Goal: Task Accomplishment & Management: Manage account settings

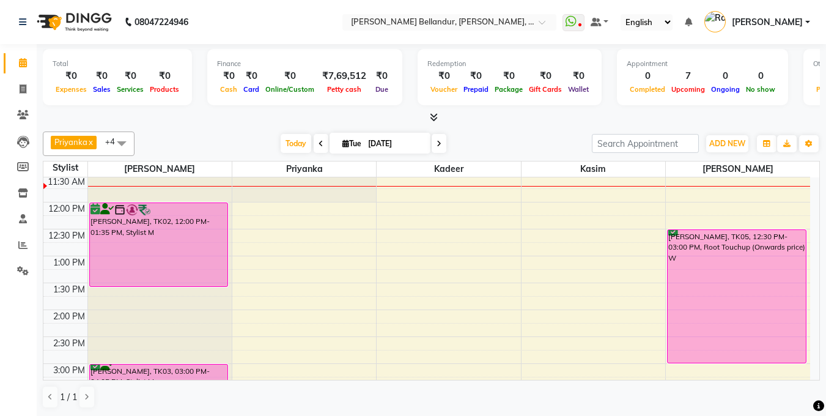
scroll to position [134, 0]
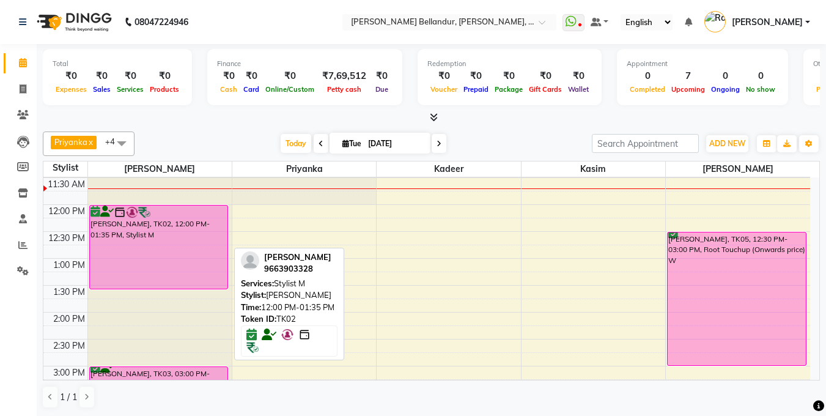
click at [161, 246] on div "[PERSON_NAME], TK02, 12:00 PM-01:35 PM, Stylist M" at bounding box center [159, 246] width 138 height 83
select select "6"
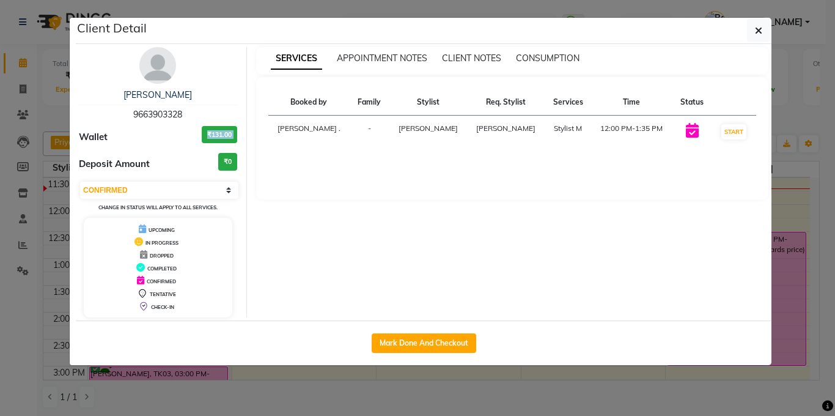
click at [0, 149] on ngb-modal-window "Client Detail [PERSON_NAME] 9663903328 Wallet ₹131.00 Deposit Amount ₹0 Select …" at bounding box center [417, 208] width 835 height 416
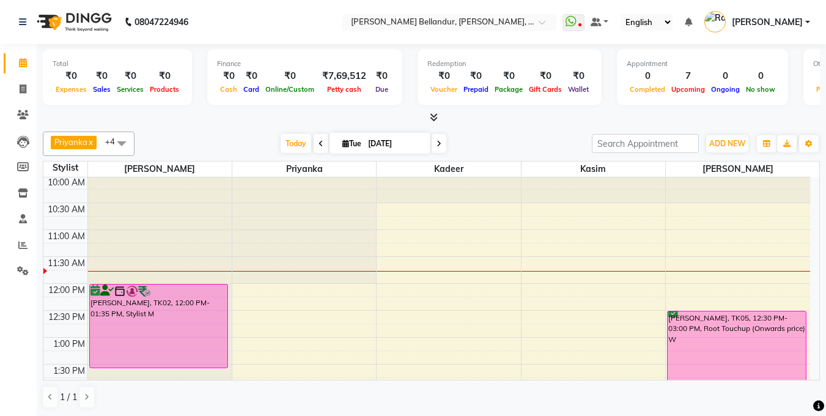
scroll to position [109, 0]
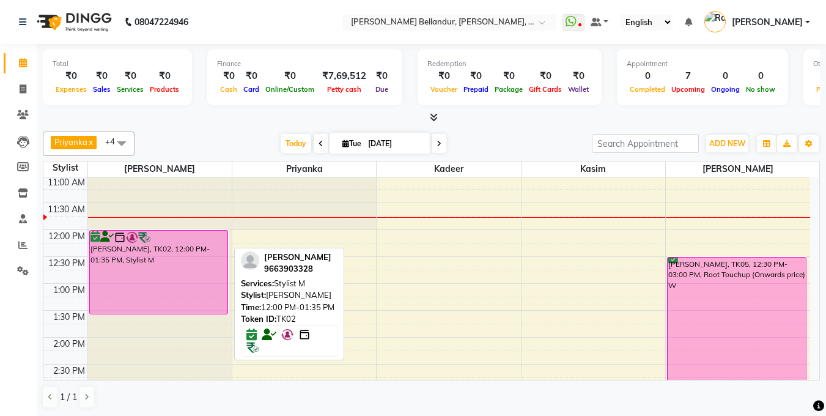
click at [142, 231] on img at bounding box center [144, 237] width 12 height 12
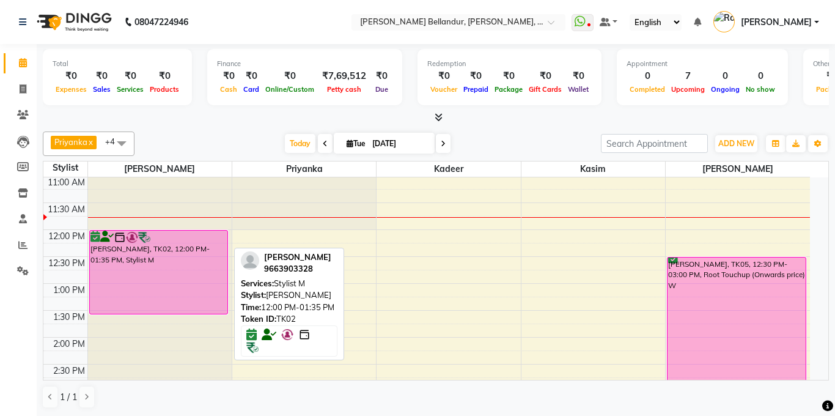
select select "6"
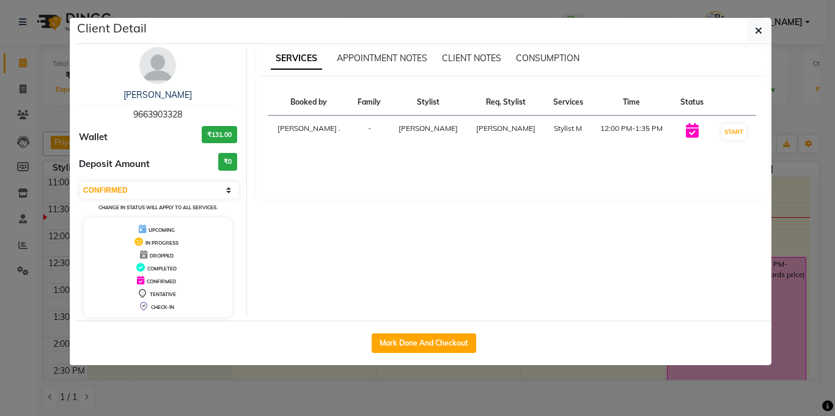
click at [32, 147] on ngb-modal-window "Client Detail [PERSON_NAME] 9663903328 Wallet ₹131.00 Deposit Amount ₹0 Select …" at bounding box center [417, 208] width 835 height 416
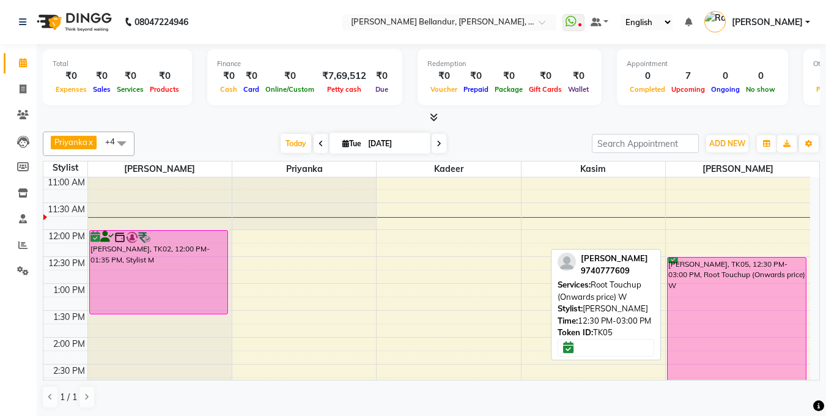
click at [781, 301] on div "[PERSON_NAME], TK05, 12:30 PM-03:00 PM, Root Touchup (Onwards price) W" at bounding box center [737, 323] width 138 height 133
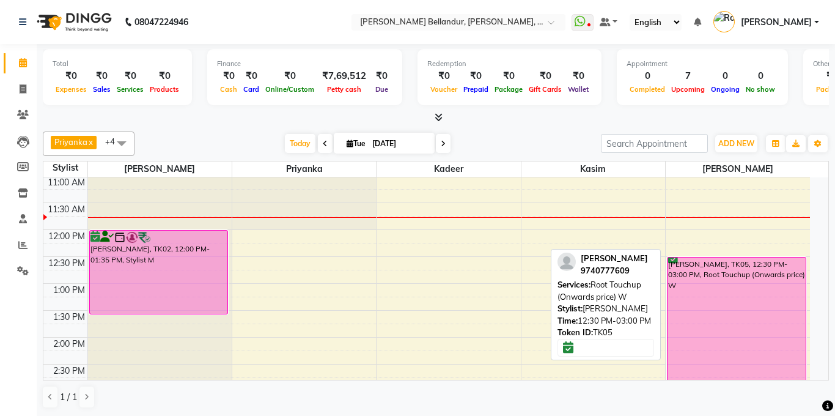
select select "6"
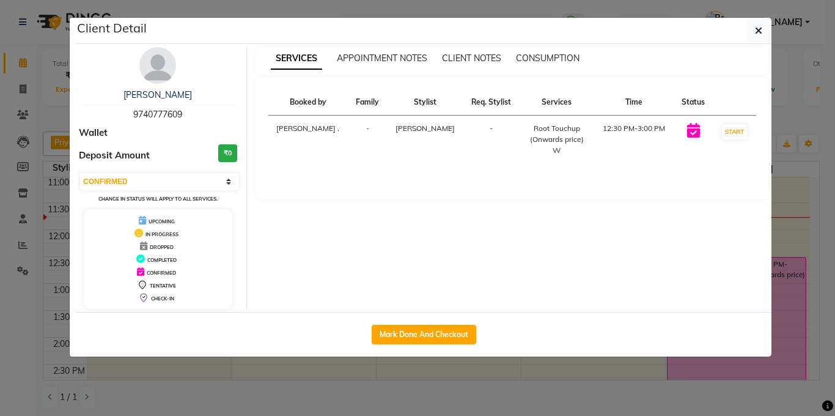
drag, startPoint x: 116, startPoint y: 106, endPoint x: 200, endPoint y: 114, distance: 84.7
click at [200, 114] on div "[PERSON_NAME] 9740777609" at bounding box center [158, 105] width 158 height 32
copy span "9740777609"
click at [47, 165] on ngb-modal-window "Client Detail [PERSON_NAME] 9740777609 Wallet Deposit Amount ₹0 Select IN SERVI…" at bounding box center [417, 208] width 835 height 416
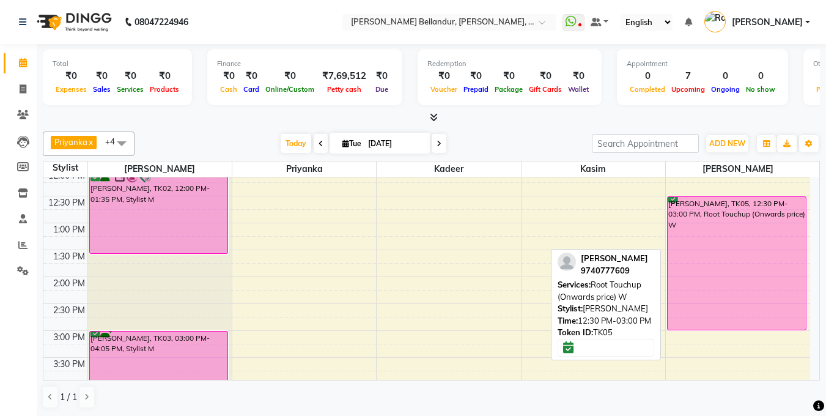
scroll to position [173, 0]
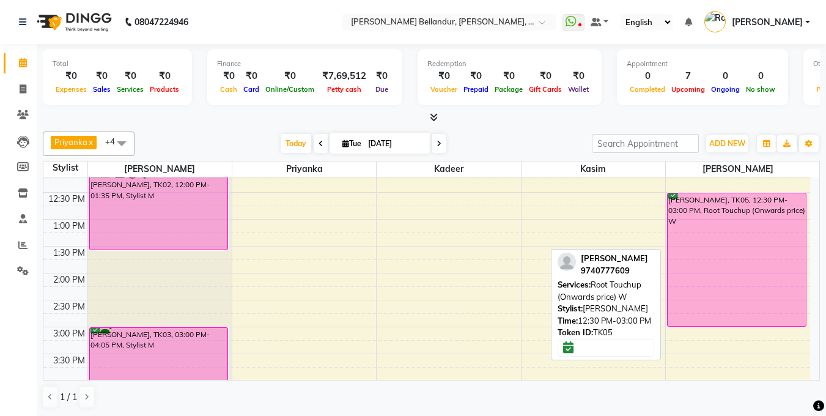
click at [736, 302] on div "[PERSON_NAME], TK05, 12:30 PM-03:00 PM, Root Touchup (Onwards price) W" at bounding box center [737, 259] width 138 height 133
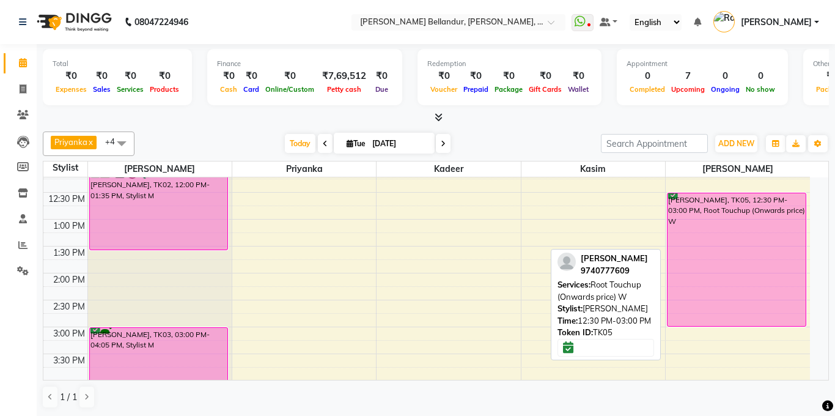
select select "6"
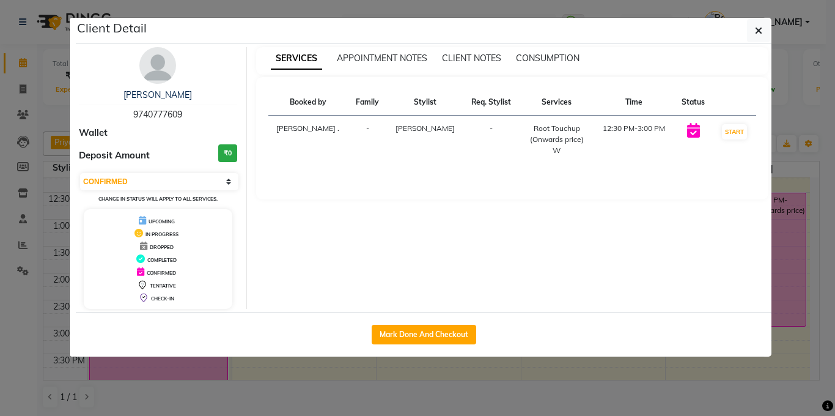
click at [10, 94] on ngb-modal-window "Client Detail [PERSON_NAME] 9740777609 Wallet Deposit Amount ₹0 Select IN SERVI…" at bounding box center [417, 208] width 835 height 416
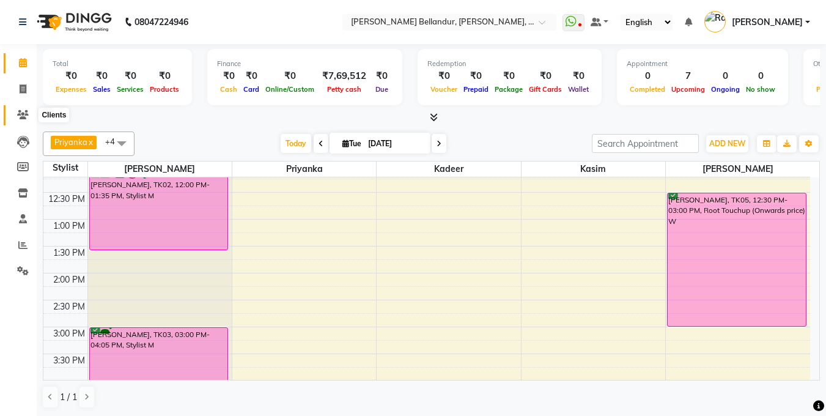
click at [25, 113] on icon at bounding box center [23, 114] width 12 height 9
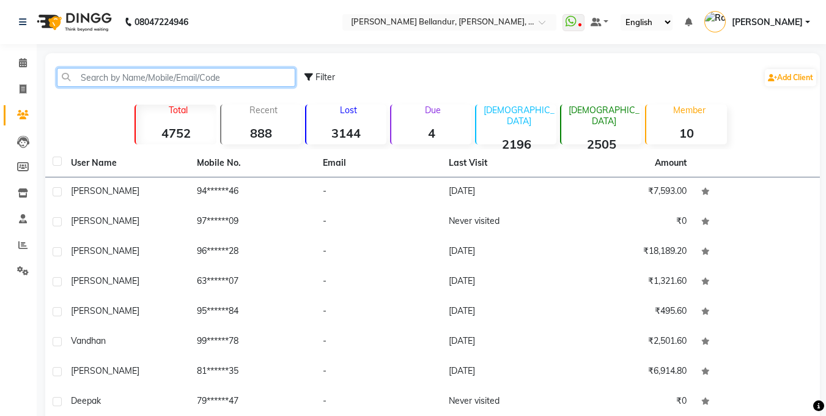
click at [87, 79] on input "text" at bounding box center [176, 77] width 238 height 19
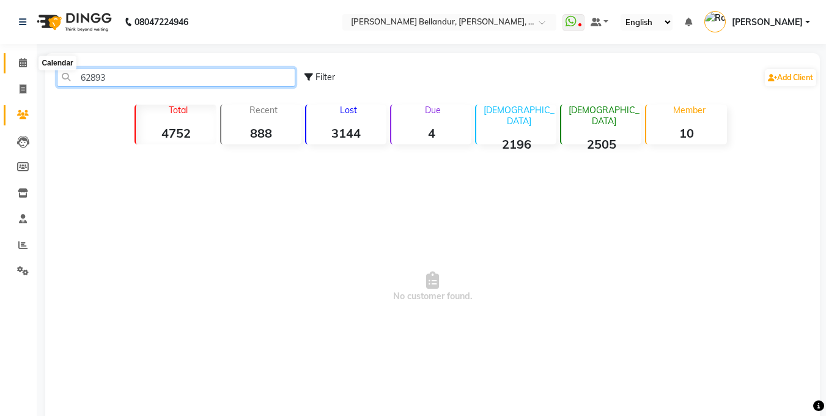
type input "62893"
click at [15, 57] on span at bounding box center [22, 63] width 21 height 14
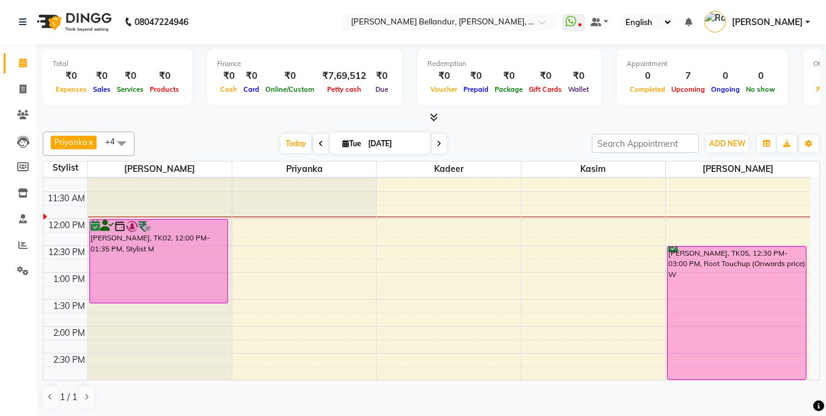
scroll to position [107, 0]
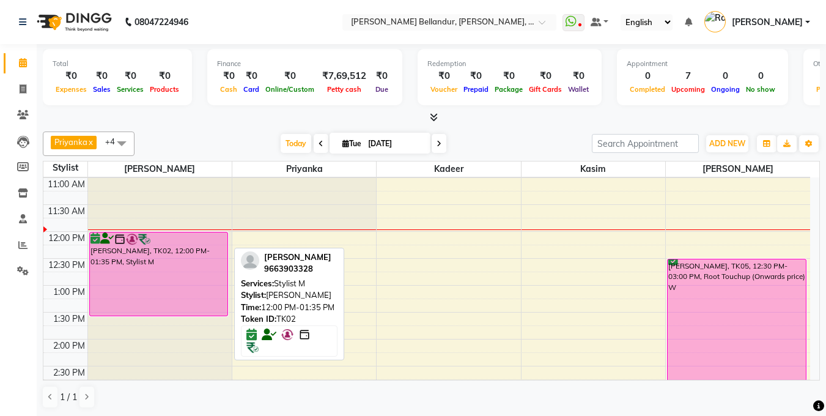
click at [152, 257] on div "[PERSON_NAME], TK02, 12:00 PM-01:35 PM, Stylist M" at bounding box center [159, 273] width 138 height 83
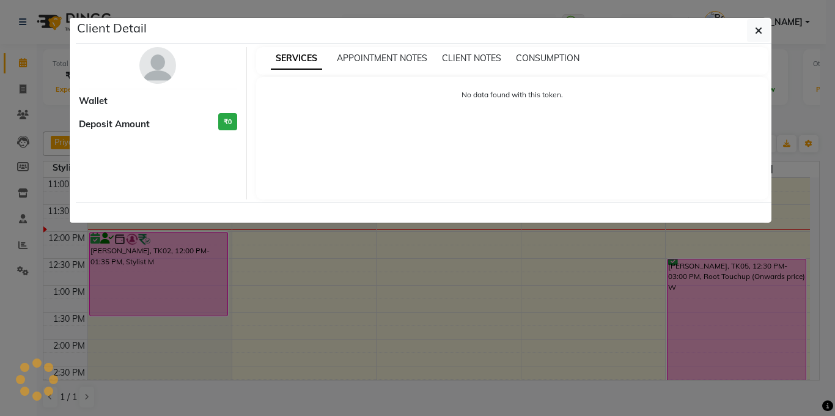
select select "6"
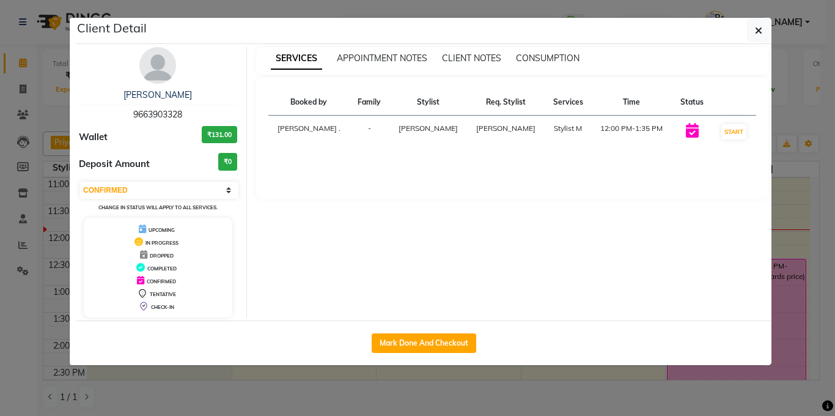
click at [29, 192] on ngb-modal-window "Client Detail [PERSON_NAME] 9663903328 Wallet ₹131.00 Deposit Amount ₹0 Select …" at bounding box center [417, 208] width 835 height 416
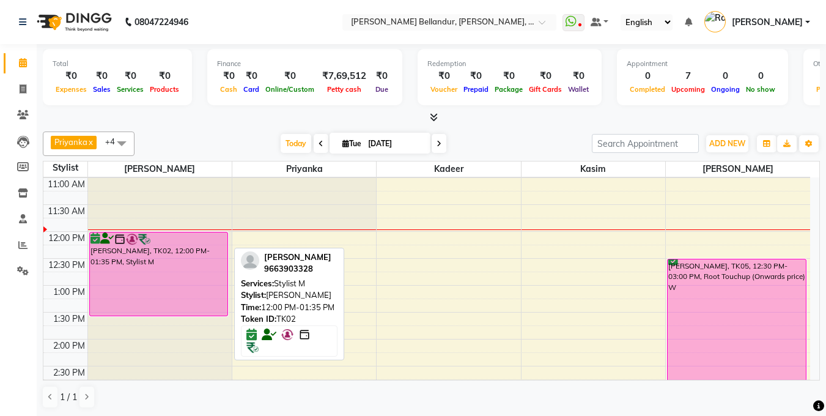
click at [155, 258] on div "[PERSON_NAME], TK02, 12:00 PM-01:35 PM, Stylist M" at bounding box center [159, 273] width 138 height 83
select select "6"
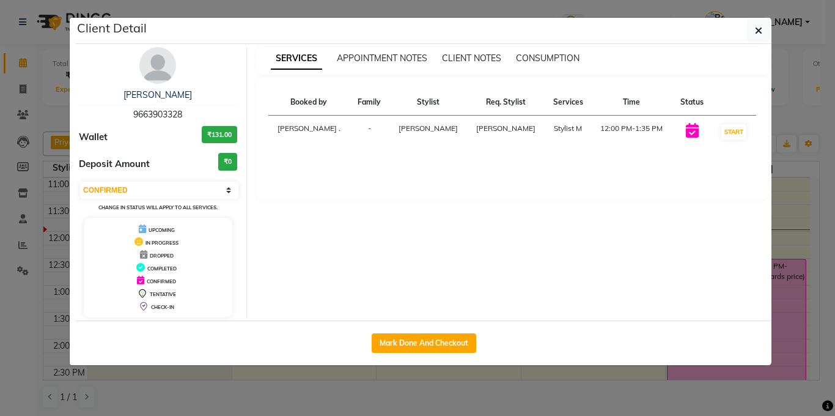
click at [34, 178] on ngb-modal-window "Client Detail [PERSON_NAME] 9663903328 Wallet ₹131.00 Deposit Amount ₹0 Select …" at bounding box center [417, 208] width 835 height 416
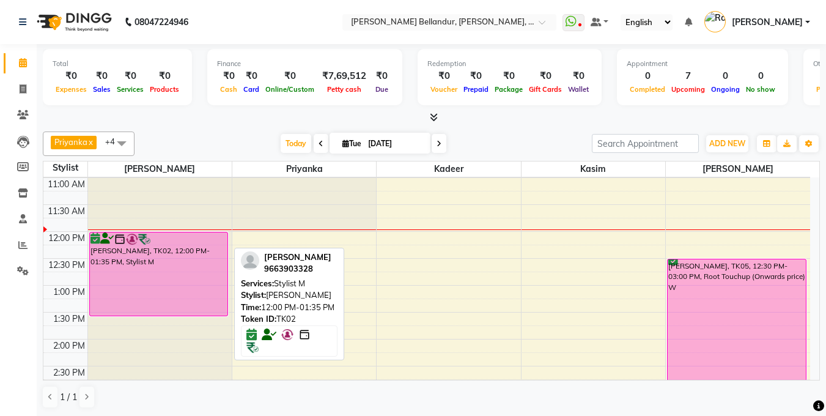
click at [160, 278] on div "[PERSON_NAME], TK02, 12:00 PM-01:35 PM, Stylist M" at bounding box center [159, 273] width 138 height 83
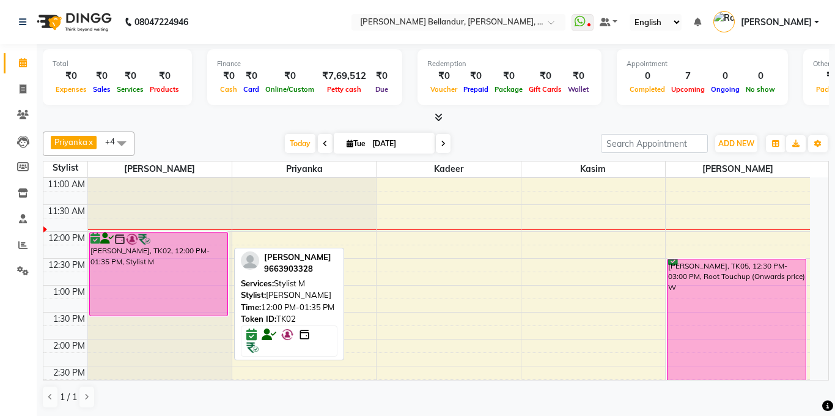
select select "6"
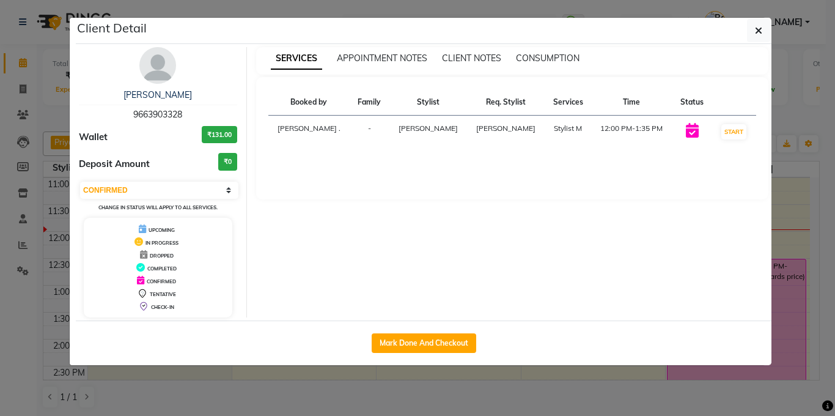
click at [28, 186] on ngb-modal-window "Client Detail [PERSON_NAME] 9663903328 Wallet ₹131.00 Deposit Amount ₹0 Select …" at bounding box center [417, 208] width 835 height 416
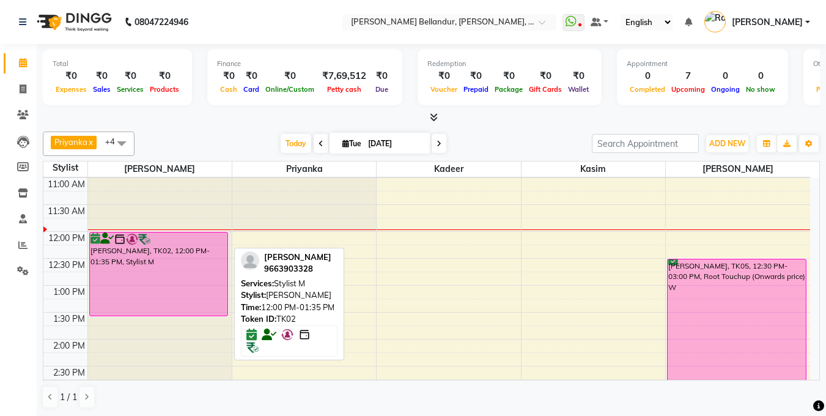
click at [164, 278] on div "[PERSON_NAME], TK02, 12:00 PM-01:35 PM, Stylist M" at bounding box center [159, 273] width 138 height 83
select select "6"
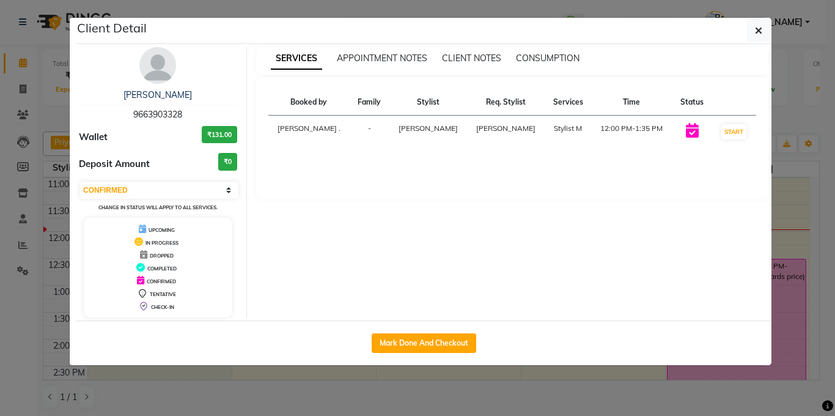
click at [0, 163] on ngb-modal-window "Client Detail [PERSON_NAME] 9663903328 Wallet ₹131.00 Deposit Amount ₹0 Select …" at bounding box center [417, 208] width 835 height 416
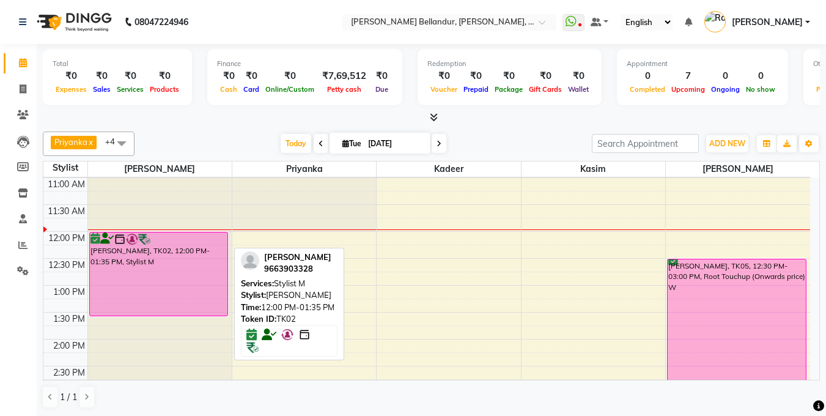
click at [163, 267] on div "[PERSON_NAME], TK02, 12:00 PM-01:35 PM, Stylist M" at bounding box center [159, 273] width 138 height 83
select select "6"
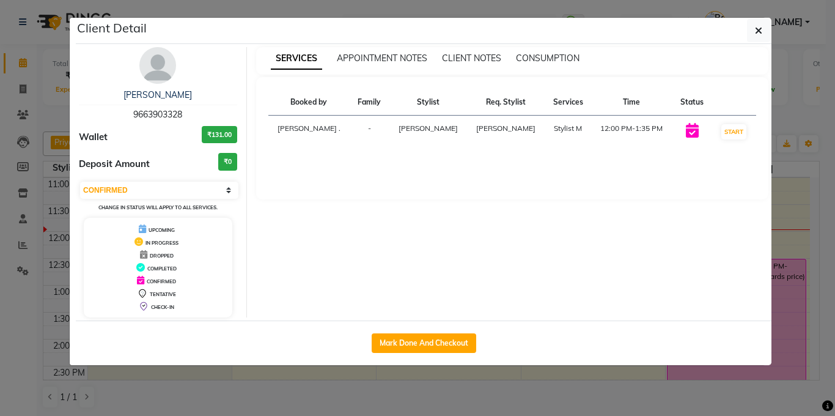
click at [29, 188] on ngb-modal-window "Client Detail [PERSON_NAME] 9663903328 Wallet ₹131.00 Deposit Amount ₹0 Select …" at bounding box center [417, 208] width 835 height 416
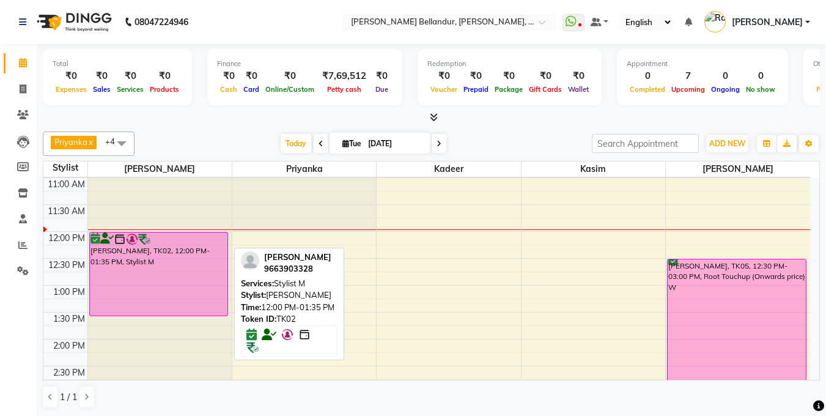
click at [180, 273] on div "[PERSON_NAME], TK02, 12:00 PM-01:35 PM, Stylist M" at bounding box center [159, 273] width 138 height 83
select select "6"
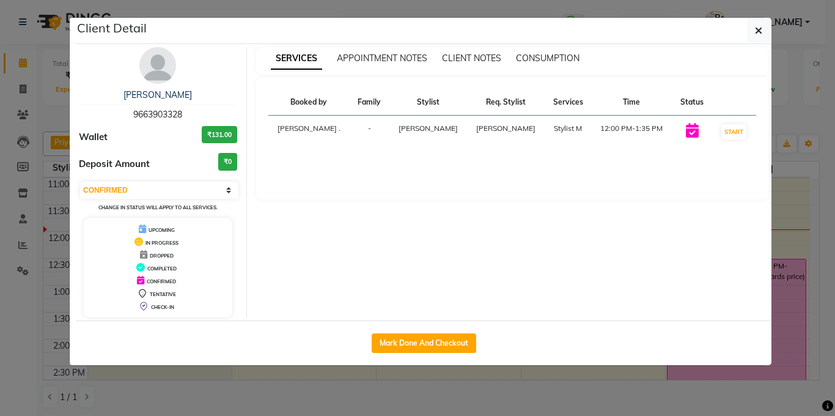
click at [6, 189] on ngb-modal-window "Client Detail [PERSON_NAME] 9663903328 Wallet ₹131.00 Deposit Amount ₹0 Select …" at bounding box center [417, 208] width 835 height 416
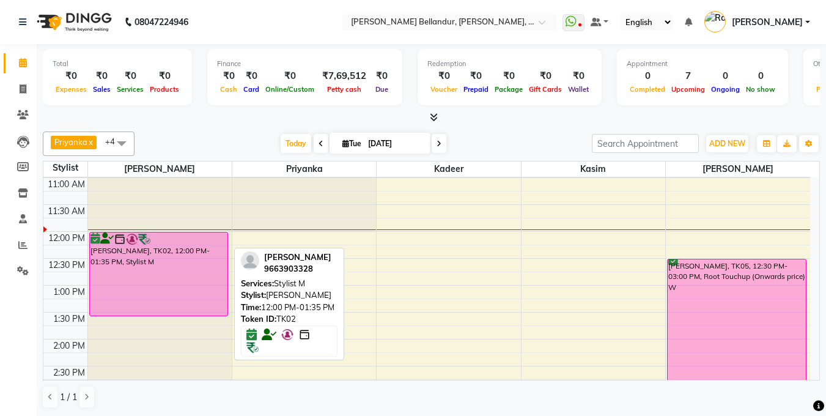
click at [158, 274] on div "[PERSON_NAME], TK02, 12:00 PM-01:35 PM, Stylist M" at bounding box center [159, 273] width 138 height 83
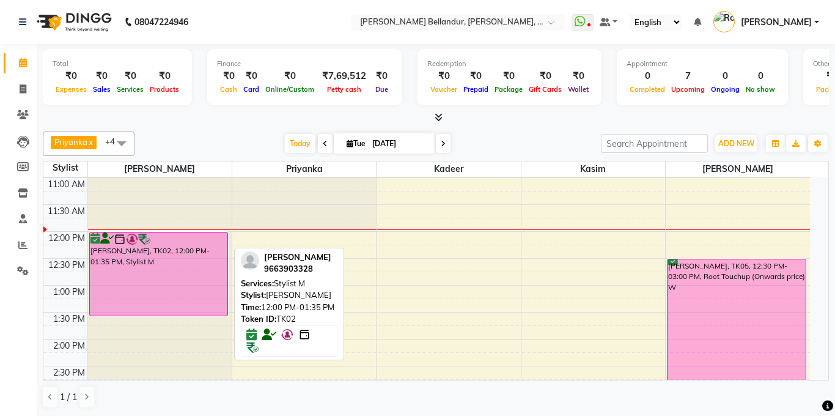
select select "6"
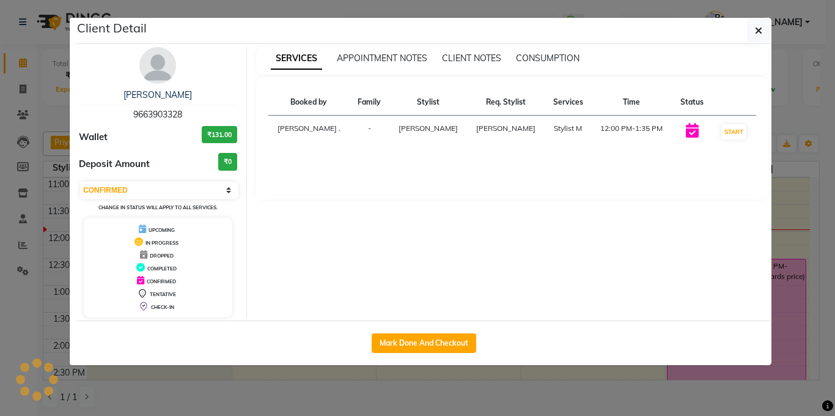
click at [10, 185] on ngb-modal-window "Client Detail [PERSON_NAME] 9663903328 Wallet ₹131.00 Deposit Amount ₹0 Select …" at bounding box center [417, 208] width 835 height 416
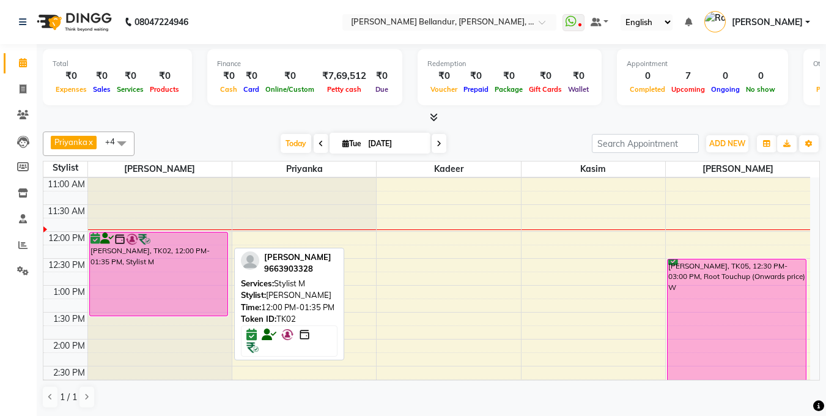
click at [160, 272] on div "[PERSON_NAME], TK02, 12:00 PM-01:35 PM, Stylist M" at bounding box center [159, 273] width 138 height 83
select select "6"
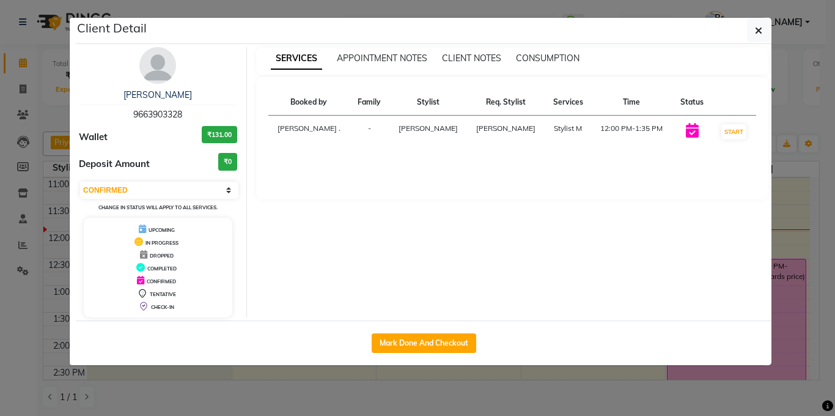
click at [0, 188] on ngb-modal-window "Client Detail [PERSON_NAME] 9663903328 Wallet ₹131.00 Deposit Amount ₹0 Select …" at bounding box center [417, 208] width 835 height 416
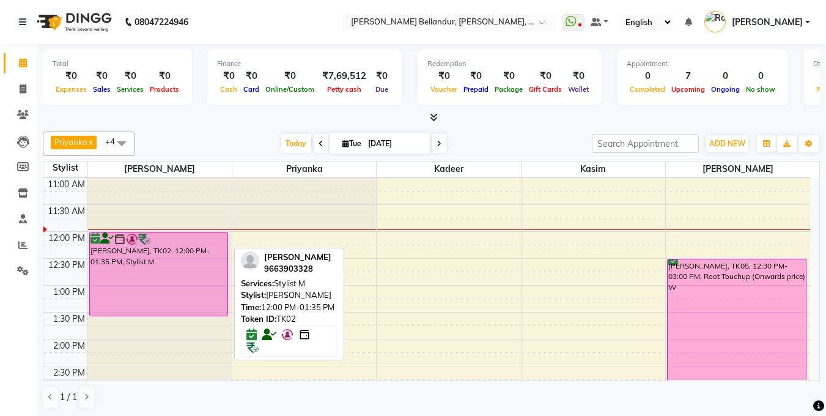
click at [144, 271] on div "[PERSON_NAME], TK02, 12:00 PM-01:35 PM, Stylist M" at bounding box center [159, 273] width 138 height 83
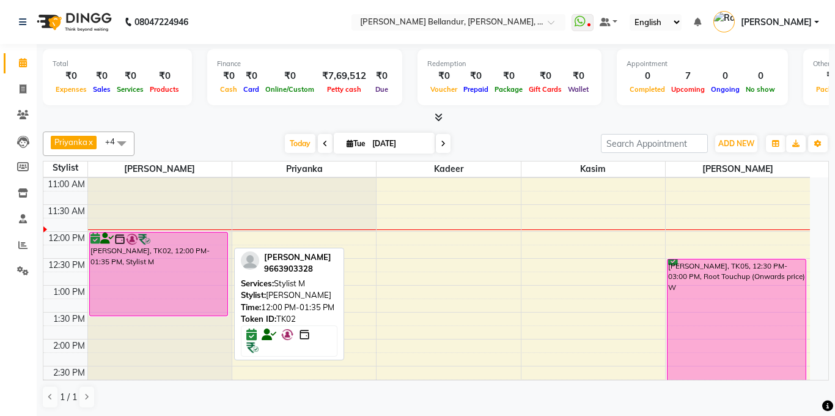
select select "6"
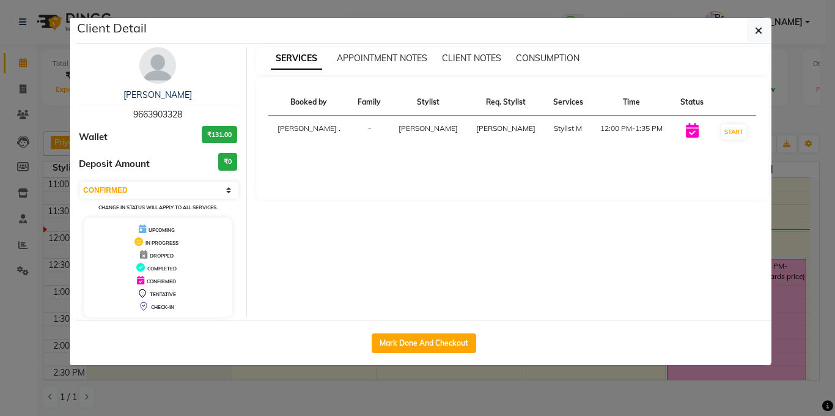
click at [0, 186] on ngb-modal-window "Client Detail [PERSON_NAME] 9663903328 Wallet ₹131.00 Deposit Amount ₹0 Select …" at bounding box center [417, 208] width 835 height 416
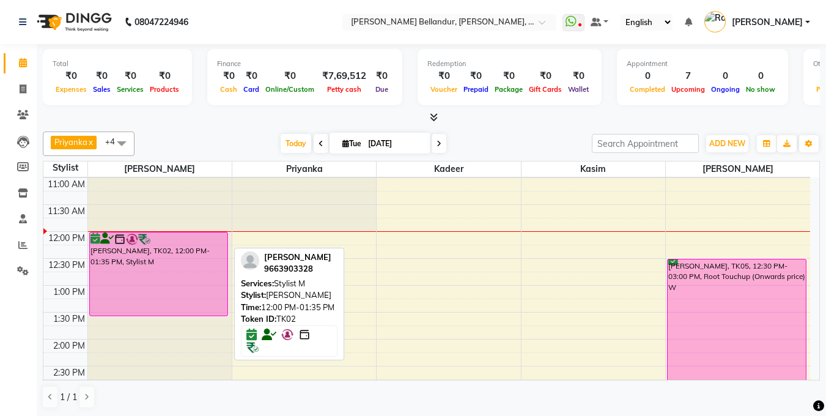
click at [161, 275] on div "[PERSON_NAME], TK02, 12:00 PM-01:35 PM, Stylist M" at bounding box center [159, 273] width 138 height 83
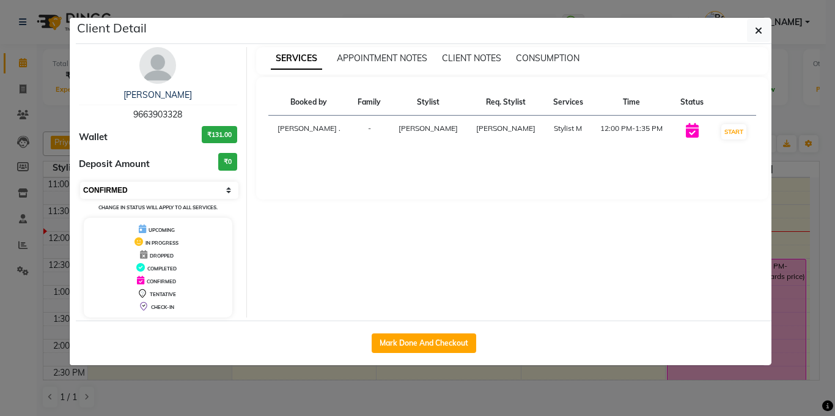
click at [120, 196] on select "Select IN SERVICE CONFIRMED TENTATIVE CHECK IN MARK DONE DROPPED UPCOMING" at bounding box center [159, 190] width 158 height 17
select select "8"
click at [80, 182] on select "Select IN SERVICE CONFIRMED TENTATIVE CHECK IN MARK DONE DROPPED UPCOMING" at bounding box center [159, 190] width 158 height 17
click at [0, 217] on ngb-modal-window "Client Detail [PERSON_NAME] 9663903328 Wallet ₹131.00 Deposit Amount ₹0 Select …" at bounding box center [417, 208] width 835 height 416
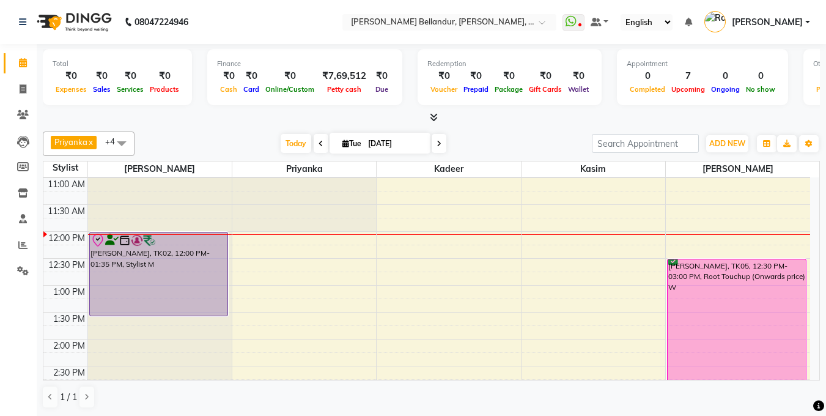
scroll to position [105, 0]
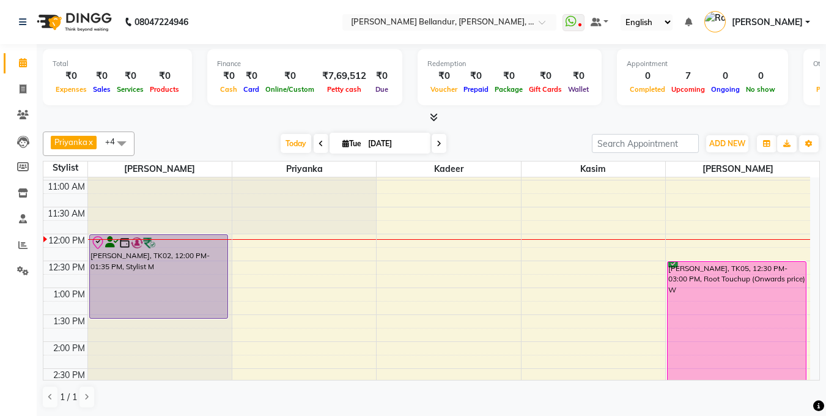
click at [578, 122] on div at bounding box center [431, 117] width 777 height 13
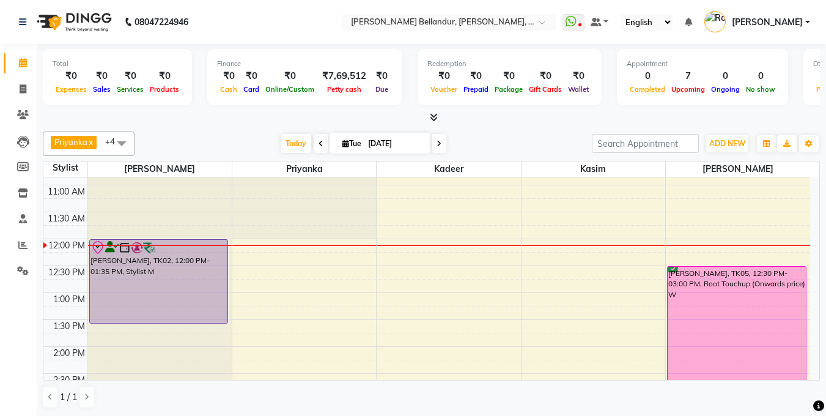
scroll to position [97, 0]
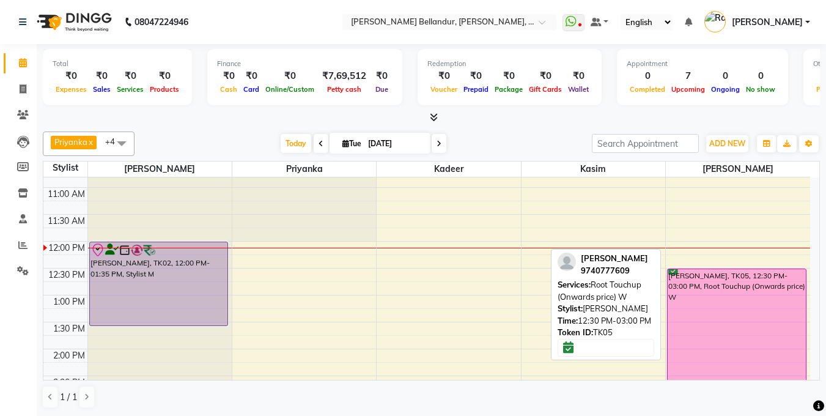
click at [709, 306] on div "[PERSON_NAME], TK05, 12:30 PM-03:00 PM, Root Touchup (Onwards price) W" at bounding box center [737, 335] width 138 height 133
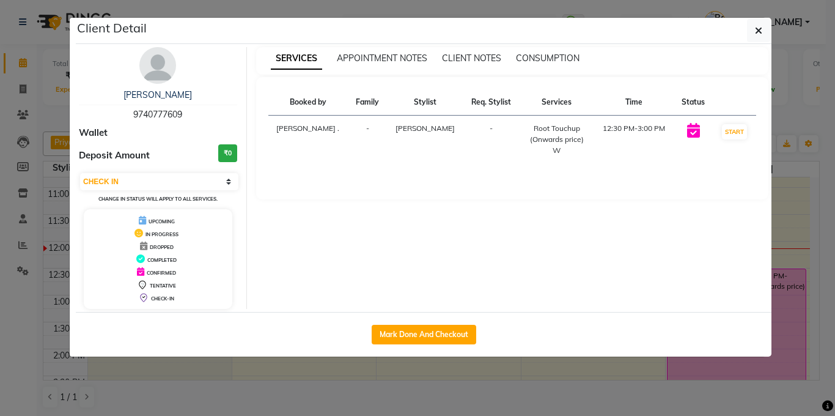
select select "6"
click at [15, 197] on ngb-modal-window "Client Detail [PERSON_NAME] 9740777609 Wallet Deposit Amount ₹0 Select IN SERVI…" at bounding box center [417, 208] width 835 height 416
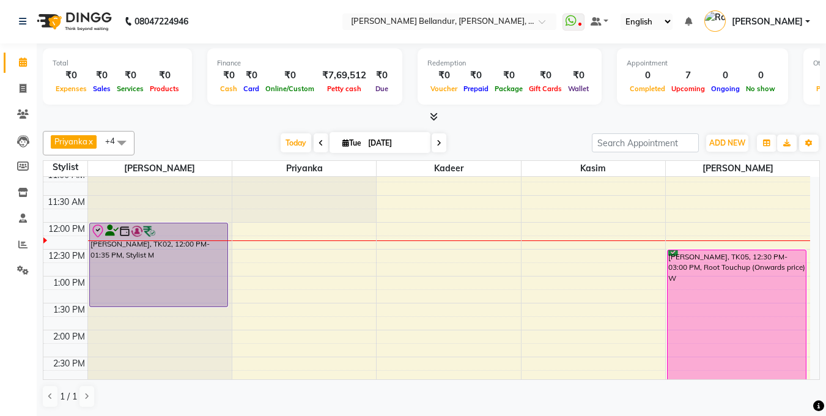
scroll to position [0, 0]
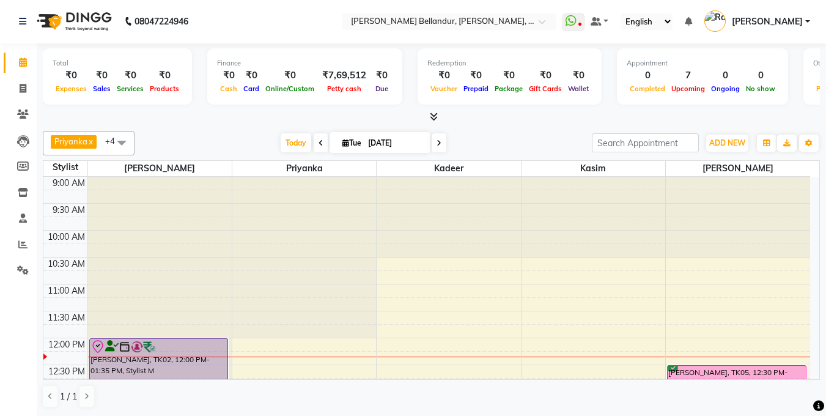
click at [127, 155] on span "Priyanka x Kasim x [PERSON_NAME] x [PERSON_NAME] x +4" at bounding box center [89, 143] width 92 height 24
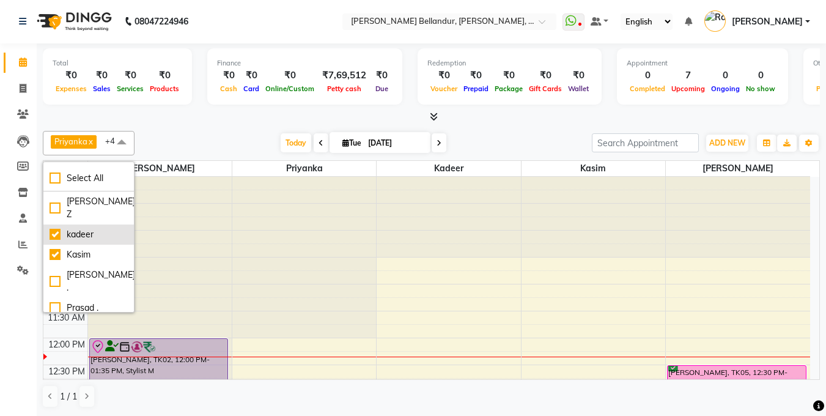
click at [53, 228] on div "kadeer" at bounding box center [89, 234] width 78 height 13
checkbox input "false"
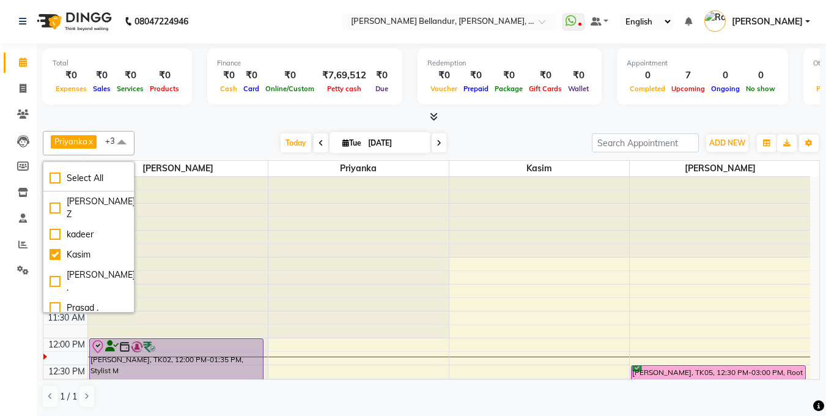
click at [187, 131] on div "Priyanka x Kasim x [PERSON_NAME] x [PERSON_NAME] x +3 Select All [PERSON_NAME] …" at bounding box center [431, 143] width 777 height 24
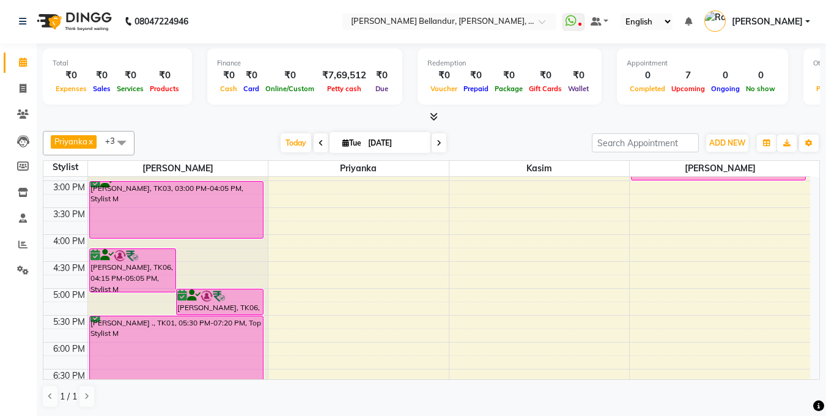
scroll to position [111, 0]
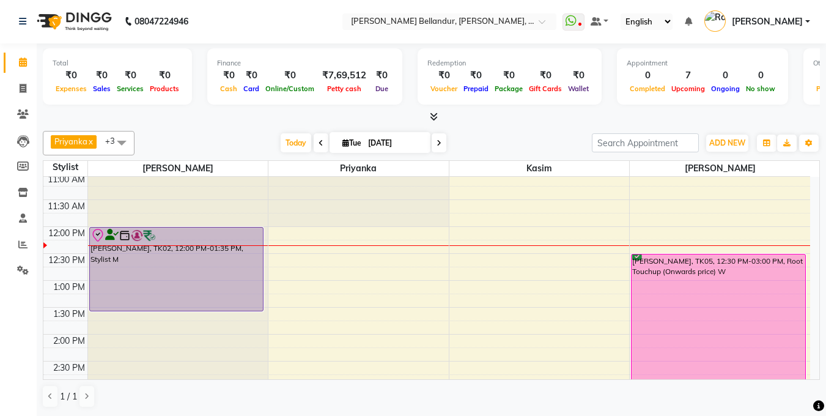
click at [128, 144] on span at bounding box center [121, 142] width 24 height 23
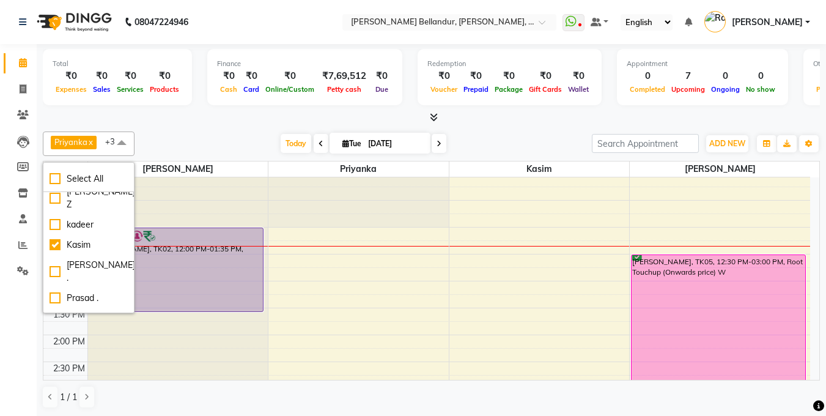
scroll to position [0, 0]
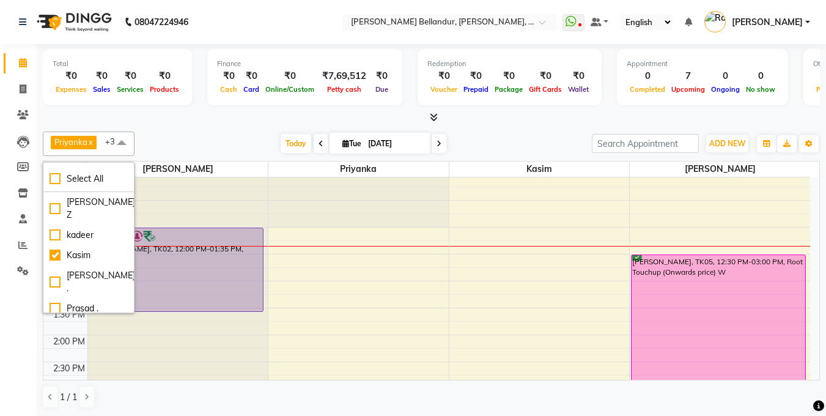
click at [226, 135] on div "[DATE] [DATE]" at bounding box center [363, 144] width 445 height 18
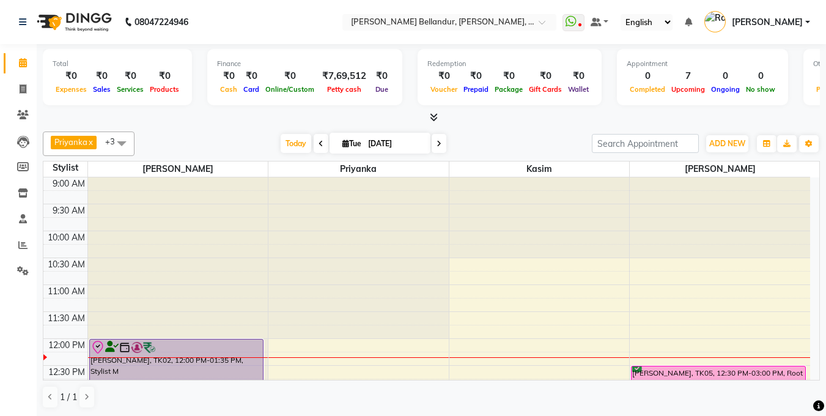
click at [109, 139] on span at bounding box center [121, 142] width 24 height 23
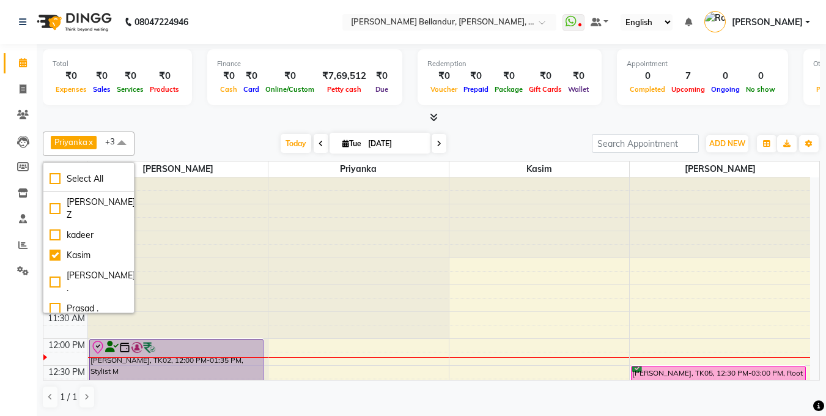
click at [54, 322] on div "Priyanka" at bounding box center [89, 328] width 78 height 13
checkbox input "false"
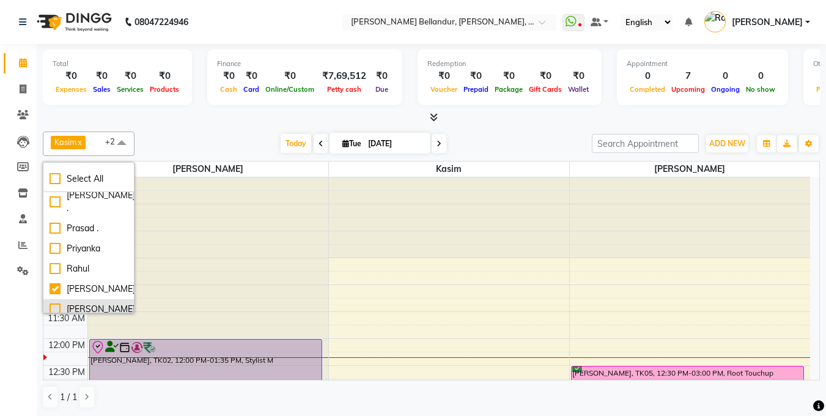
scroll to position [87, 0]
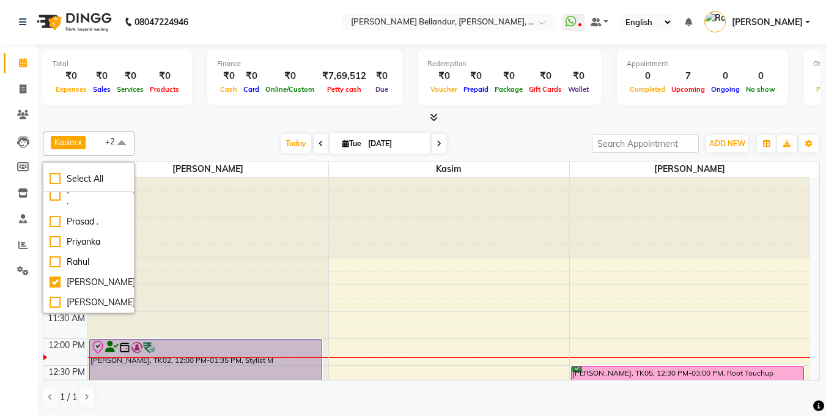
click at [56, 316] on div "[PERSON_NAME]" at bounding box center [89, 322] width 78 height 13
checkbox input "true"
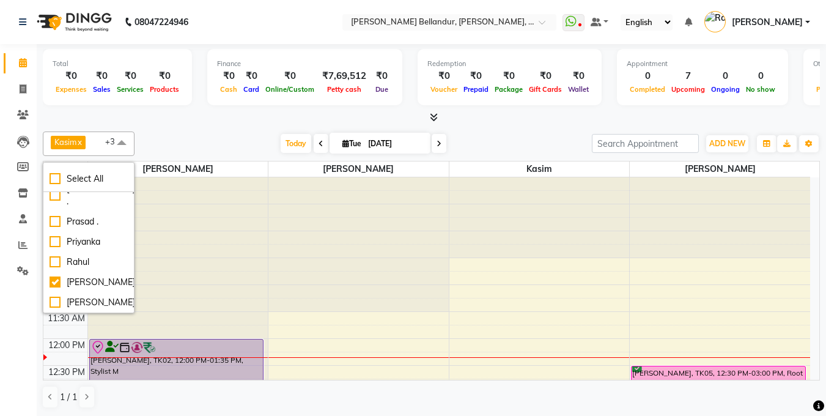
click at [247, 110] on div "Total ₹0 Expenses ₹0 Sales ₹0 Services ₹0 Products Finance ₹0 Cash ₹0 Card ₹0 O…" at bounding box center [431, 84] width 777 height 80
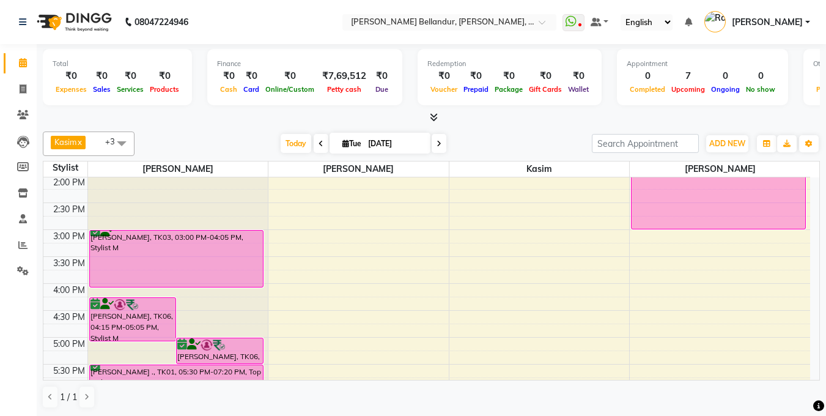
scroll to position [262, 0]
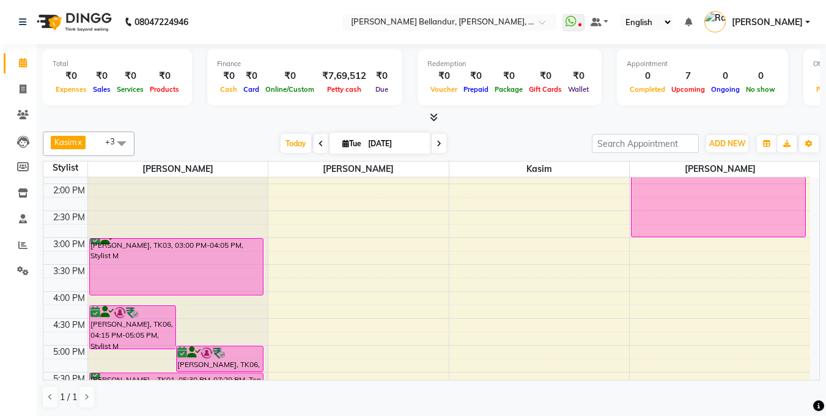
click at [18, 103] on li "Clients" at bounding box center [18, 115] width 37 height 26
click at [23, 112] on icon at bounding box center [23, 114] width 12 height 9
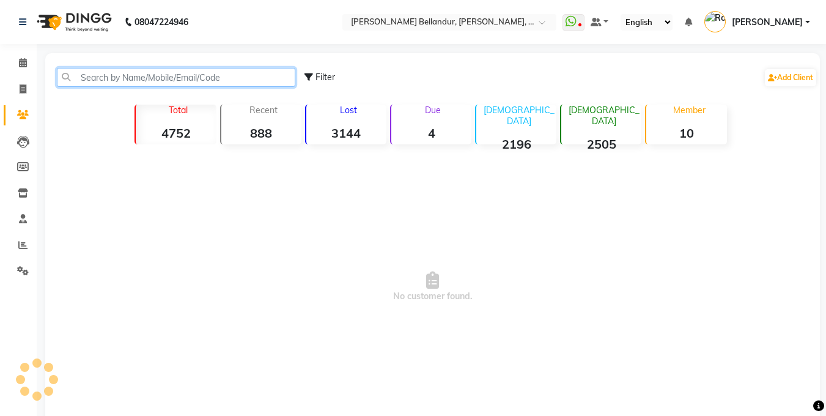
click at [143, 76] on input "text" at bounding box center [176, 77] width 238 height 19
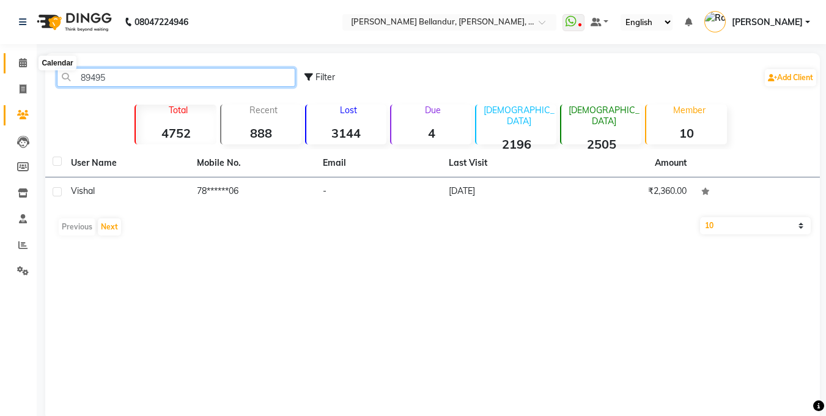
type input "89495"
click at [23, 63] on icon at bounding box center [23, 62] width 8 height 9
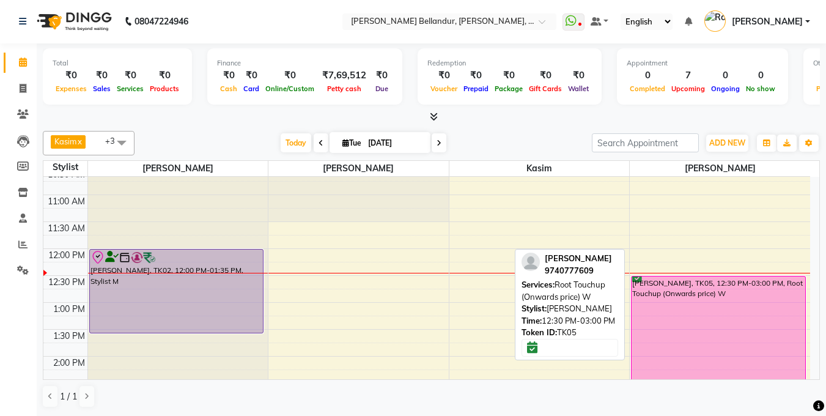
scroll to position [99, 0]
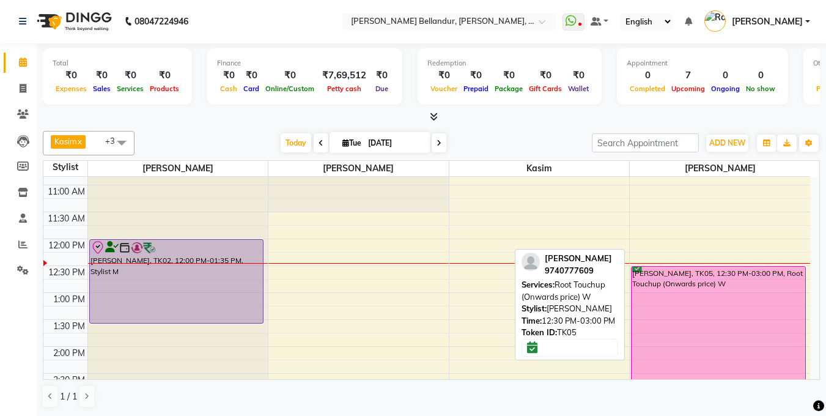
click at [706, 290] on div "[PERSON_NAME], TK05, 12:30 PM-03:00 PM, Root Touchup (Onwards price) W" at bounding box center [719, 333] width 174 height 133
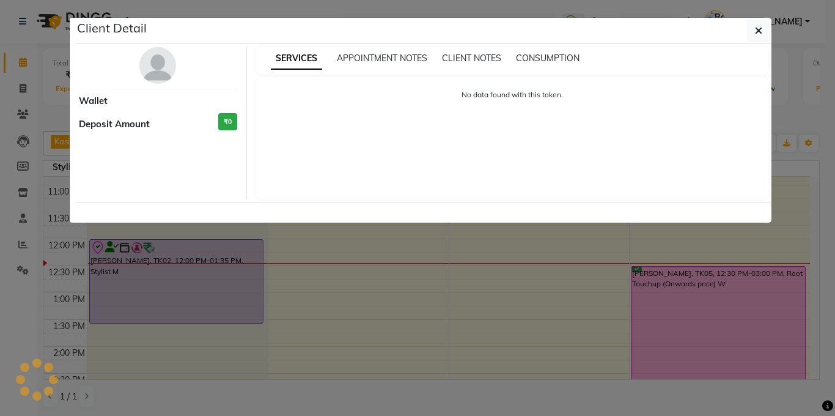
select select "6"
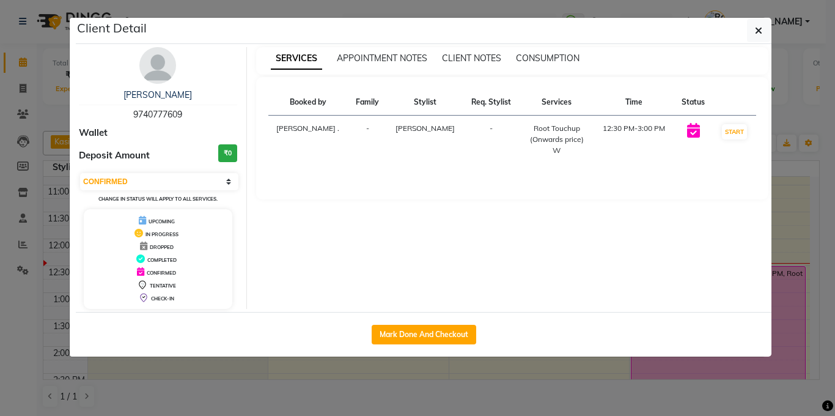
click at [0, 185] on ngb-modal-window "Client Detail [PERSON_NAME] 9740777609 Wallet Deposit Amount ₹0 Select IN SERVI…" at bounding box center [417, 208] width 835 height 416
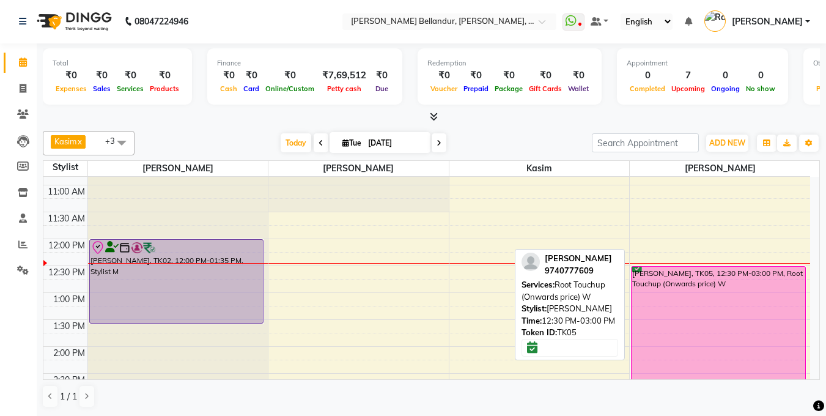
click at [709, 304] on div "[PERSON_NAME], TK05, 12:30 PM-03:00 PM, Root Touchup (Onwards price) W" at bounding box center [719, 333] width 174 height 133
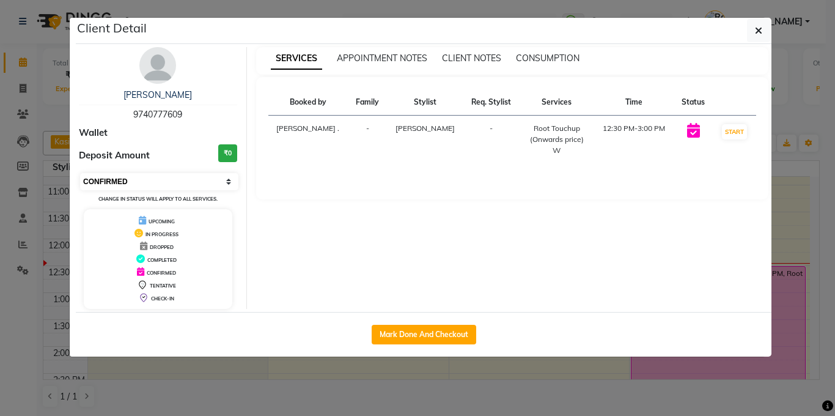
click at [153, 186] on select "Select IN SERVICE CONFIRMED TENTATIVE CHECK IN MARK DONE DROPPED UPCOMING" at bounding box center [159, 181] width 158 height 17
select select "8"
click at [80, 173] on select "Select IN SERVICE CONFIRMED TENTATIVE CHECK IN MARK DONE DROPPED UPCOMING" at bounding box center [159, 181] width 158 height 17
click at [0, 205] on ngb-modal-window "Client Detail [PERSON_NAME] 9740777609 Wallet Deposit Amount ₹0 Select IN SERVI…" at bounding box center [417, 208] width 835 height 416
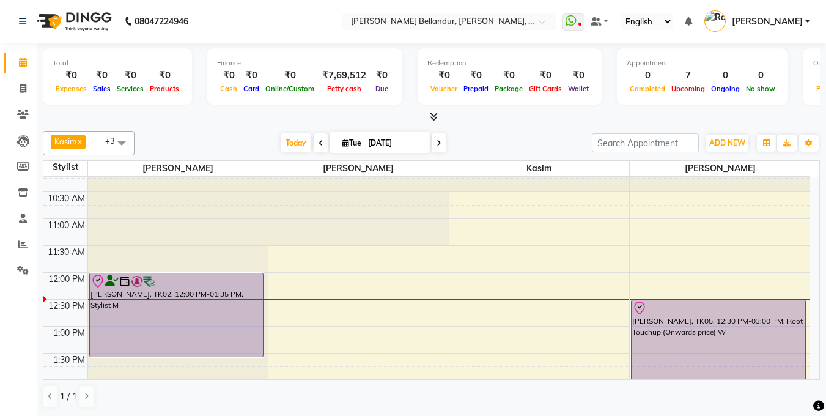
scroll to position [61, 0]
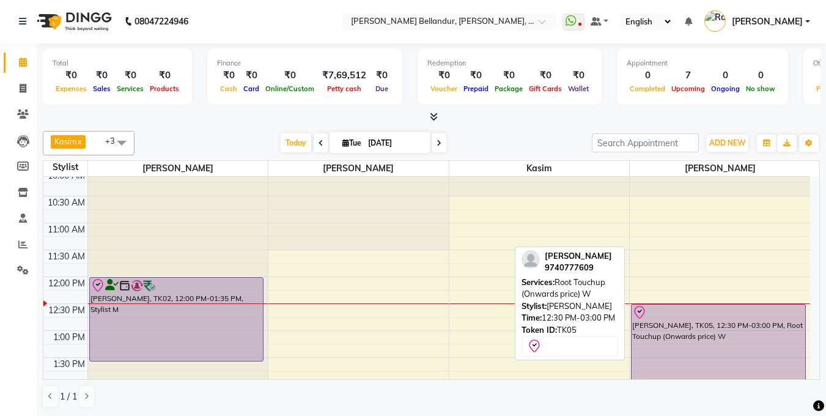
click at [688, 305] on div at bounding box center [718, 312] width 172 height 15
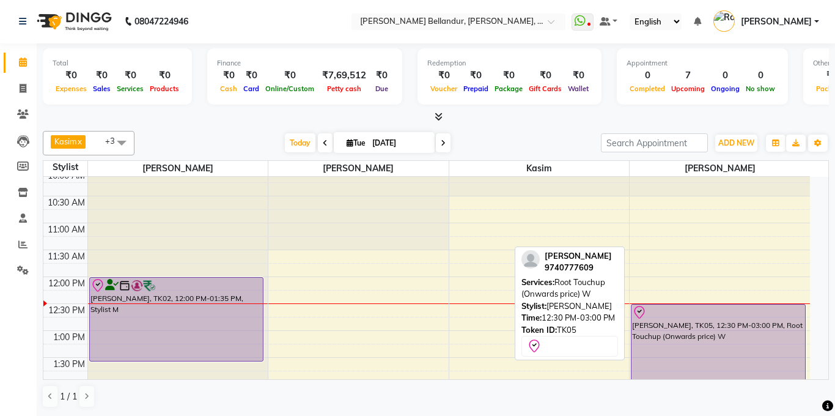
select select "8"
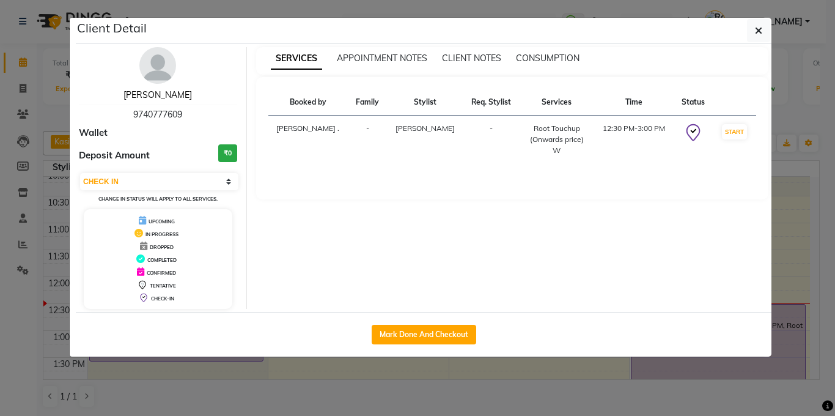
click at [154, 90] on link "[PERSON_NAME]" at bounding box center [158, 94] width 68 height 11
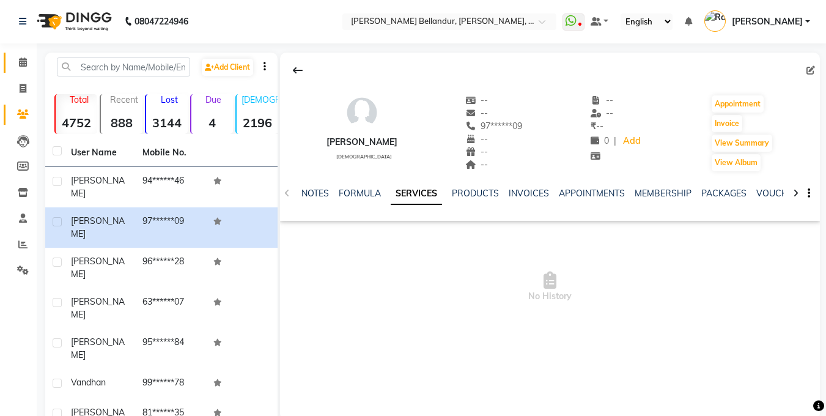
scroll to position [3, 0]
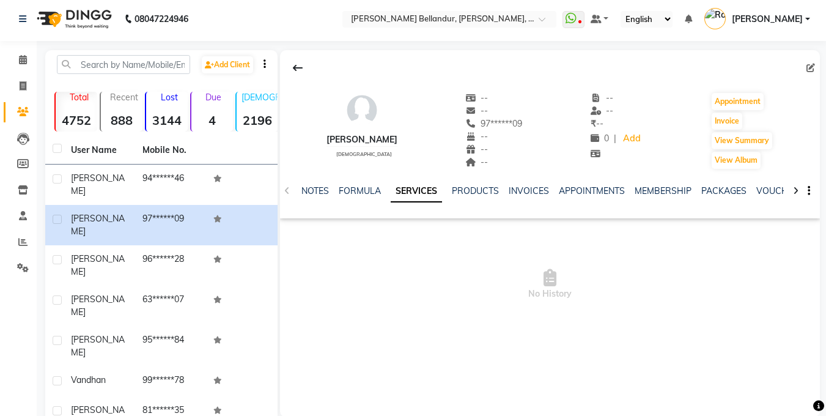
click at [319, 179] on div "NOTES FORMULA SERVICES PRODUCTS INVOICES APPOINTMENTS MEMBERSHIP PACKAGES VOUCH…" at bounding box center [550, 191] width 540 height 42
click at [323, 191] on link "NOTES" at bounding box center [315, 190] width 28 height 11
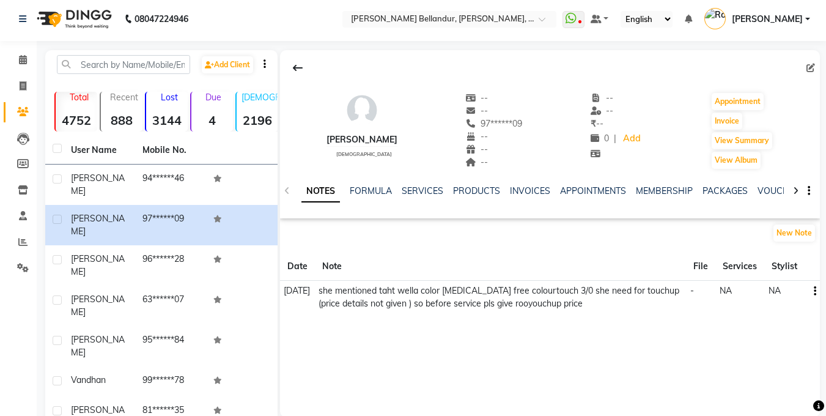
click at [0, 55] on li "Calendar" at bounding box center [18, 60] width 37 height 26
click at [26, 62] on icon at bounding box center [23, 59] width 8 height 9
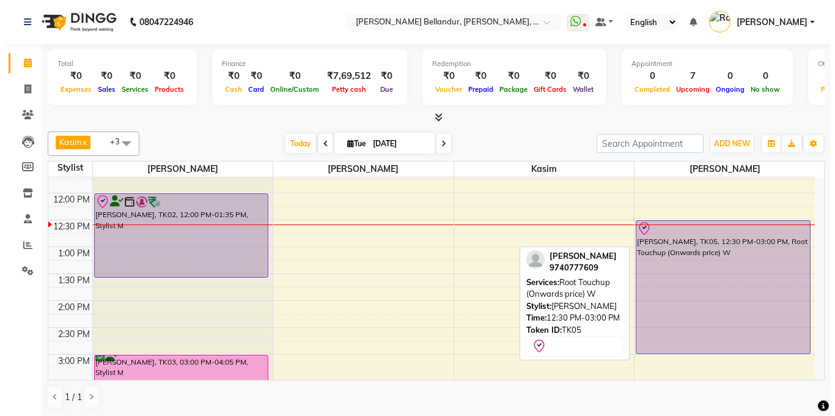
scroll to position [139, 0]
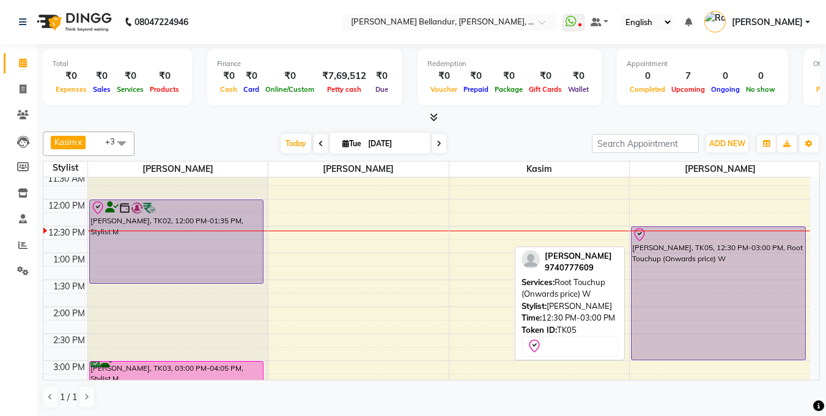
click at [666, 306] on div "[PERSON_NAME], TK05, 12:30 PM-03:00 PM, Root Touchup (Onwards price) W" at bounding box center [719, 293] width 174 height 133
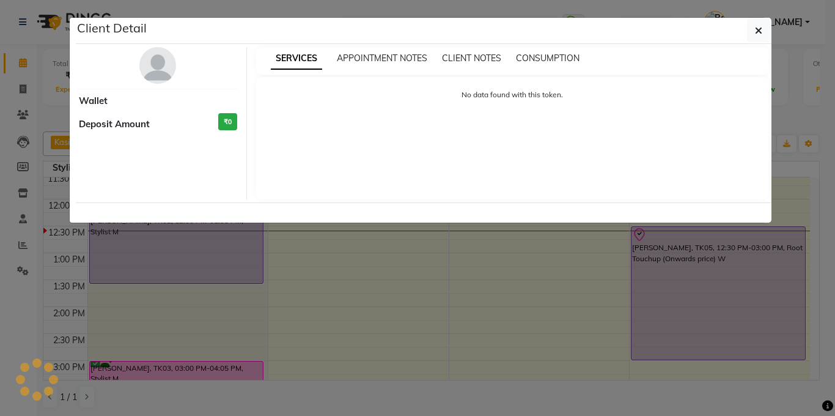
select select "8"
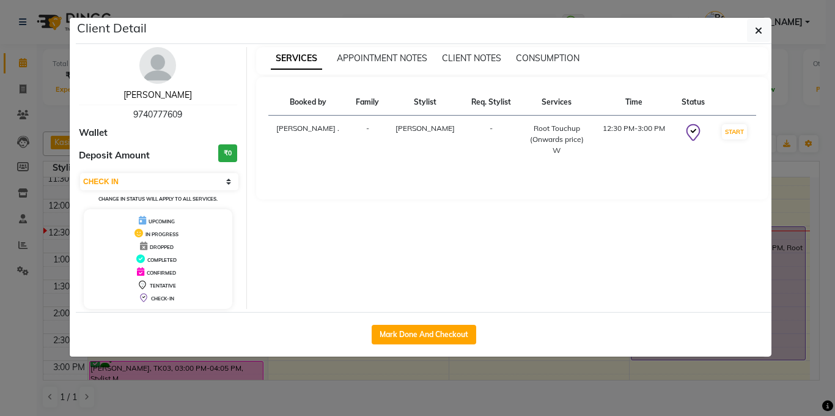
click at [146, 94] on link "[PERSON_NAME]" at bounding box center [158, 94] width 68 height 11
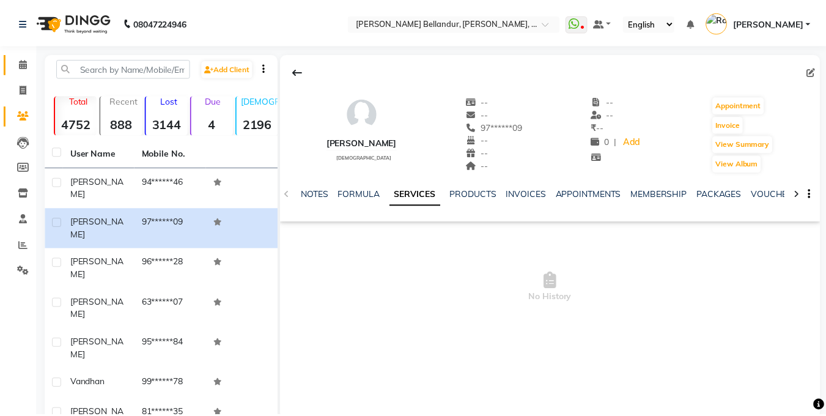
scroll to position [13, 0]
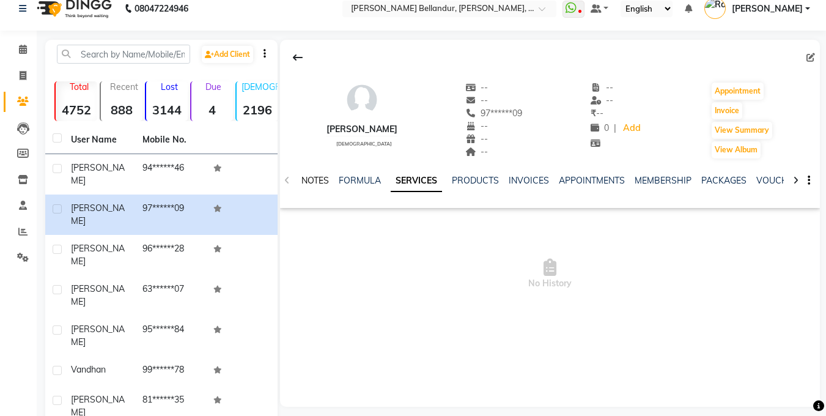
click at [304, 181] on link "NOTES" at bounding box center [315, 180] width 28 height 11
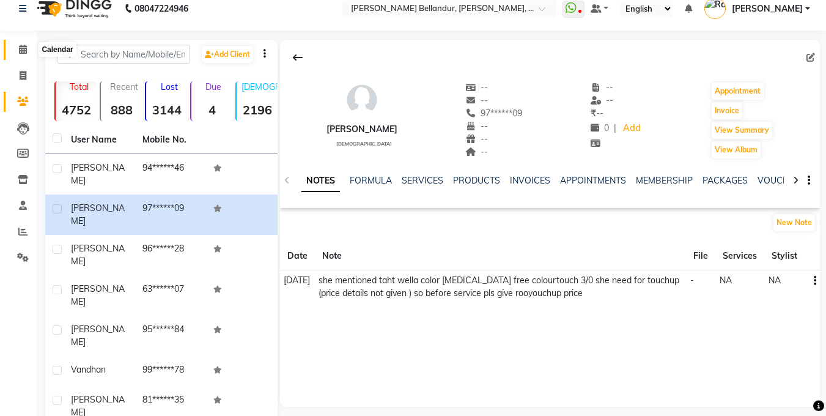
click at [21, 48] on icon at bounding box center [23, 49] width 8 height 9
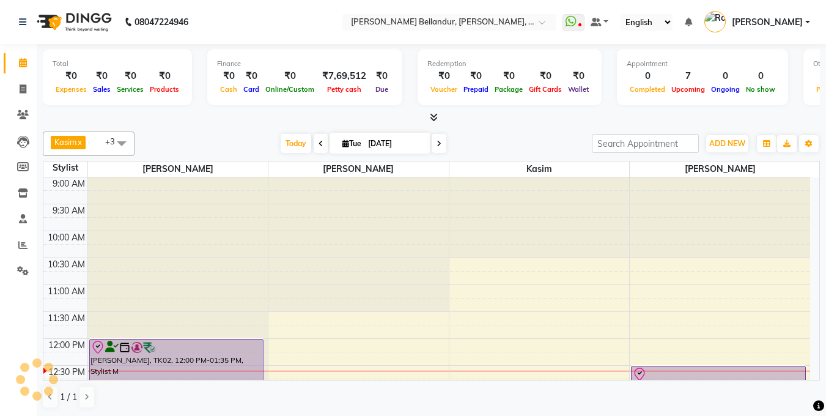
scroll to position [84, 0]
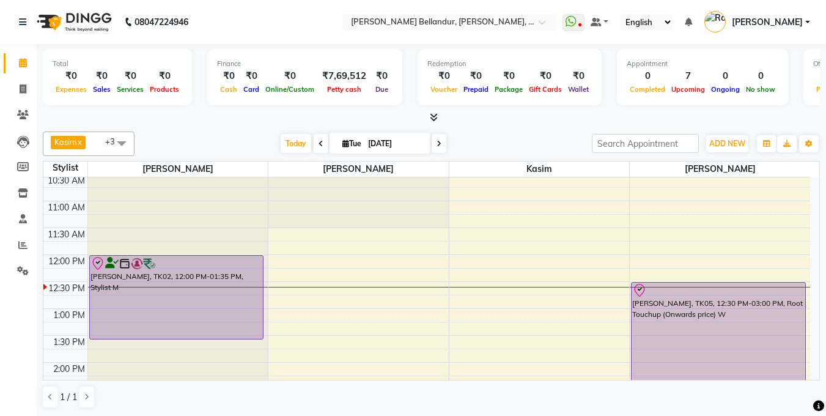
click at [270, 142] on div "[DATE] [DATE]" at bounding box center [363, 144] width 445 height 18
click at [281, 139] on span "Today" at bounding box center [296, 143] width 31 height 19
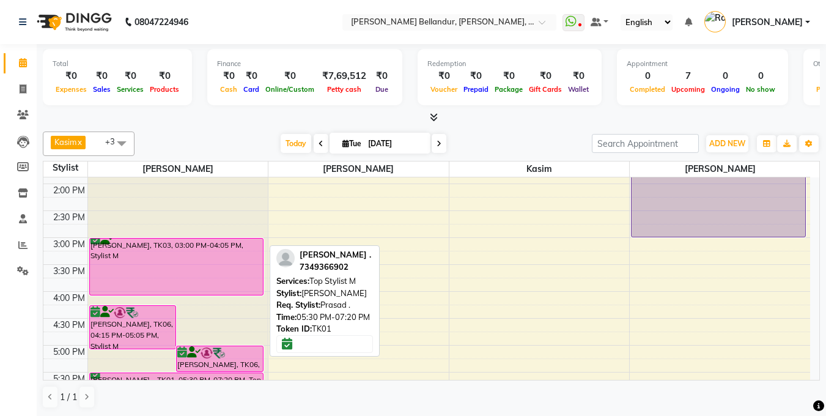
scroll to position [445, 0]
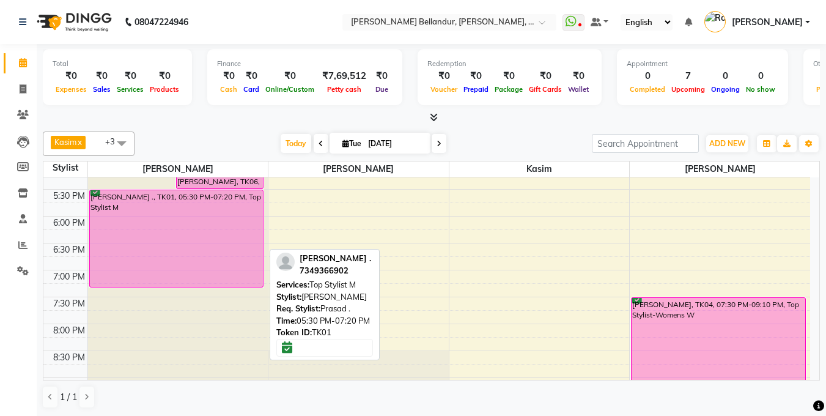
click at [221, 254] on div "[PERSON_NAME] ., TK01, 05:30 PM-07:20 PM, Top Stylist M" at bounding box center [176, 238] width 173 height 97
select select "6"
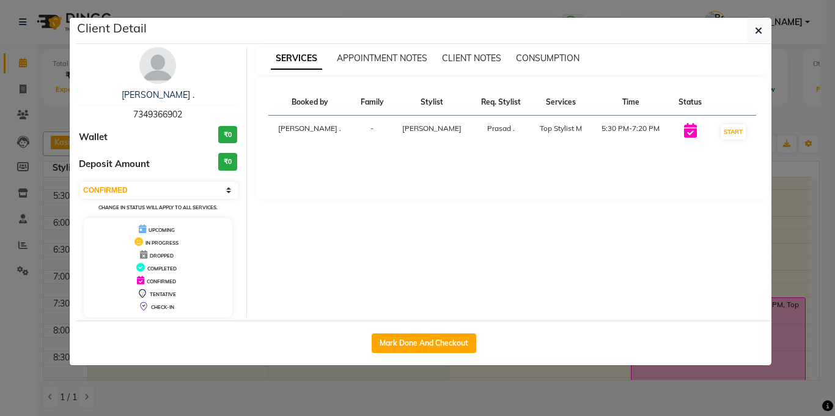
click at [21, 155] on ngb-modal-window "Client Detail [PERSON_NAME] . 7349366902 Wallet ₹0 Deposit Amount ₹0 Select IN …" at bounding box center [417, 208] width 835 height 416
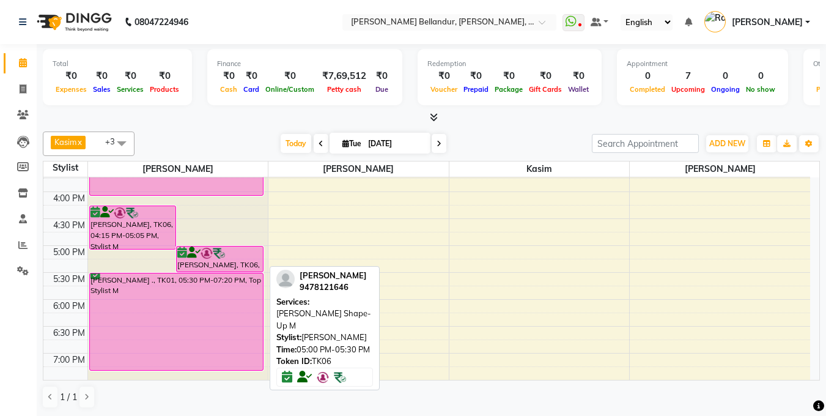
scroll to position [360, 0]
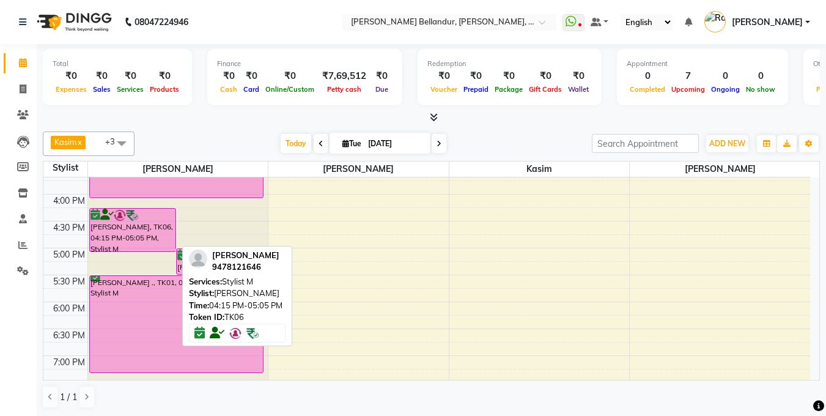
click at [128, 238] on div "[PERSON_NAME], TK06, 04:15 PM-05:05 PM, Stylist M" at bounding box center [133, 229] width 86 height 43
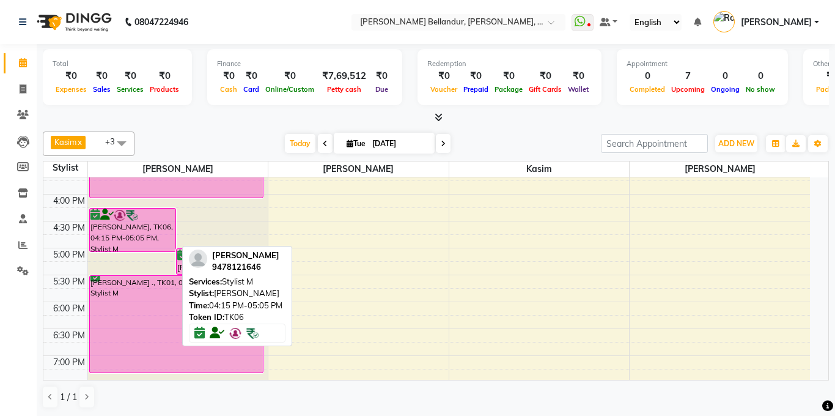
select select "6"
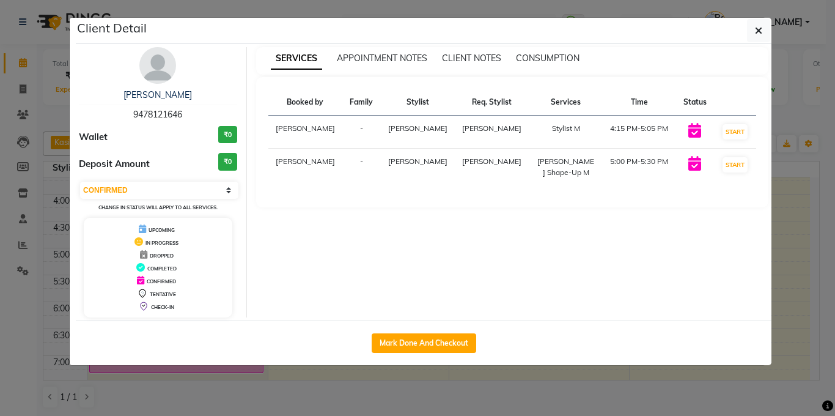
click at [23, 127] on ngb-modal-window "Client Detail [PERSON_NAME] 9478121646 Wallet ₹0 Deposit Amount ₹0 Select IN SE…" at bounding box center [417, 208] width 835 height 416
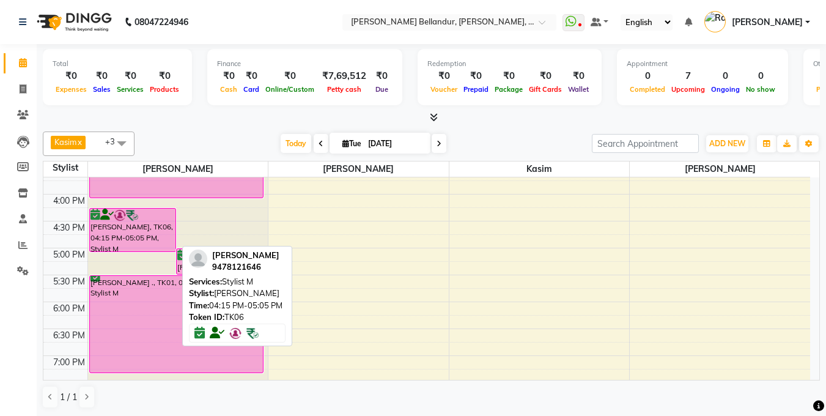
click at [131, 246] on div "[PERSON_NAME], TK06, 04:15 PM-05:05 PM, Stylist M" at bounding box center [133, 229] width 86 height 43
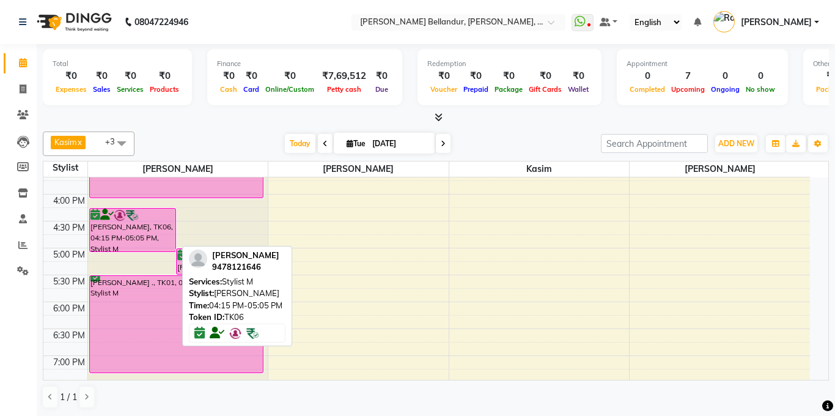
select select "6"
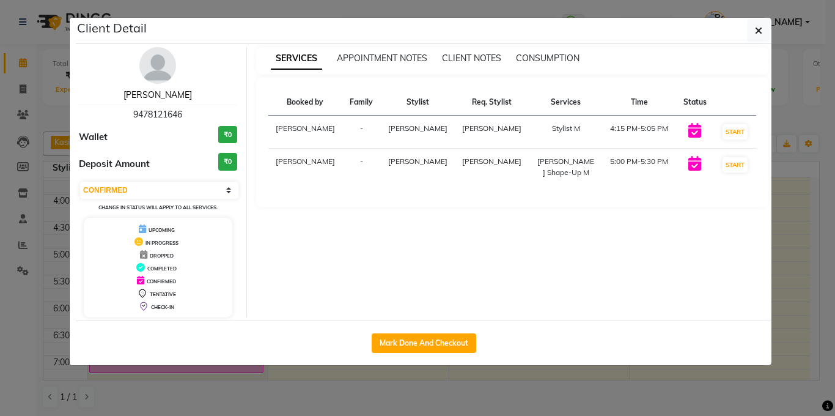
click at [164, 92] on link "[PERSON_NAME]" at bounding box center [158, 94] width 68 height 11
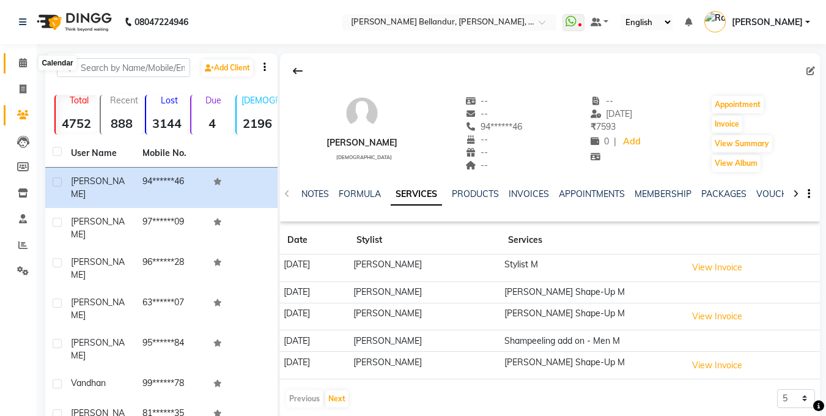
click at [24, 61] on icon at bounding box center [23, 62] width 8 height 9
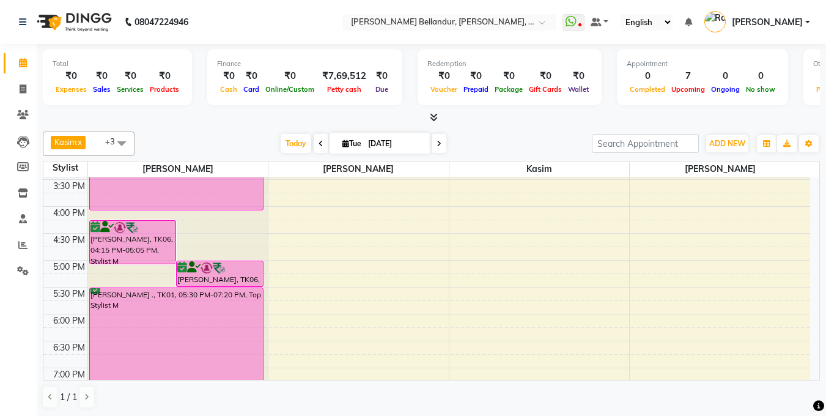
scroll to position [434, 0]
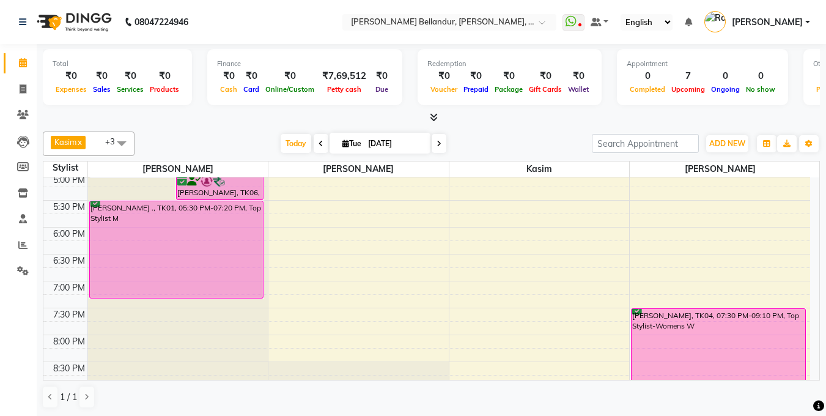
click at [314, 140] on span at bounding box center [321, 143] width 15 height 19
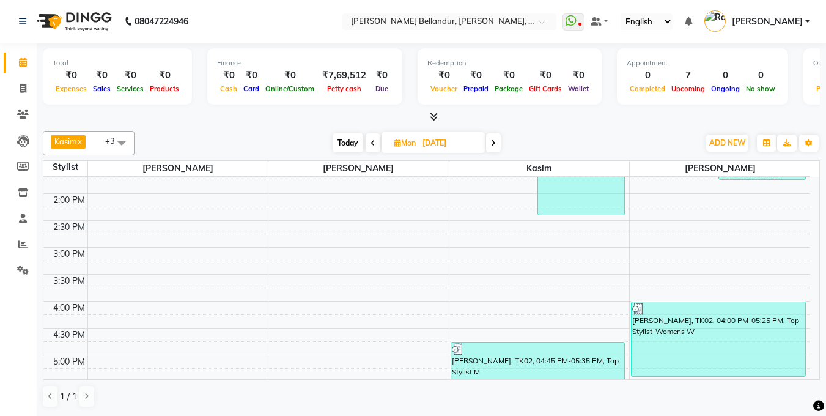
scroll to position [0, 0]
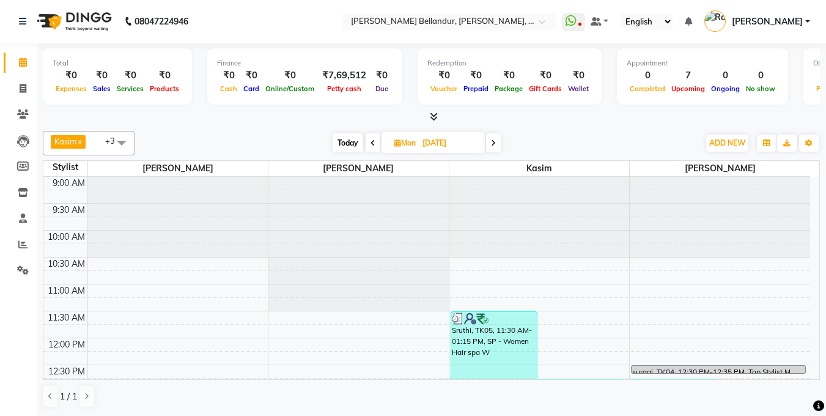
click at [347, 139] on span "Today" at bounding box center [348, 142] width 31 height 19
type input "[DATE]"
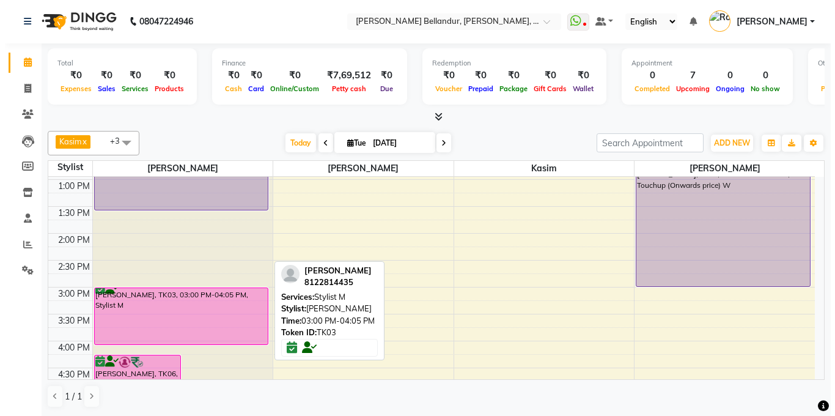
scroll to position [152, 0]
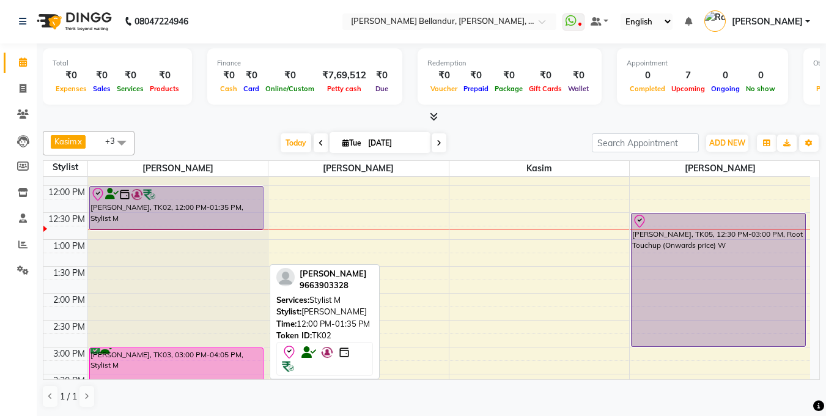
drag, startPoint x: 177, startPoint y: 268, endPoint x: 166, endPoint y: 205, distance: 64.0
click at [169, 229] on div "[PERSON_NAME], TK06, 04:15 PM-05:05 PM, Stylist M [PERSON_NAME], TK06, 05:00 PM…" at bounding box center [178, 373] width 180 height 699
click at [166, 205] on div "[PERSON_NAME], TK02, 12:00 PM-01:35 PM, Stylist M" at bounding box center [176, 207] width 173 height 43
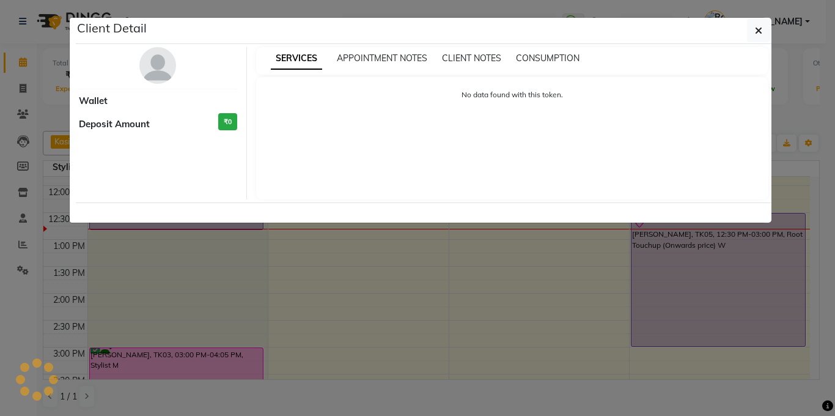
click at [166, 199] on div "Wallet Deposit Amount ₹0" at bounding box center [158, 123] width 177 height 152
select select "8"
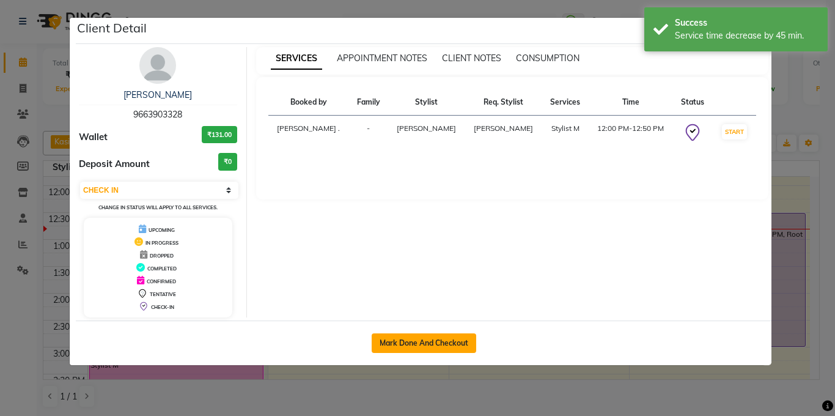
click at [433, 341] on button "Mark Done And Checkout" at bounding box center [424, 343] width 105 height 20
select select "5743"
select select "service"
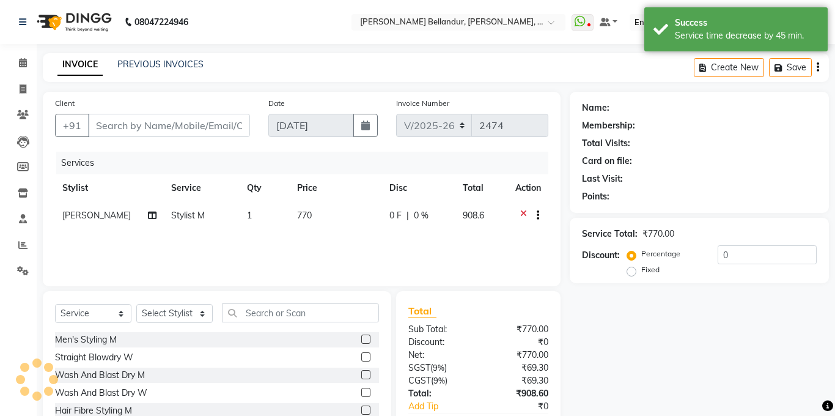
type input "96******28"
select select "44651"
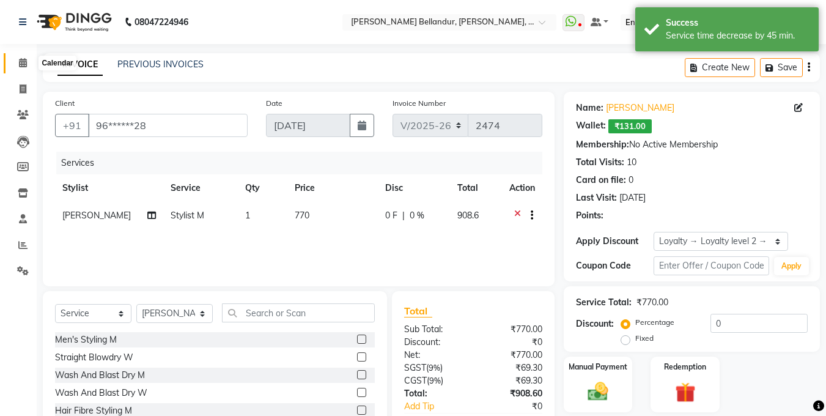
click at [23, 62] on icon at bounding box center [23, 62] width 8 height 9
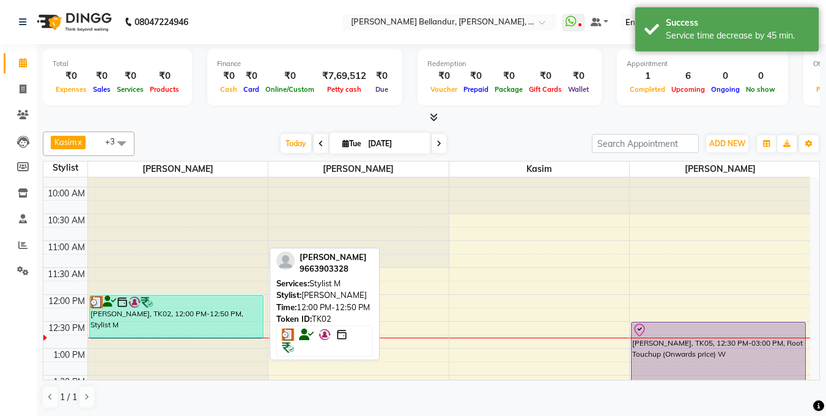
scroll to position [45, 0]
click at [190, 312] on div "[PERSON_NAME], TK02, 12:00 PM-12:50 PM, Stylist M" at bounding box center [176, 315] width 173 height 43
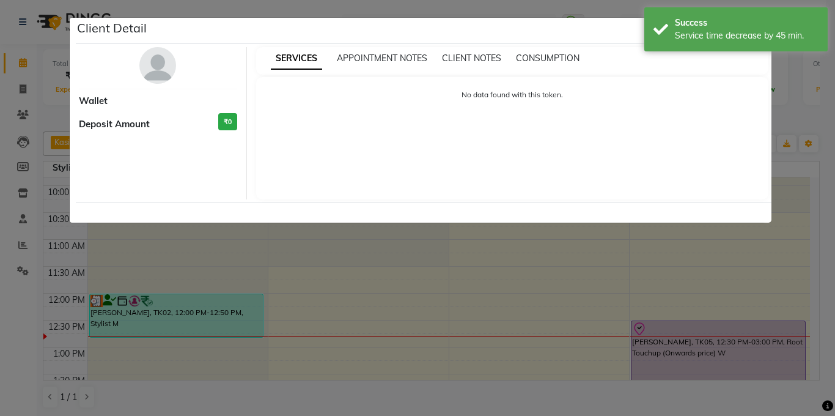
select select "3"
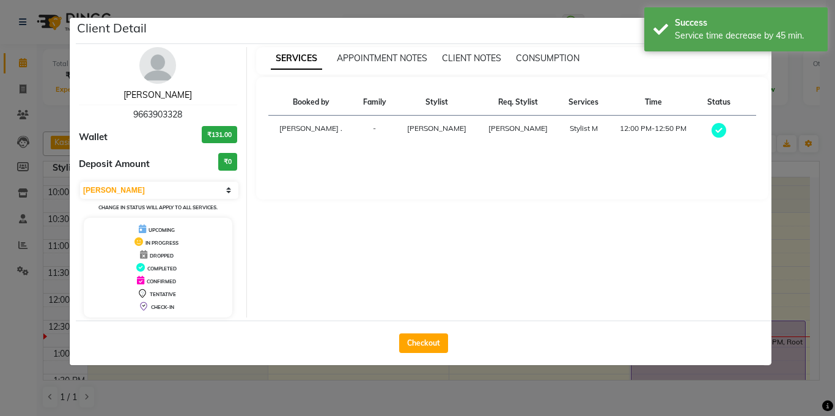
click at [155, 98] on link "[PERSON_NAME]" at bounding box center [158, 94] width 68 height 11
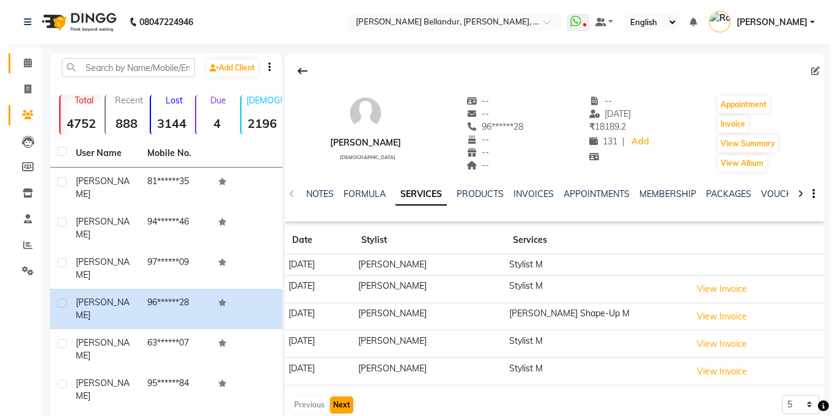
scroll to position [78, 0]
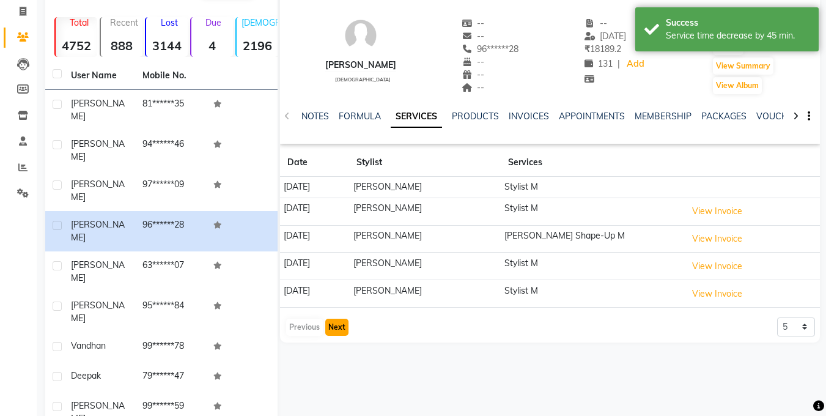
click at [344, 328] on button "Next" at bounding box center [336, 327] width 23 height 17
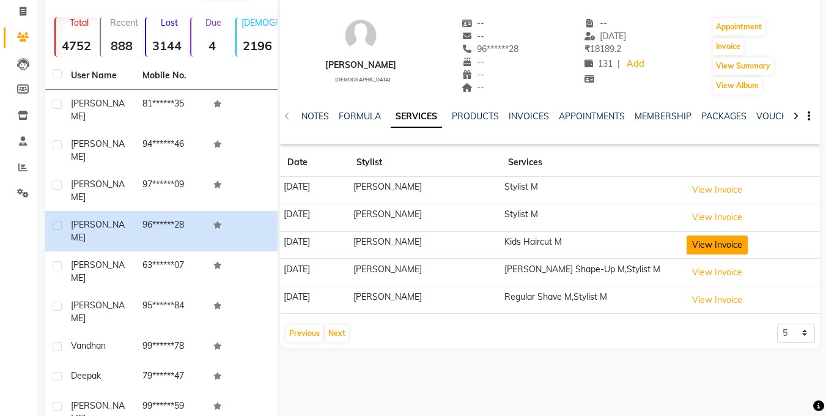
click at [698, 245] on button "View Invoice" at bounding box center [717, 244] width 61 height 19
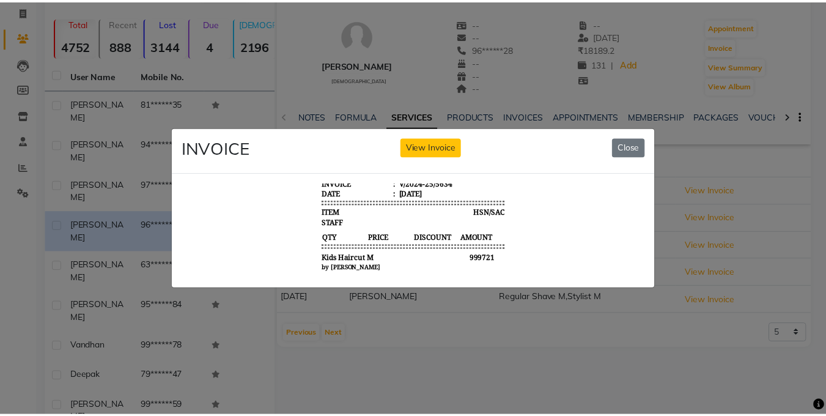
scroll to position [10, 0]
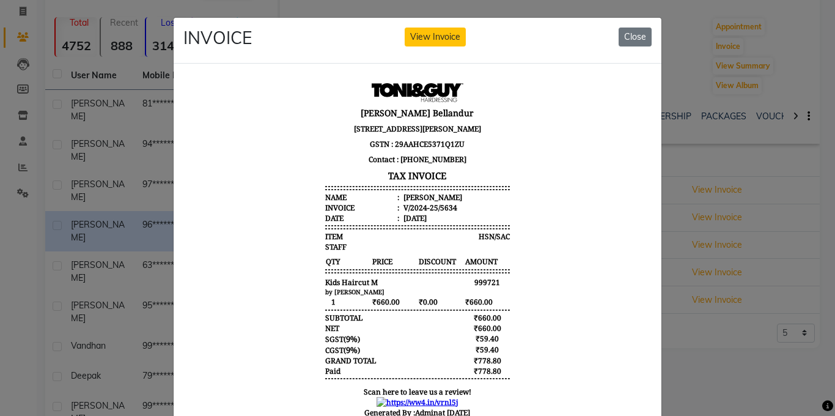
click at [81, 205] on ngb-modal-window "INVOICE View Invoice Close" at bounding box center [417, 208] width 835 height 416
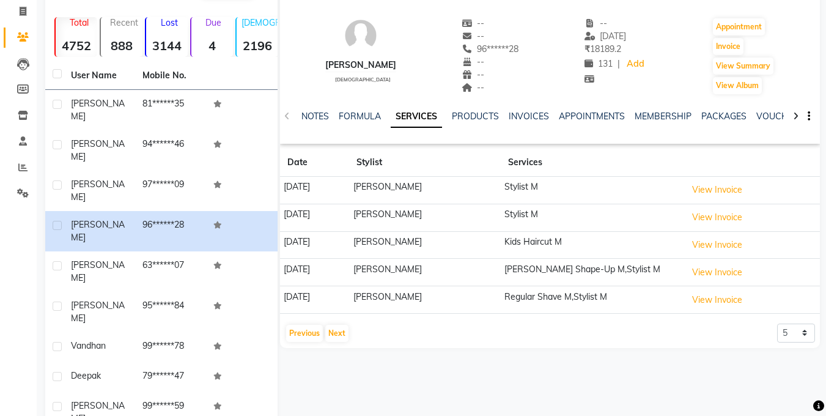
scroll to position [0, 0]
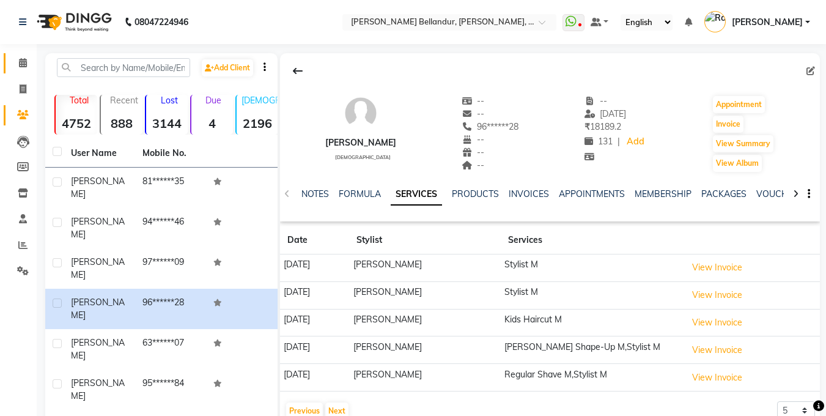
click at [25, 59] on icon at bounding box center [23, 62] width 8 height 9
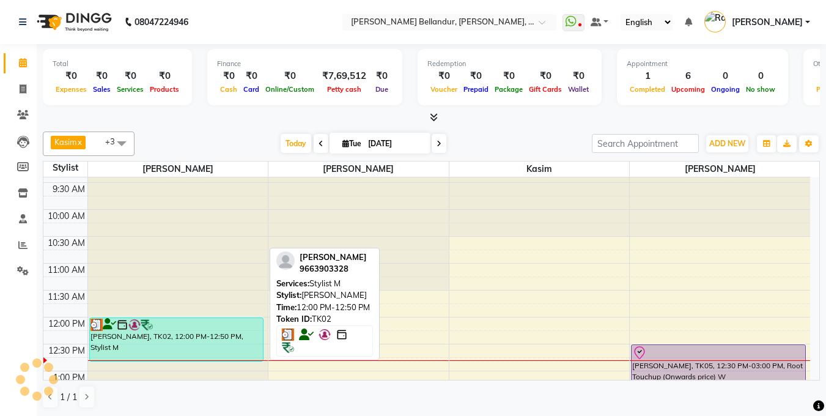
scroll to position [94, 0]
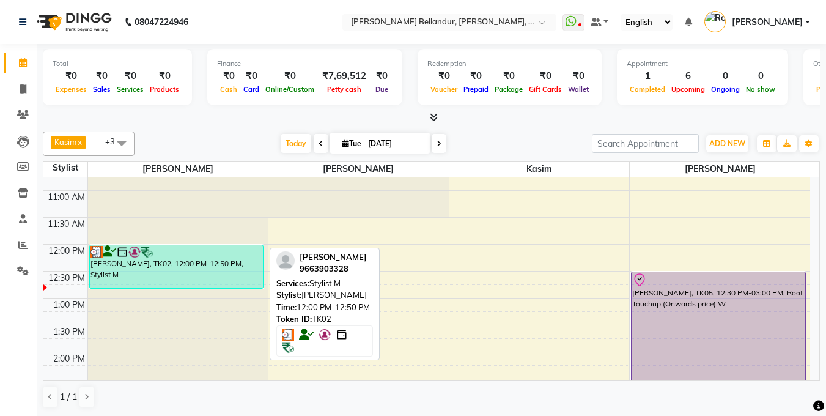
click at [175, 259] on div "[PERSON_NAME], TK02, 12:00 PM-12:50 PM, Stylist M" at bounding box center [176, 266] width 173 height 43
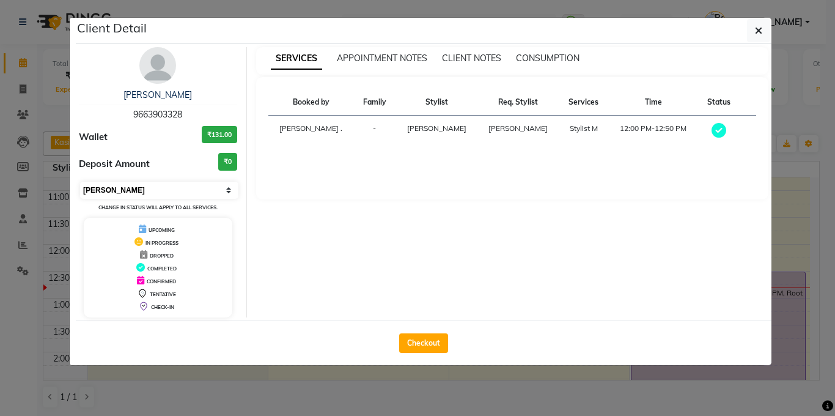
click at [154, 196] on select "Select MARK DONE UPCOMING" at bounding box center [159, 190] width 158 height 17
click at [80, 182] on select "Select MARK DONE UPCOMING" at bounding box center [159, 190] width 158 height 17
click at [149, 190] on select "Select MARK DONE UPCOMING" at bounding box center [159, 190] width 158 height 17
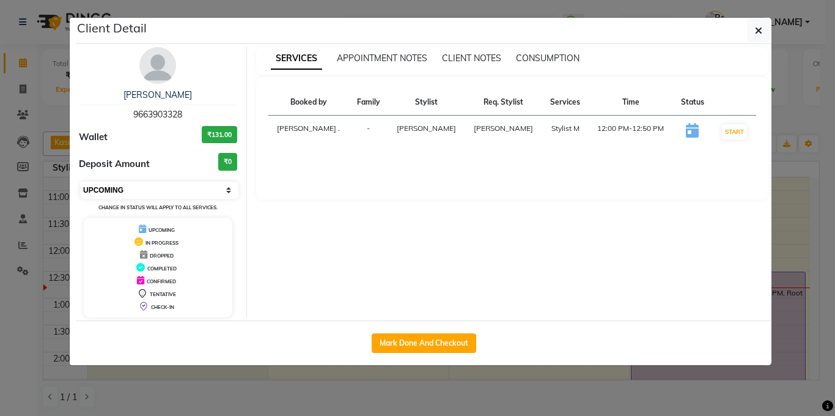
select select "8"
click at [80, 182] on select "Select IN SERVICE CONFIRMED TENTATIVE CHECK IN MARK DONE DROPPED UPCOMING" at bounding box center [159, 190] width 158 height 17
click at [0, 158] on ngb-modal-window "Client Detail [PERSON_NAME] 9663903328 Wallet ₹131.00 Deposit Amount ₹0 Select …" at bounding box center [417, 208] width 835 height 416
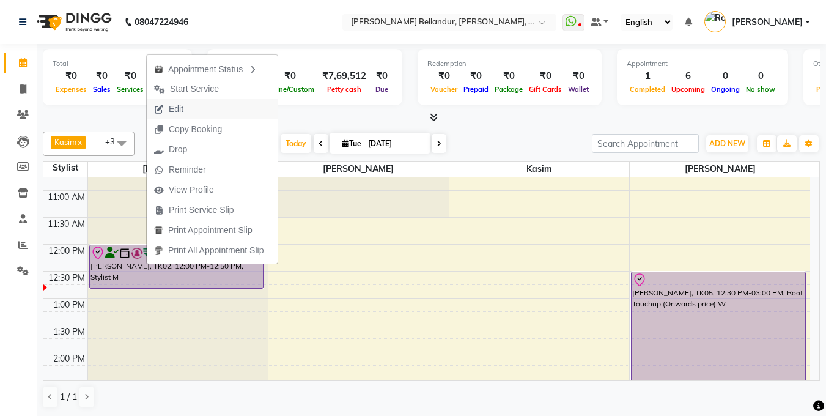
click at [194, 109] on button "Edit" at bounding box center [212, 109] width 131 height 20
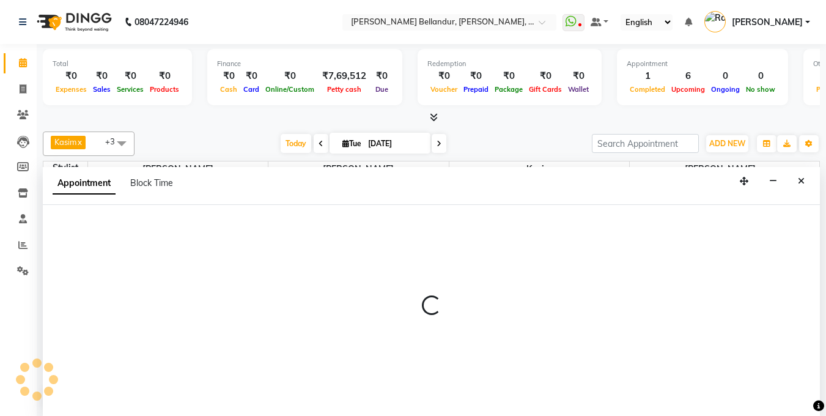
scroll to position [1, 0]
select select "tentative"
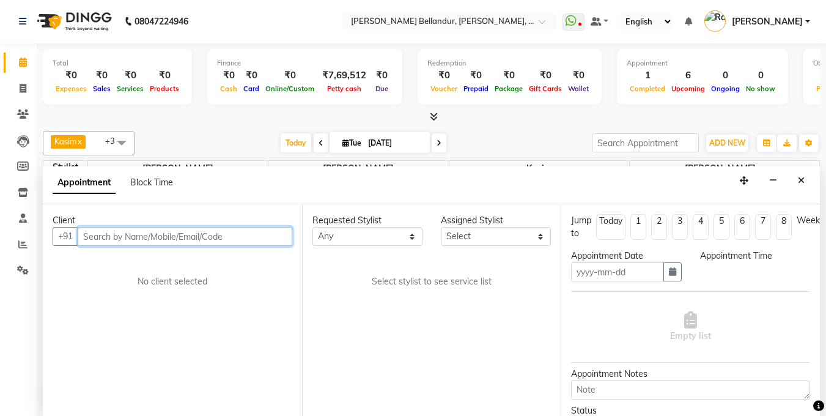
type input "[DATE]"
select select "check-in"
select select "720"
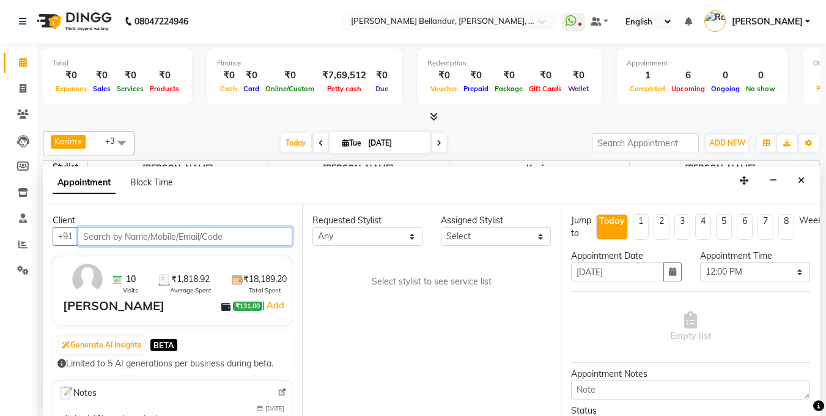
scroll to position [162, 0]
select select "44651"
select select "2739"
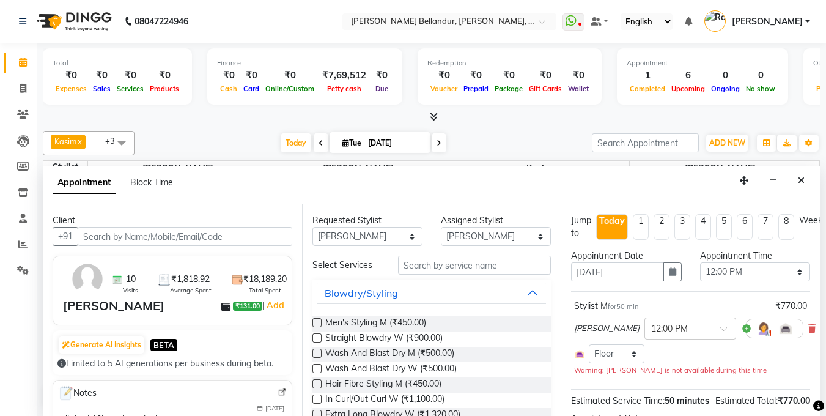
drag, startPoint x: 792, startPoint y: 323, endPoint x: 635, endPoint y: 273, distance: 164.4
click at [808, 324] on icon at bounding box center [811, 328] width 7 height 9
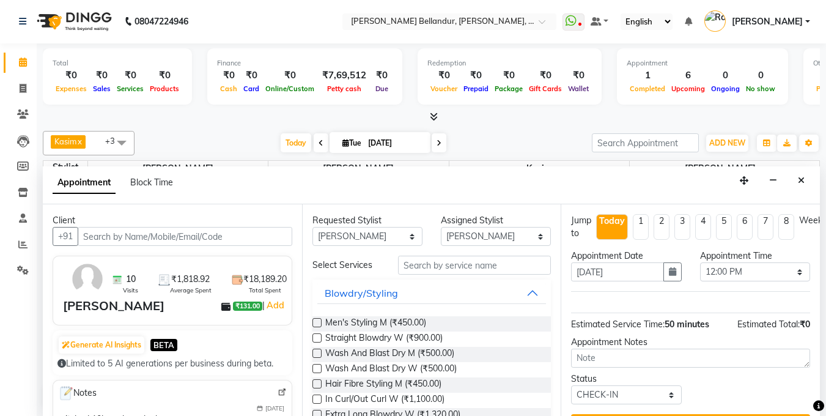
click at [519, 248] on div "Requested Stylist Any [PERSON_NAME] [PERSON_NAME] . [GEOGRAPHIC_DATA] . Priyank…" at bounding box center [431, 310] width 259 height 212
click at [508, 260] on input "text" at bounding box center [474, 265] width 153 height 19
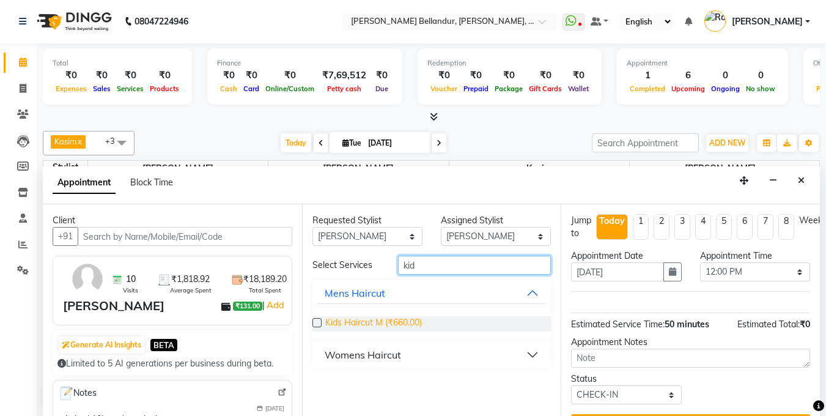
type input "kid"
click at [409, 325] on span "Kids Haircut M (₹660.00)" at bounding box center [373, 323] width 97 height 15
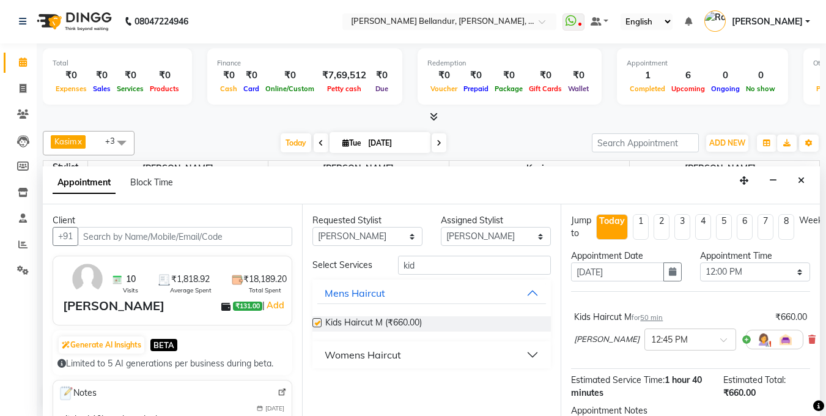
checkbox input "false"
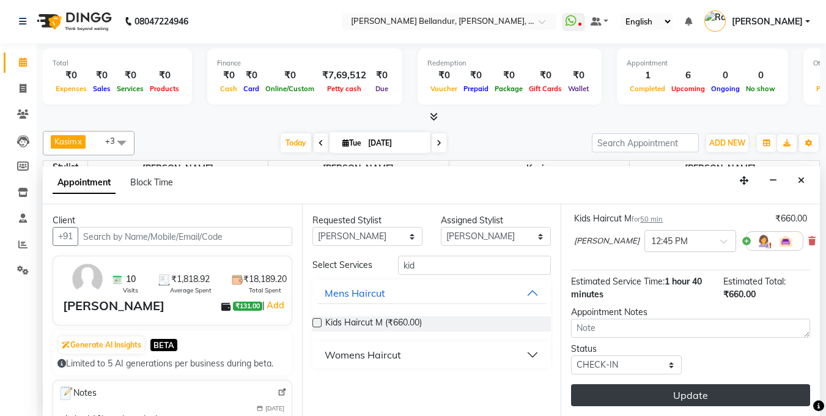
click at [641, 387] on button "Update" at bounding box center [690, 395] width 239 height 22
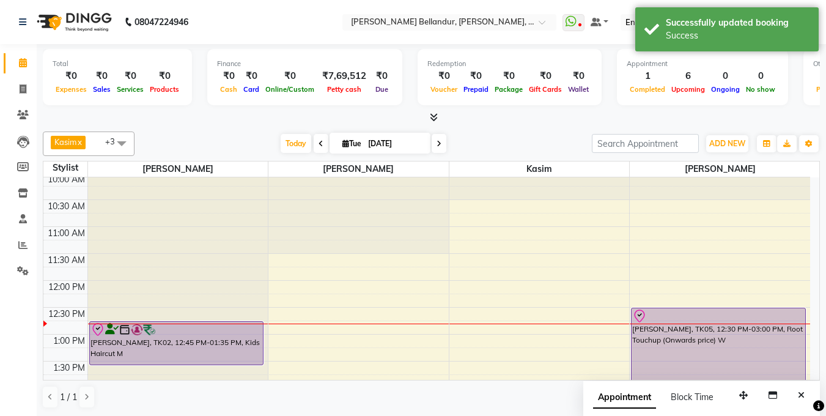
scroll to position [56, 0]
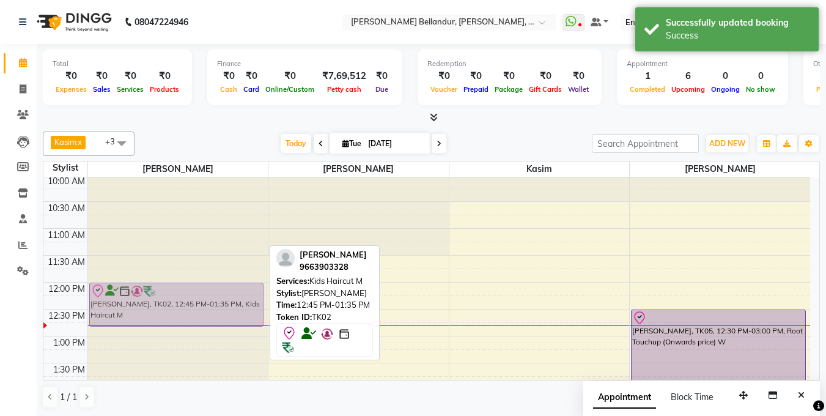
drag, startPoint x: 162, startPoint y: 332, endPoint x: 161, endPoint y: 317, distance: 14.7
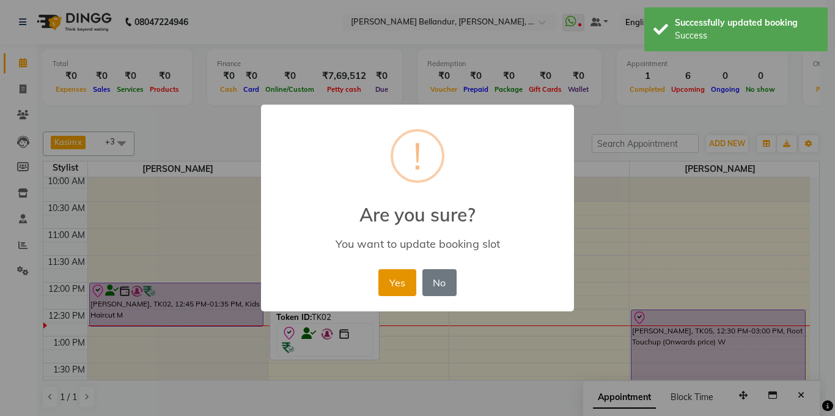
click at [393, 278] on button "Yes" at bounding box center [396, 282] width 37 height 27
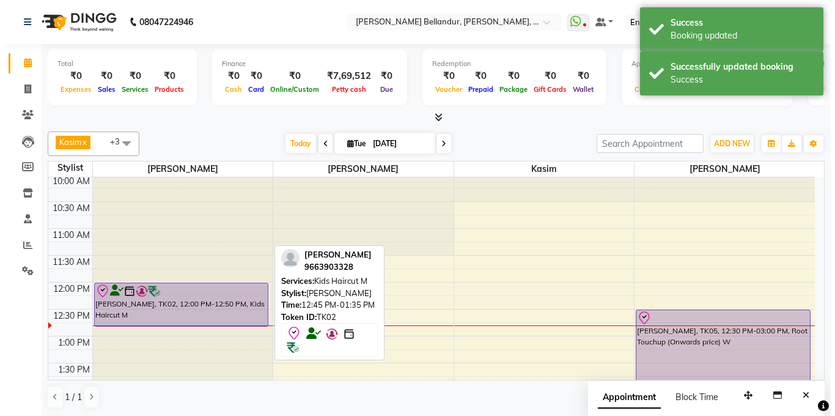
scroll to position [1, 0]
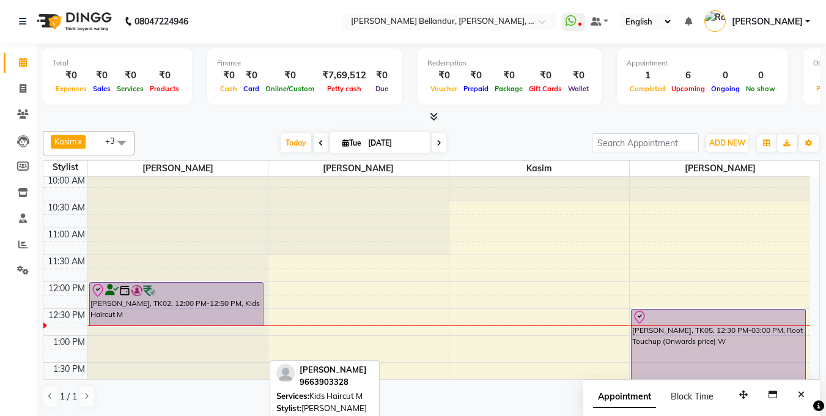
click at [179, 315] on div "[PERSON_NAME], TK02, 12:00 PM-12:50 PM, Kids Haircut M" at bounding box center [176, 303] width 173 height 43
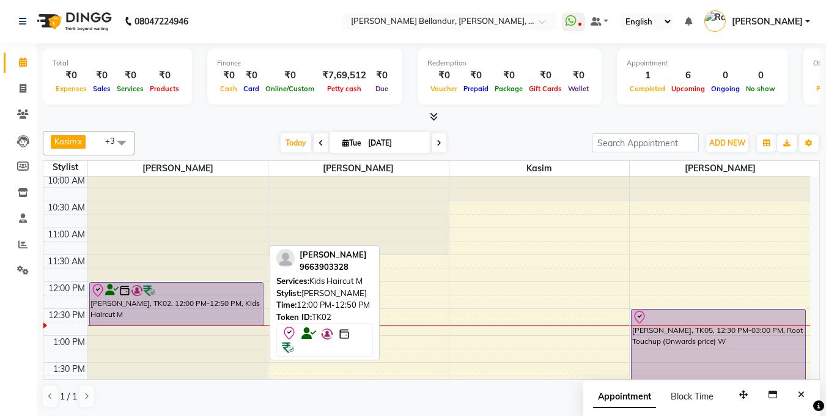
click at [179, 315] on div "[PERSON_NAME], TK02, 12:00 PM-12:50 PM, Kids Haircut M" at bounding box center [176, 303] width 173 height 43
select select "8"
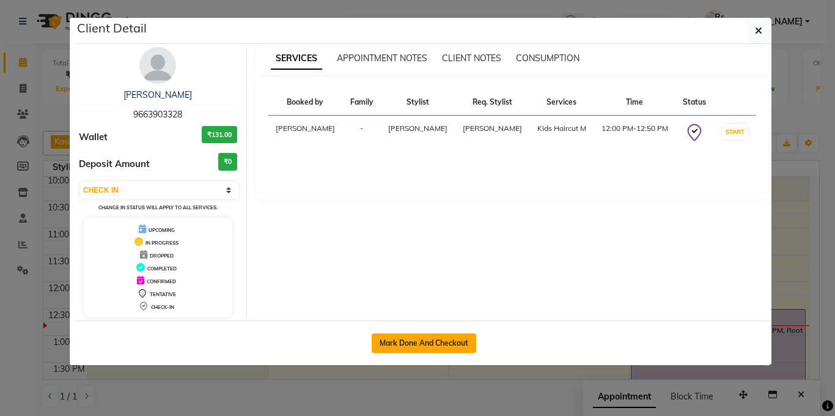
click at [437, 340] on button "Mark Done And Checkout" at bounding box center [424, 343] width 105 height 20
select select "5743"
select select "service"
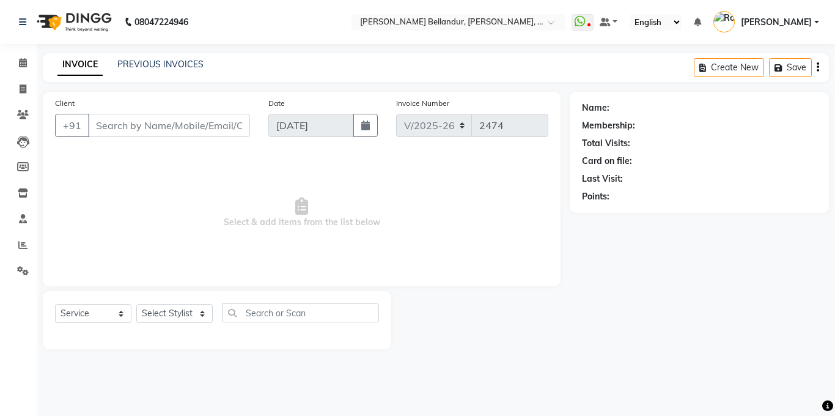
type input "96******28"
select select "44651"
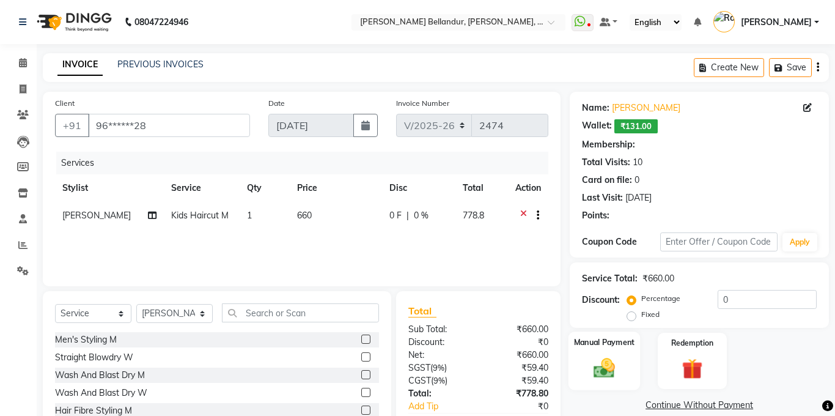
select select "1: Object"
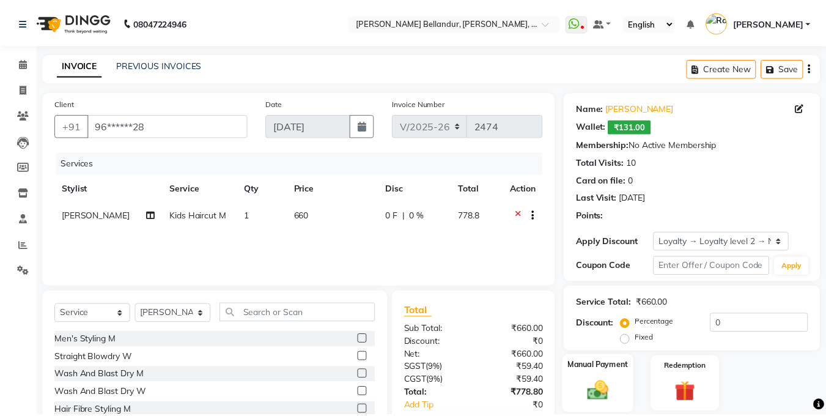
scroll to position [74, 0]
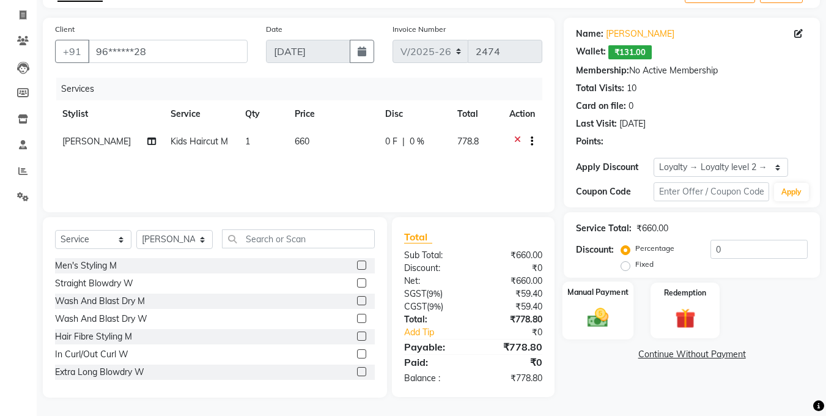
click at [586, 300] on div "Manual Payment" at bounding box center [598, 310] width 72 height 58
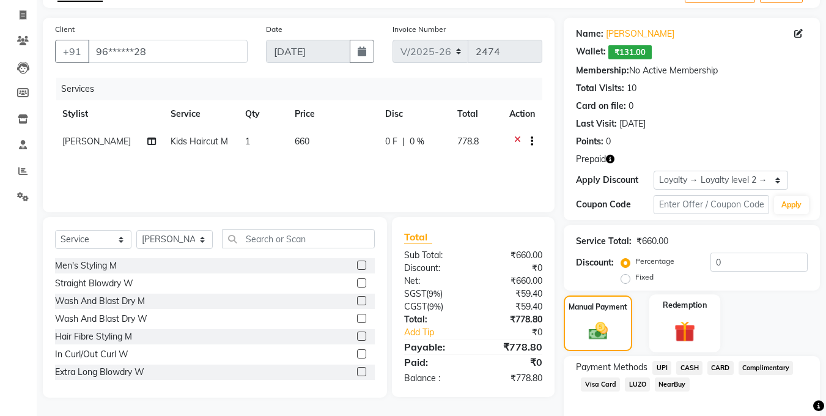
click at [713, 298] on div "Redemption" at bounding box center [685, 323] width 72 height 58
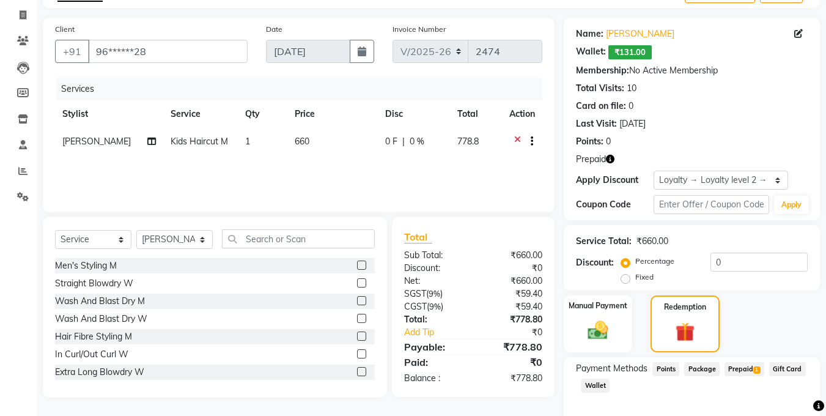
scroll to position [132, 0]
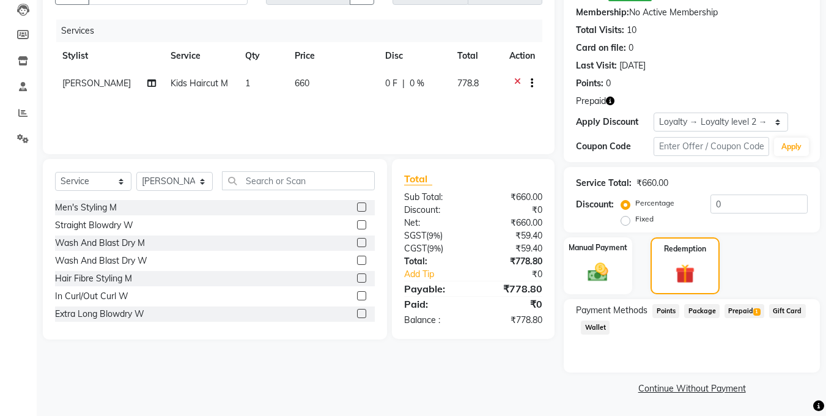
click at [743, 311] on span "Prepaid 1" at bounding box center [745, 311] width 40 height 14
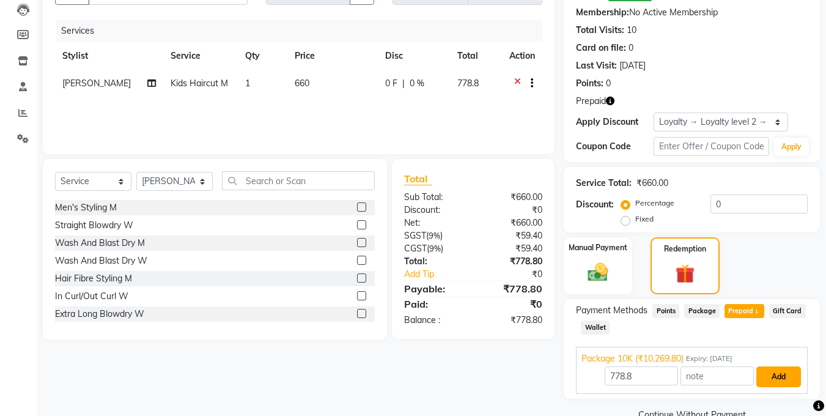
click at [773, 377] on button "Add" at bounding box center [778, 376] width 45 height 21
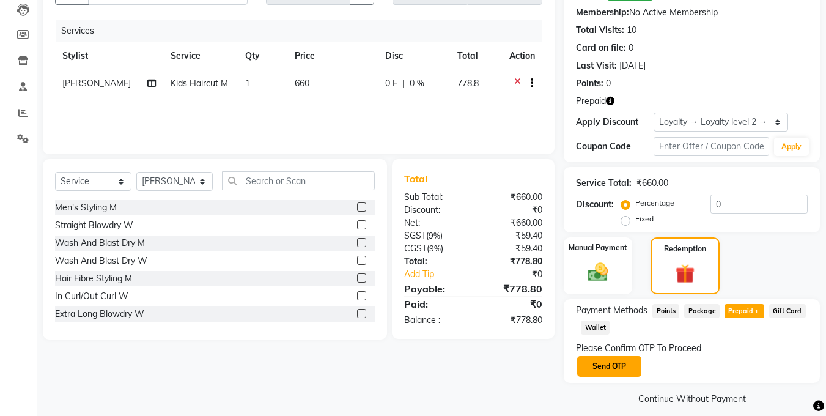
click at [616, 366] on button "Send OTP" at bounding box center [609, 366] width 64 height 21
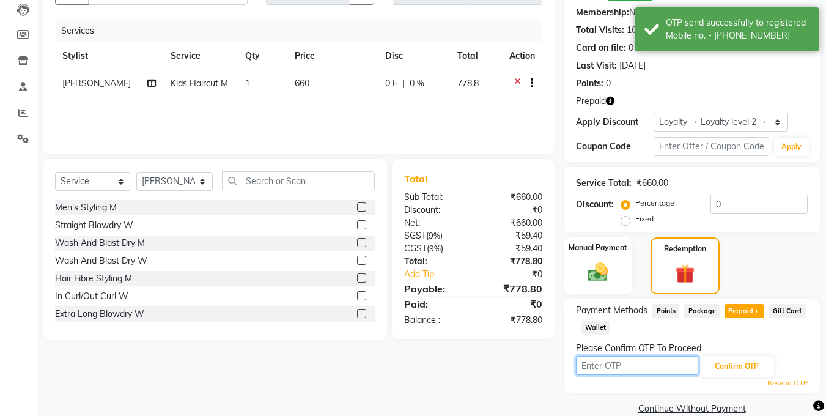
click at [616, 366] on input "text" at bounding box center [637, 365] width 122 height 19
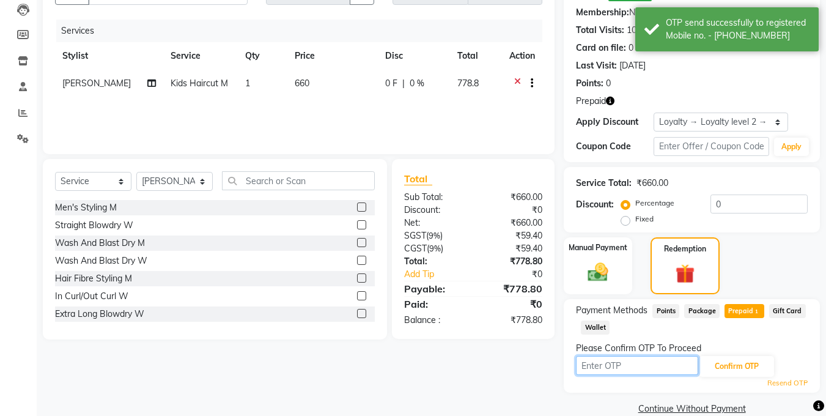
click at [616, 366] on input "text" at bounding box center [637, 365] width 122 height 19
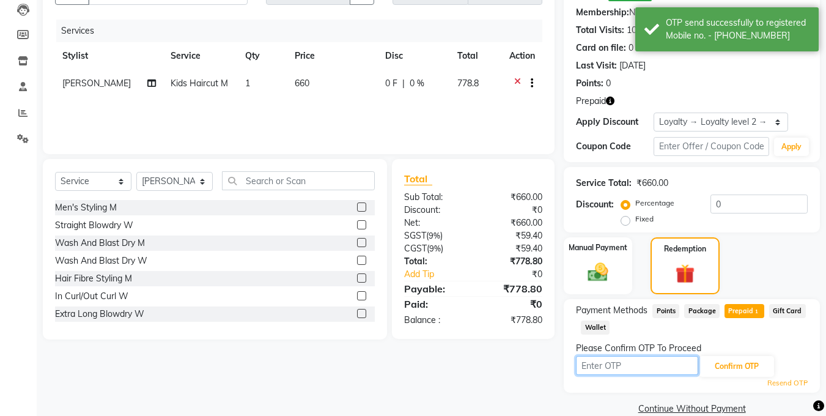
click at [616, 366] on input "text" at bounding box center [637, 365] width 122 height 19
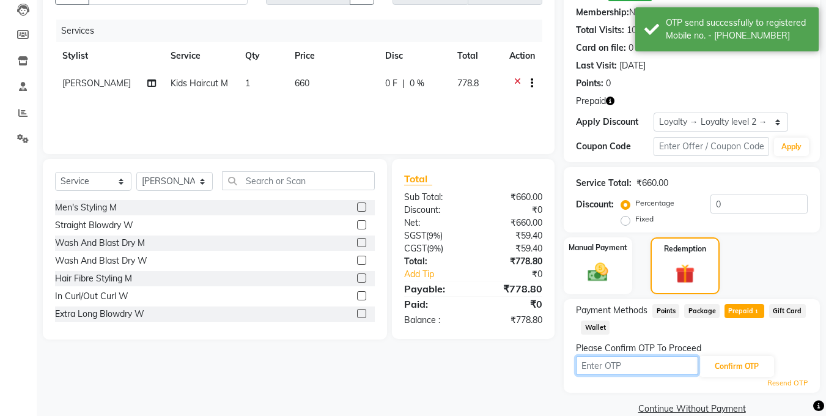
click at [616, 366] on input "text" at bounding box center [637, 365] width 122 height 19
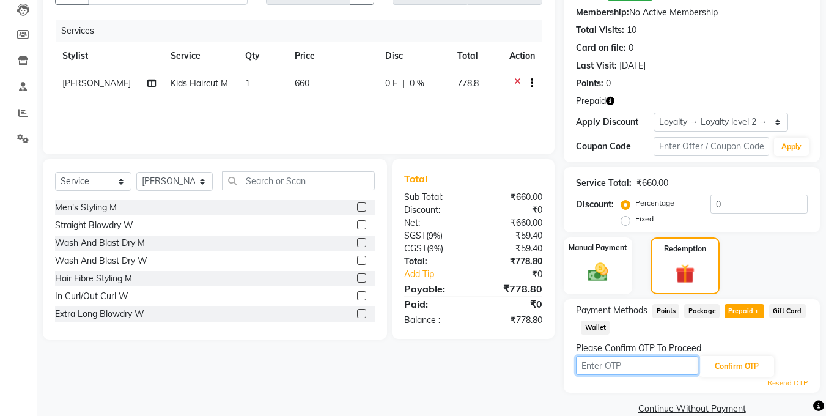
click at [616, 366] on input "text" at bounding box center [637, 365] width 122 height 19
type input "5193"
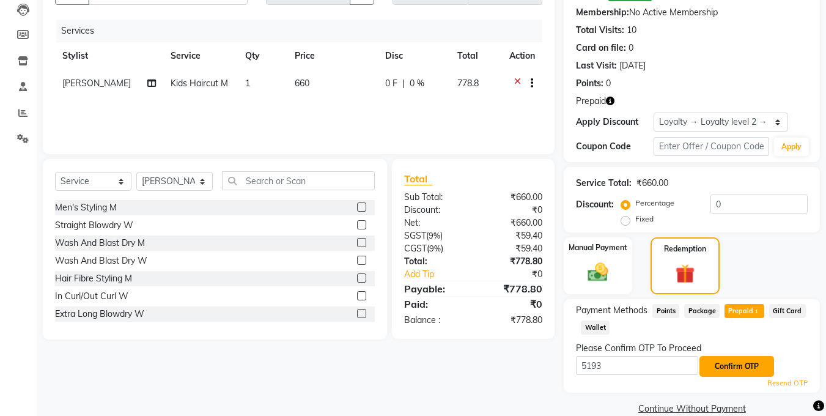
click at [735, 374] on button "Confirm OTP" at bounding box center [736, 366] width 75 height 21
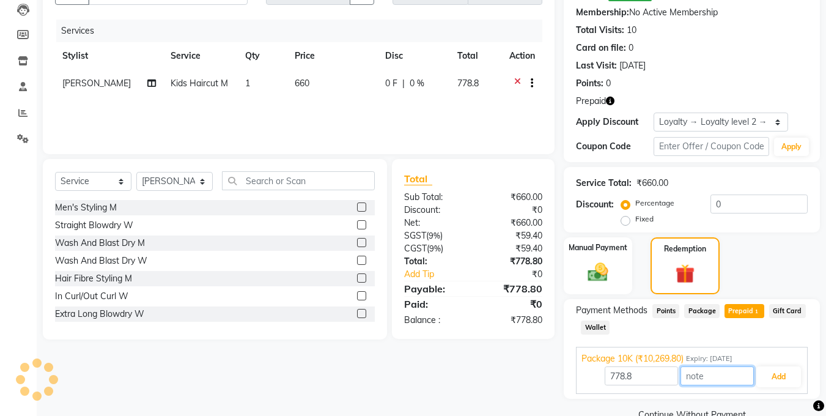
click at [735, 374] on input "text" at bounding box center [717, 375] width 73 height 19
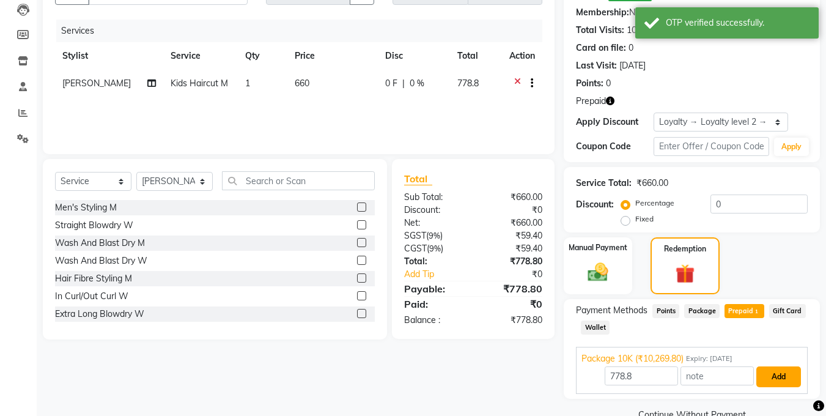
click at [781, 380] on button "Add" at bounding box center [778, 376] width 45 height 21
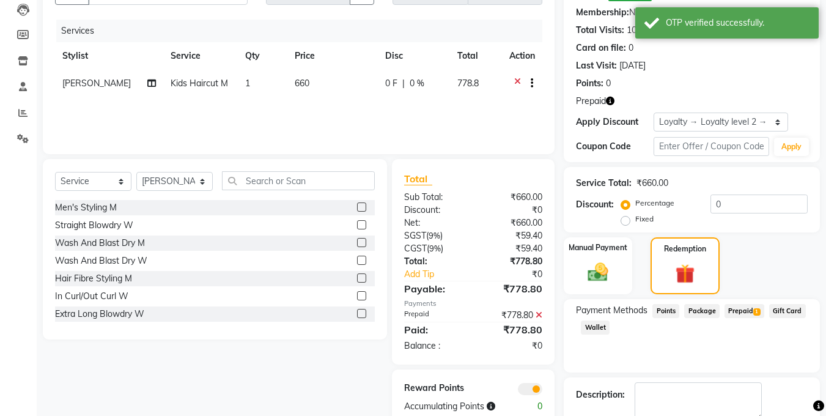
scroll to position [201, 0]
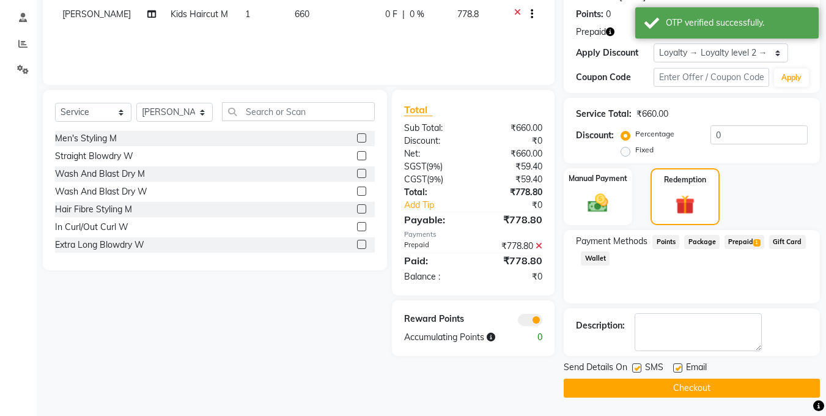
click at [688, 378] on button "Checkout" at bounding box center [692, 387] width 256 height 19
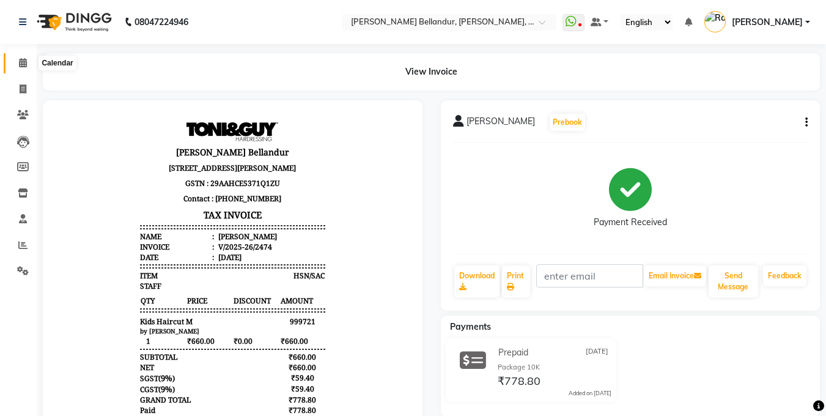
click at [21, 65] on icon at bounding box center [23, 62] width 8 height 9
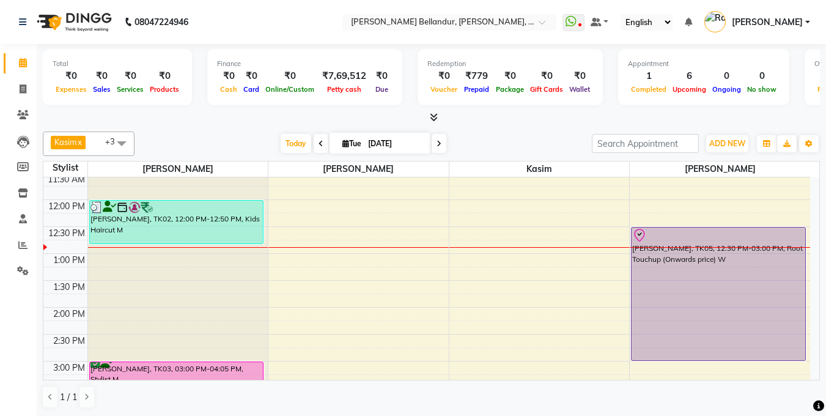
scroll to position [140, 0]
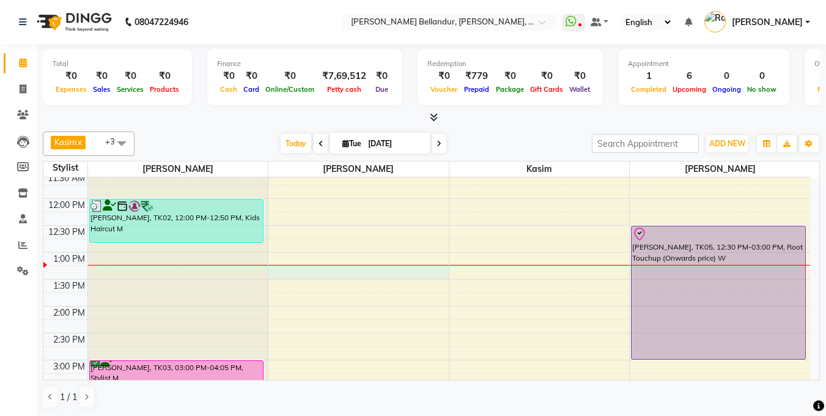
click at [298, 268] on div "9:00 AM 9:30 AM 10:00 AM 10:30 AM 11:00 AM 11:30 AM 12:00 PM 12:30 PM 1:00 PM 1…" at bounding box center [426, 386] width 767 height 699
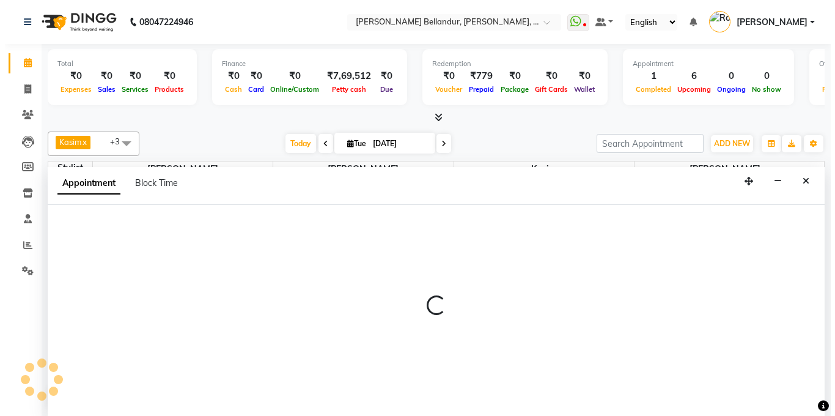
scroll to position [1, 0]
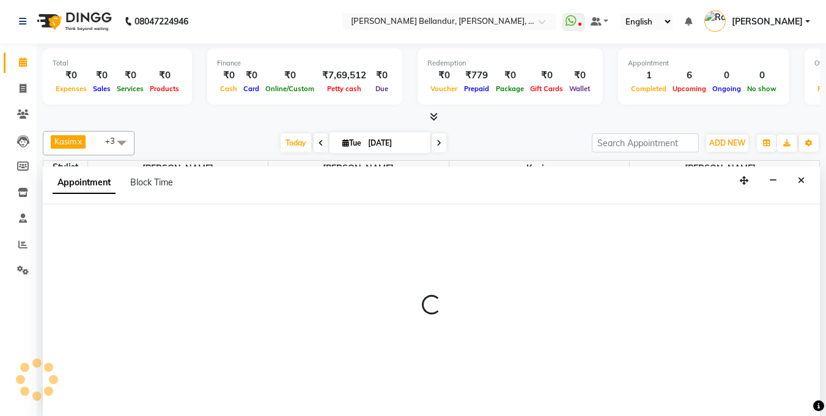
select select "60437"
select select "tentative"
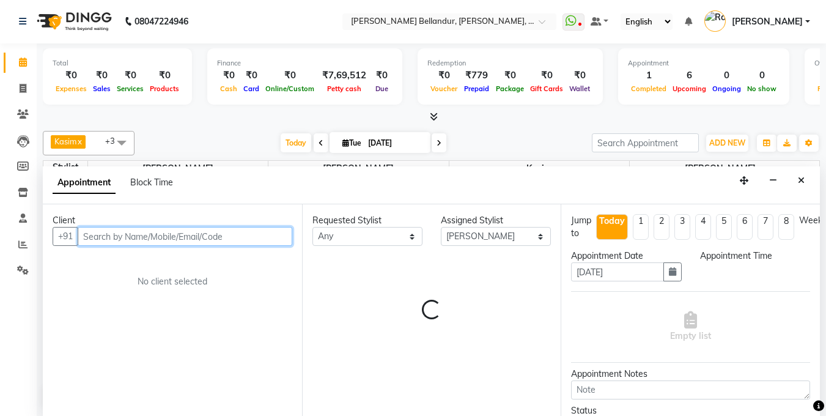
click at [166, 243] on input "text" at bounding box center [185, 236] width 215 height 19
select select "795"
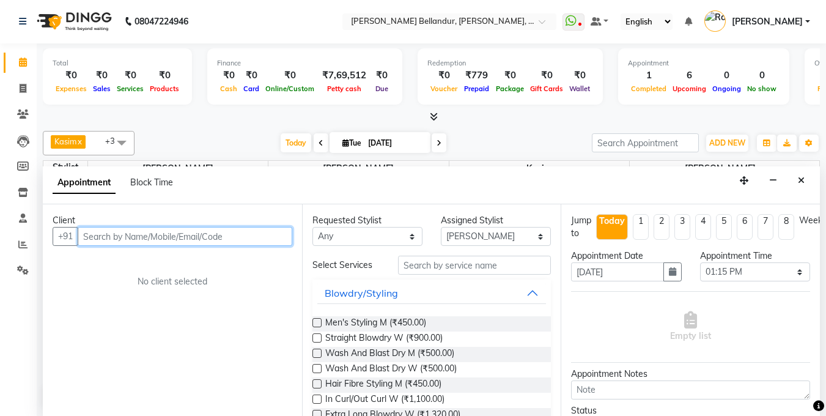
click at [166, 243] on input "text" at bounding box center [185, 236] width 215 height 19
type input "9176172306"
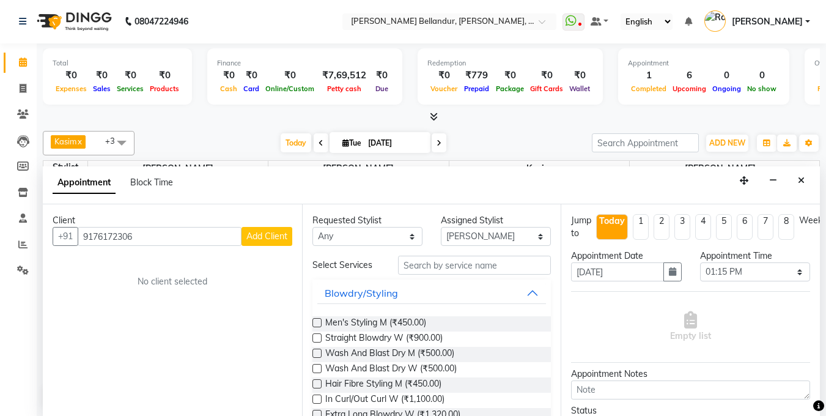
click at [283, 232] on span "Add Client" at bounding box center [266, 236] width 41 height 11
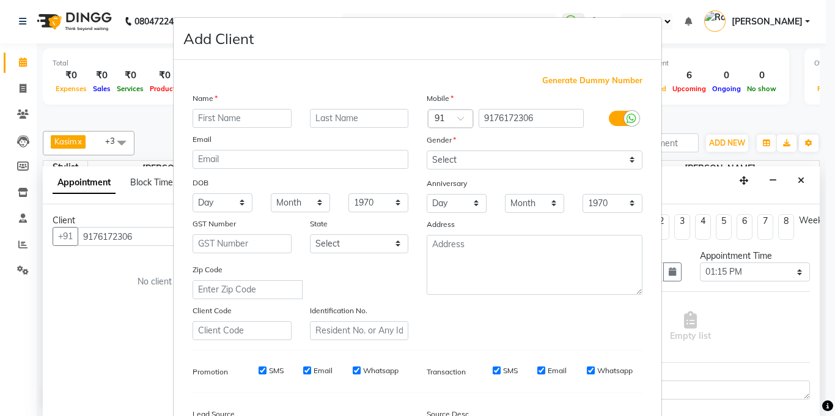
click at [204, 113] on input "text" at bounding box center [242, 118] width 99 height 19
click at [206, 119] on input "text" at bounding box center [242, 118] width 99 height 19
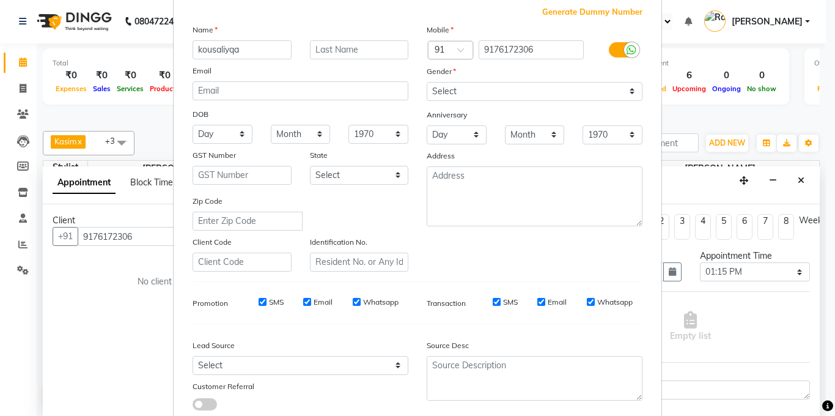
scroll to position [0, 0]
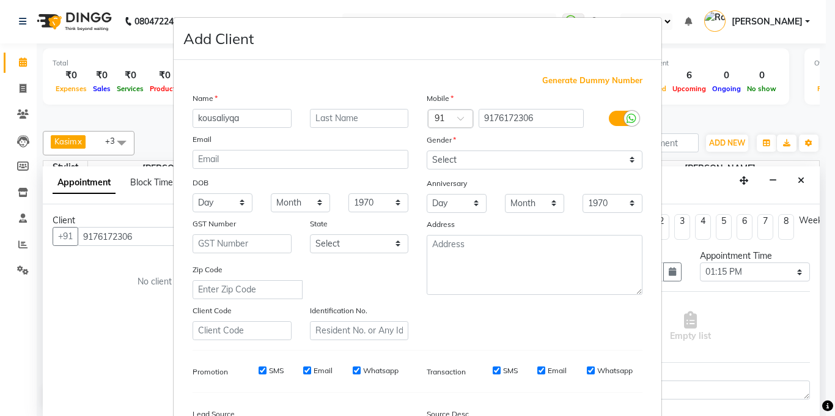
click at [253, 118] on input "kousaliyqa" at bounding box center [242, 118] width 99 height 19
type input "kousaliya"
click at [494, 153] on select "Select [DEMOGRAPHIC_DATA] [DEMOGRAPHIC_DATA] Other Prefer Not To Say" at bounding box center [535, 159] width 216 height 19
select select "[DEMOGRAPHIC_DATA]"
click at [427, 150] on select "Select [DEMOGRAPHIC_DATA] [DEMOGRAPHIC_DATA] Other Prefer Not To Say" at bounding box center [535, 159] width 216 height 19
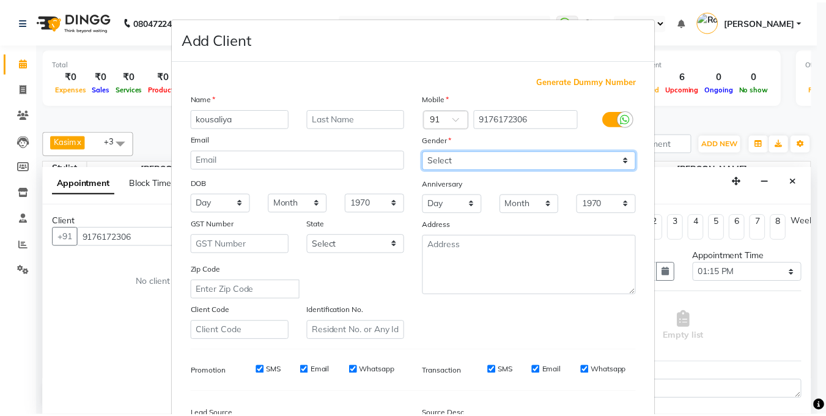
scroll to position [149, 0]
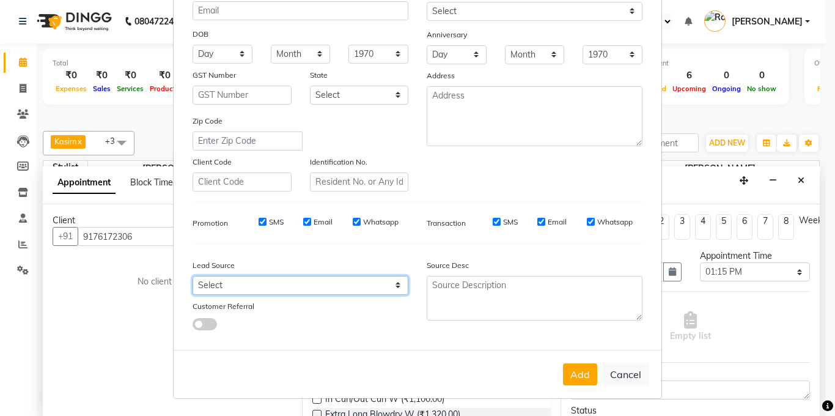
click at [275, 293] on select "Select Walk-in Internet Friend Word of Mouth Advertisement Facebook JustDial Go…" at bounding box center [301, 285] width 216 height 19
select select "36768"
click at [193, 276] on select "Select Walk-in Internet Friend Word of Mouth Advertisement Facebook JustDial Go…" at bounding box center [301, 285] width 216 height 19
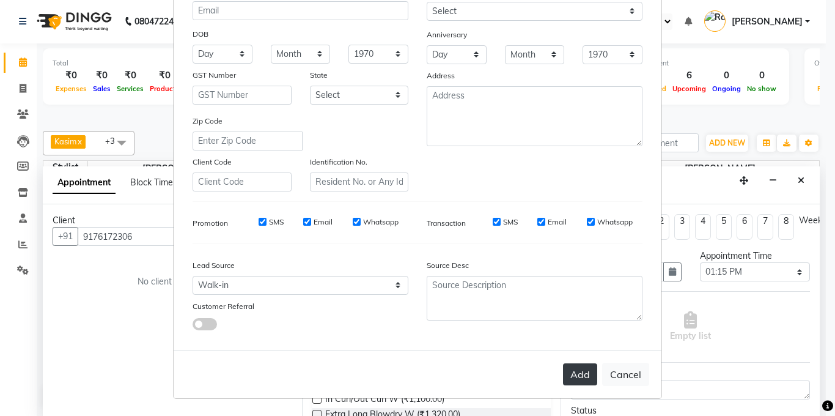
click at [579, 369] on button "Add" at bounding box center [580, 374] width 34 height 22
type input "91******06"
select select
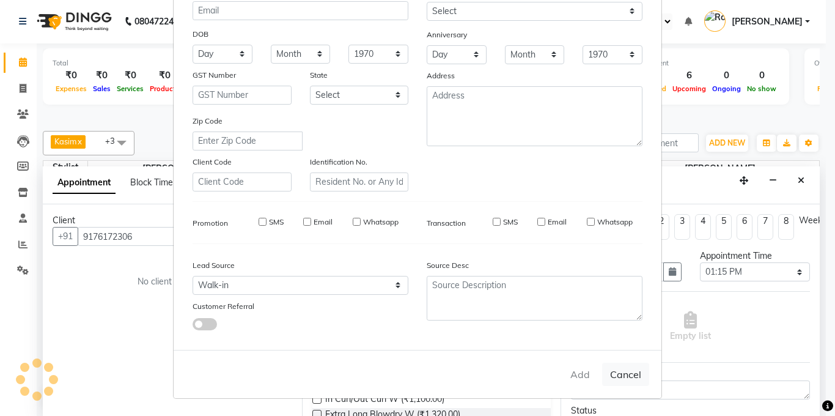
select select
checkbox input "false"
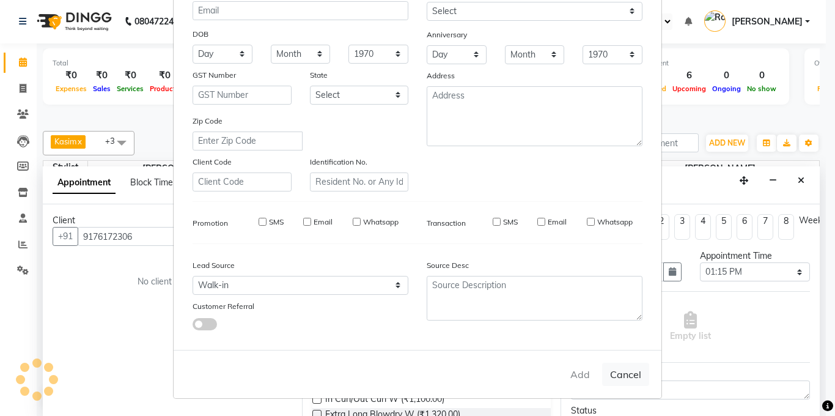
checkbox input "false"
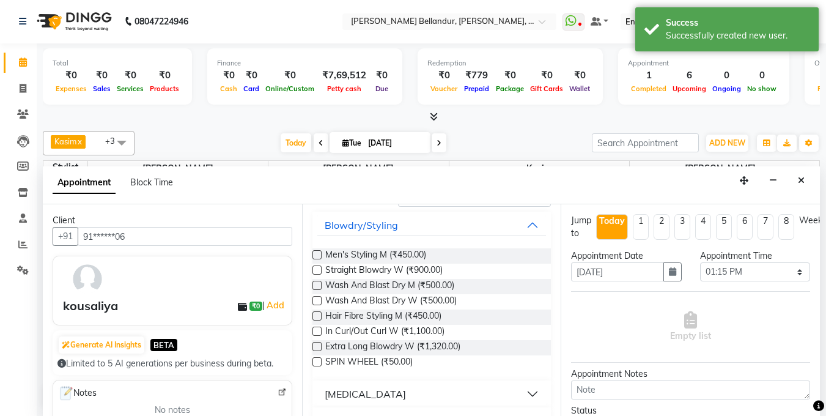
scroll to position [0, 0]
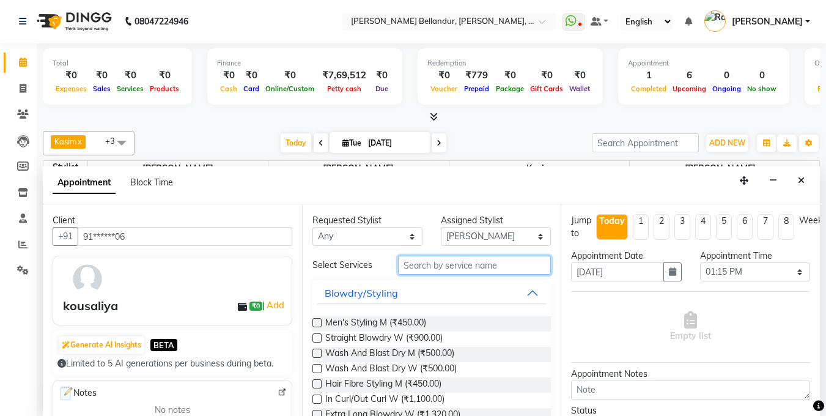
click at [476, 260] on input "text" at bounding box center [474, 265] width 153 height 19
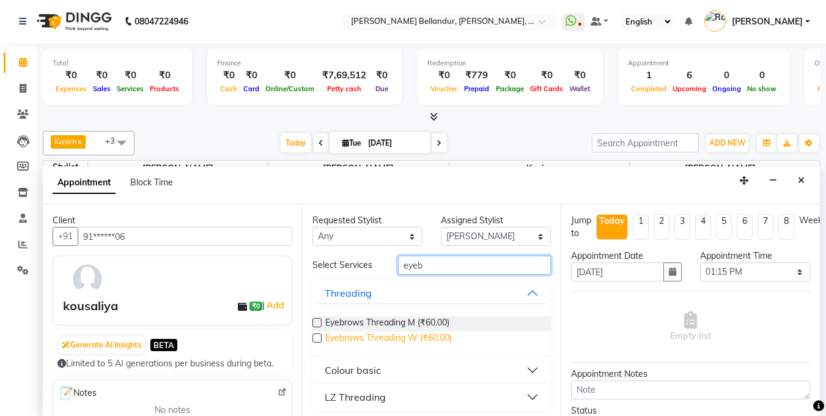
type input "eyeb"
click at [371, 337] on span "Eyebrows Threading W (₹60.00)" at bounding box center [388, 338] width 127 height 15
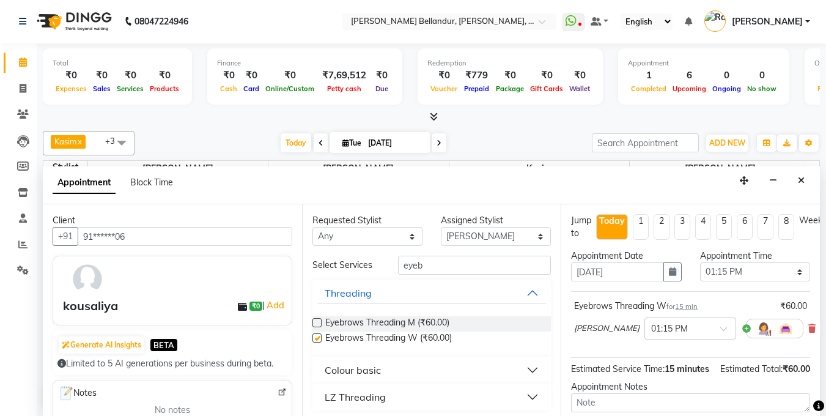
checkbox input "false"
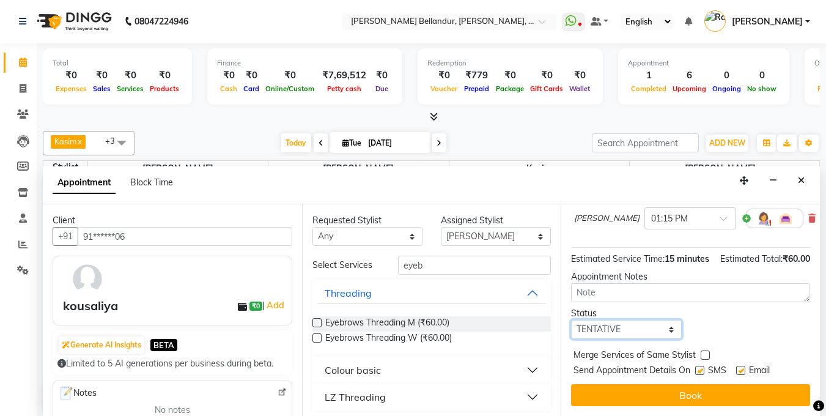
click at [638, 323] on select "Select TENTATIVE CONFIRM CHECK-IN UPCOMING" at bounding box center [626, 329] width 110 height 19
select select "confirm booking"
click at [571, 320] on select "Select TENTATIVE CONFIRM CHECK-IN UPCOMING" at bounding box center [626, 329] width 110 height 19
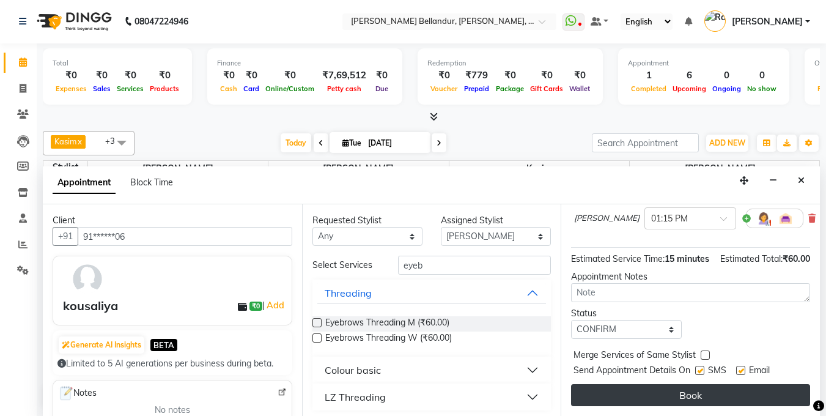
click at [643, 390] on button "Book" at bounding box center [690, 395] width 239 height 22
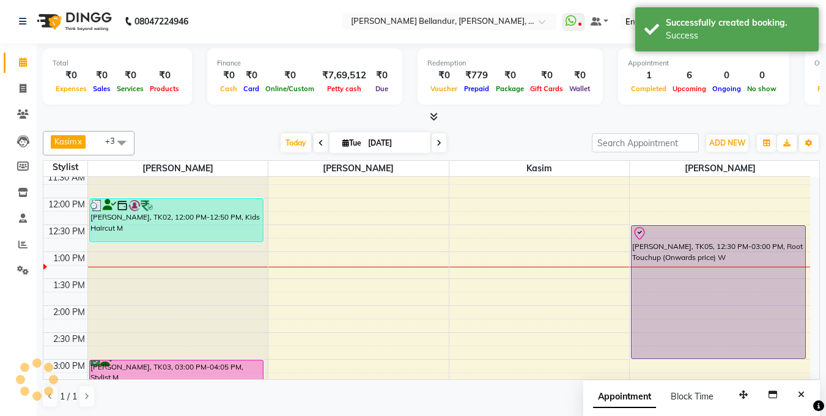
scroll to position [0, 0]
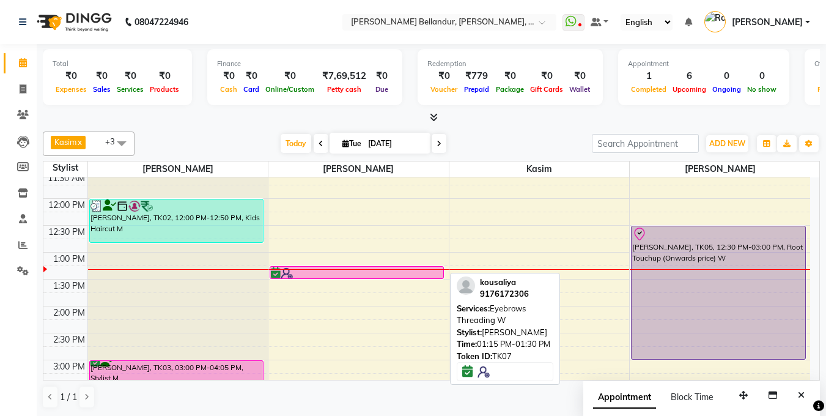
click at [388, 272] on div at bounding box center [357, 273] width 172 height 12
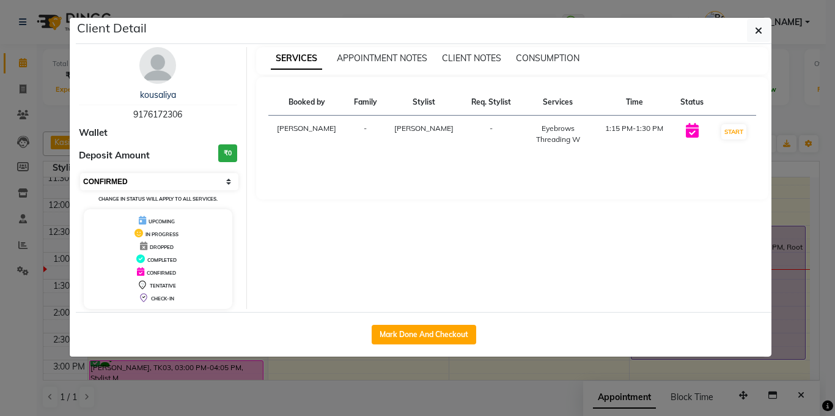
click at [187, 181] on select "Select IN SERVICE CONFIRMED TENTATIVE CHECK IN MARK DONE DROPPED UPCOMING" at bounding box center [159, 181] width 158 height 17
select select "8"
click at [80, 173] on select "Select IN SERVICE CONFIRMED TENTATIVE CHECK IN MARK DONE DROPPED UPCOMING" at bounding box center [159, 181] width 158 height 17
click at [0, 197] on ngb-modal-window "Client Detail kousaliya 9176172306 Wallet Deposit Amount ₹0 Select IN SERVICE C…" at bounding box center [417, 208] width 835 height 416
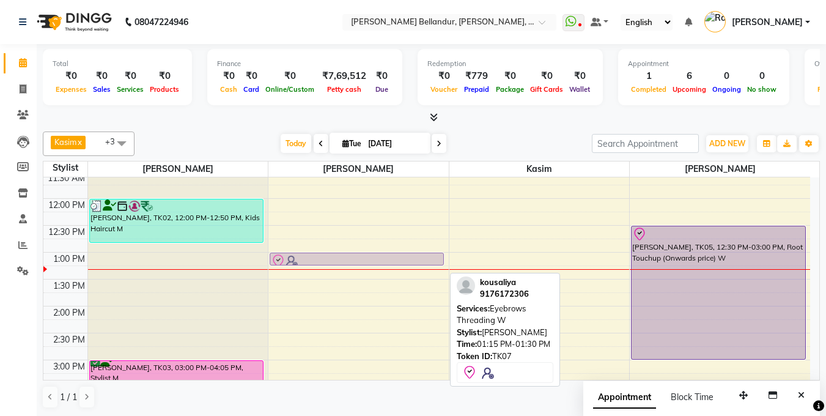
drag, startPoint x: 336, startPoint y: 271, endPoint x: 335, endPoint y: 263, distance: 8.6
click at [335, 263] on div "kousaliya, TK07, 01:15 PM-01:30 PM, Eyebrows Threading W [PERSON_NAME], TK07, 0…" at bounding box center [358, 386] width 180 height 699
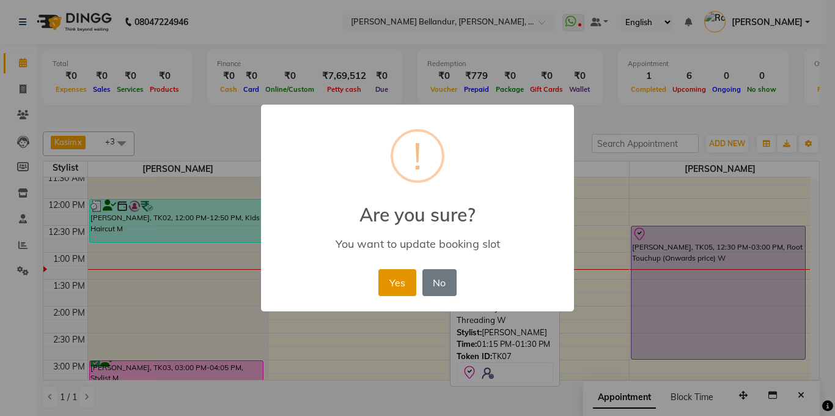
click at [397, 273] on button "Yes" at bounding box center [396, 282] width 37 height 27
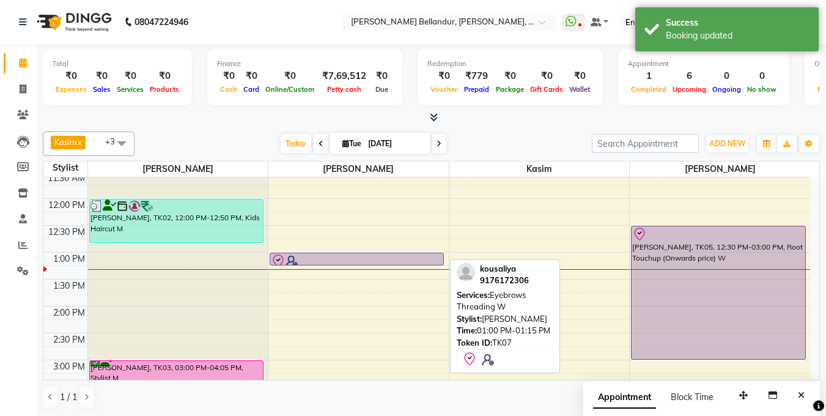
click at [368, 256] on div at bounding box center [357, 261] width 172 height 15
select select "8"
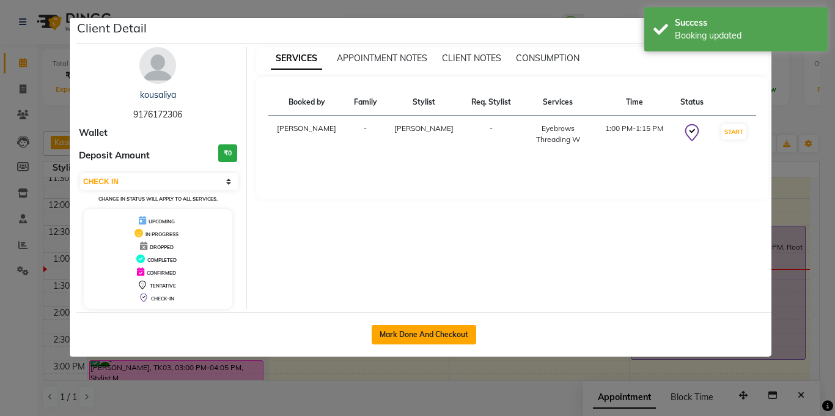
click at [391, 336] on button "Mark Done And Checkout" at bounding box center [424, 335] width 105 height 20
select select "service"
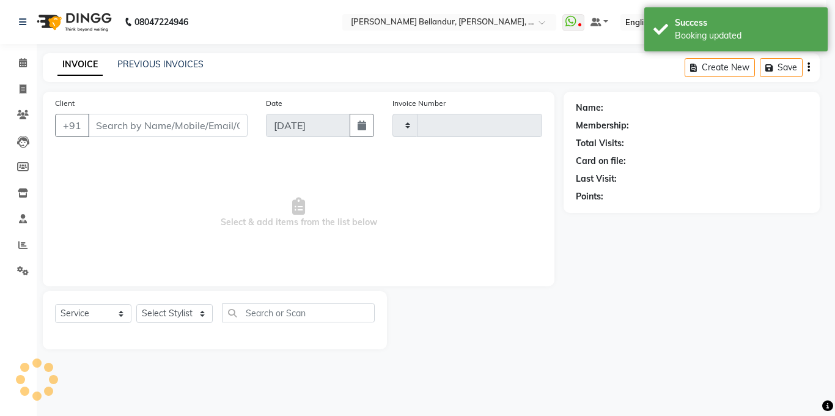
type input "2475"
select select "5743"
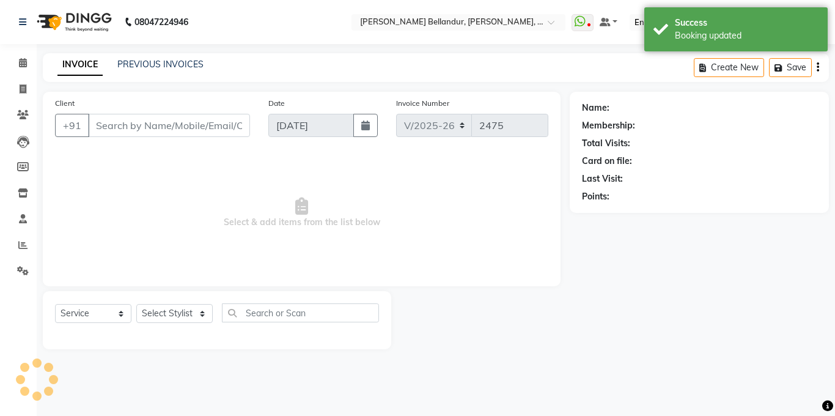
type input "91******06"
select select "60437"
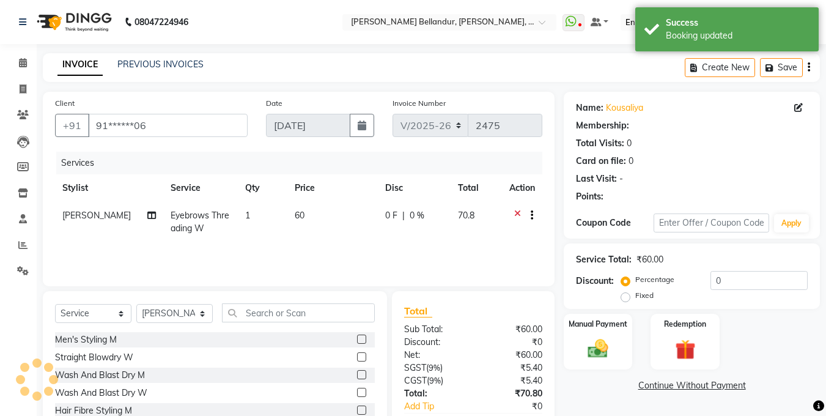
select select "1: Object"
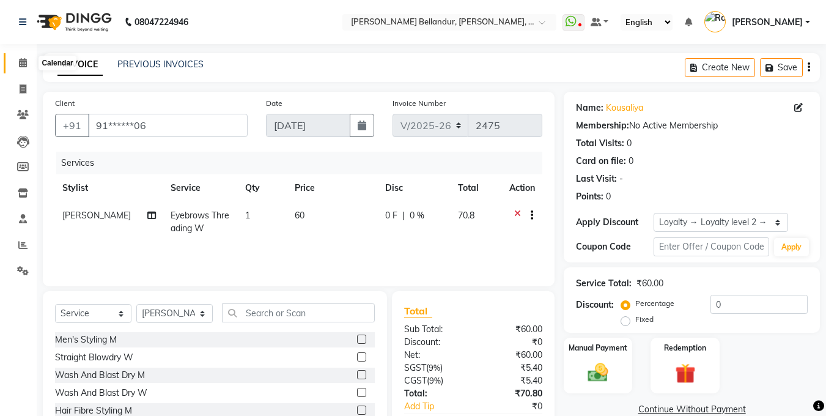
click at [21, 68] on span at bounding box center [22, 63] width 21 height 14
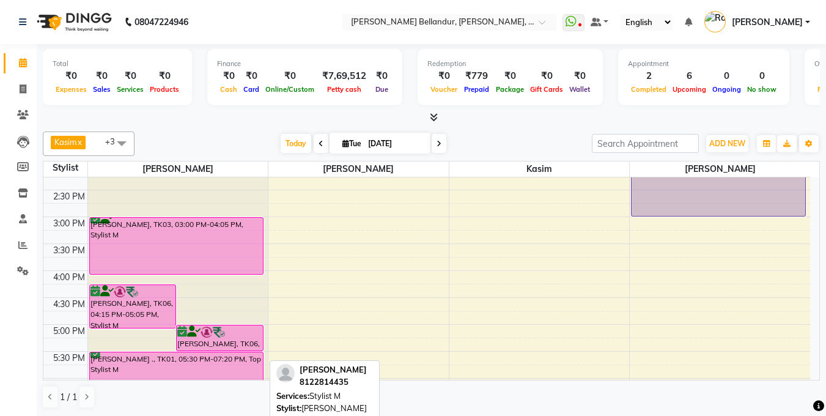
scroll to position [226, 0]
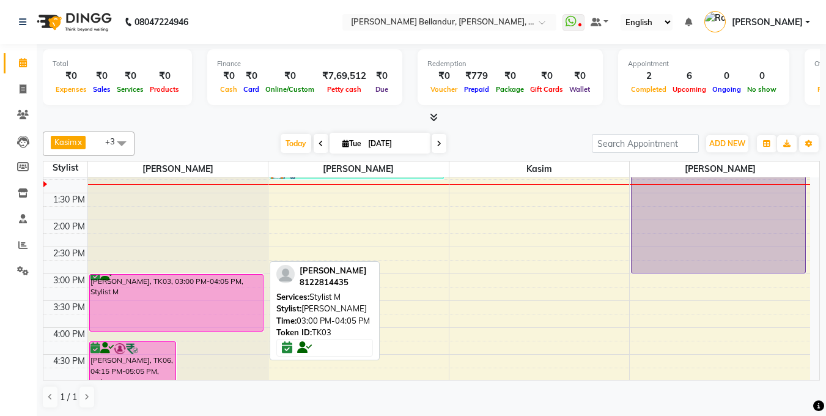
click at [178, 295] on div "[PERSON_NAME], TK03, 03:00 PM-04:05 PM, Stylist M" at bounding box center [176, 303] width 173 height 56
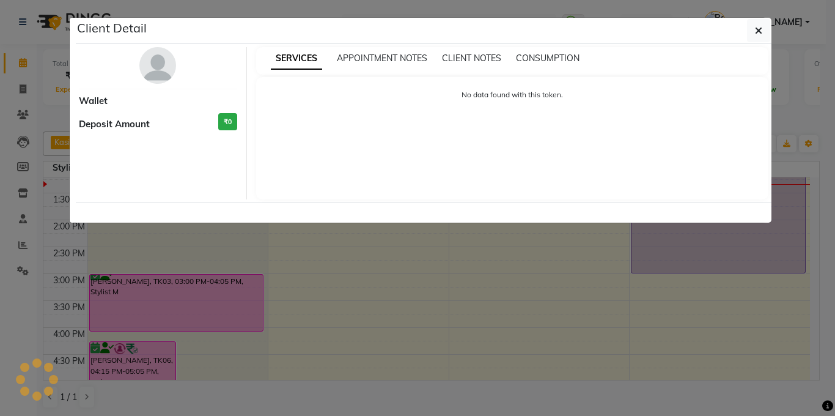
select select "6"
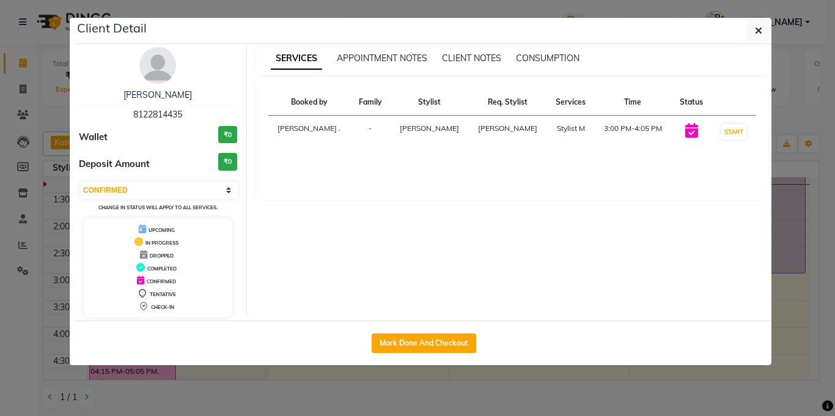
click at [0, 166] on ngb-modal-window "Client Detail [PERSON_NAME] 8122814435 Wallet ₹0 Deposit Amount ₹0 Select IN SE…" at bounding box center [417, 208] width 835 height 416
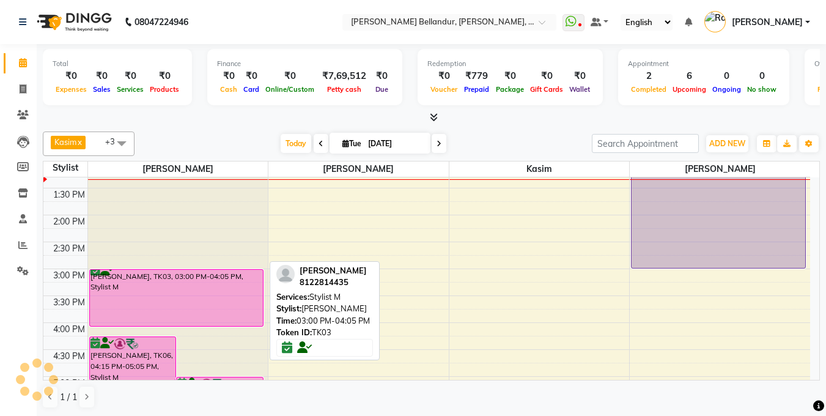
scroll to position [232, 0]
drag, startPoint x: 182, startPoint y: 323, endPoint x: 184, endPoint y: 333, distance: 10.7
click at [184, 333] on div "[PERSON_NAME], TK06, 04:15 PM-05:05 PM, Stylist M [PERSON_NAME], TK06, 05:00 PM…" at bounding box center [178, 294] width 180 height 699
click at [182, 314] on div "[PERSON_NAME], TK03, 03:00 PM-04:05 PM, Stylist M" at bounding box center [176, 296] width 173 height 56
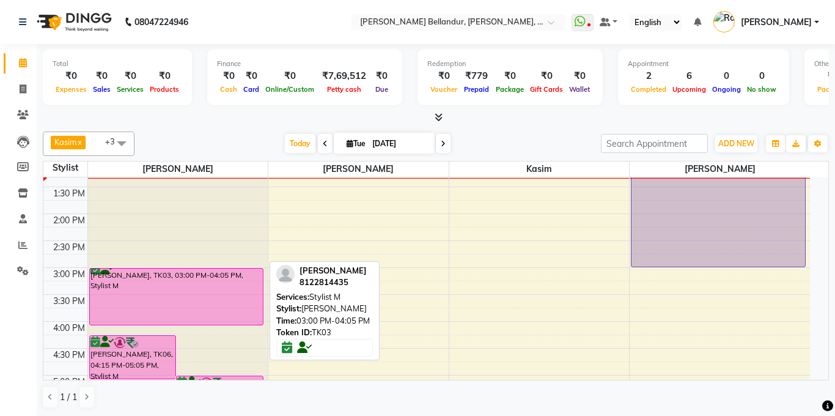
select select "6"
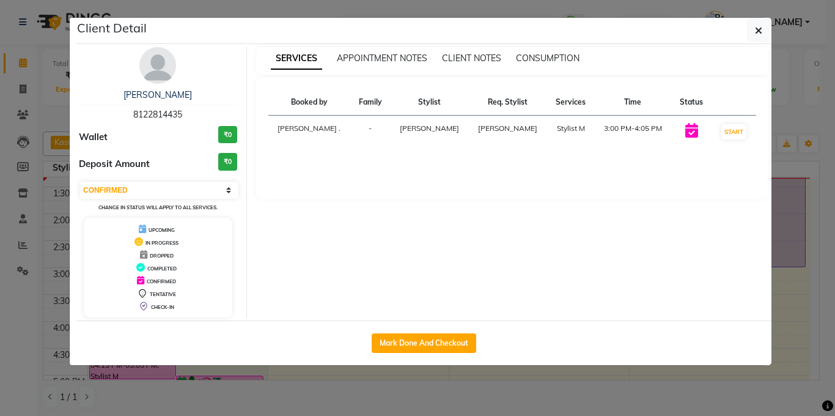
click at [0, 189] on ngb-modal-window "Client Detail [PERSON_NAME] 8122814435 Wallet ₹0 Deposit Amount ₹0 Select IN SE…" at bounding box center [417, 208] width 835 height 416
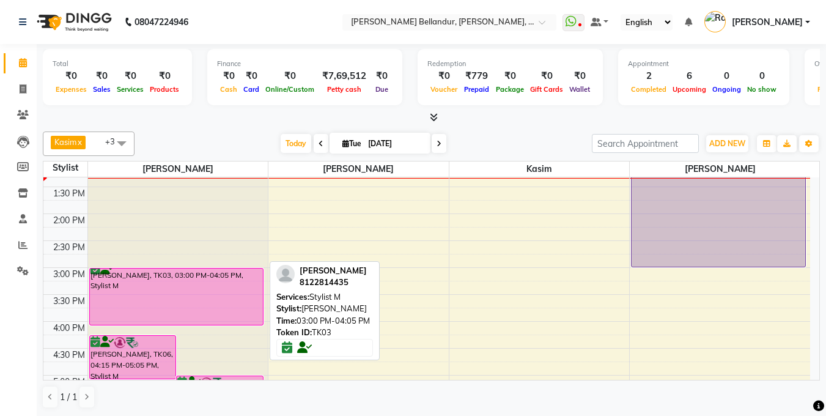
click at [175, 308] on div "[PERSON_NAME], TK03, 03:00 PM-04:05 PM, Stylist M" at bounding box center [176, 296] width 173 height 56
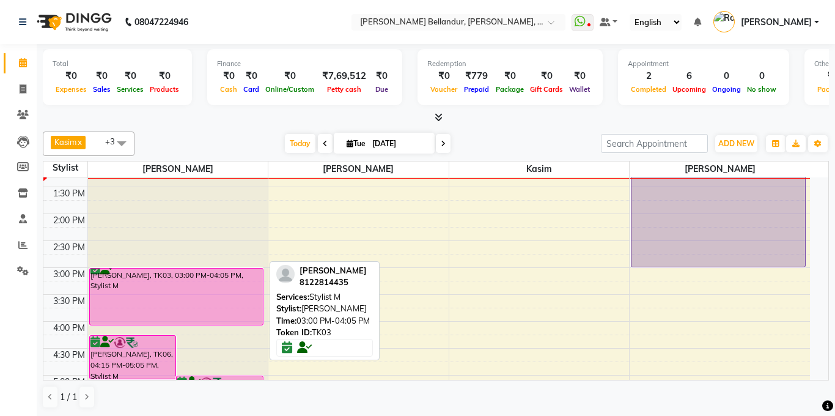
select select "6"
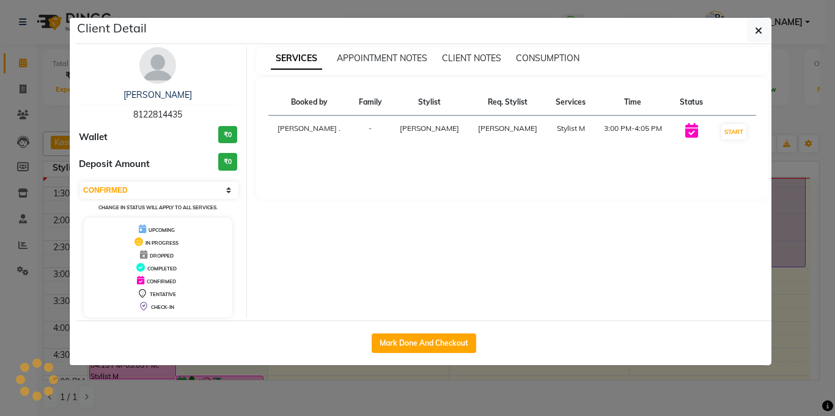
click at [21, 179] on ngb-modal-window "Client Detail [PERSON_NAME] 8122814435 Wallet ₹0 Deposit Amount ₹0 Select IN SE…" at bounding box center [417, 208] width 835 height 416
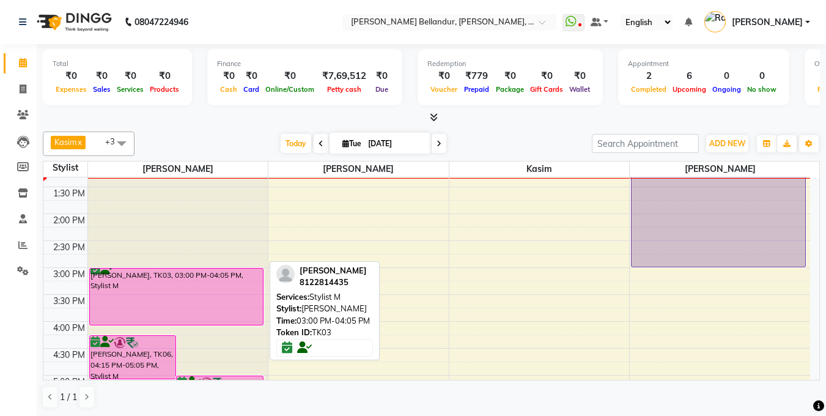
click at [164, 295] on div "[PERSON_NAME], TK03, 03:00 PM-04:05 PM, Stylist M" at bounding box center [176, 296] width 173 height 56
select select "6"
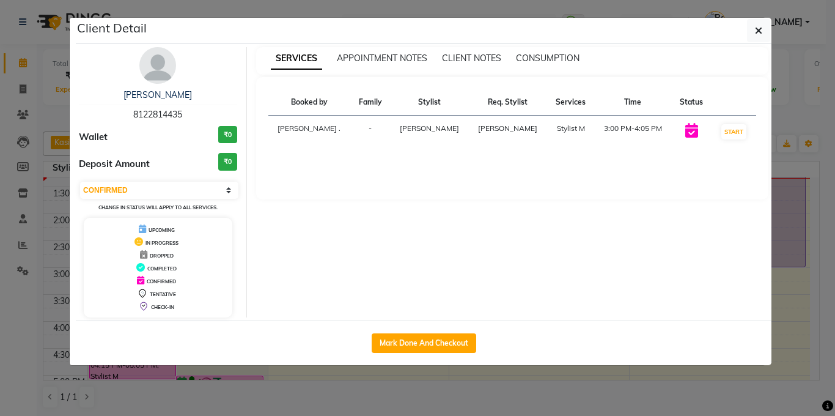
click at [13, 220] on ngb-modal-window "Client Detail [PERSON_NAME] 8122814435 Wallet ₹0 Deposit Amount ₹0 Select IN SE…" at bounding box center [417, 208] width 835 height 416
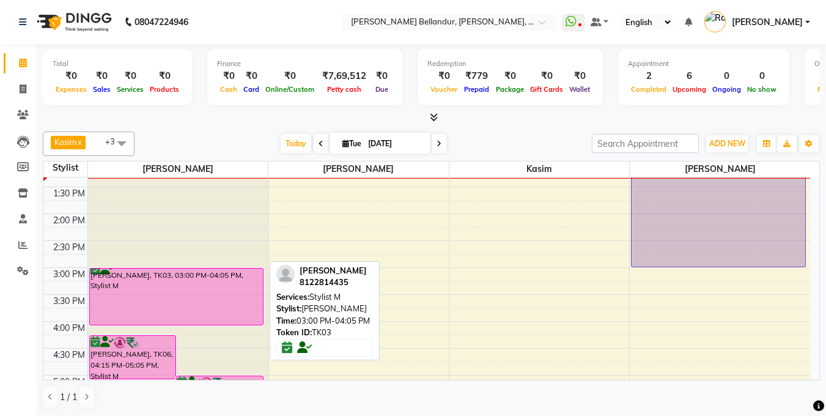
click at [184, 303] on div "[PERSON_NAME], TK03, 03:00 PM-04:05 PM, Stylist M" at bounding box center [176, 296] width 173 height 56
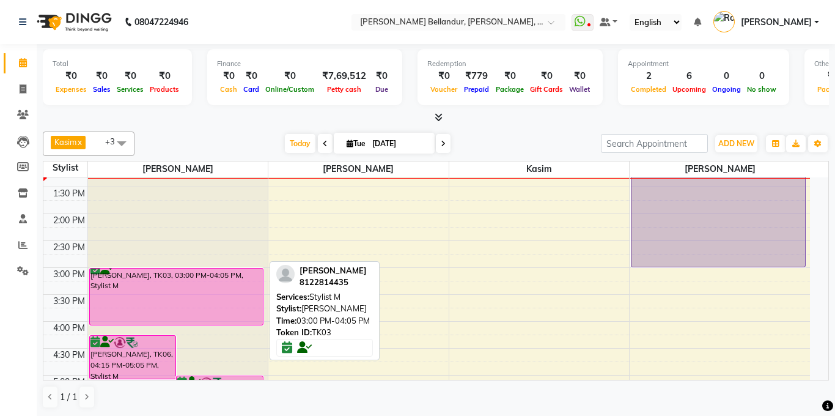
select select "6"
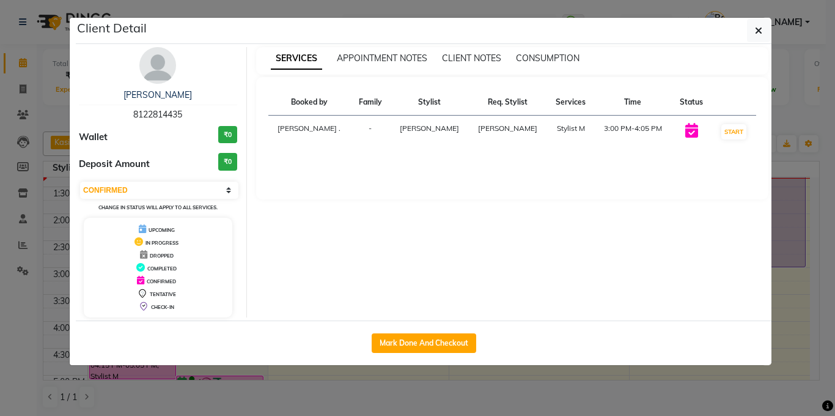
click at [0, 179] on ngb-modal-window "Client Detail [PERSON_NAME] 8122814435 Wallet ₹0 Deposit Amount ₹0 Select IN SE…" at bounding box center [417, 208] width 835 height 416
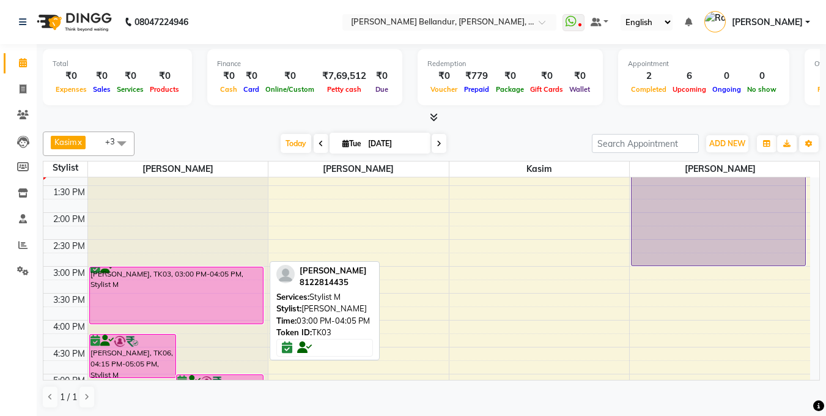
scroll to position [221, 0]
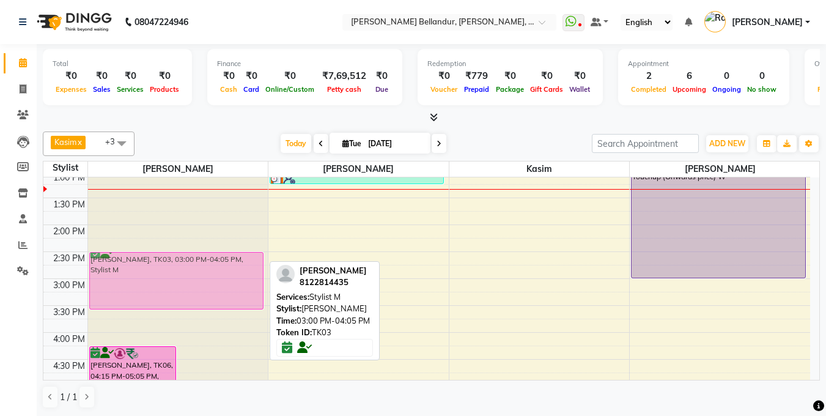
click at [187, 297] on div "[PERSON_NAME], TK06, 04:15 PM-05:05 PM, Stylist M [PERSON_NAME], TK06, 05:00 PM…" at bounding box center [178, 305] width 180 height 699
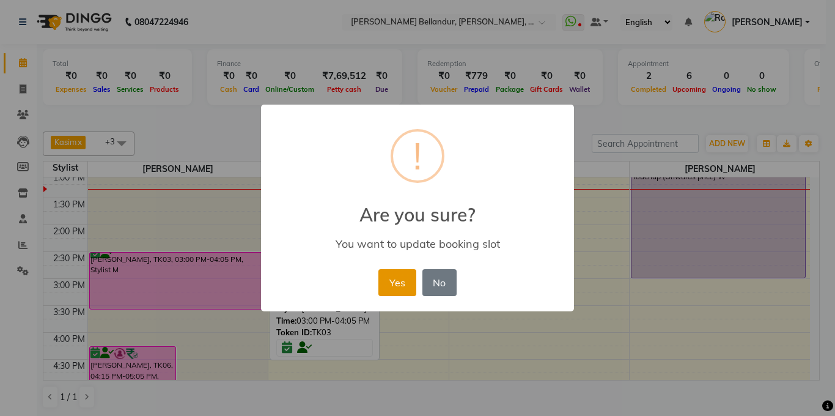
click at [393, 289] on button "Yes" at bounding box center [396, 282] width 37 height 27
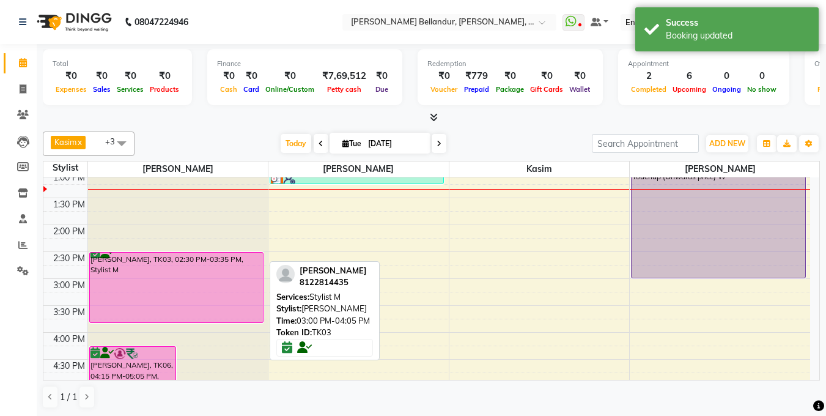
drag, startPoint x: 196, startPoint y: 306, endPoint x: 197, endPoint y: 326, distance: 20.3
click at [197, 326] on div "[PERSON_NAME], TK06, 04:15 PM-05:05 PM, Stylist M [PERSON_NAME], TK06, 05:00 PM…" at bounding box center [178, 305] width 180 height 699
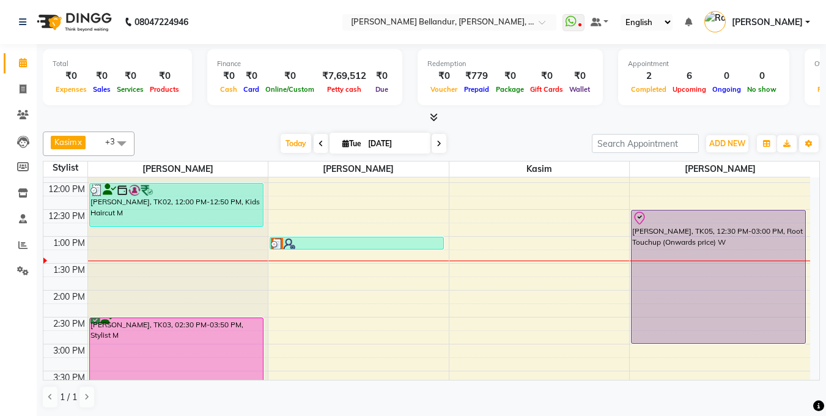
scroll to position [149, 0]
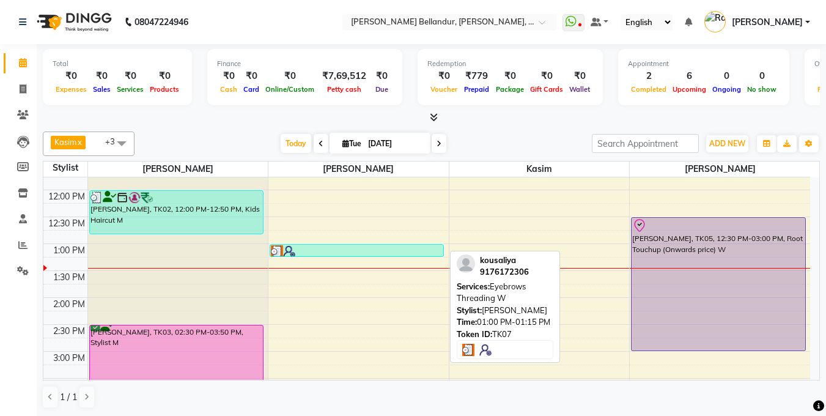
click at [360, 255] on div at bounding box center [357, 251] width 172 height 12
click at [360, 254] on div at bounding box center [357, 251] width 172 height 12
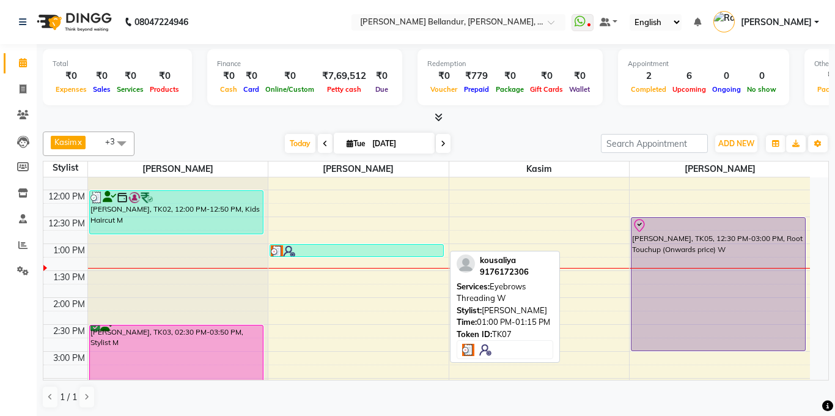
select select "3"
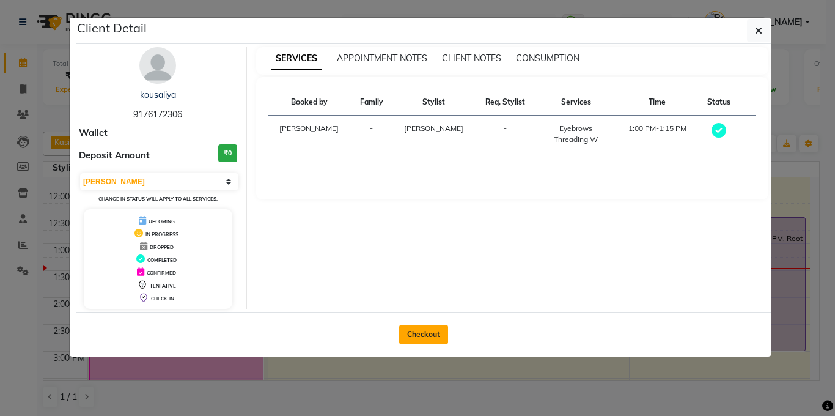
click at [424, 336] on button "Checkout" at bounding box center [423, 335] width 49 height 20
select select "service"
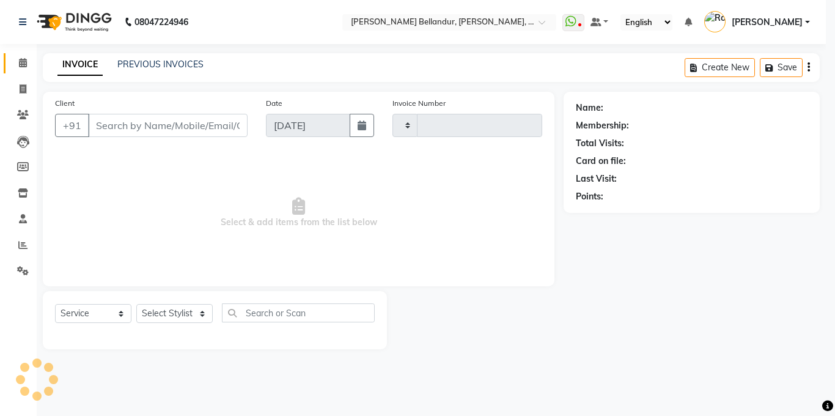
type input "2475"
select select "5743"
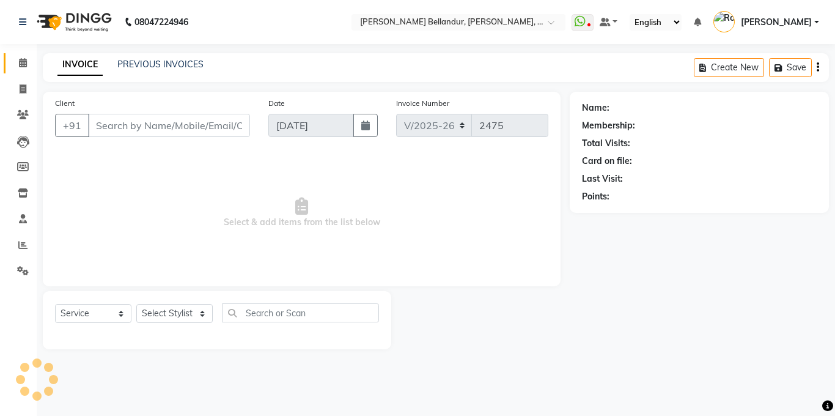
type input "91******06"
select select "60437"
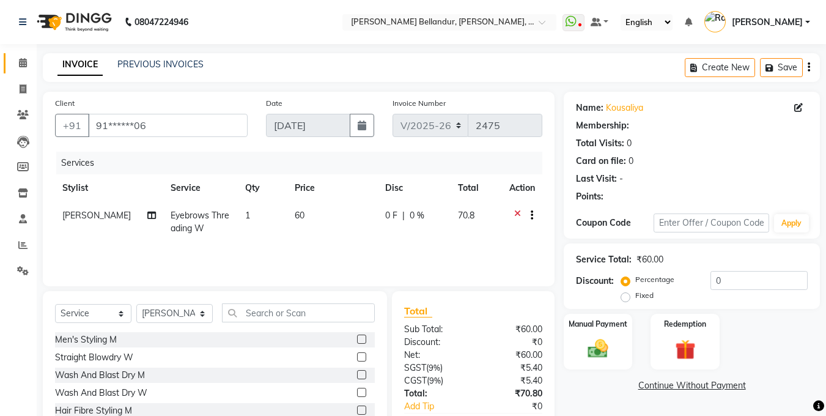
select select "1: Object"
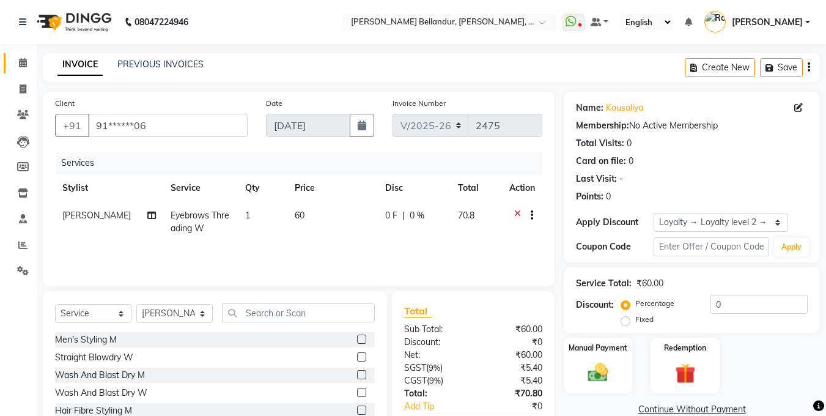
scroll to position [20, 0]
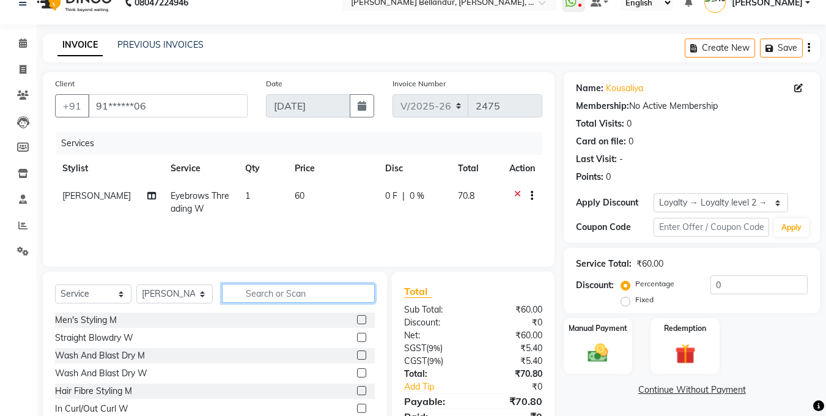
click at [272, 294] on input "text" at bounding box center [298, 293] width 153 height 19
click at [276, 297] on input "text" at bounding box center [298, 293] width 153 height 19
click at [298, 287] on input "text" at bounding box center [298, 293] width 153 height 19
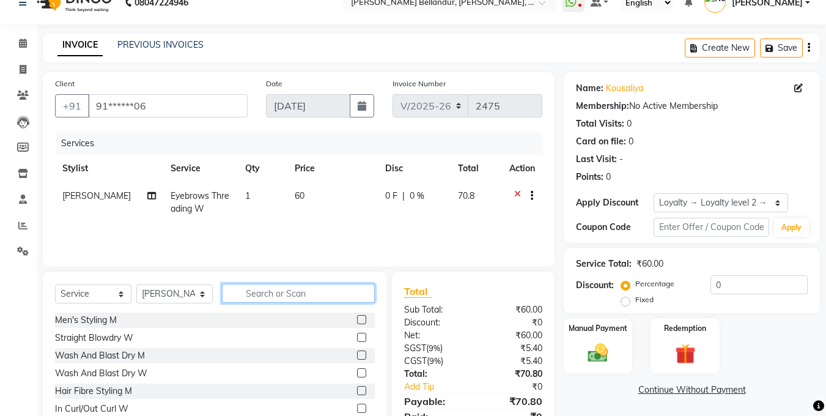
click at [298, 287] on input "text" at bounding box center [298, 293] width 153 height 19
type input "fore"
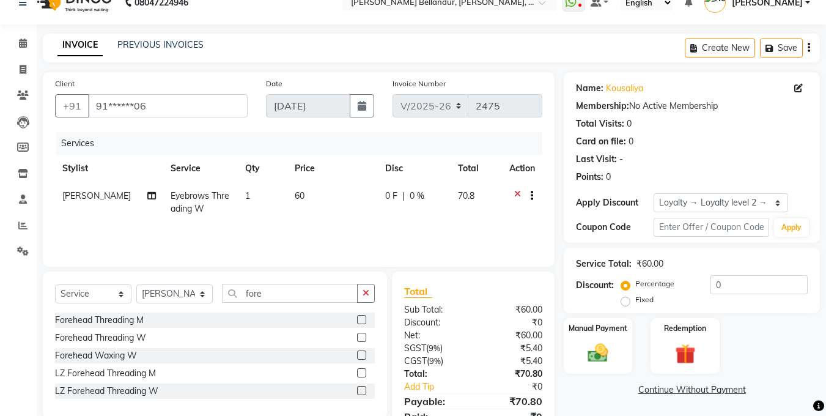
click at [364, 336] on label at bounding box center [361, 337] width 9 height 9
click at [364, 336] on input "checkbox" at bounding box center [361, 338] width 8 height 8
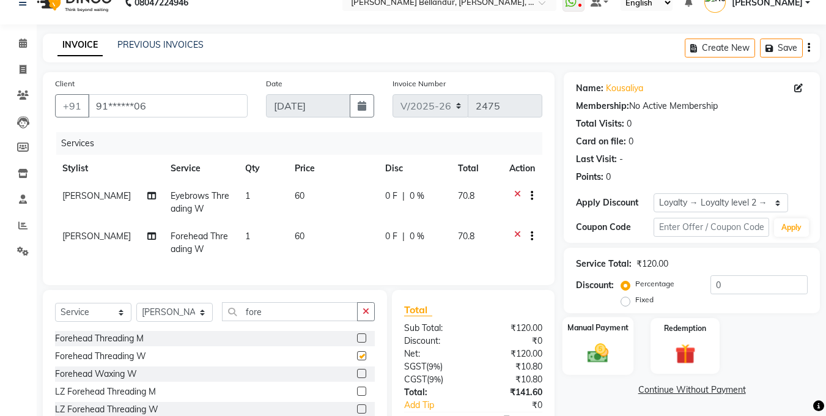
checkbox input "false"
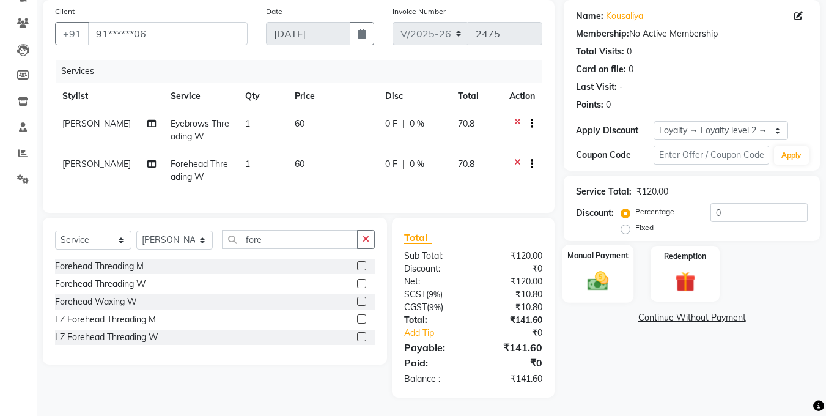
click at [621, 268] on div "Manual Payment" at bounding box center [598, 274] width 72 height 58
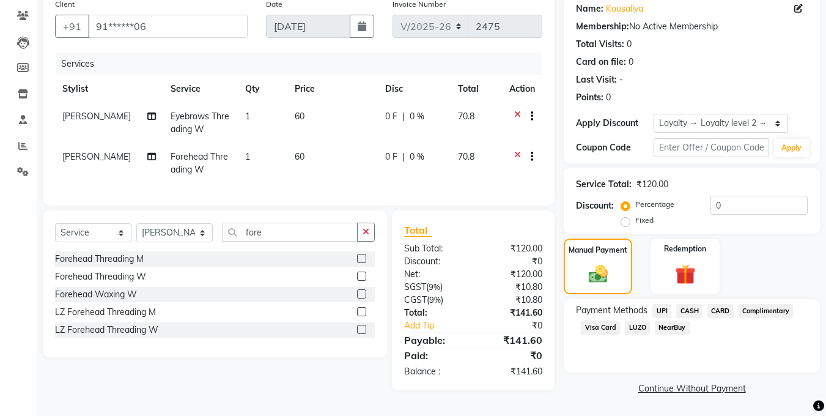
click at [662, 309] on span "UPI" at bounding box center [661, 311] width 19 height 14
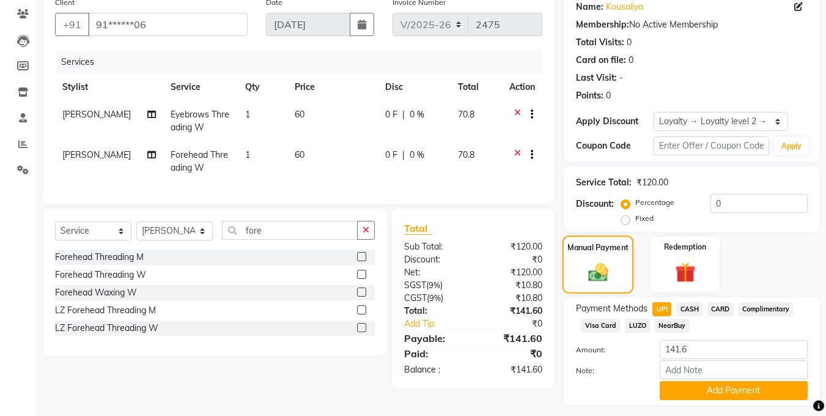
click at [622, 271] on div "Manual Payment" at bounding box center [598, 264] width 72 height 58
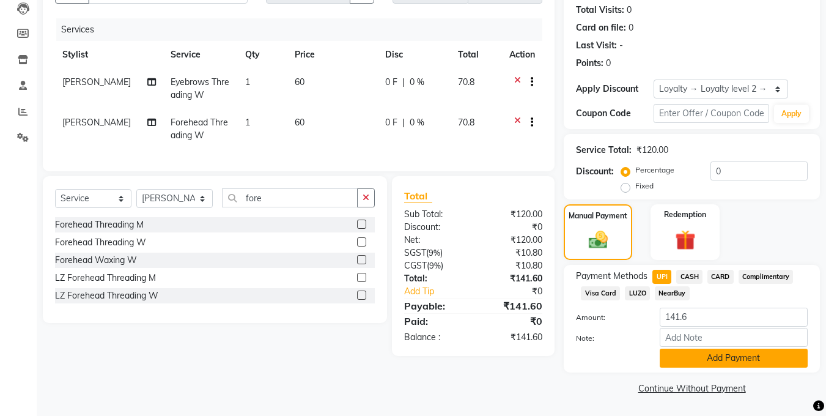
click at [714, 364] on button "Add Payment" at bounding box center [734, 358] width 148 height 19
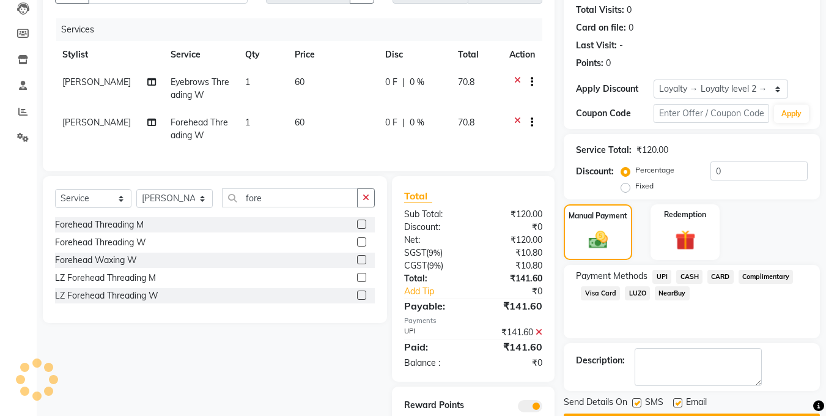
scroll to position [153, 0]
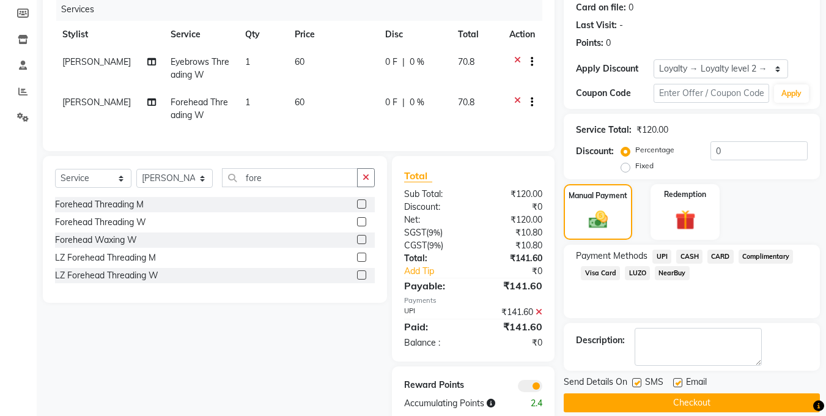
click at [681, 380] on label at bounding box center [677, 382] width 9 height 9
click at [681, 380] on input "checkbox" at bounding box center [677, 383] width 8 height 8
checkbox input "false"
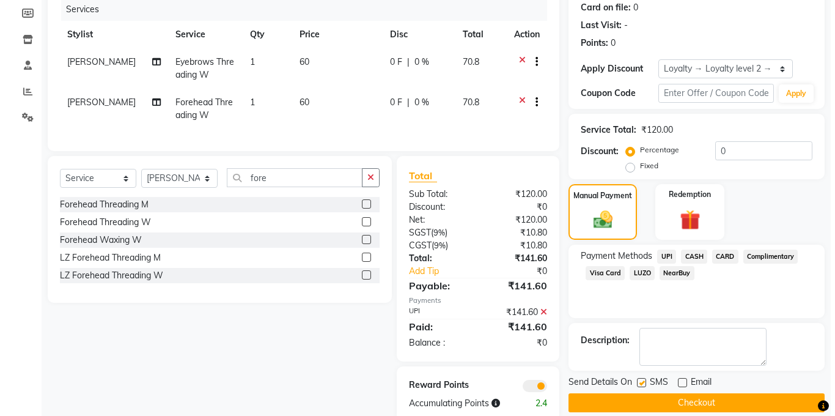
scroll to position [187, 0]
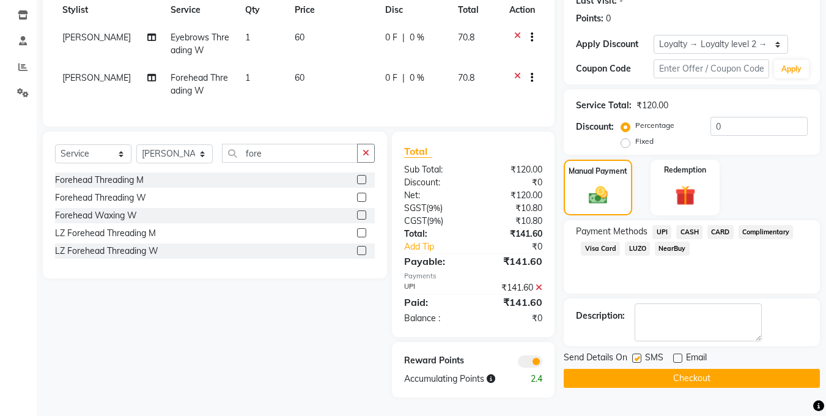
click at [525, 362] on span at bounding box center [530, 361] width 24 height 12
click at [542, 363] on input "checkbox" at bounding box center [542, 363] width 0 height 0
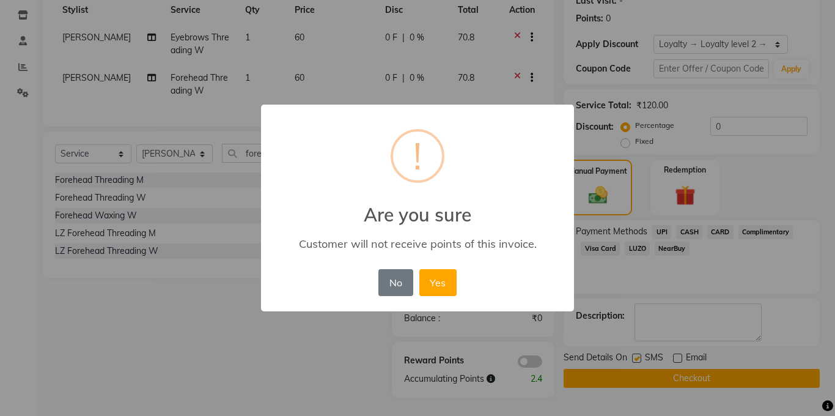
click at [444, 296] on div "No No Yes" at bounding box center [417, 282] width 84 height 33
click at [456, 282] on button "Yes" at bounding box center [437, 282] width 37 height 27
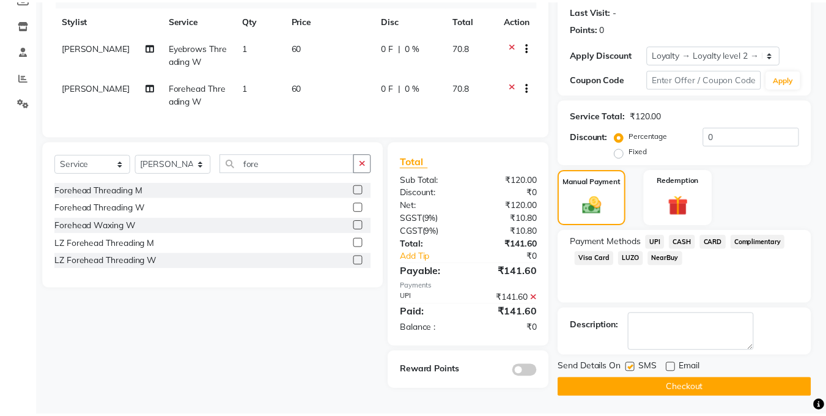
scroll to position [169, 0]
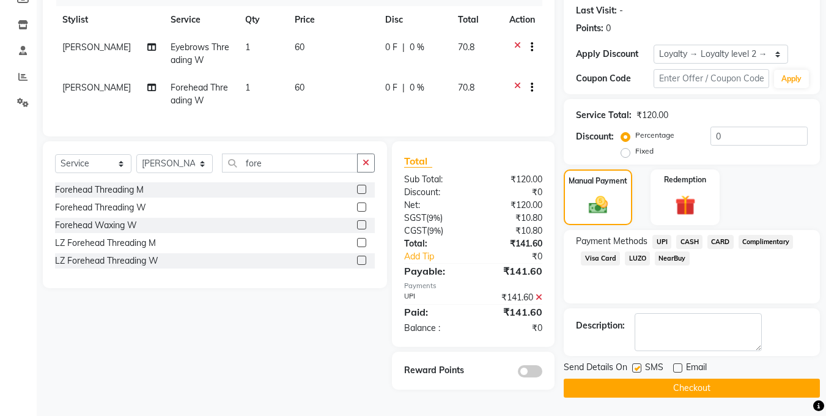
click at [664, 383] on button "Checkout" at bounding box center [692, 387] width 256 height 19
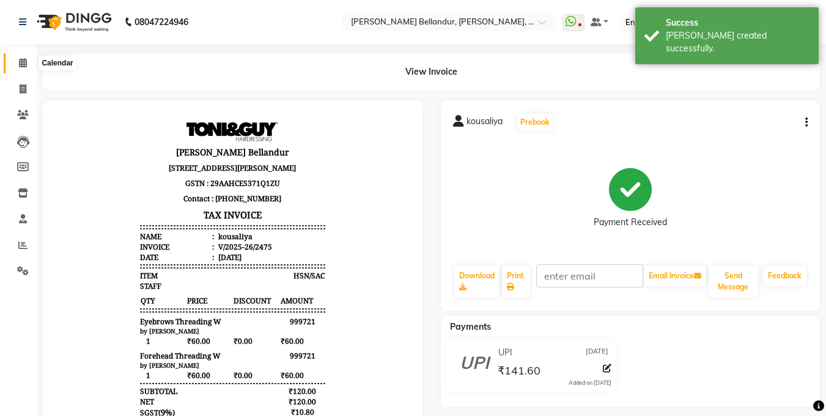
click at [28, 65] on span at bounding box center [22, 63] width 21 height 14
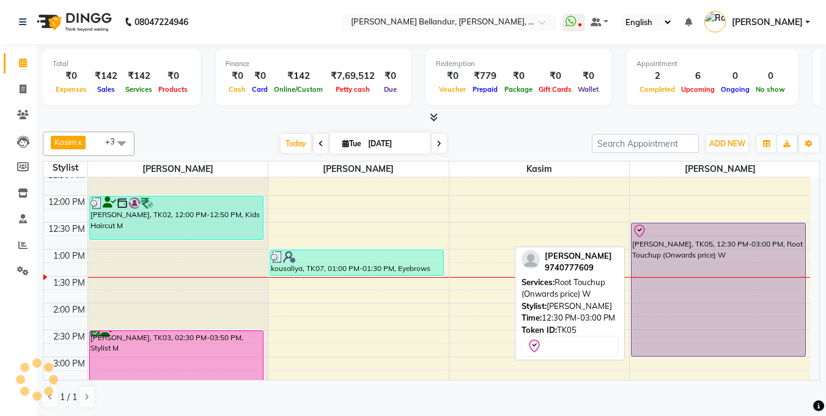
scroll to position [146, 0]
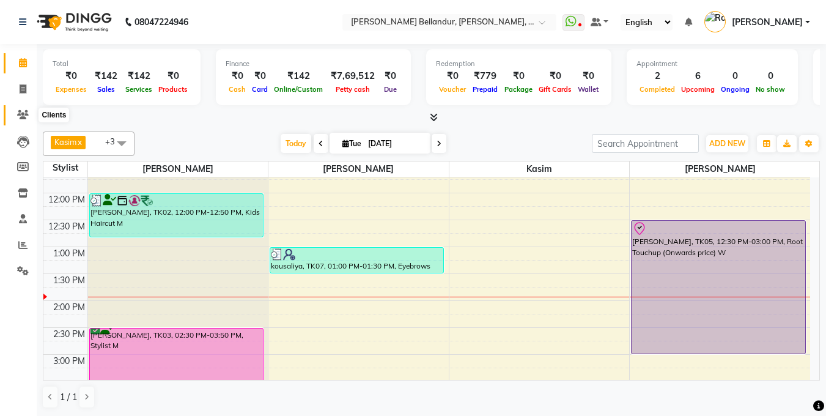
click at [26, 115] on icon at bounding box center [23, 114] width 12 height 9
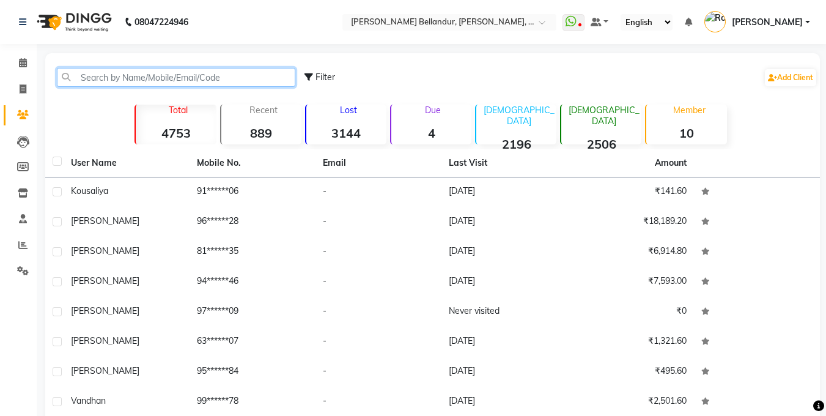
click at [153, 75] on input "text" at bounding box center [176, 77] width 238 height 19
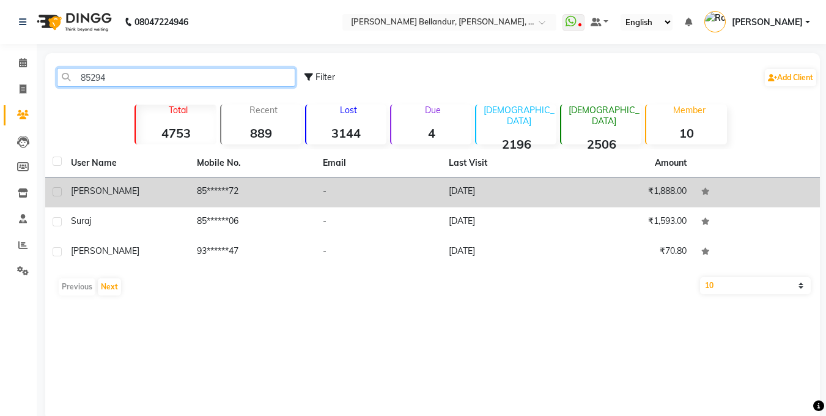
type input "85294"
click at [204, 183] on td "85******72" at bounding box center [253, 192] width 126 height 30
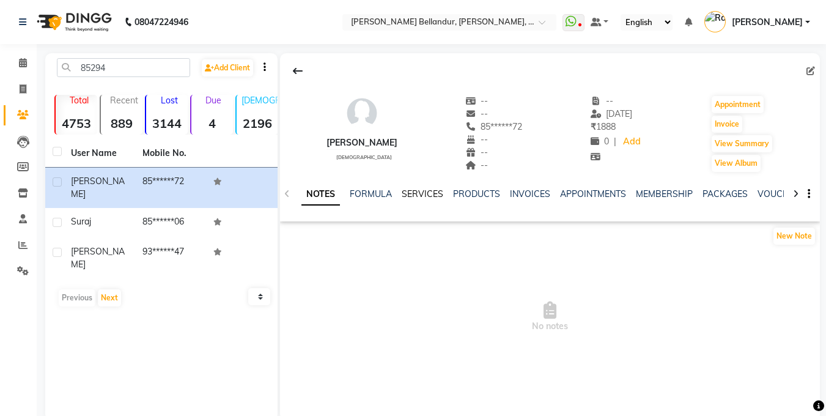
click at [418, 193] on link "SERVICES" at bounding box center [423, 193] width 42 height 11
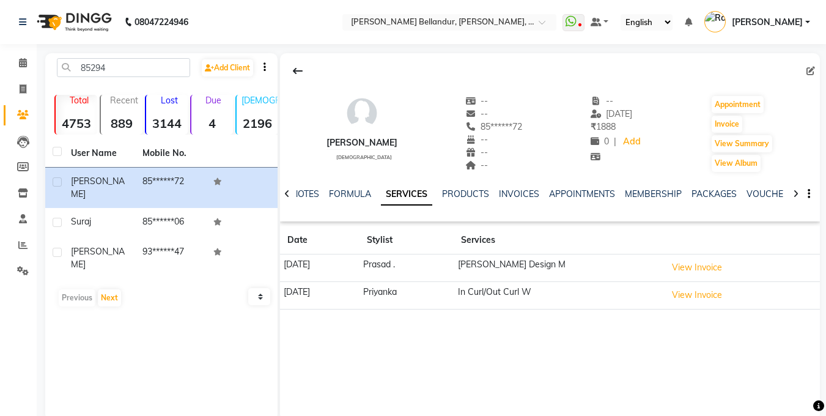
click at [749, 186] on div "NOTES FORMULA SERVICES PRODUCTS INVOICES APPOINTMENTS MEMBERSHIP PACKAGES VOUCH…" at bounding box center [550, 194] width 540 height 42
click at [751, 189] on link "VOUCHERS" at bounding box center [771, 193] width 48 height 11
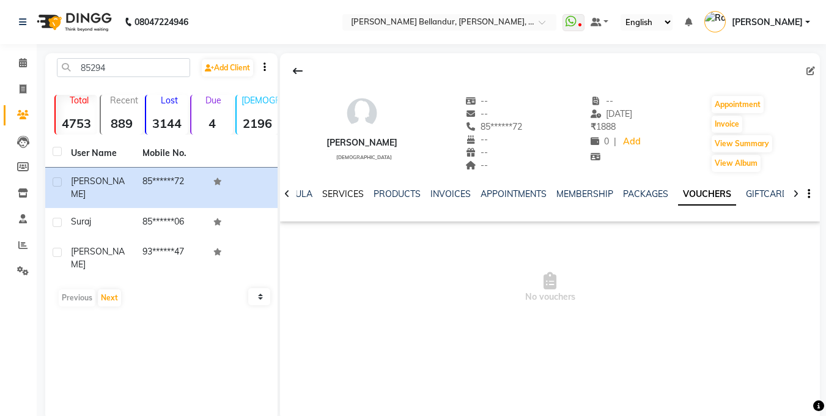
click at [343, 196] on link "SERVICES" at bounding box center [343, 193] width 42 height 11
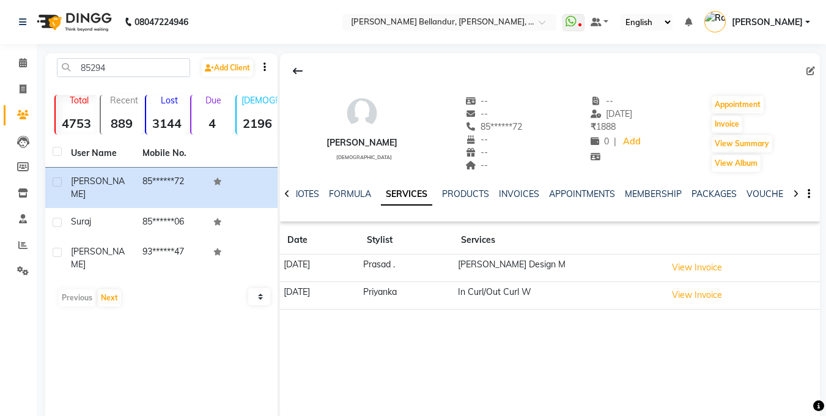
scroll to position [23, 0]
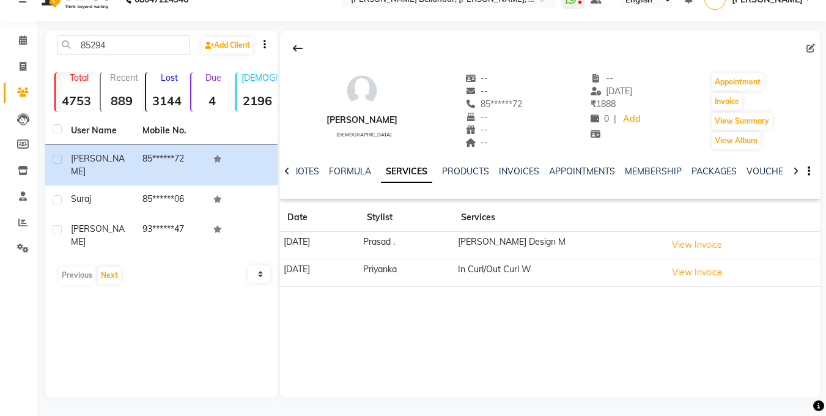
click at [519, 179] on div "NOTES FORMULA SERVICES PRODUCTS INVOICES APPOINTMENTS MEMBERSHIP PACKAGES VOUCH…" at bounding box center [535, 176] width 468 height 23
click at [24, 37] on icon at bounding box center [23, 39] width 8 height 9
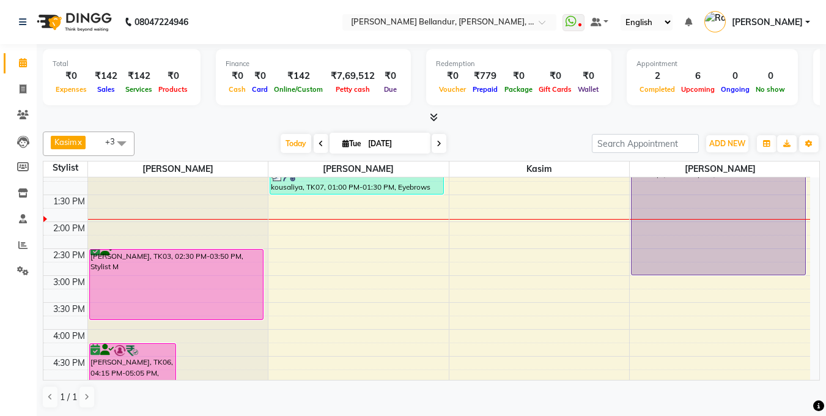
scroll to position [268, 0]
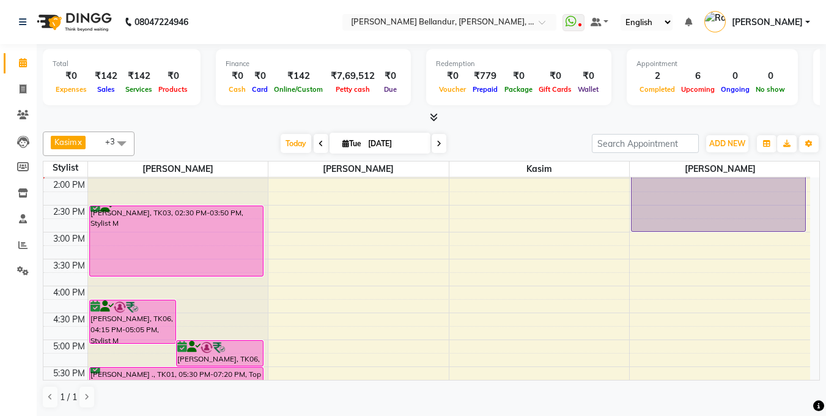
click at [379, 144] on input "[DATE]" at bounding box center [394, 144] width 61 height 18
select select "9"
select select "2025"
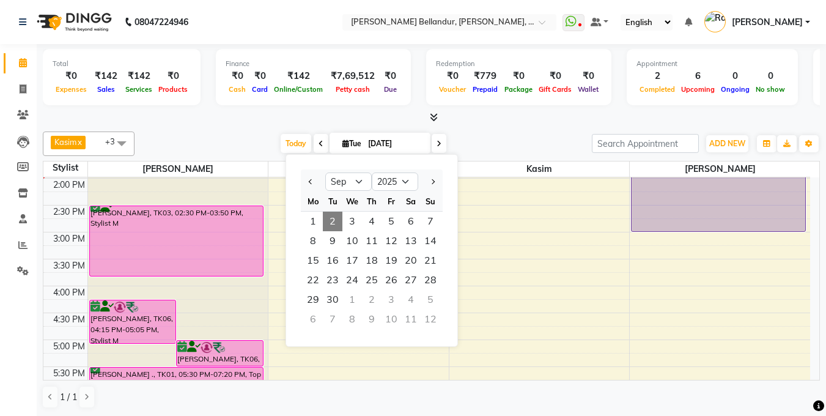
click at [485, 147] on div "[DATE] [DATE] Jan Feb Mar Apr May Jun [DATE] Aug Sep Oct Nov [DATE] 2016 2017 2…" at bounding box center [363, 144] width 445 height 18
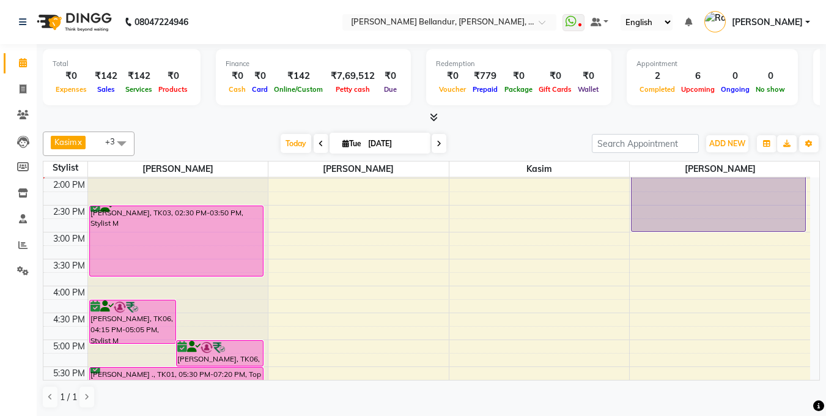
click at [393, 139] on input "[DATE]" at bounding box center [394, 144] width 61 height 18
select select "9"
select select "2025"
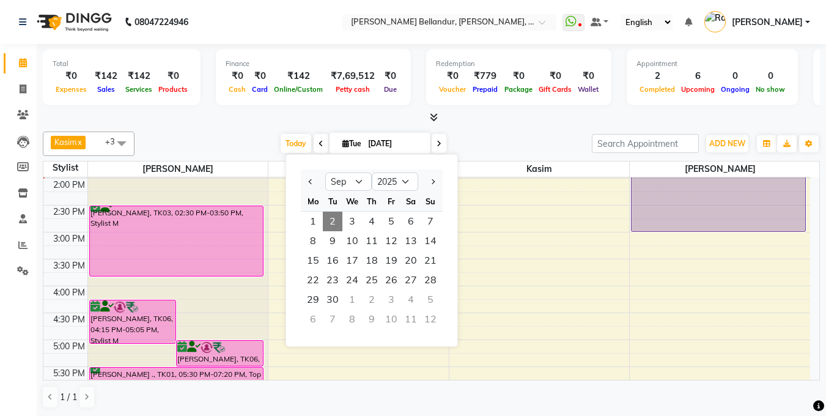
click at [491, 150] on div "[DATE] [DATE] Jan Feb Mar Apr May Jun [DATE] Aug Sep Oct Nov [DATE] 2016 2017 2…" at bounding box center [363, 144] width 445 height 18
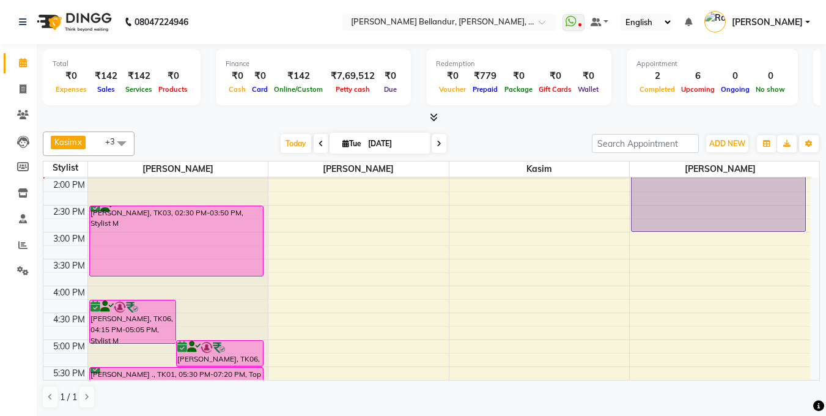
click at [407, 141] on input "[DATE]" at bounding box center [394, 144] width 61 height 18
select select "9"
select select "2025"
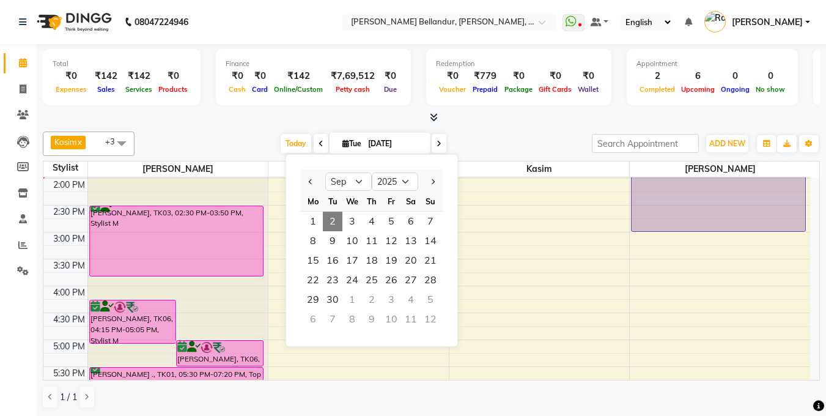
click at [490, 143] on div "[DATE] [DATE] Jan Feb Mar Apr May Jun [DATE] Aug Sep Oct Nov [DATE] 2016 2017 2…" at bounding box center [363, 144] width 445 height 18
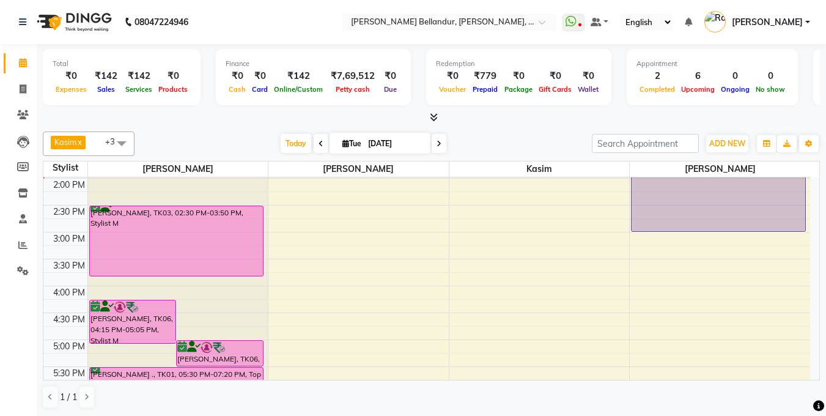
click at [413, 135] on input "[DATE]" at bounding box center [394, 144] width 61 height 18
select select "9"
select select "2025"
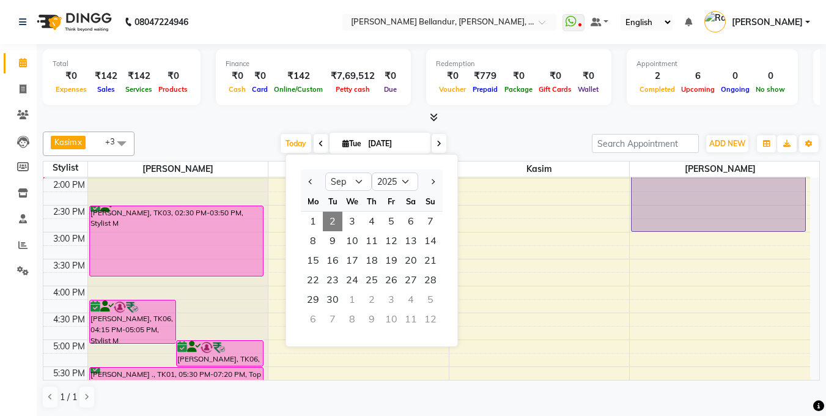
click at [495, 143] on div "[DATE] [DATE] Jan Feb Mar Apr May Jun [DATE] Aug Sep Oct Nov [DATE] 2016 2017 2…" at bounding box center [363, 144] width 445 height 18
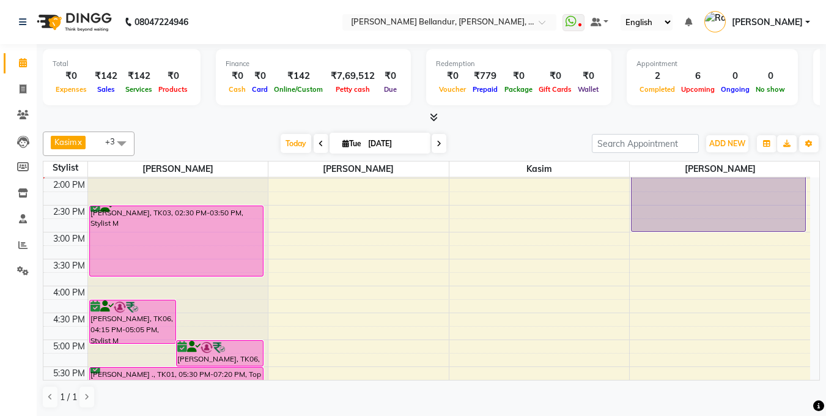
click at [383, 139] on input "[DATE]" at bounding box center [394, 144] width 61 height 18
select select "9"
select select "2025"
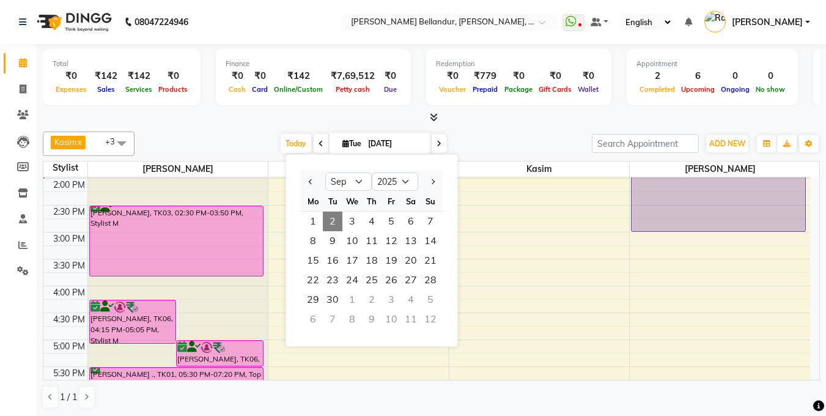
click at [464, 139] on div "[DATE] [DATE] Jan Feb Mar Apr May Jun [DATE] Aug Sep Oct Nov [DATE] 2016 2017 2…" at bounding box center [363, 144] width 445 height 18
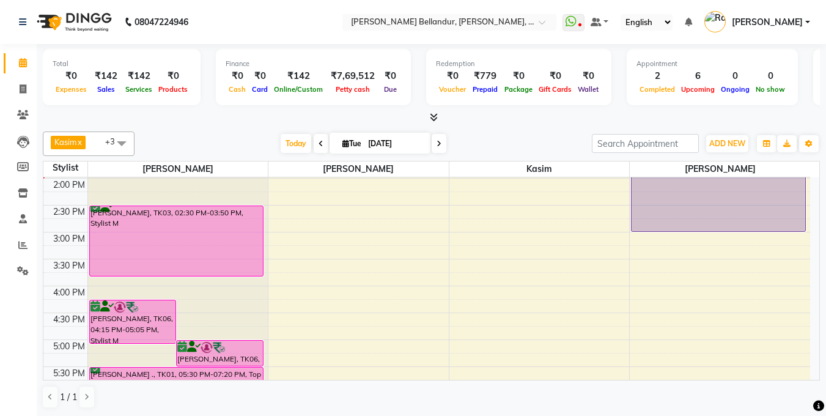
click at [388, 142] on input "[DATE]" at bounding box center [394, 144] width 61 height 18
select select "9"
select select "2025"
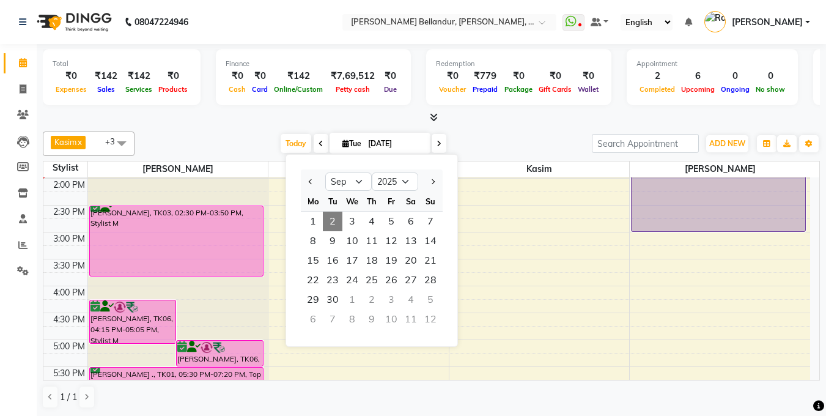
click at [391, 142] on input "[DATE]" at bounding box center [394, 144] width 61 height 18
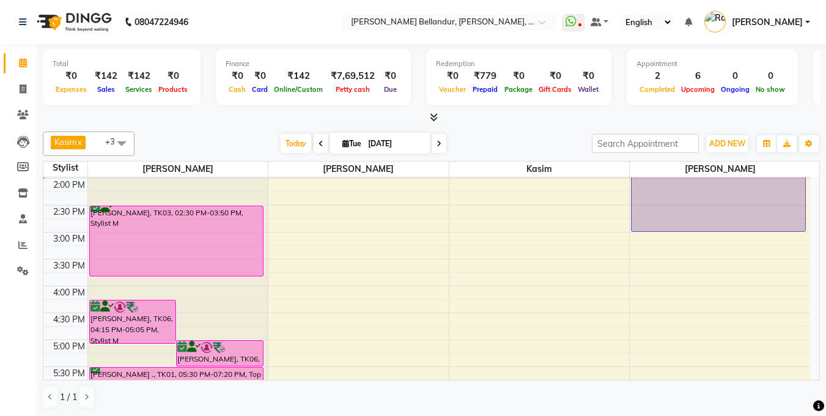
click at [391, 142] on input "[DATE]" at bounding box center [394, 144] width 61 height 18
select select "9"
select select "2025"
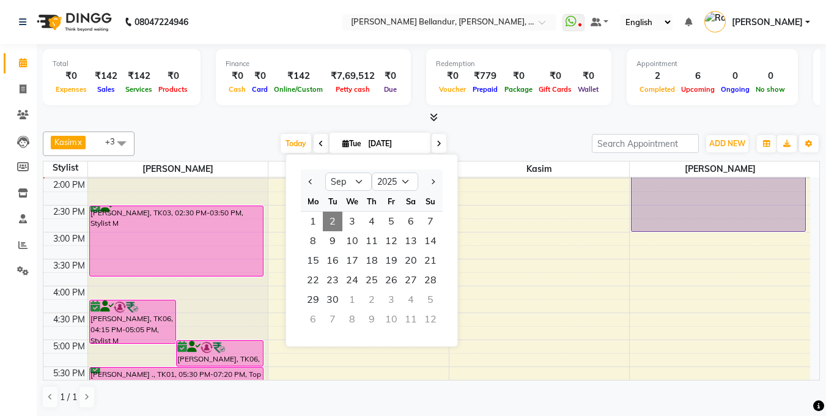
click at [457, 140] on div "[DATE] [DATE] Jan Feb Mar Apr May Jun [DATE] Aug Sep Oct Nov [DATE] 2016 2017 2…" at bounding box center [363, 144] width 445 height 18
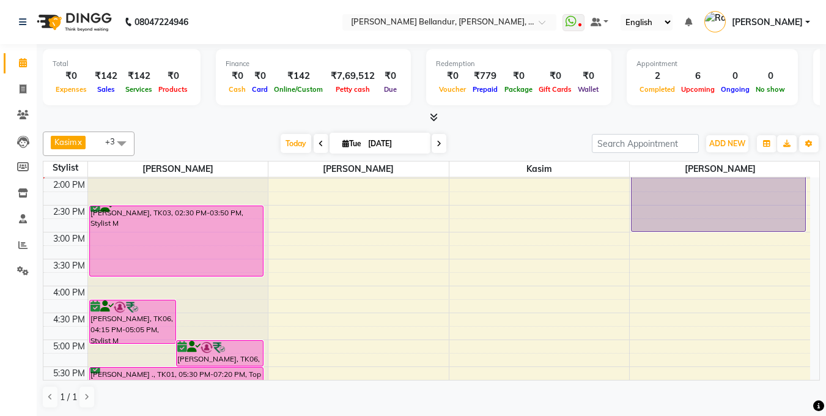
click at [391, 141] on input "[DATE]" at bounding box center [394, 144] width 61 height 18
select select "9"
select select "2025"
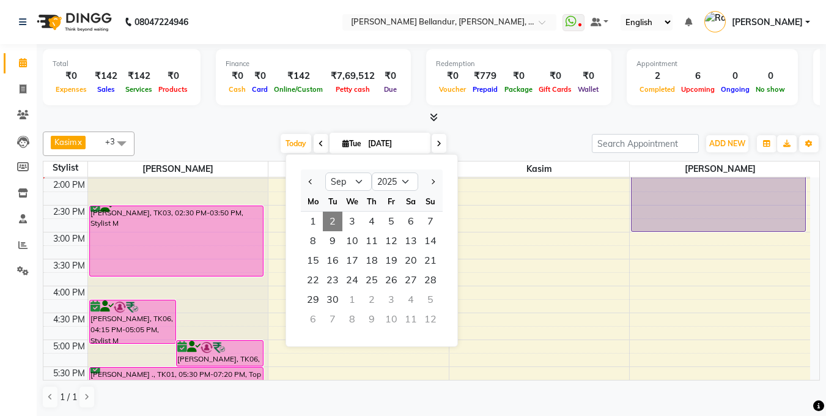
click at [452, 141] on div "[DATE] [DATE] Jan Feb Mar Apr May Jun [DATE] Aug Sep Oct Nov [DATE] 2016 2017 2…" at bounding box center [363, 144] width 445 height 18
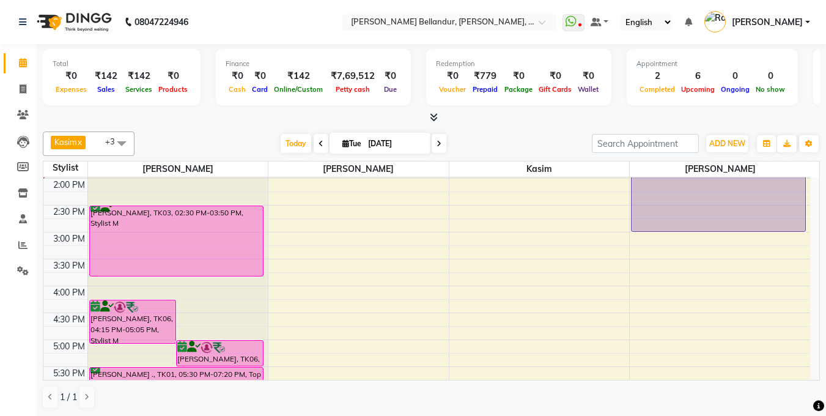
click at [391, 144] on input "[DATE]" at bounding box center [394, 144] width 61 height 18
select select "9"
select select "2025"
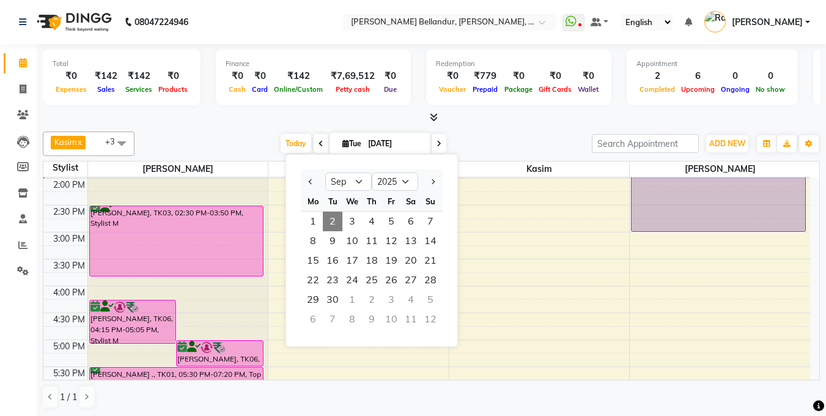
click at [452, 138] on div "[DATE] [DATE] Jan Feb Mar Apr May Jun [DATE] Aug Sep Oct Nov [DATE] 2016 2017 2…" at bounding box center [363, 144] width 445 height 18
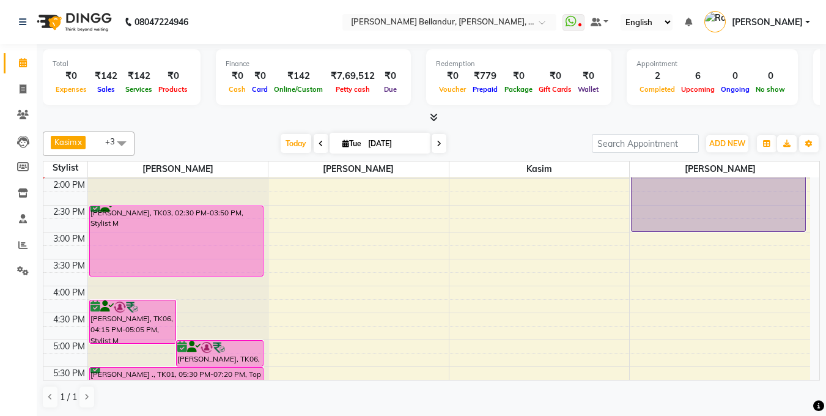
click at [391, 142] on input "[DATE]" at bounding box center [394, 144] width 61 height 18
select select "9"
select select "2025"
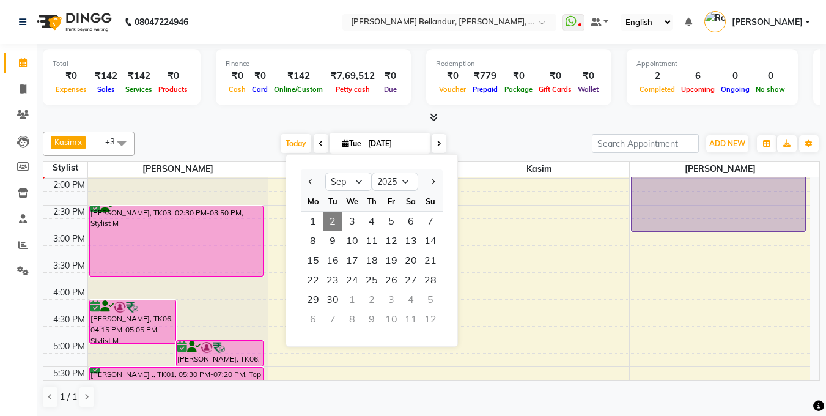
click at [455, 140] on div "[DATE] [DATE] Jan Feb Mar Apr May Jun [DATE] Aug Sep Oct Nov [DATE] 2016 2017 2…" at bounding box center [363, 144] width 445 height 18
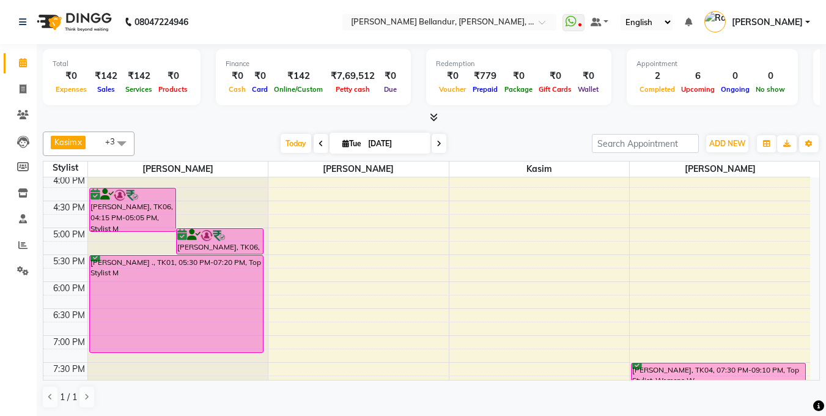
scroll to position [428, 0]
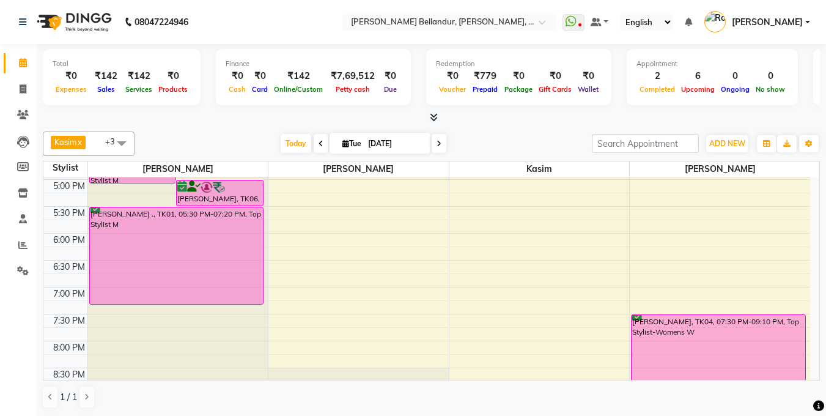
click at [374, 139] on input "[DATE]" at bounding box center [394, 144] width 61 height 18
select select "9"
select select "2025"
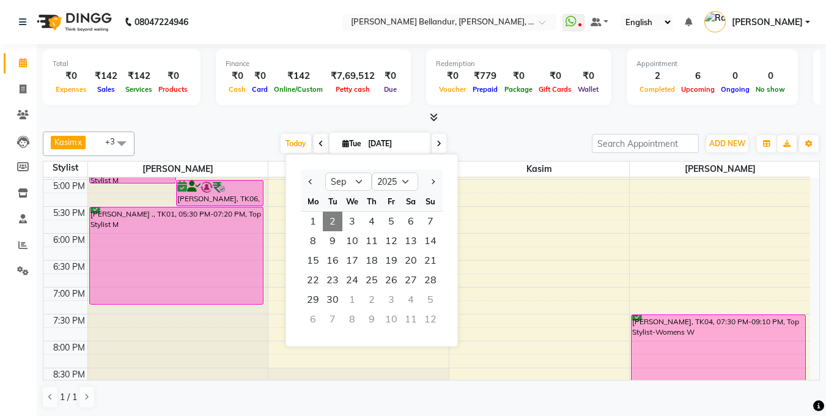
click at [462, 131] on div "Kasim x [PERSON_NAME] x [PERSON_NAME] x +3 Select All [PERSON_NAME] [PERSON_NAM…" at bounding box center [431, 143] width 777 height 24
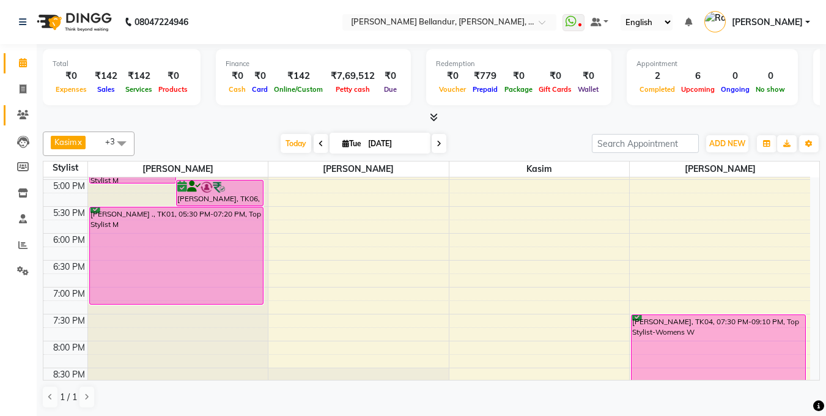
click at [39, 112] on div "Total ₹0 Expenses ₹142 Sales ₹142 Services ₹0 Products Finance ₹0 Cash ₹0 Card …" at bounding box center [431, 230] width 789 height 372
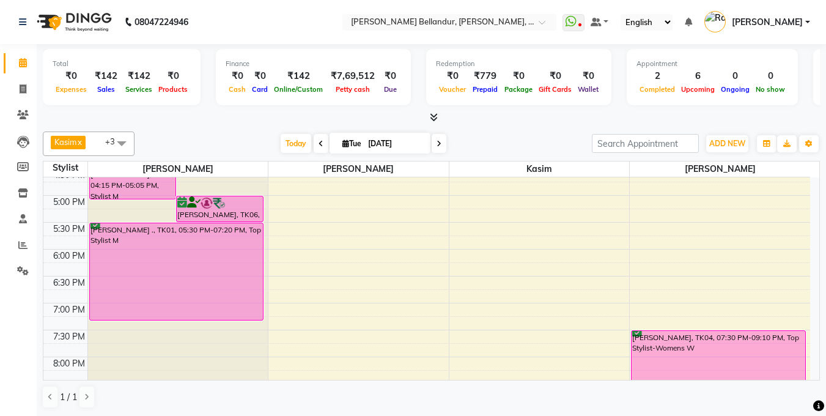
scroll to position [402, 0]
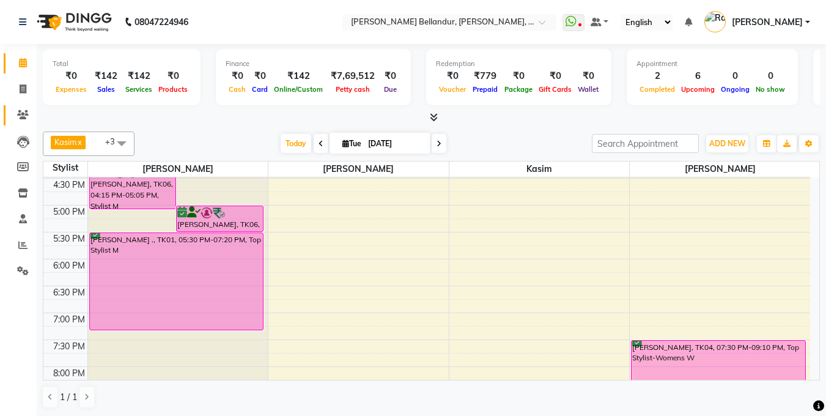
click at [21, 107] on link "Clients" at bounding box center [18, 115] width 29 height 20
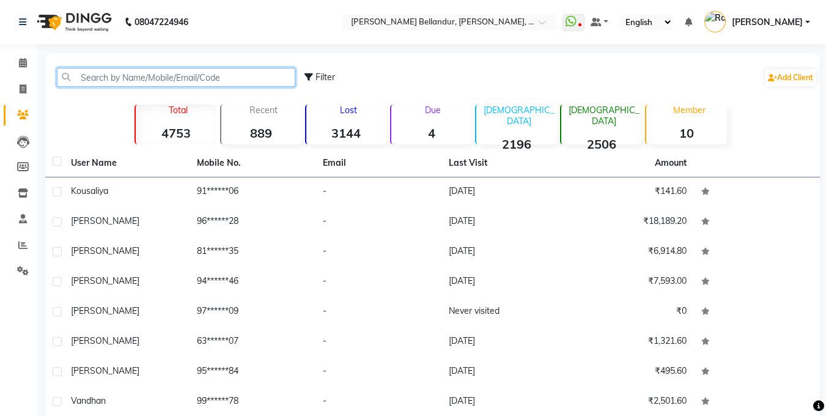
click at [153, 82] on input "text" at bounding box center [176, 77] width 238 height 19
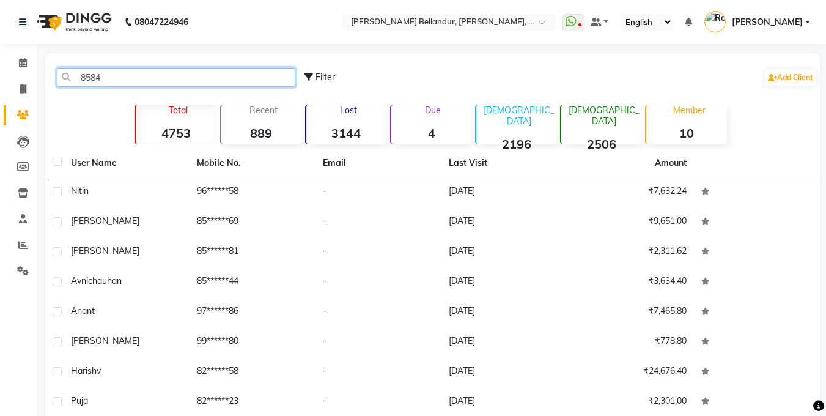
type input "85849"
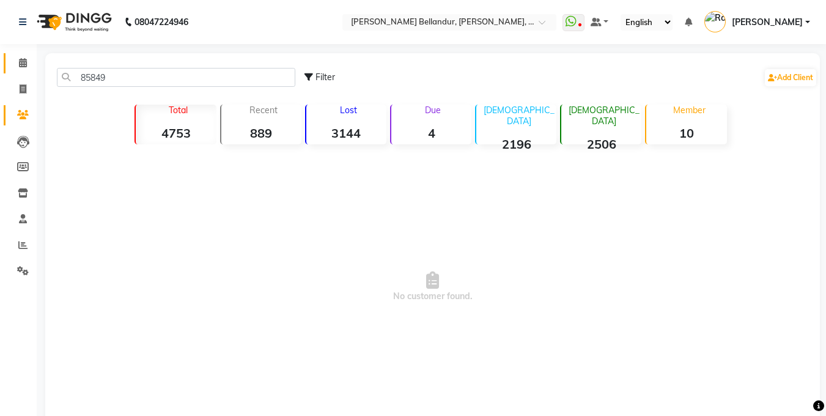
click at [8, 65] on link "Calendar" at bounding box center [18, 63] width 29 height 20
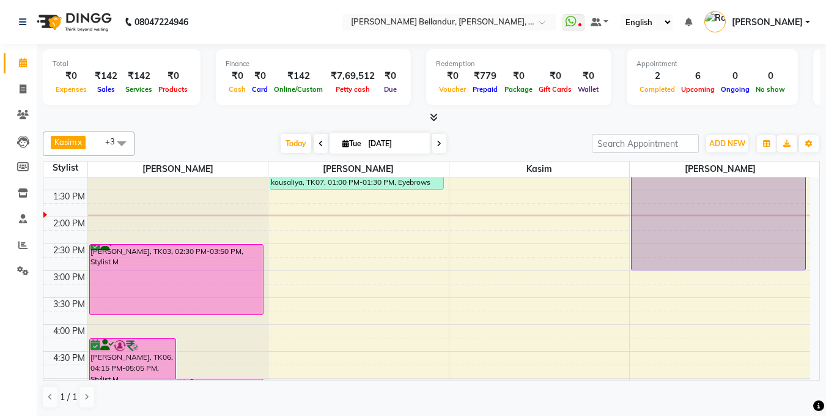
scroll to position [232, 0]
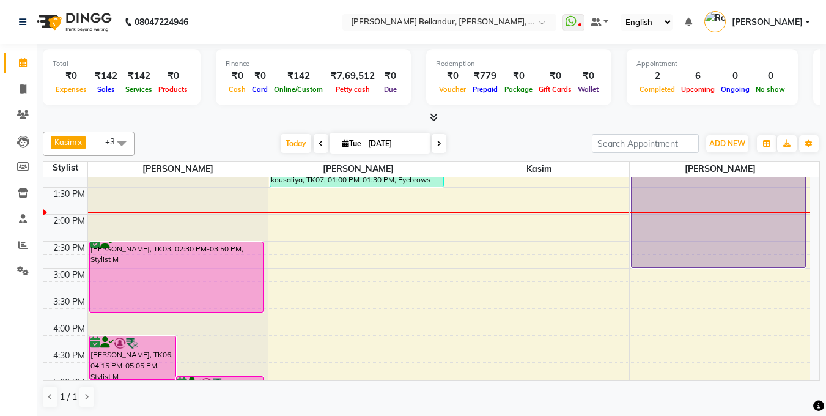
click at [440, 145] on icon at bounding box center [439, 143] width 5 height 7
type input "[DATE]"
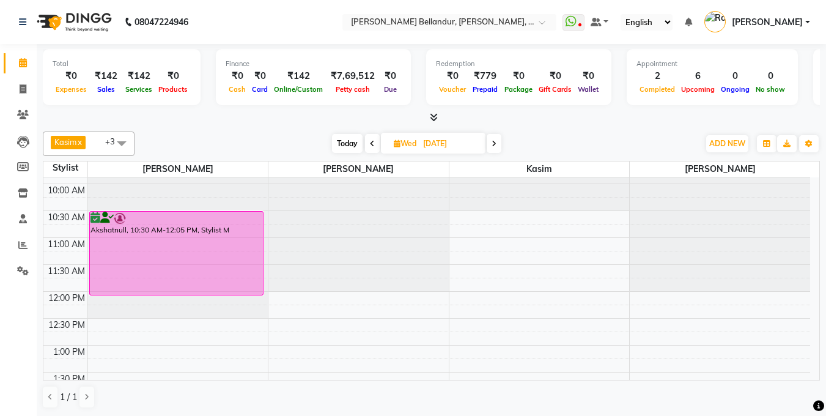
scroll to position [0, 0]
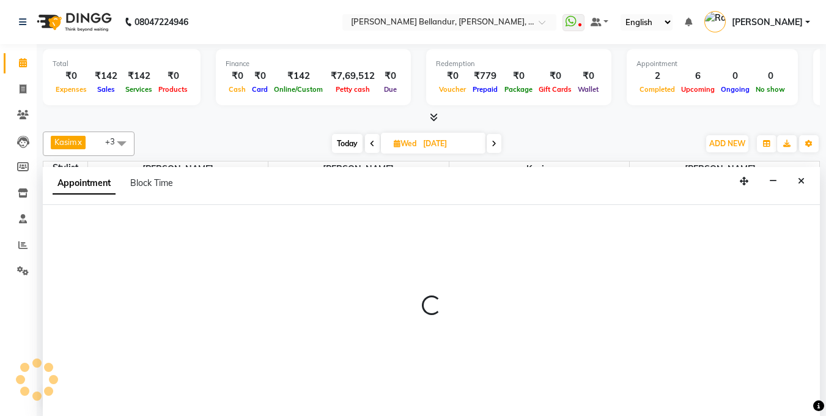
scroll to position [1, 0]
select select "87771"
select select "690"
select select "tentative"
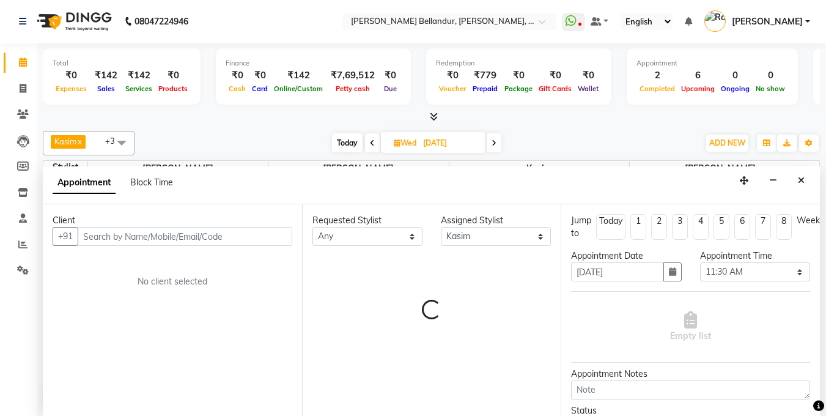
click at [174, 243] on input "text" at bounding box center [185, 236] width 215 height 19
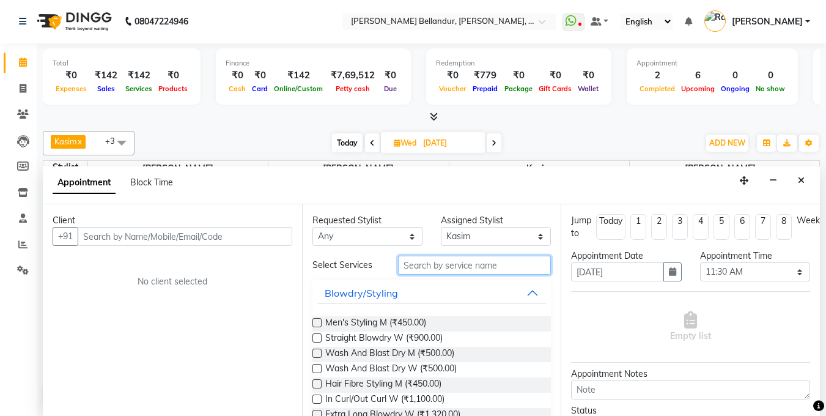
click at [421, 265] on input "text" at bounding box center [474, 265] width 153 height 19
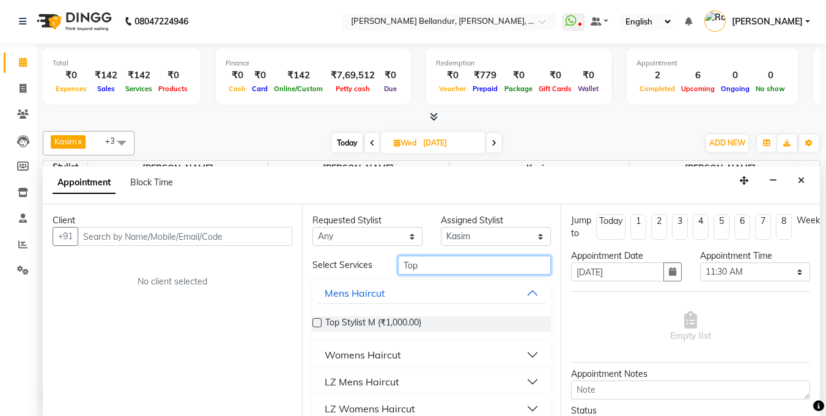
type input "Top"
click at [368, 357] on div "Womens Haircut" at bounding box center [363, 354] width 76 height 15
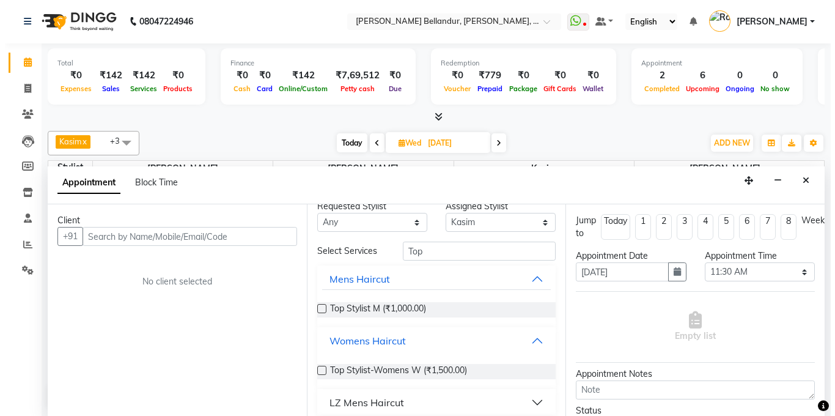
scroll to position [17, 0]
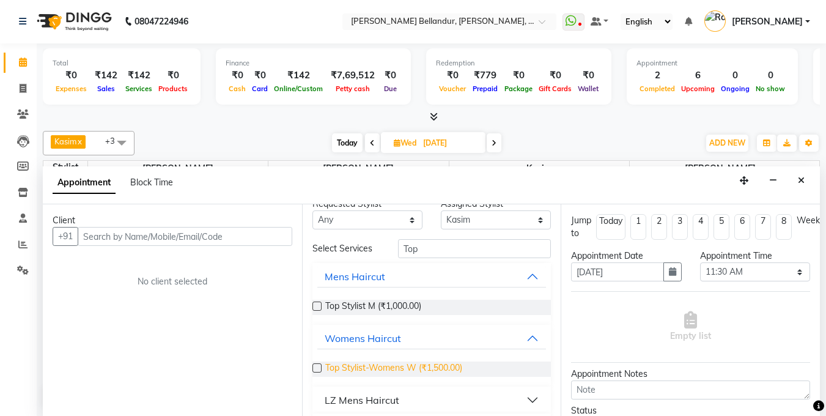
click at [397, 363] on span "Top Stylist-Womens W (₹1,500.00)" at bounding box center [393, 368] width 137 height 15
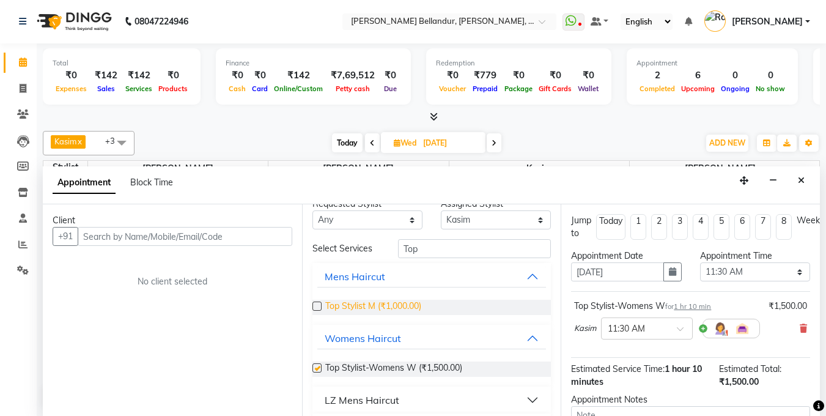
checkbox input "false"
click at [139, 246] on div "Client +91 No client selected" at bounding box center [172, 310] width 259 height 212
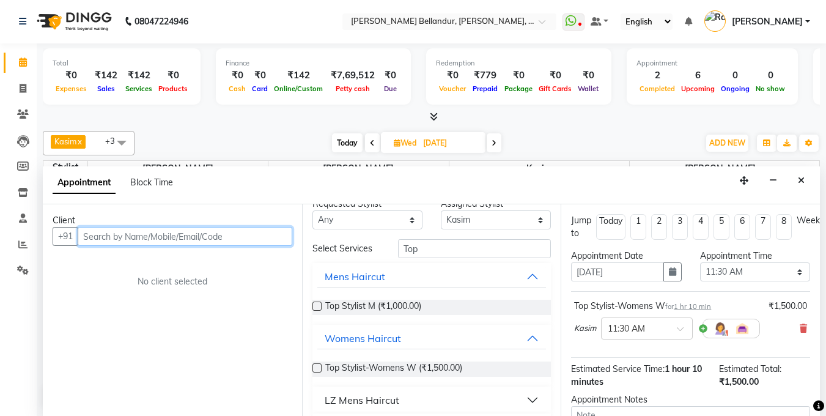
click at [137, 240] on input "text" at bounding box center [185, 236] width 215 height 19
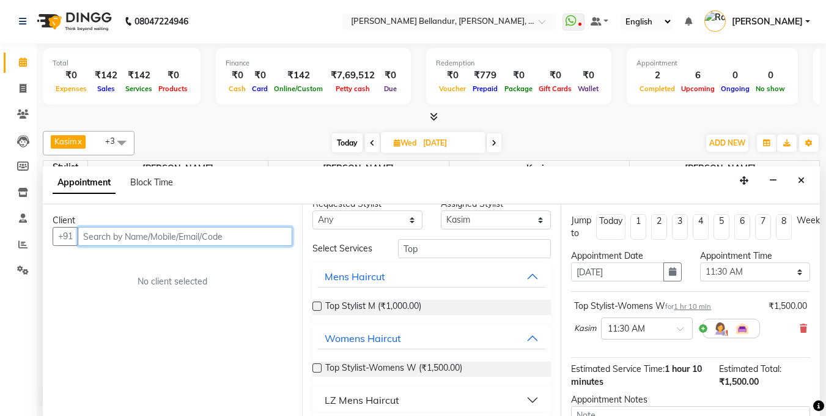
click at [137, 240] on input "text" at bounding box center [185, 236] width 215 height 19
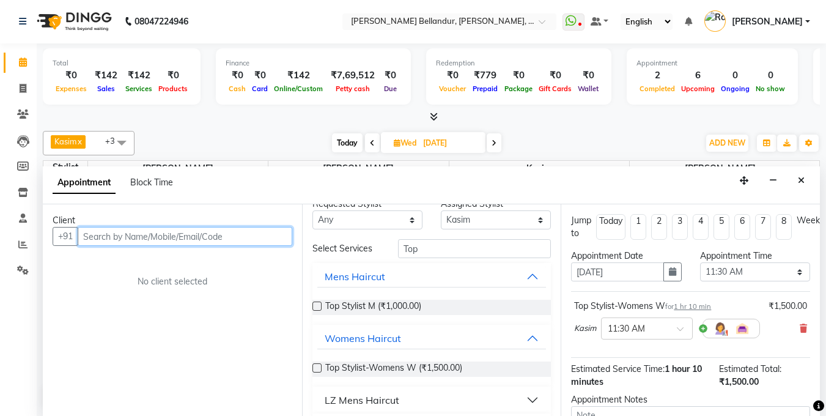
click at [137, 240] on input "text" at bounding box center [185, 236] width 215 height 19
type input "8584956350"
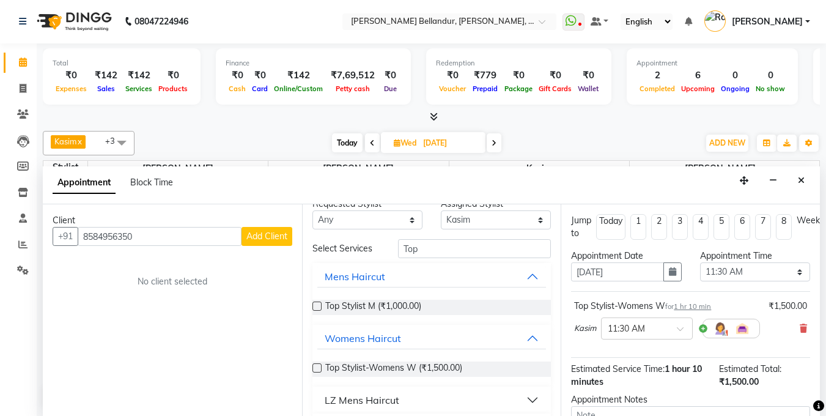
click at [264, 231] on span "Add Client" at bounding box center [266, 236] width 41 height 11
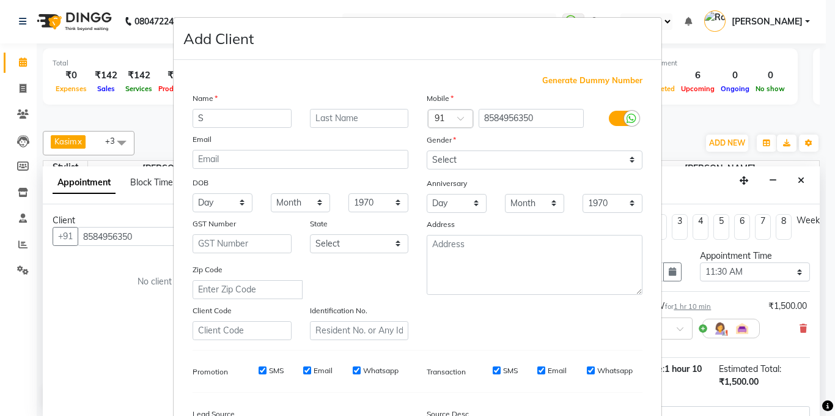
type input "S"
click at [403, 116] on input "text" at bounding box center [359, 118] width 99 height 19
type input "basu"
click at [471, 157] on select "Select [DEMOGRAPHIC_DATA] [DEMOGRAPHIC_DATA] Other Prefer Not To Say" at bounding box center [535, 159] width 216 height 19
select select "[DEMOGRAPHIC_DATA]"
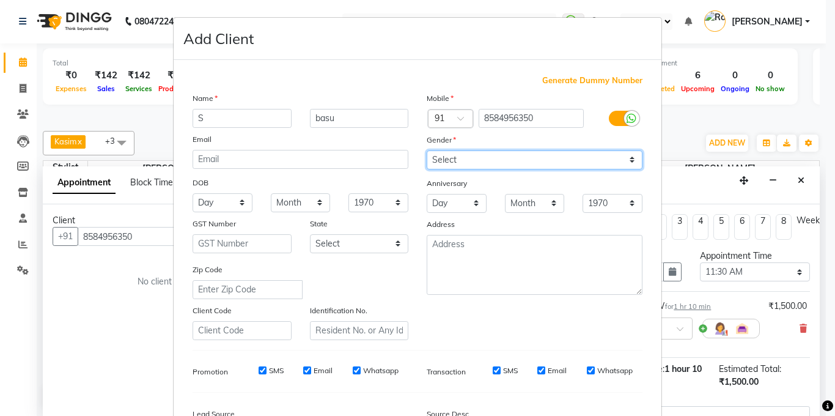
click at [427, 150] on select "Select [DEMOGRAPHIC_DATA] [DEMOGRAPHIC_DATA] Other Prefer Not To Say" at bounding box center [535, 159] width 216 height 19
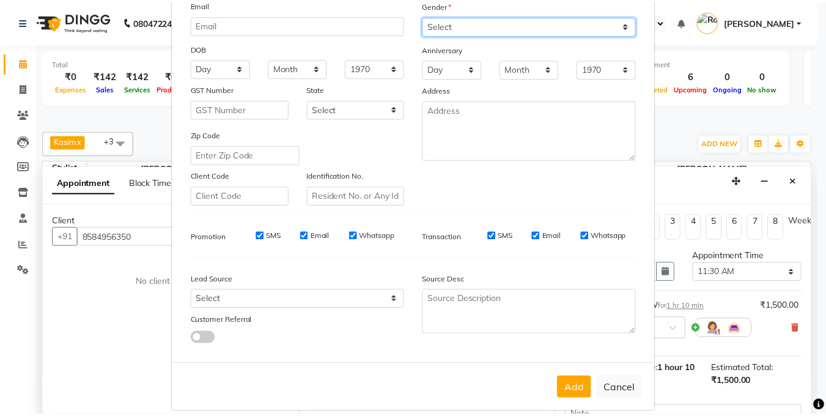
scroll to position [149, 0]
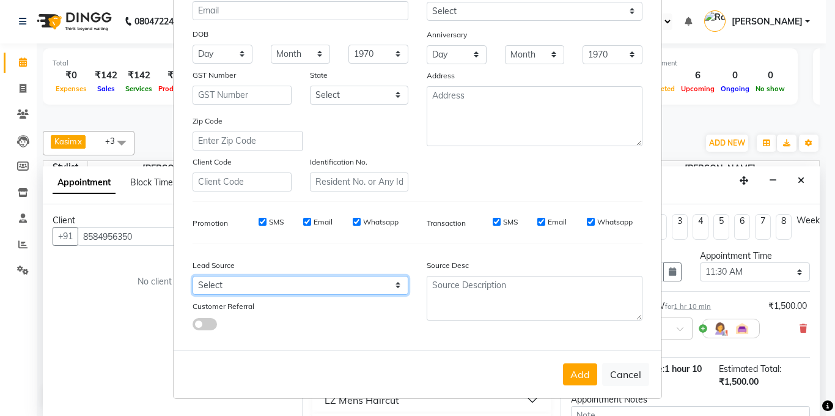
click at [289, 276] on select "Select Walk-in Internet Friend Word of Mouth Advertisement Facebook JustDial Go…" at bounding box center [301, 285] width 216 height 19
select select "36770"
click at [193, 276] on select "Select Walk-in Internet Friend Word of Mouth Advertisement Facebook JustDial Go…" at bounding box center [301, 285] width 216 height 19
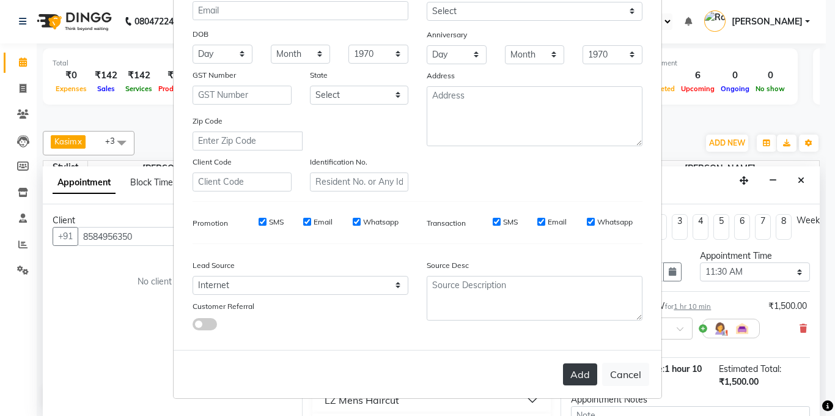
click at [576, 377] on button "Add" at bounding box center [580, 374] width 34 height 22
type input "85******50"
select select
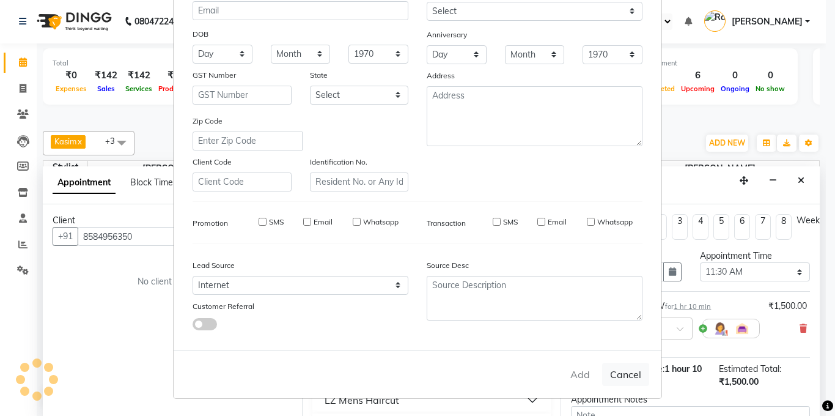
select select
checkbox input "false"
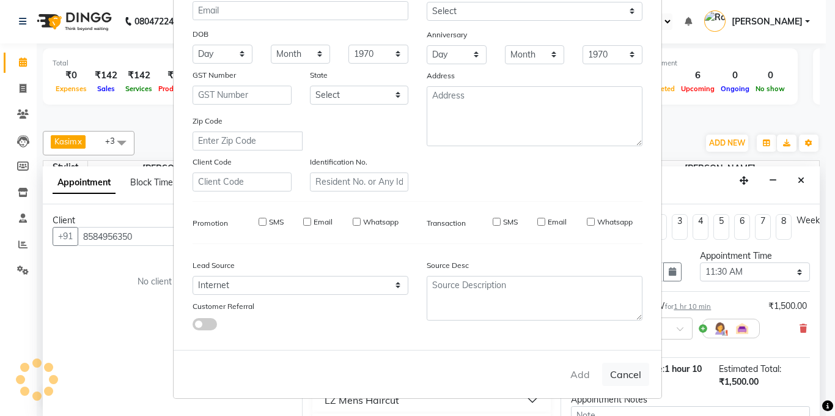
checkbox input "false"
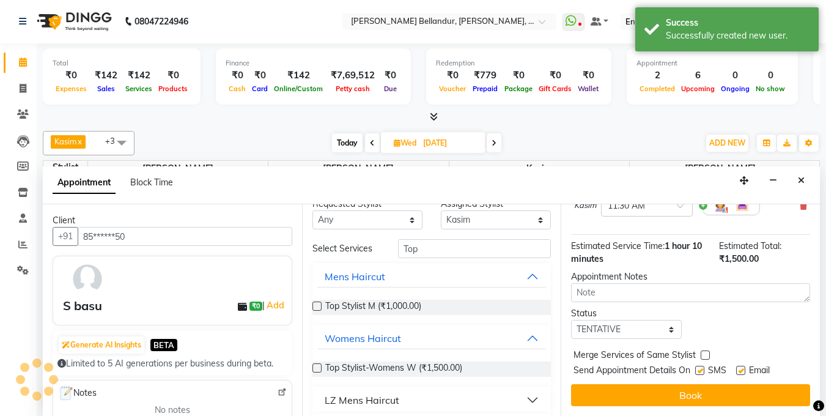
scroll to position [132, 0]
click at [616, 320] on select "Select TENTATIVE CONFIRM UPCOMING" at bounding box center [626, 329] width 110 height 19
select select "confirm booking"
click at [571, 320] on select "Select TENTATIVE CONFIRM UPCOMING" at bounding box center [626, 329] width 110 height 19
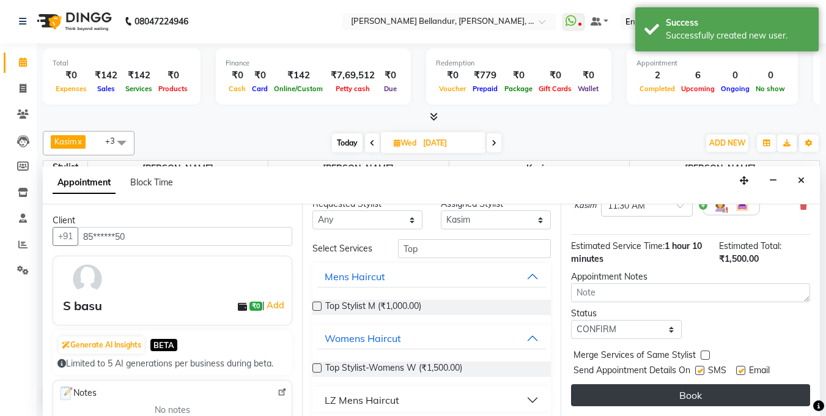
click at [624, 388] on button "Book" at bounding box center [690, 395] width 239 height 22
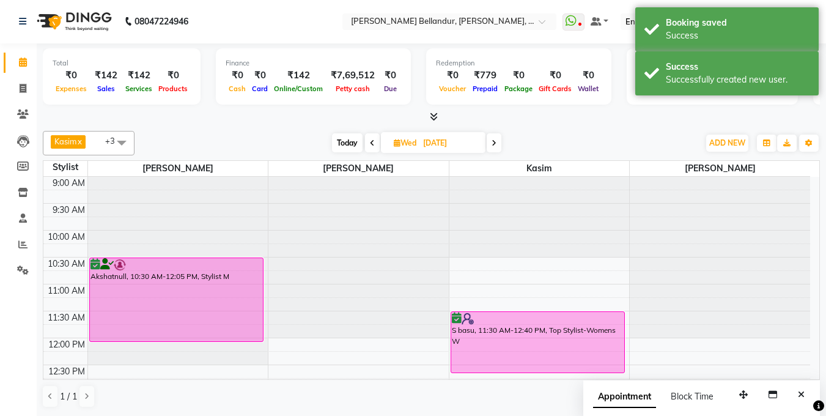
scroll to position [0, 0]
click at [507, 327] on div "S basu, 11:30 AM-12:40 PM, Top Stylist-Womens W" at bounding box center [537, 342] width 173 height 61
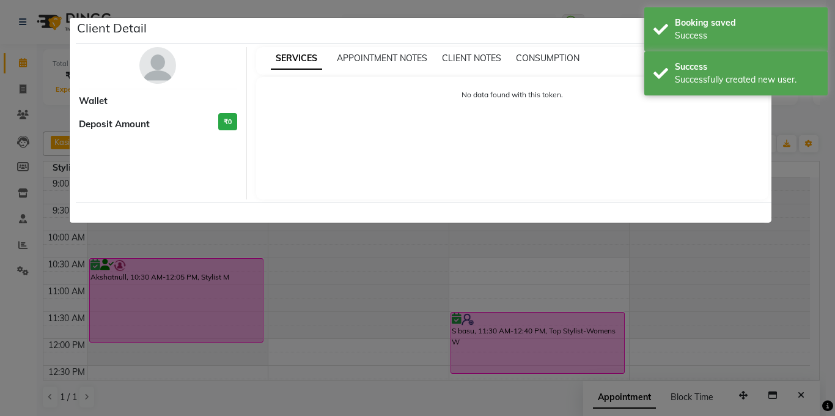
select select "6"
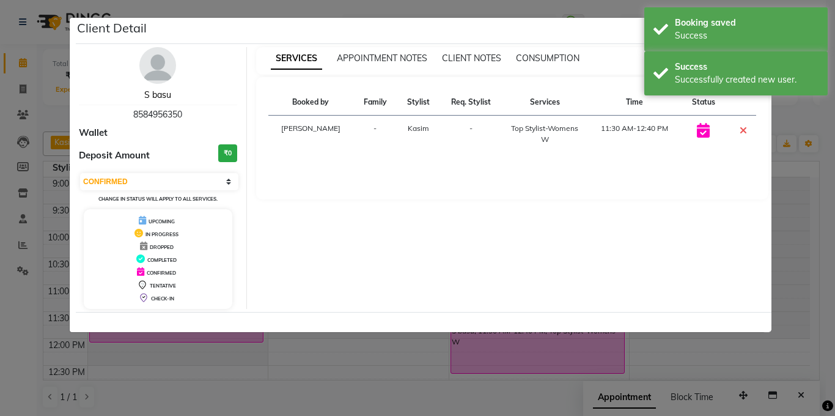
click at [152, 95] on link "S basu" at bounding box center [157, 94] width 27 height 11
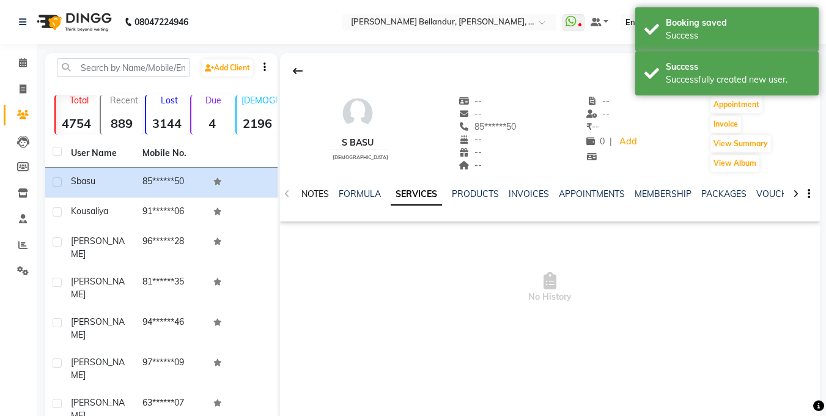
click at [313, 192] on link "NOTES" at bounding box center [315, 193] width 28 height 11
click at [790, 225] on div "S basu [DEMOGRAPHIC_DATA] -- -- 85******50 -- -- -- -- -- ₹ -- 0 | Add Appointm…" at bounding box center [550, 215] width 540 height 325
click at [792, 233] on button "New Note" at bounding box center [794, 235] width 42 height 17
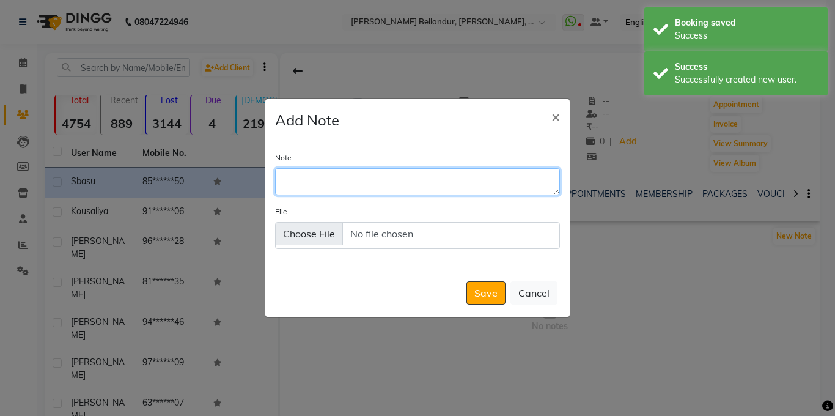
click at [323, 175] on textarea "Note" at bounding box center [417, 181] width 285 height 27
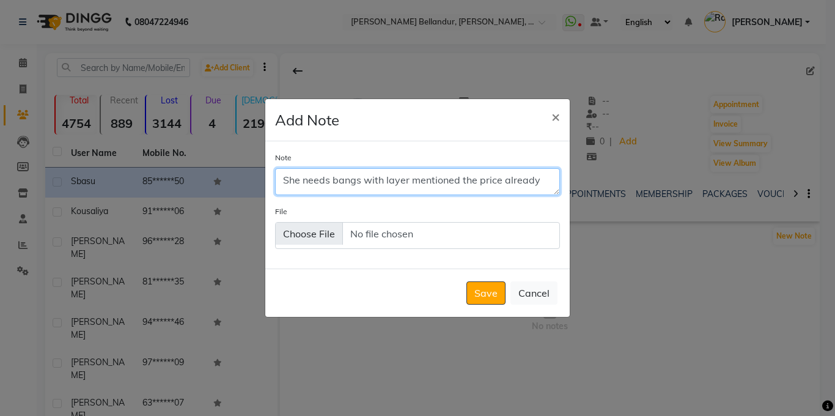
type textarea "She needs bangs with layer mentioned the price already"
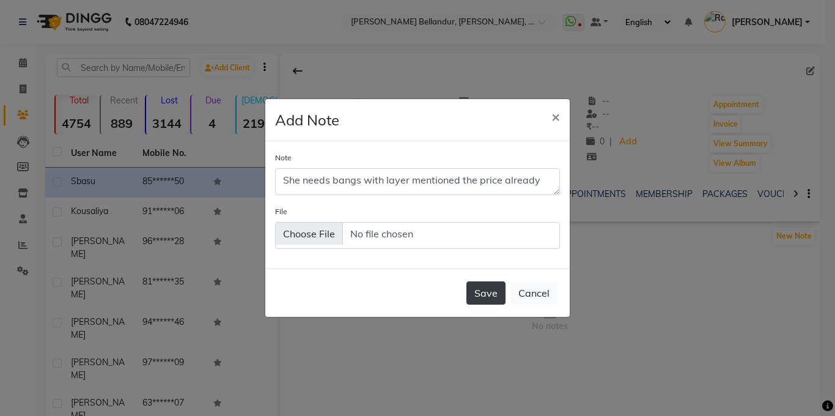
drag, startPoint x: 459, startPoint y: 303, endPoint x: 473, endPoint y: 301, distance: 14.3
click at [460, 303] on div "Save Cancel" at bounding box center [417, 292] width 304 height 48
click at [473, 301] on button "Save" at bounding box center [486, 292] width 39 height 23
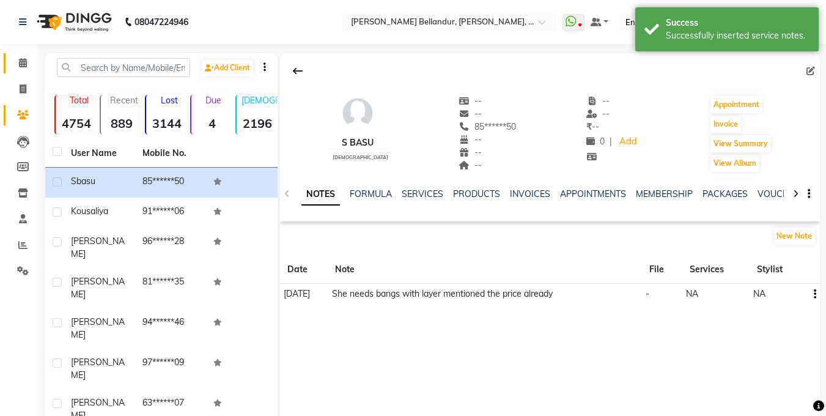
drag, startPoint x: 10, startPoint y: 71, endPoint x: 15, endPoint y: 66, distance: 6.9
click at [10, 71] on link "Calendar" at bounding box center [18, 63] width 29 height 20
click at [15, 66] on span at bounding box center [22, 63] width 21 height 14
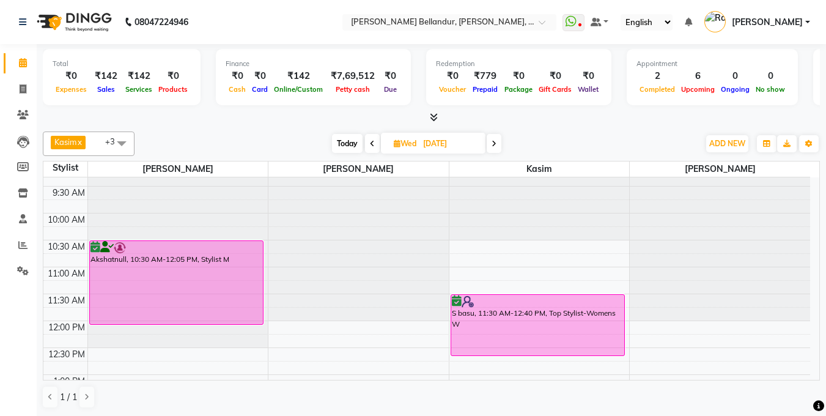
scroll to position [8, 0]
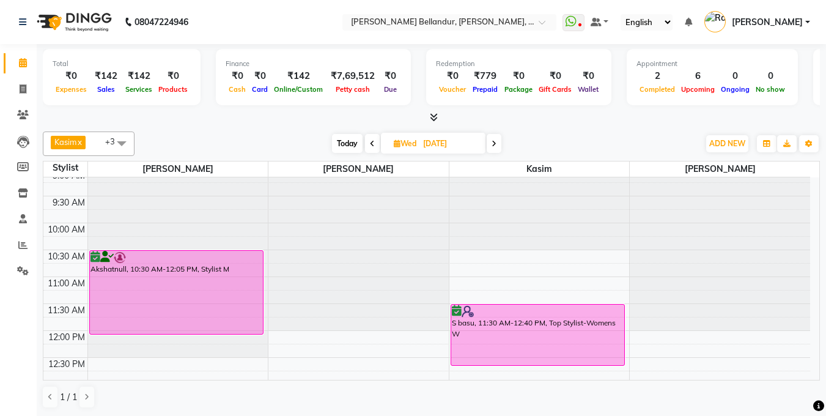
click at [335, 139] on span "Today" at bounding box center [347, 143] width 31 height 19
type input "[DATE]"
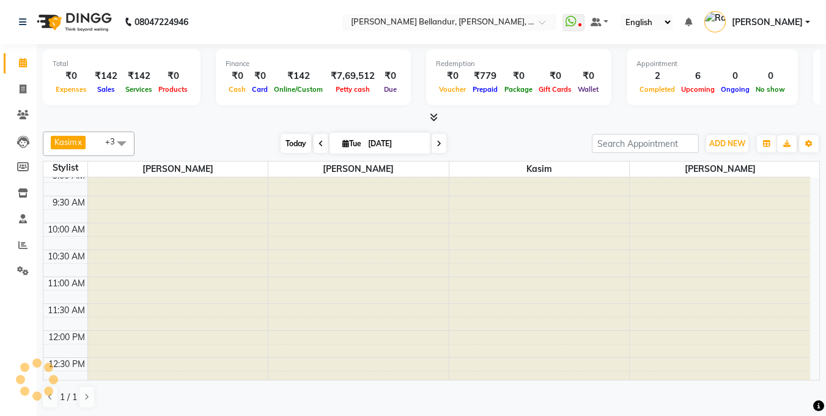
scroll to position [270, 0]
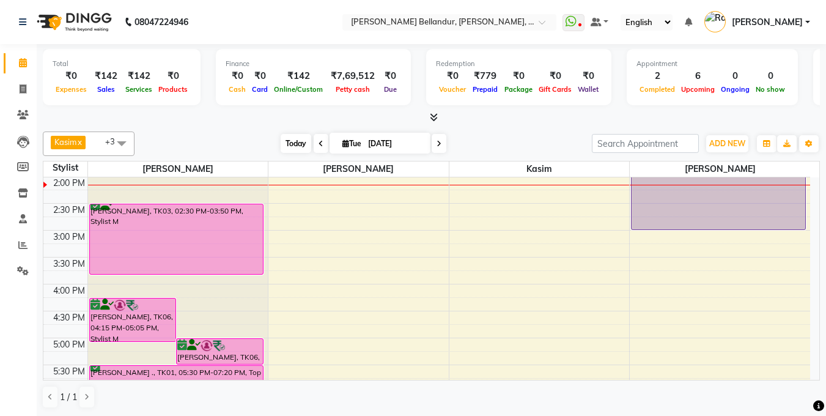
click at [335, 139] on span "[DATE]" at bounding box center [380, 143] width 101 height 21
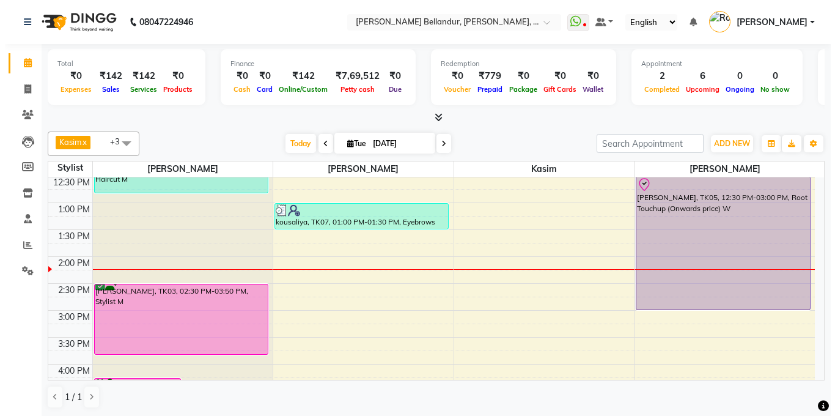
scroll to position [177, 0]
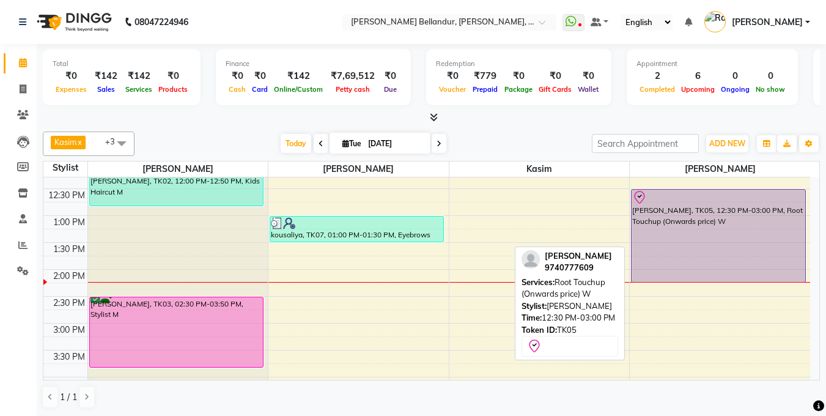
drag, startPoint x: 729, startPoint y: 320, endPoint x: 729, endPoint y: 281, distance: 39.7
click at [729, 281] on div "[PERSON_NAME], TK05, 12:30 PM-03:00 PM, Root Touchup (Onwards price) W [PERSON_…" at bounding box center [720, 350] width 180 height 699
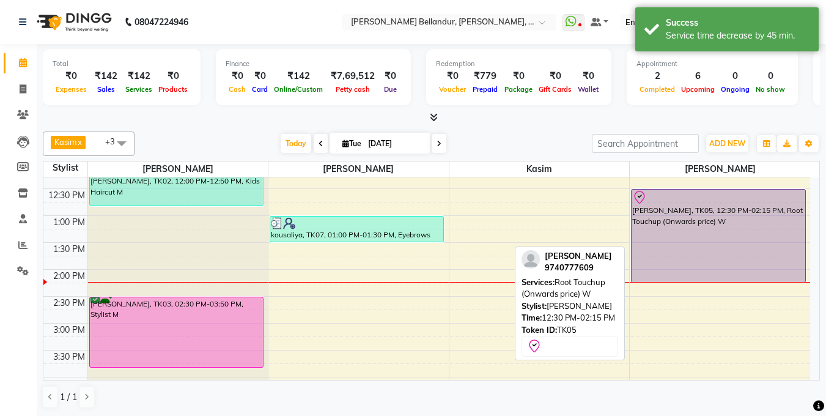
click at [727, 271] on div "[PERSON_NAME], TK05, 12:30 PM-02:15 PM, Root Touchup (Onwards price) W" at bounding box center [719, 236] width 174 height 92
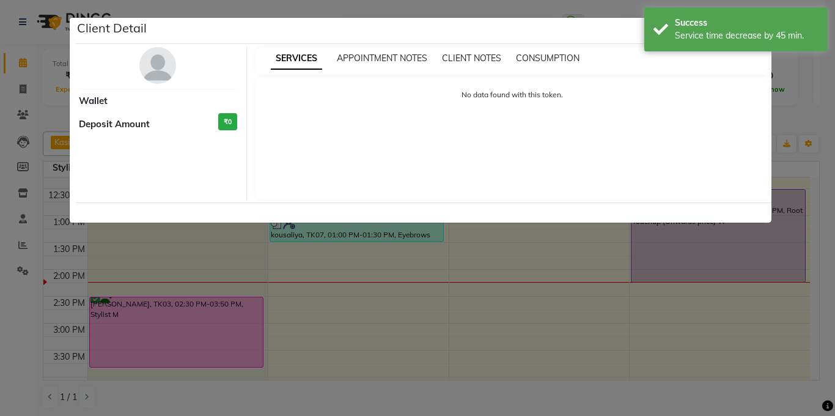
select select "8"
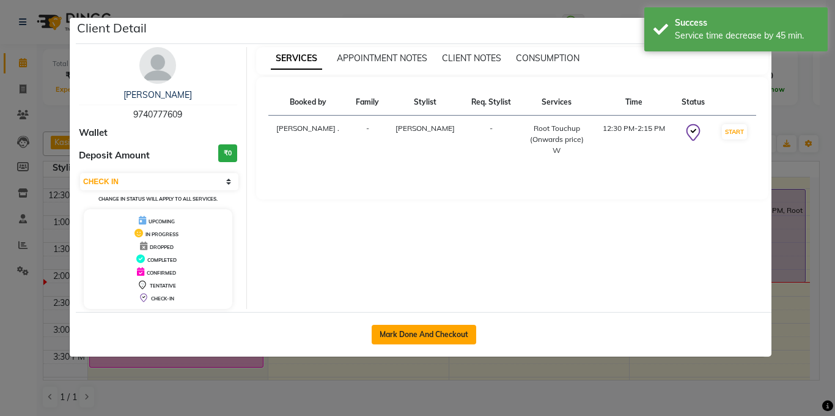
click at [422, 333] on button "Mark Done And Checkout" at bounding box center [424, 335] width 105 height 20
select select "service"
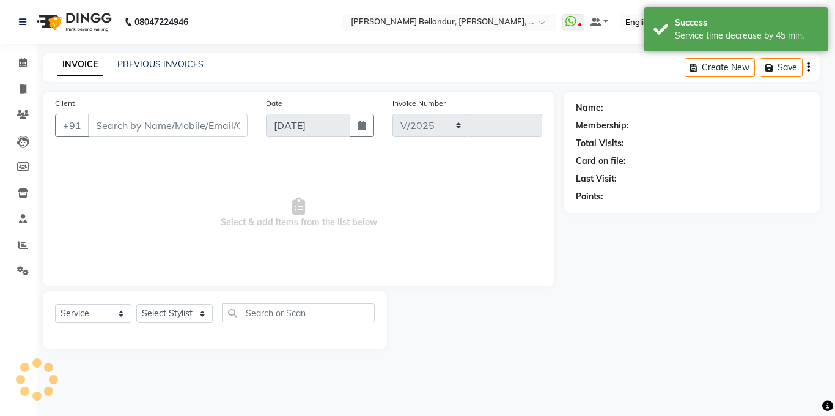
select select "5743"
type input "2476"
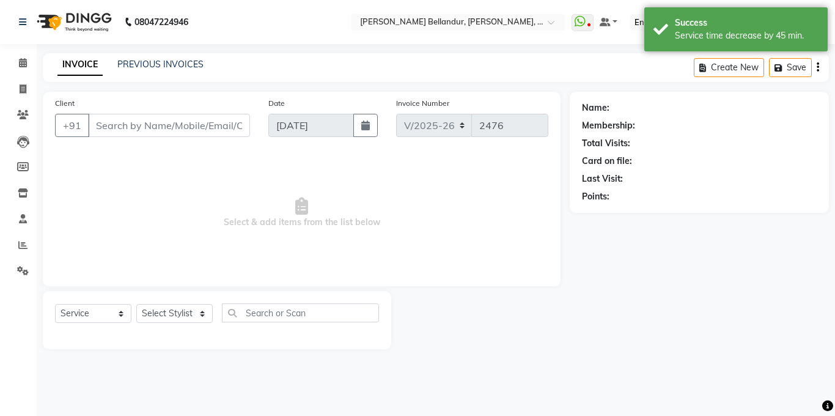
type input "97******09"
select select "88423"
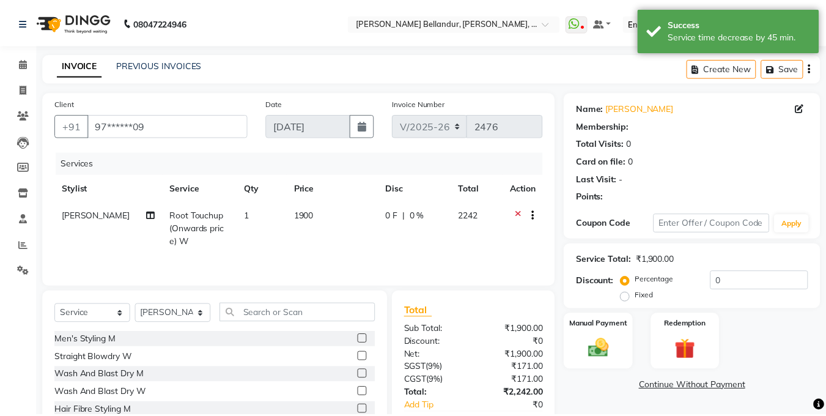
scroll to position [74, 0]
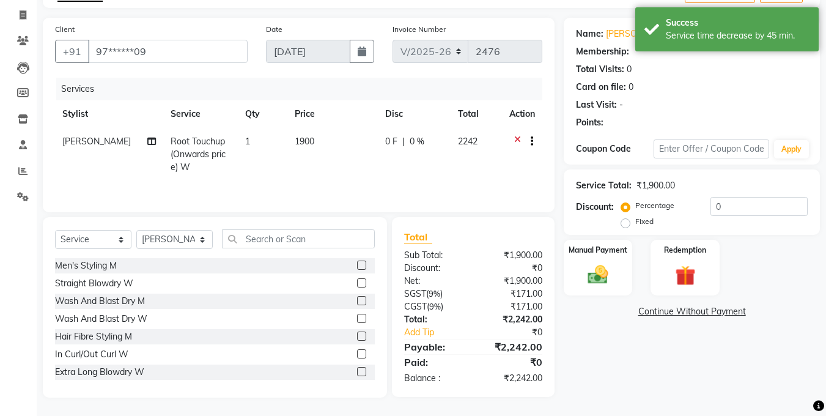
select select "1: Object"
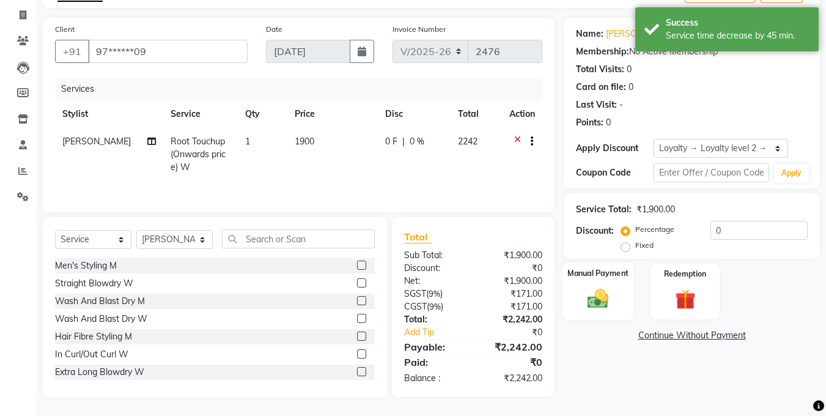
click at [592, 271] on label "Manual Payment" at bounding box center [597, 273] width 61 height 12
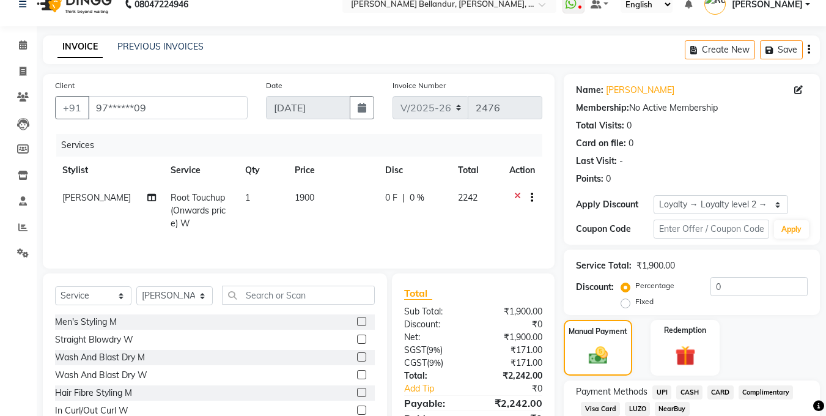
scroll to position [0, 0]
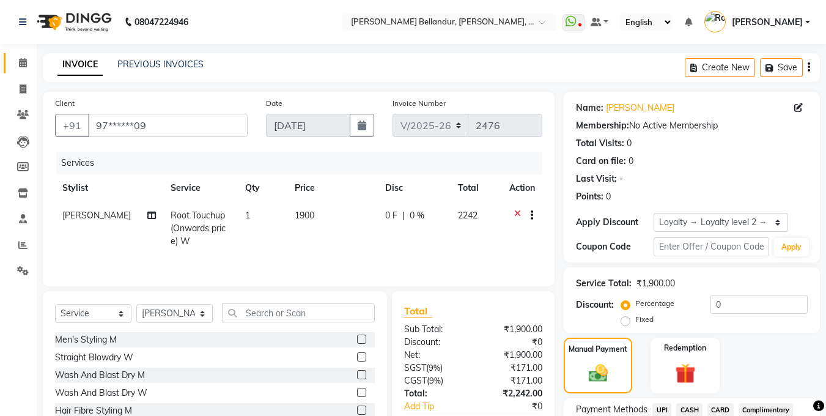
click at [29, 53] on link "Calendar" at bounding box center [18, 63] width 29 height 20
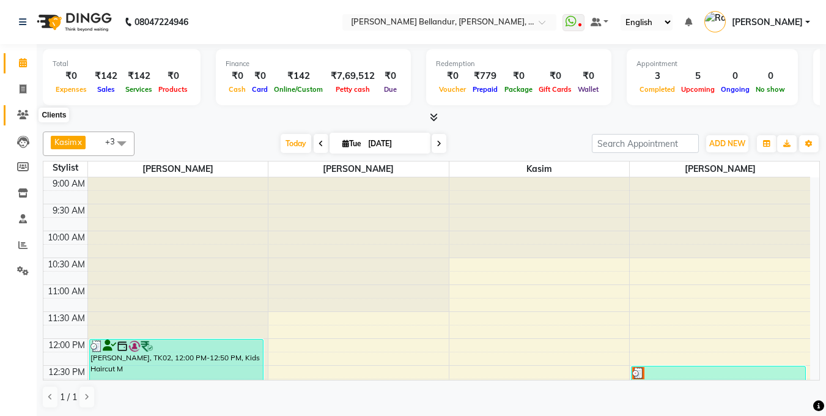
click at [23, 111] on icon at bounding box center [23, 114] width 12 height 9
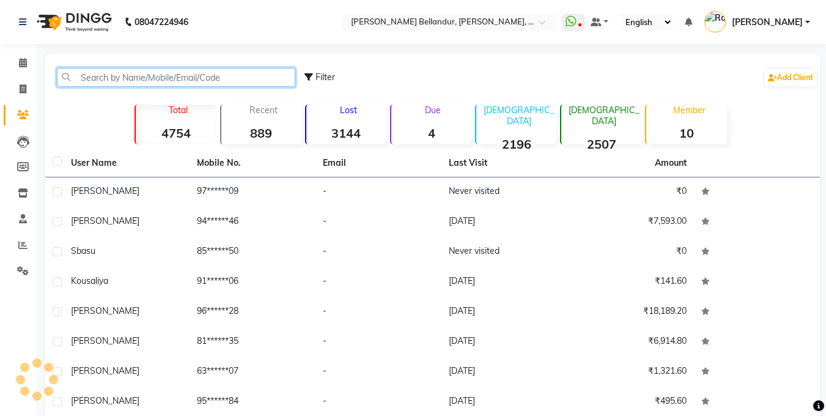
click at [142, 77] on input "text" at bounding box center [176, 77] width 238 height 19
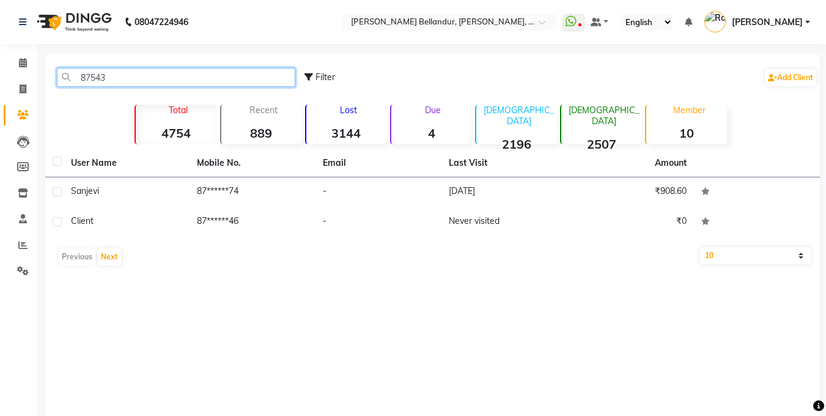
type input "87543"
click at [25, 54] on link "Calendar" at bounding box center [18, 63] width 29 height 20
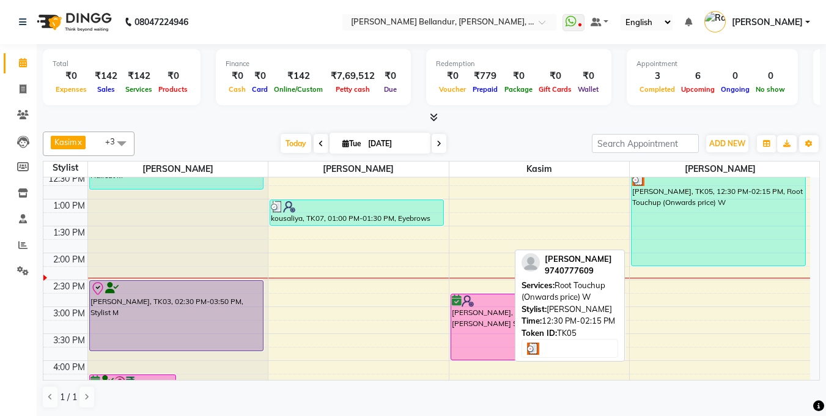
scroll to position [182, 0]
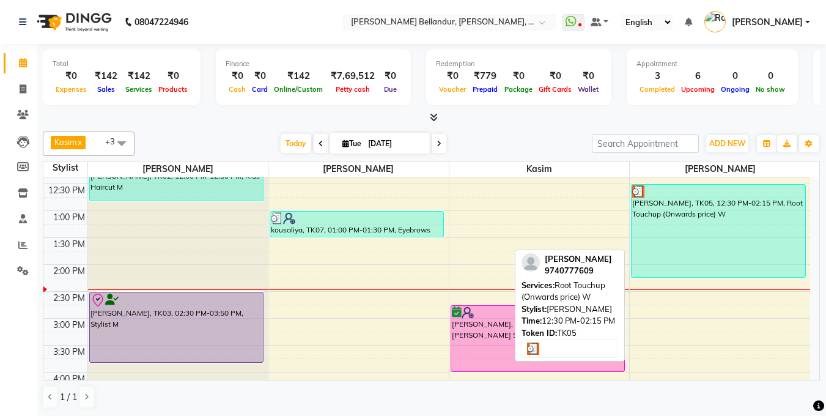
click at [693, 240] on div "[PERSON_NAME], TK05, 12:30 PM-02:15 PM, Root Touchup (Onwards price) W" at bounding box center [719, 231] width 174 height 92
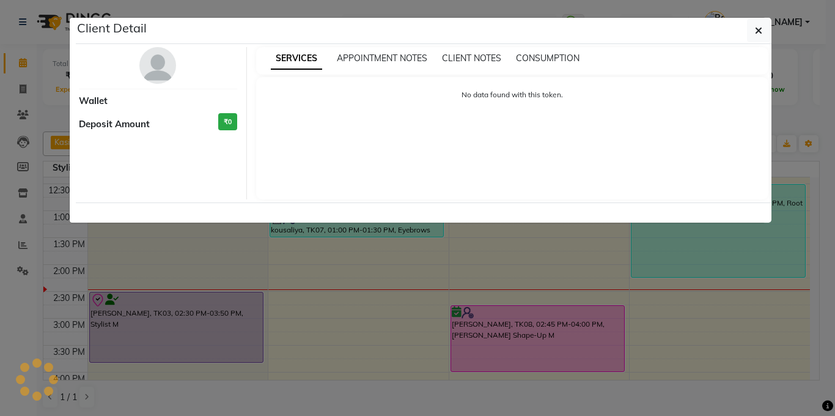
select select "3"
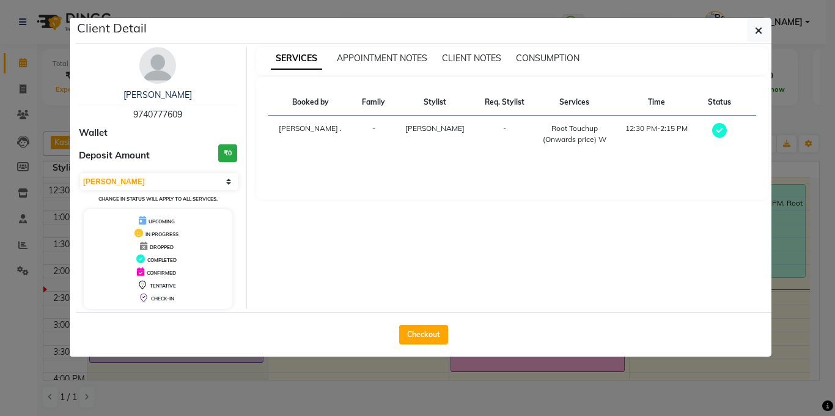
click at [0, 156] on ngb-modal-window "Client Detail [PERSON_NAME] 9740777609 Wallet Deposit Amount ₹0 Select MARK DON…" at bounding box center [417, 208] width 835 height 416
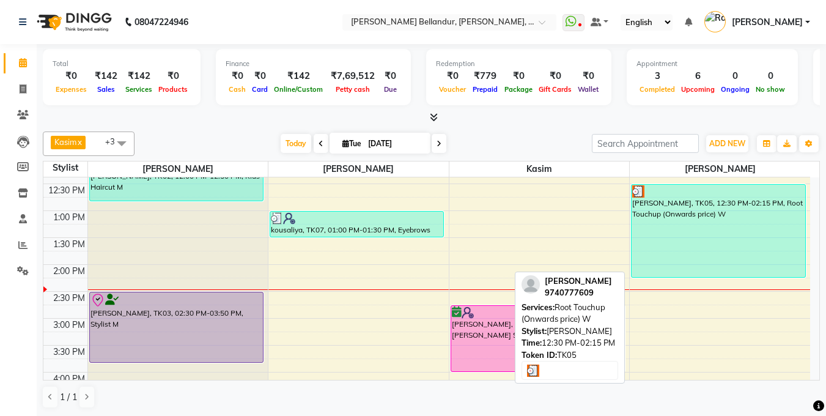
click at [664, 255] on div "[PERSON_NAME], TK05, 12:30 PM-02:15 PM, Root Touchup (Onwards price) W" at bounding box center [719, 231] width 174 height 92
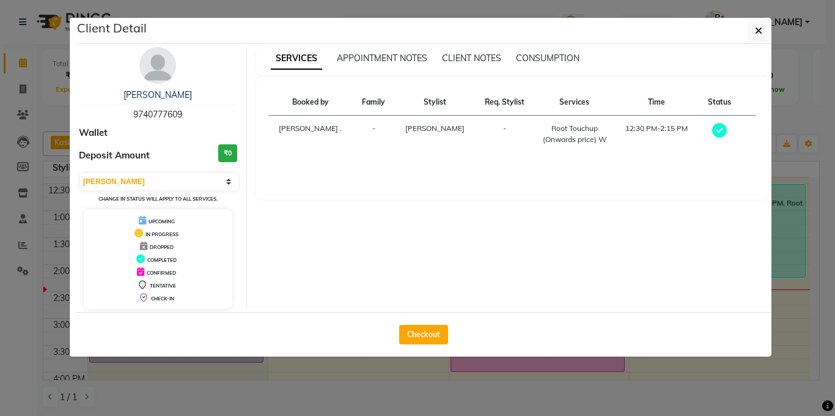
click at [210, 170] on div "[PERSON_NAME] 9740777609 Wallet Deposit Amount ₹0 Select MARK DONE UPCOMING Cha…" at bounding box center [158, 178] width 177 height 262
click at [208, 179] on select "Select MARK DONE UPCOMING" at bounding box center [159, 181] width 158 height 17
click at [80, 173] on select "Select MARK DONE UPCOMING" at bounding box center [159, 181] width 158 height 17
click at [205, 179] on select "Select MARK DONE UPCOMING" at bounding box center [159, 181] width 158 height 17
click at [80, 173] on select "Select MARK DONE UPCOMING" at bounding box center [159, 181] width 158 height 17
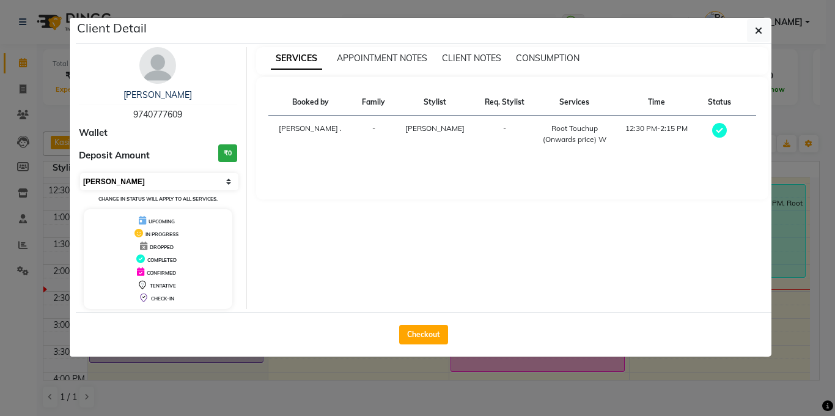
click at [202, 183] on select "Select MARK DONE UPCOMING" at bounding box center [159, 181] width 158 height 17
click at [80, 173] on select "Select MARK DONE UPCOMING" at bounding box center [159, 181] width 158 height 17
click at [193, 180] on select "Select MARK DONE UPCOMING" at bounding box center [159, 181] width 158 height 17
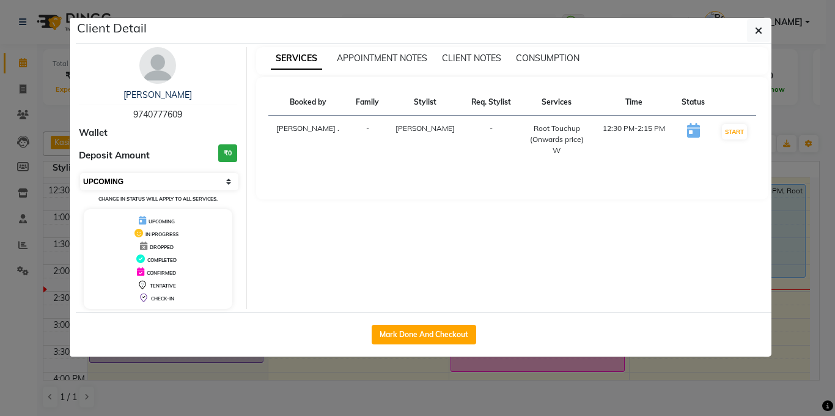
select select "8"
click at [80, 173] on select "Select IN SERVICE CONFIRMED TENTATIVE CHECK IN MARK DONE DROPPED UPCOMING" at bounding box center [159, 181] width 158 height 17
click at [0, 141] on ngb-modal-window "Client Detail [PERSON_NAME] 9740777609 Wallet Deposit Amount ₹0 Select IN SERVI…" at bounding box center [417, 208] width 835 height 416
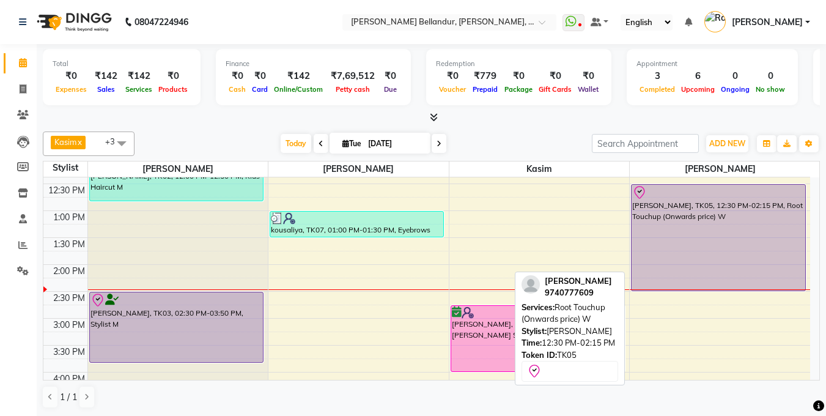
drag, startPoint x: 734, startPoint y: 275, endPoint x: 734, endPoint y: 284, distance: 9.8
click at [734, 284] on div "[PERSON_NAME], TK05, 12:30 PM-02:15 PM, Root Touchup (Onwards price) W [PERSON_…" at bounding box center [720, 345] width 180 height 699
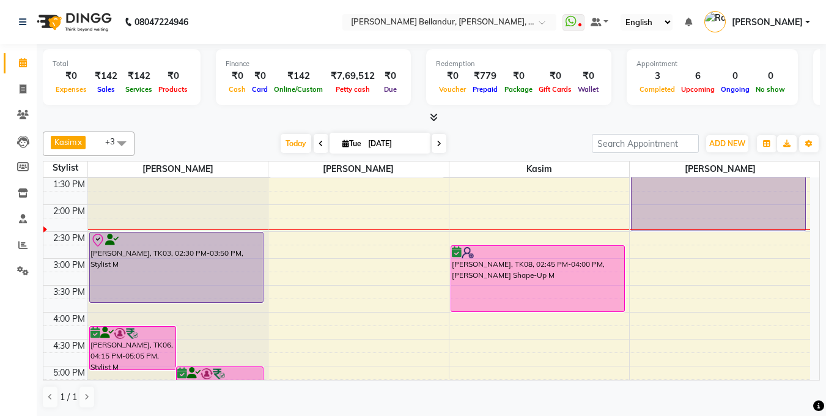
scroll to position [320, 0]
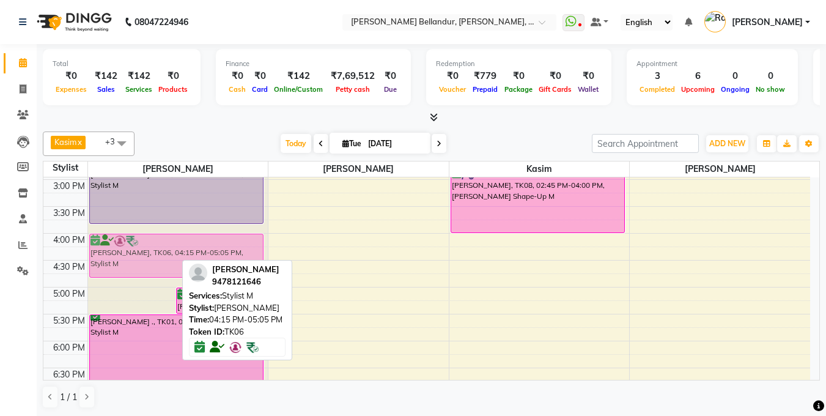
drag, startPoint x: 139, startPoint y: 269, endPoint x: 138, endPoint y: 260, distance: 8.6
click at [138, 260] on div "[PERSON_NAME], TK06, 04:15 PM-05:05 PM, Stylist M [PERSON_NAME], TK06, 05:00 PM…" at bounding box center [178, 206] width 180 height 699
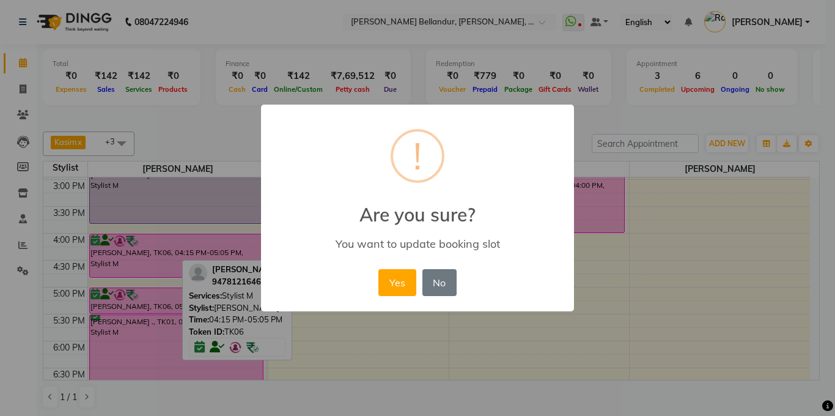
click at [380, 289] on button "Yes" at bounding box center [396, 282] width 37 height 27
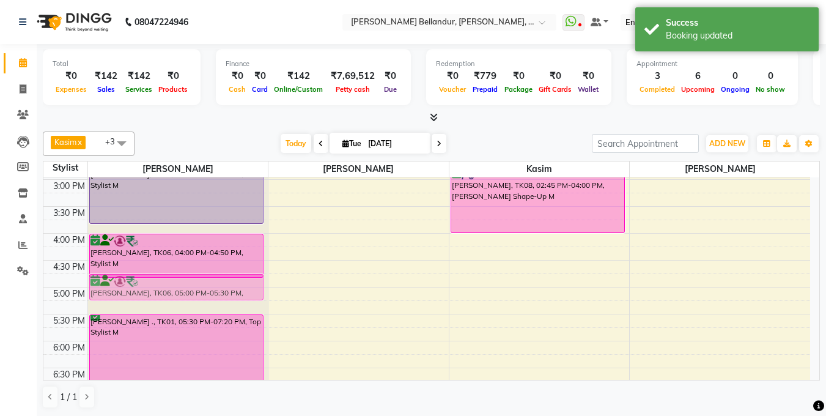
drag, startPoint x: 202, startPoint y: 289, endPoint x: 201, endPoint y: 279, distance: 9.9
click at [201, 279] on div "[PERSON_NAME], TK02, 12:00 PM-12:50 PM, Kids Haircut M [PERSON_NAME], TK03, 02:…" at bounding box center [178, 206] width 180 height 699
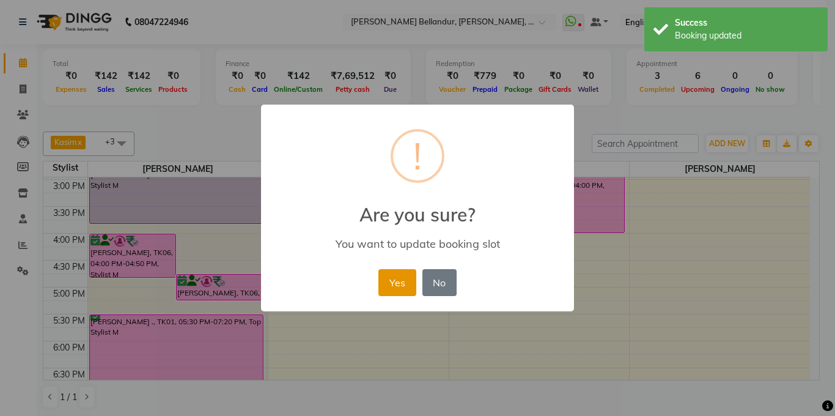
click at [408, 286] on button "Yes" at bounding box center [396, 282] width 37 height 27
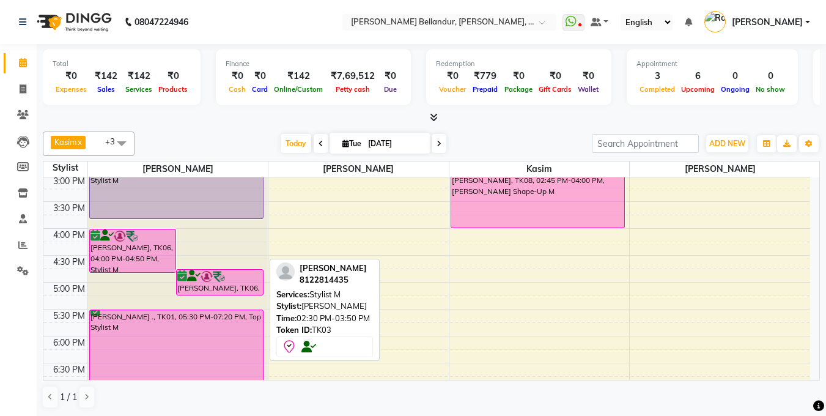
scroll to position [332, 0]
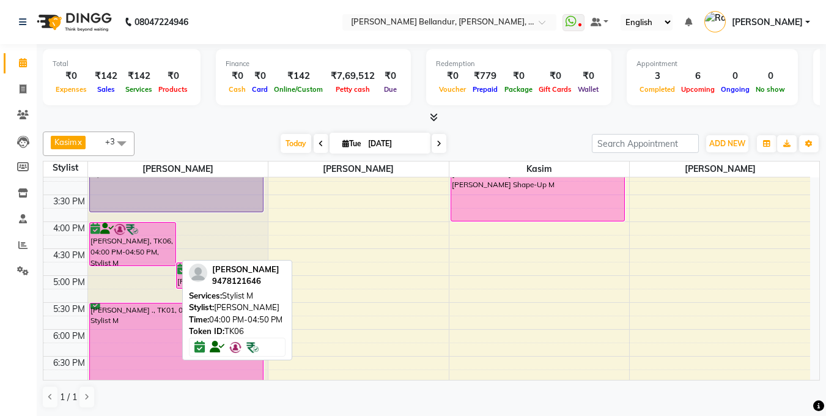
click at [140, 242] on div "[PERSON_NAME], TK06, 04:00 PM-04:50 PM, Stylist M" at bounding box center [133, 244] width 86 height 43
select select "6"
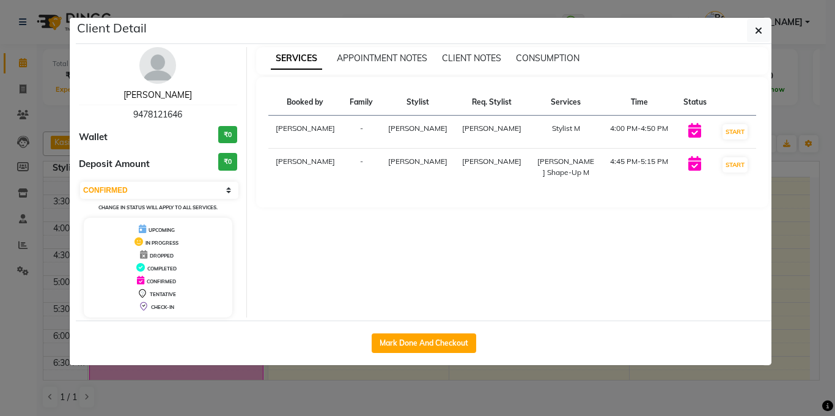
click at [153, 97] on link "[PERSON_NAME]" at bounding box center [158, 94] width 68 height 11
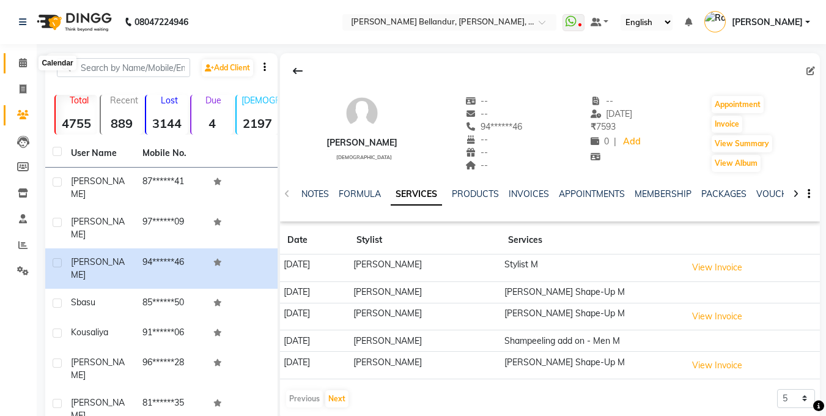
click at [17, 56] on span at bounding box center [22, 63] width 21 height 14
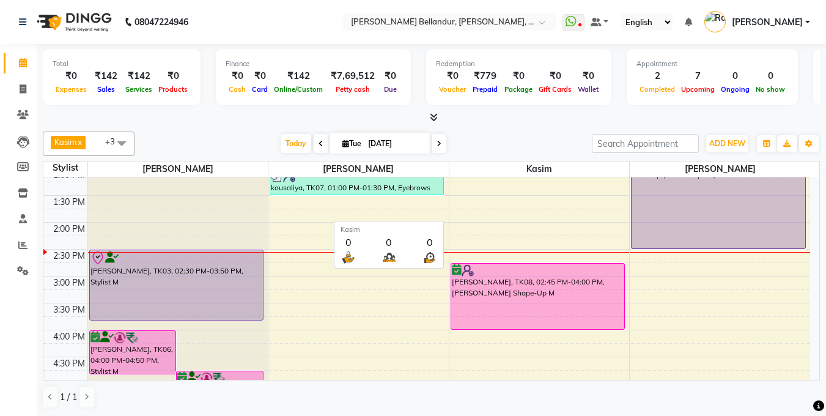
scroll to position [224, 0]
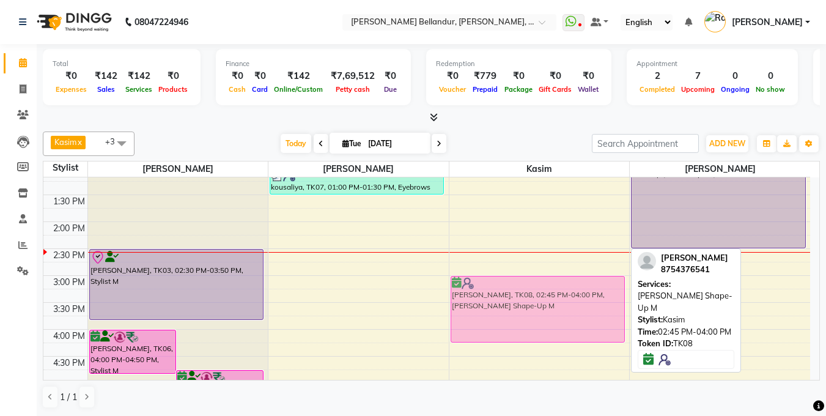
click at [539, 306] on div "[PERSON_NAME], TK08, 02:45 PM-04:00 PM, [PERSON_NAME] Shape-Up M [PERSON_NAME],…" at bounding box center [539, 302] width 180 height 699
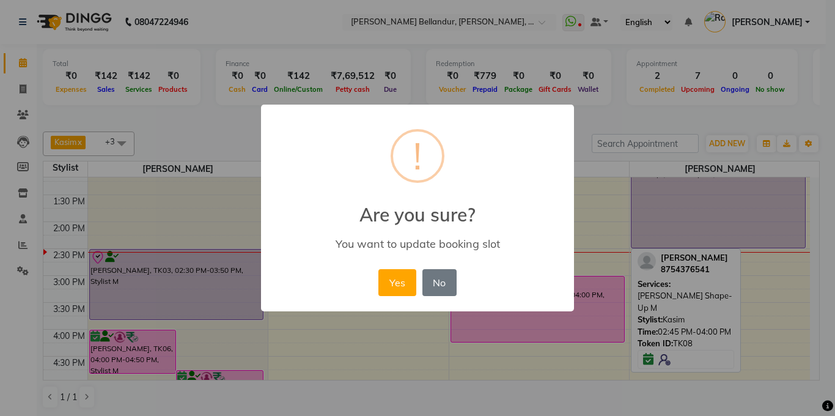
click at [403, 297] on div "Yes No No" at bounding box center [417, 282] width 84 height 33
click at [402, 293] on button "Yes" at bounding box center [396, 282] width 37 height 27
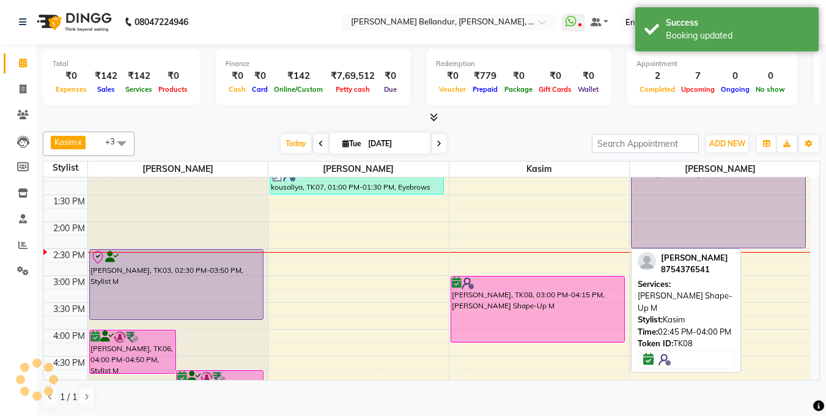
click at [567, 297] on div "[PERSON_NAME], TK08, 03:00 PM-04:15 PM, [PERSON_NAME] Shape-Up M" at bounding box center [537, 308] width 173 height 65
click at [567, 298] on div "[PERSON_NAME], TK08, 03:00 PM-04:15 PM, [PERSON_NAME] Shape-Up M" at bounding box center [537, 308] width 173 height 65
select select "6"
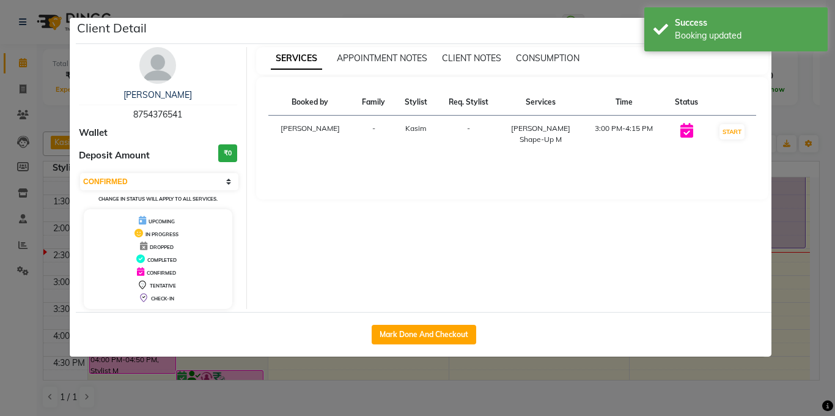
click at [0, 78] on ngb-modal-window "Client Detail [PERSON_NAME] 8754376541 Wallet Deposit Amount ₹0 Select IN SERVI…" at bounding box center [417, 208] width 835 height 416
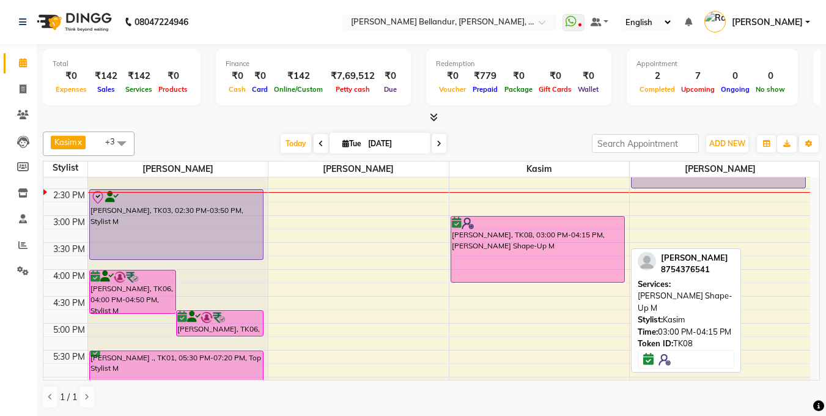
scroll to position [297, 0]
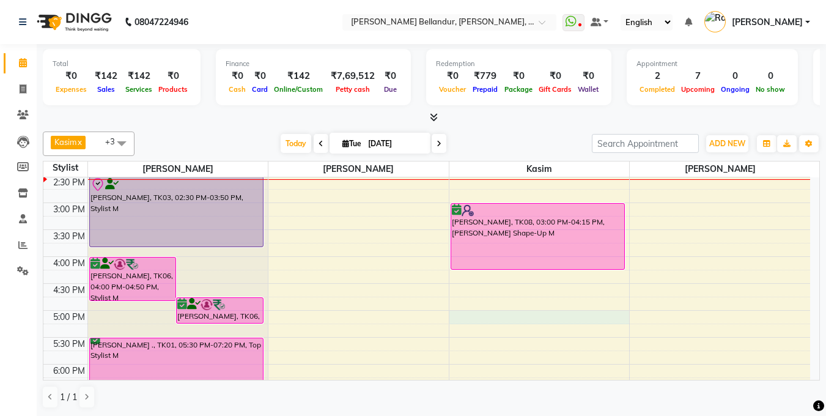
click at [525, 316] on div "9:00 AM 9:30 AM 10:00 AM 10:30 AM 11:00 AM 11:30 AM 12:00 PM 12:30 PM 1:00 PM 1…" at bounding box center [426, 229] width 767 height 699
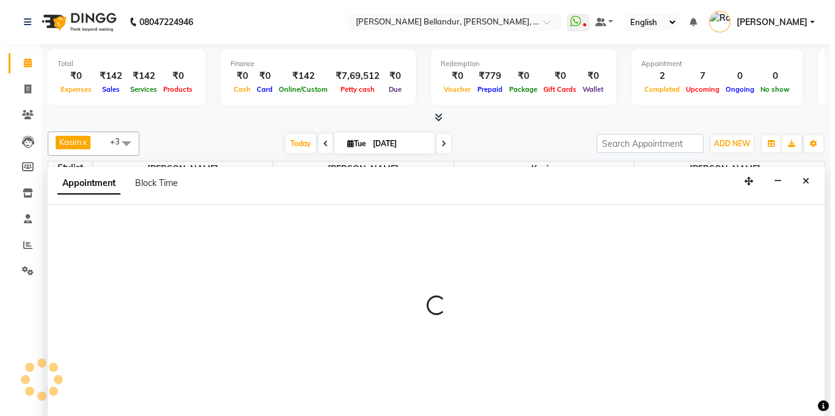
scroll to position [1, 0]
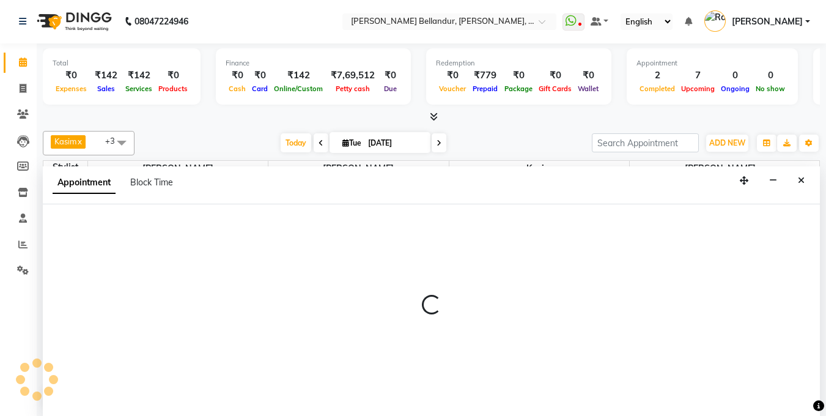
select select "87771"
select select "1020"
select select "tentative"
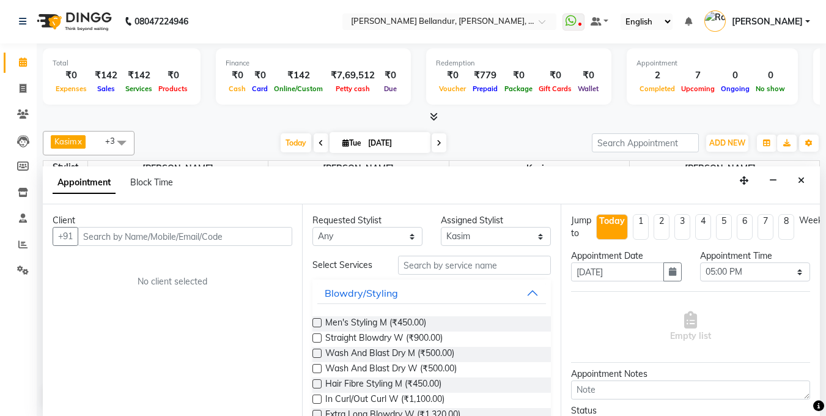
click at [213, 240] on input "text" at bounding box center [185, 236] width 215 height 19
click at [190, 238] on input "text" at bounding box center [185, 236] width 215 height 19
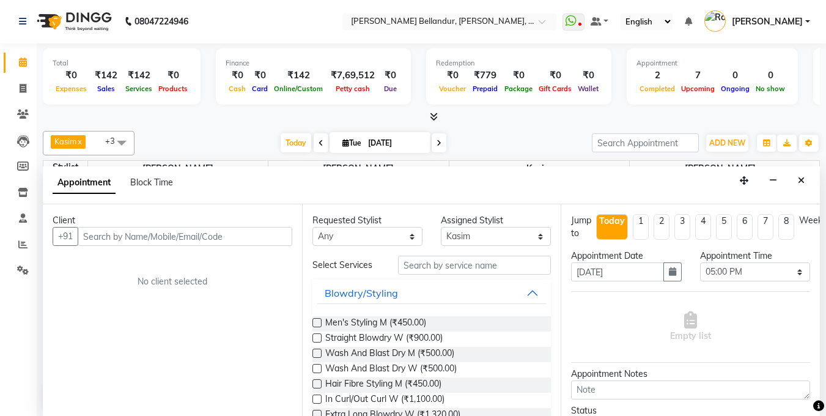
click at [190, 238] on input "text" at bounding box center [185, 236] width 215 height 19
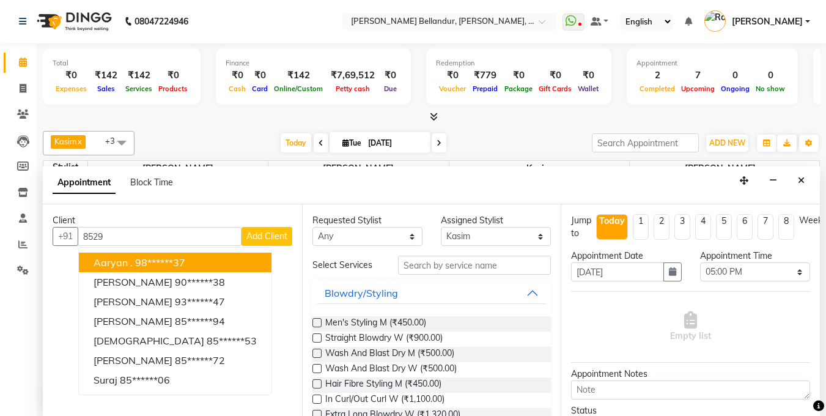
click at [190, 238] on input "8529" at bounding box center [160, 236] width 164 height 19
type input "8"
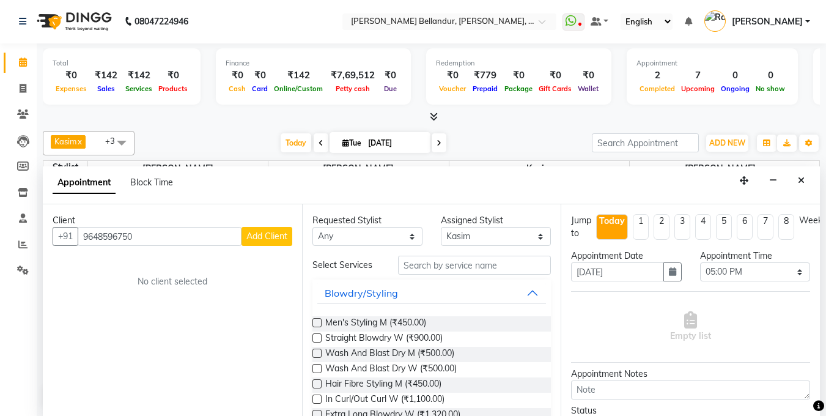
type input "9648596750"
click at [265, 231] on span "Add Client" at bounding box center [266, 236] width 41 height 11
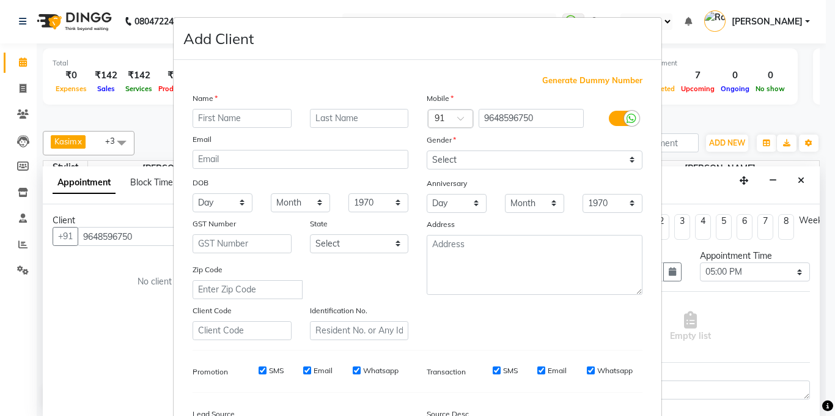
click at [233, 108] on div "Name" at bounding box center [300, 100] width 234 height 17
click at [234, 112] on input "text" at bounding box center [242, 118] width 99 height 19
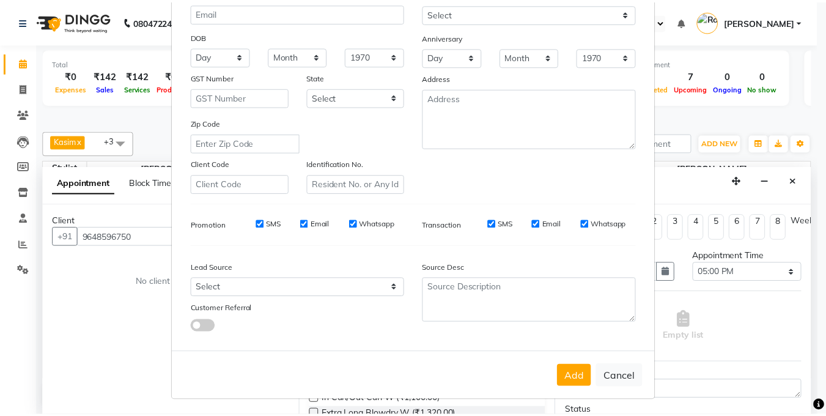
scroll to position [149, 0]
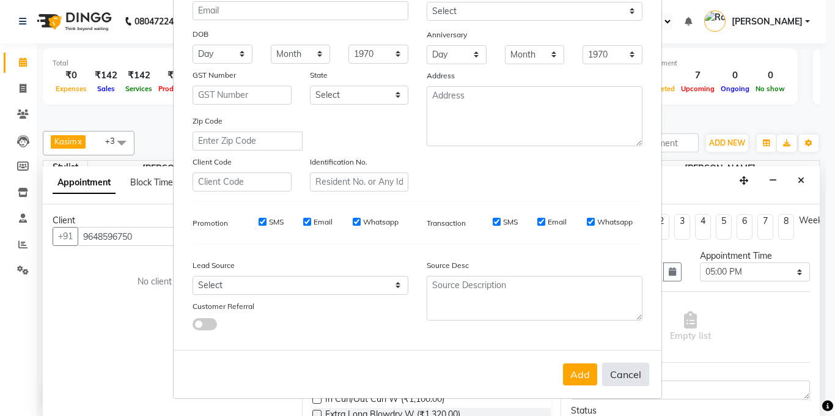
click at [637, 375] on button "Cancel" at bounding box center [625, 374] width 47 height 23
select select
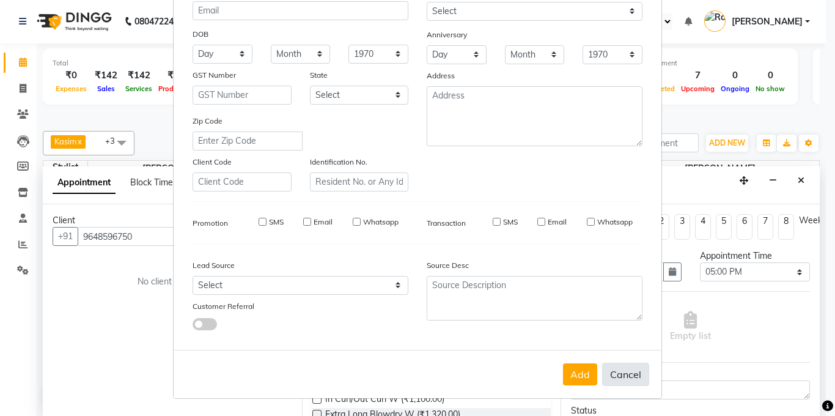
select select
checkbox input "false"
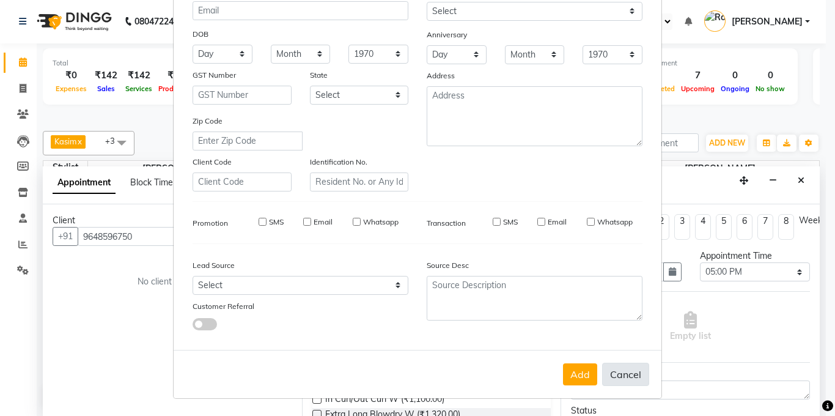
checkbox input "false"
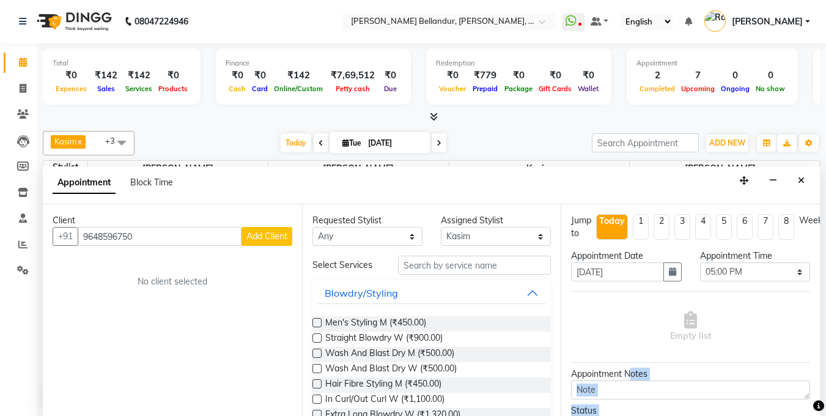
click at [630, 374] on div "Appointment Notes" at bounding box center [690, 373] width 239 height 13
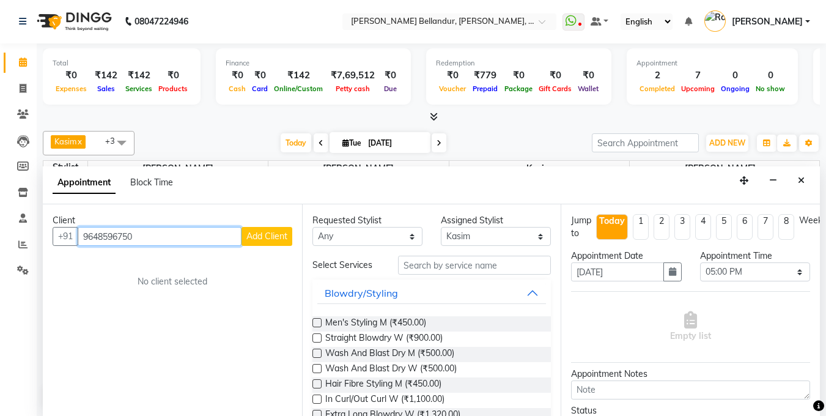
click at [231, 242] on input "9648596750" at bounding box center [160, 236] width 164 height 19
type input "9"
click at [232, 240] on input "text" at bounding box center [185, 236] width 215 height 19
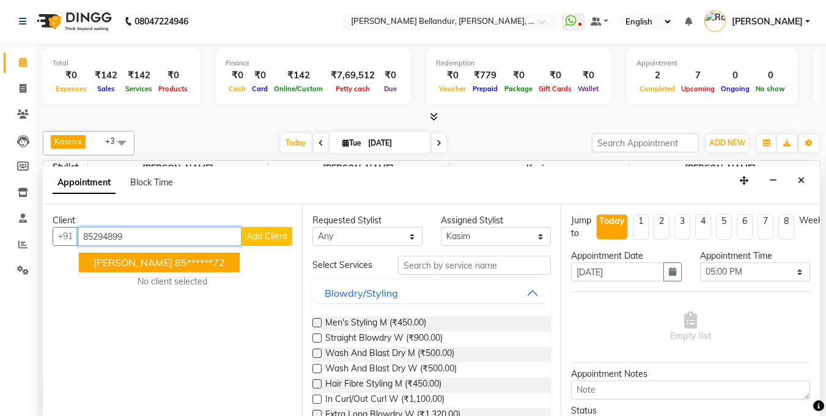
click at [180, 260] on ngb-highlight "85******72" at bounding box center [200, 262] width 50 height 12
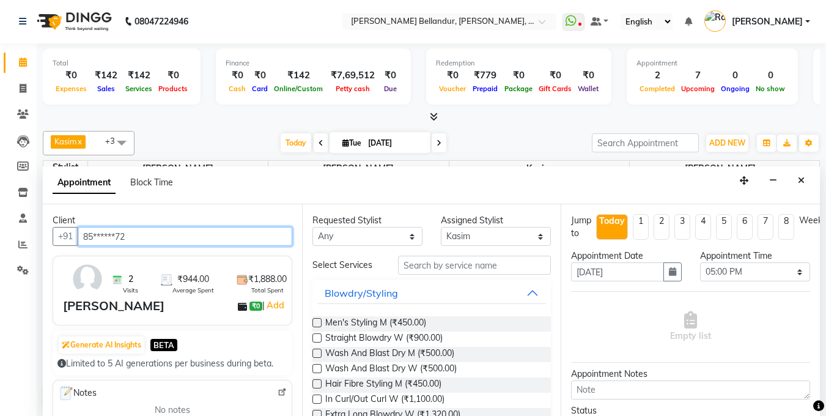
type input "85******72"
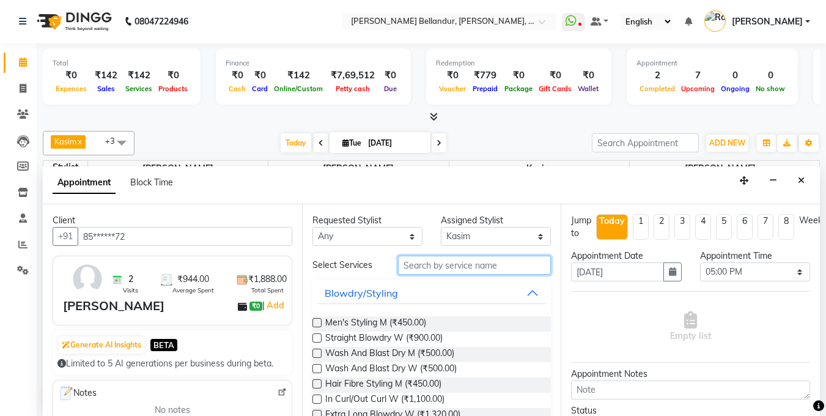
click at [494, 265] on input "text" at bounding box center [474, 265] width 153 height 19
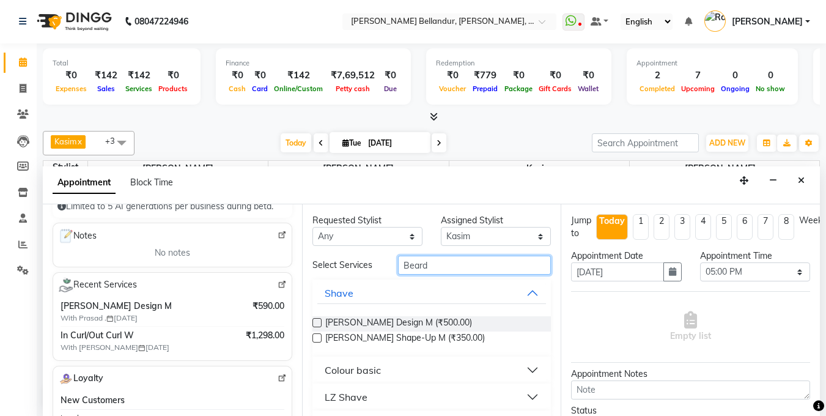
scroll to position [160, 0]
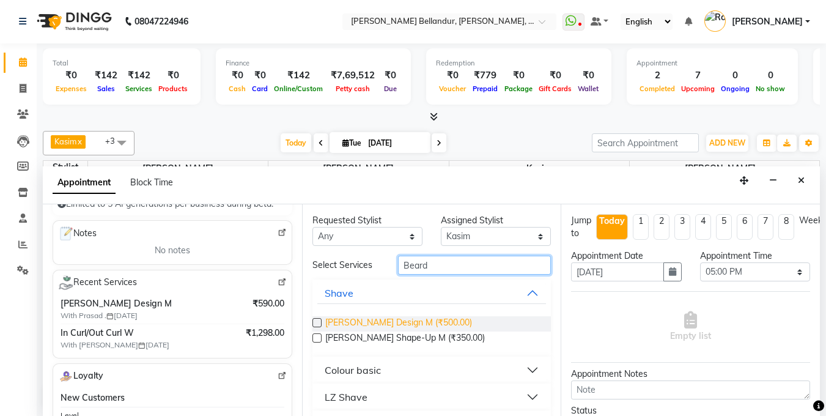
type input "Beard"
click at [393, 323] on span "[PERSON_NAME] Design M (₹500.00)" at bounding box center [398, 323] width 147 height 15
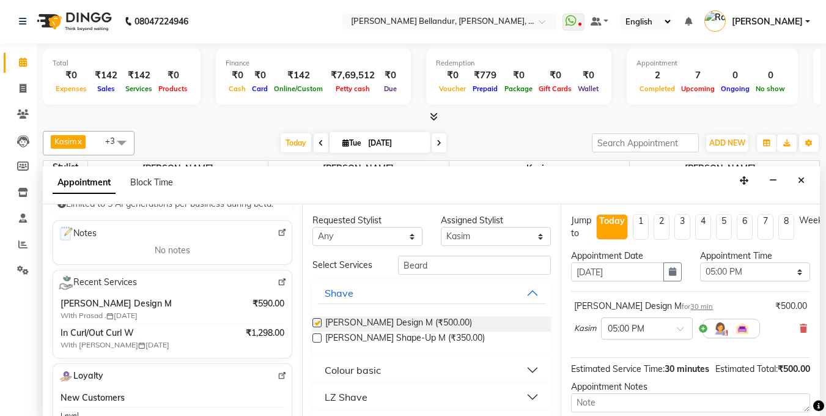
checkbox input "false"
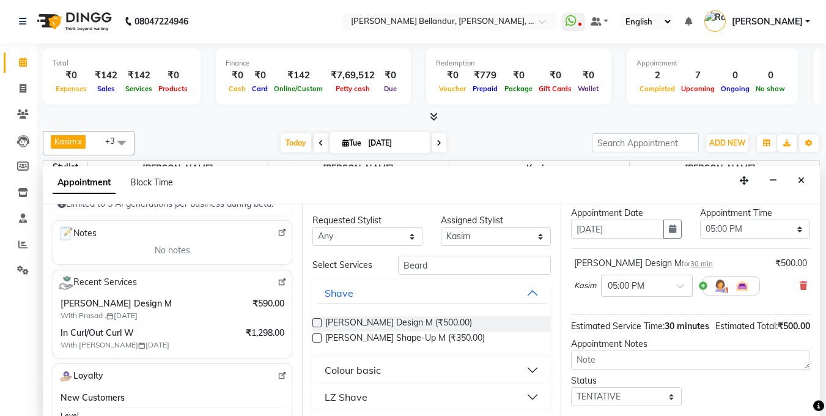
scroll to position [132, 0]
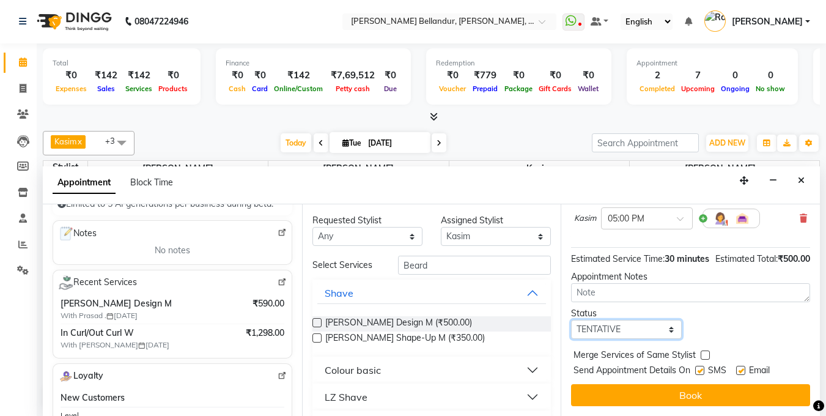
click at [581, 320] on select "Select TENTATIVE CONFIRM CHECK-IN UPCOMING" at bounding box center [626, 329] width 110 height 19
select select "confirm booking"
click at [571, 320] on select "Select TENTATIVE CONFIRM CHECK-IN UPCOMING" at bounding box center [626, 329] width 110 height 19
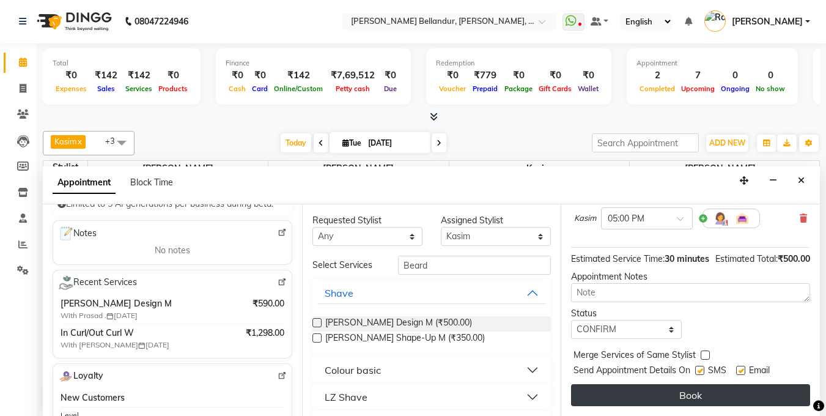
click at [619, 384] on button "Book" at bounding box center [690, 395] width 239 height 22
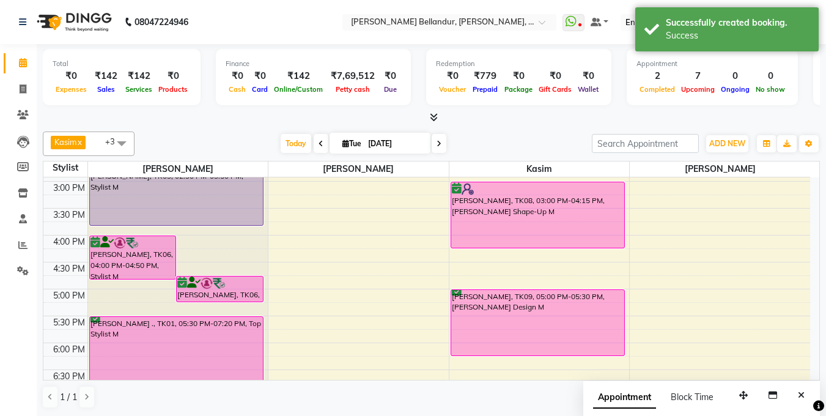
scroll to position [319, 0]
click at [517, 339] on div "[PERSON_NAME], TK08, 03:00 PM-04:15 PM, [PERSON_NAME] Shape-Up M [PERSON_NAME],…" at bounding box center [539, 207] width 180 height 699
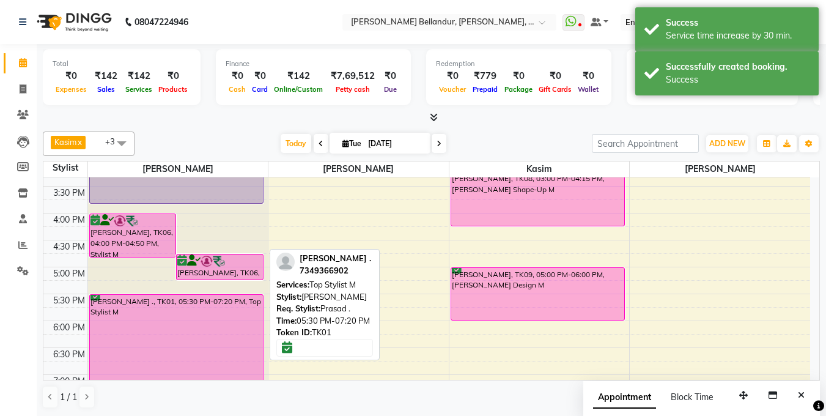
scroll to position [393, 0]
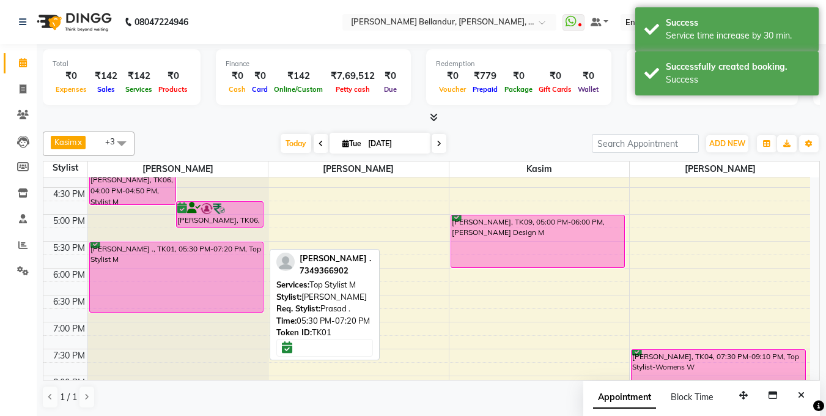
drag, startPoint x: 138, startPoint y: 336, endPoint x: 101, endPoint y: 158, distance: 182.3
click at [140, 313] on div "[PERSON_NAME], TK06, 04:00 PM-04:50 PM, Stylist M [PERSON_NAME], TK06, 04:45 PM…" at bounding box center [178, 133] width 180 height 699
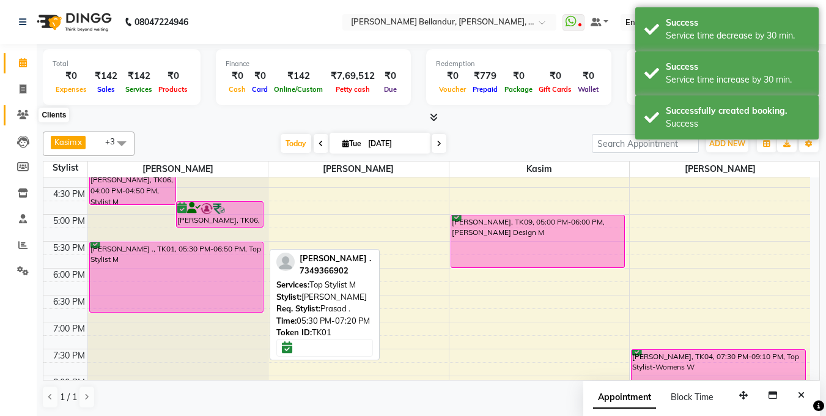
click at [25, 114] on icon at bounding box center [23, 114] width 12 height 9
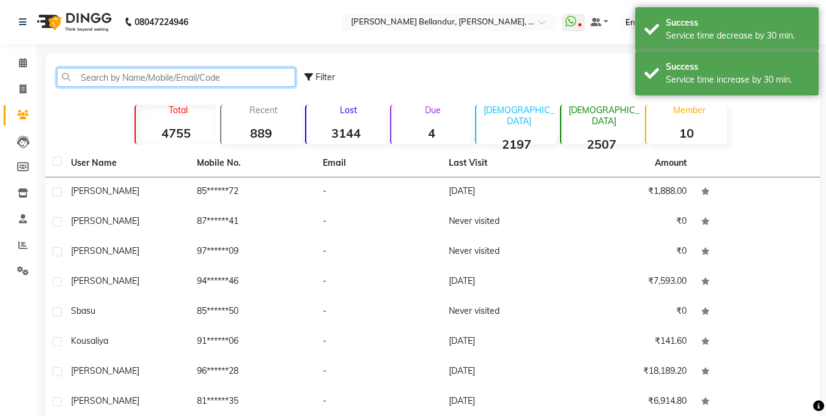
click at [205, 79] on input "text" at bounding box center [176, 77] width 238 height 19
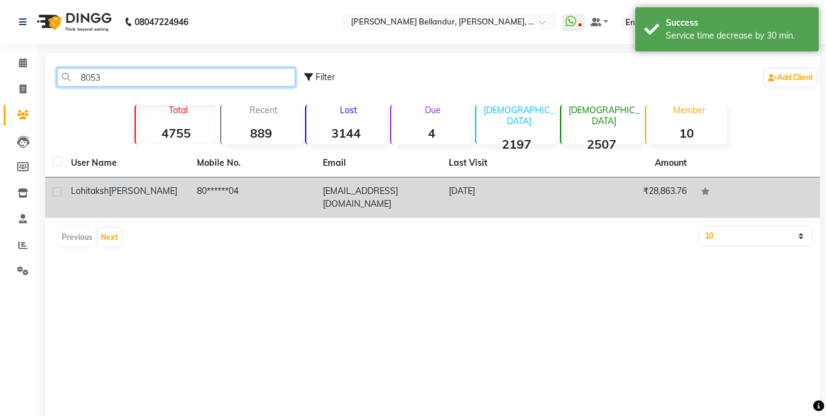
type input "8053"
click at [232, 182] on td "80******04" at bounding box center [253, 197] width 126 height 40
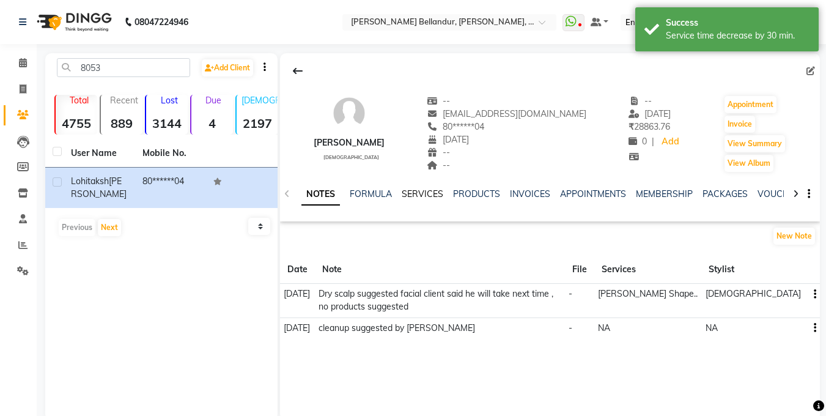
click at [422, 191] on link "SERVICES" at bounding box center [423, 193] width 42 height 11
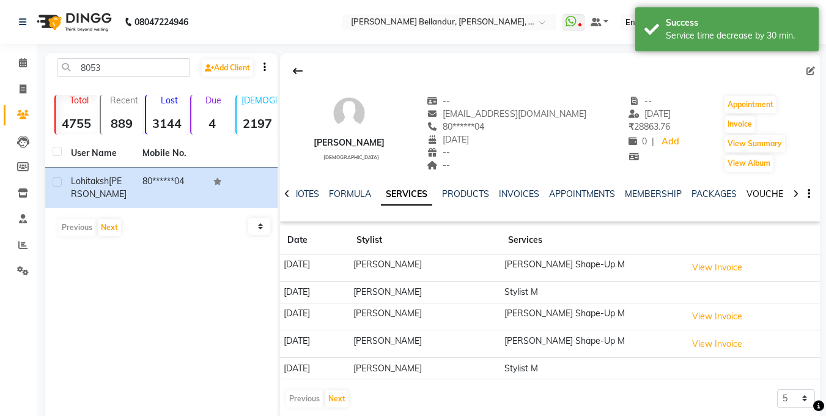
click at [760, 190] on link "VOUCHERS" at bounding box center [771, 193] width 48 height 11
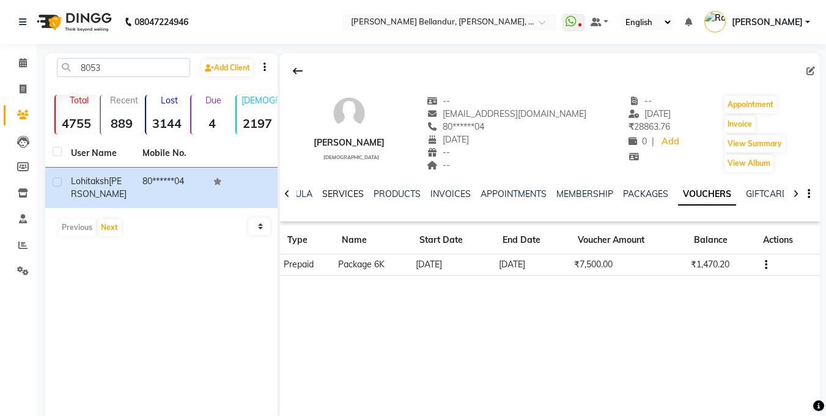
click at [342, 195] on link "SERVICES" at bounding box center [343, 193] width 42 height 11
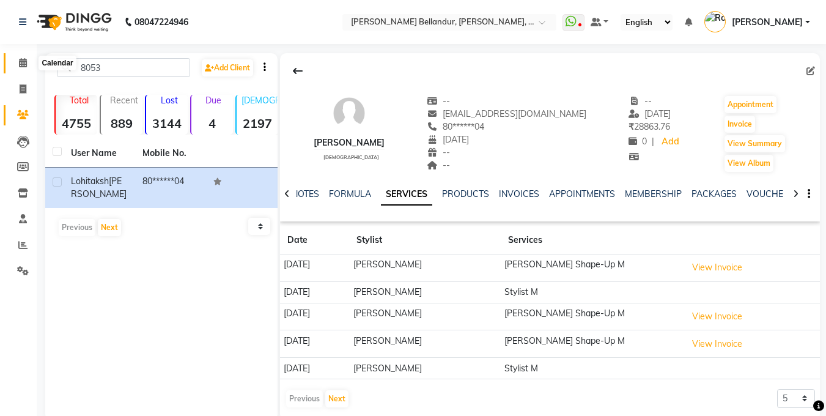
click at [21, 62] on icon at bounding box center [23, 62] width 8 height 9
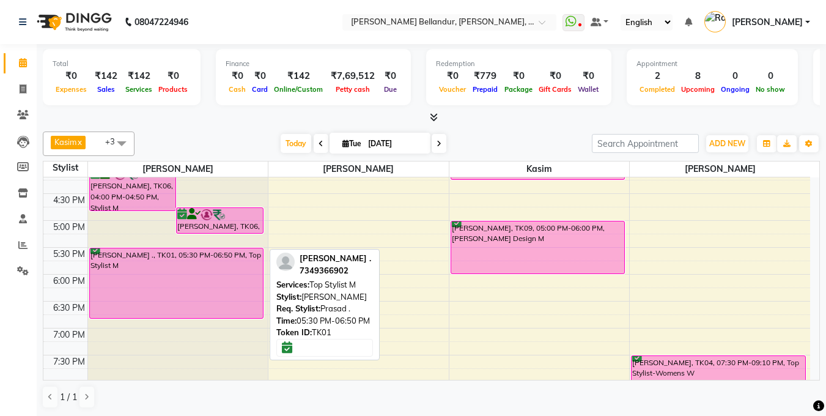
scroll to position [394, 0]
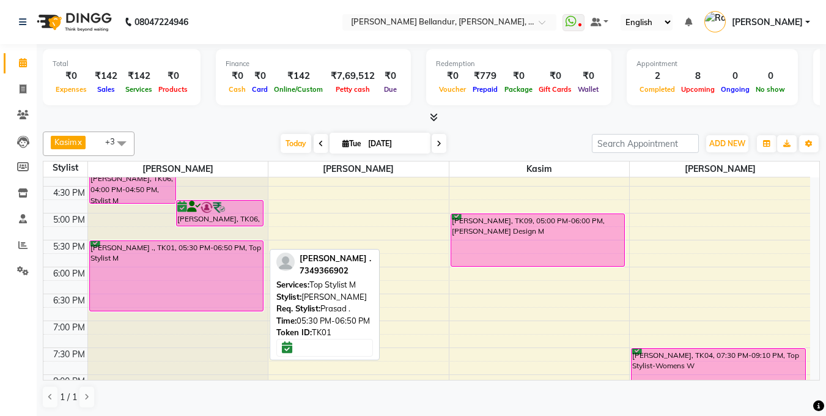
click at [144, 291] on div "[PERSON_NAME] ., TK01, 05:30 PM-06:50 PM, Top Stylist M" at bounding box center [176, 276] width 173 height 70
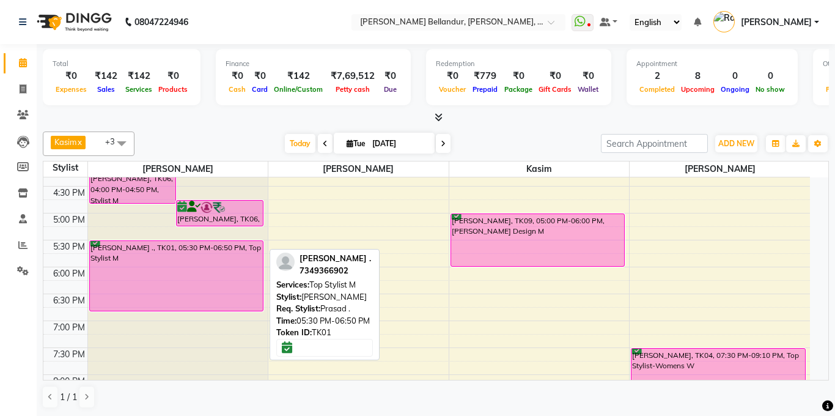
select select "6"
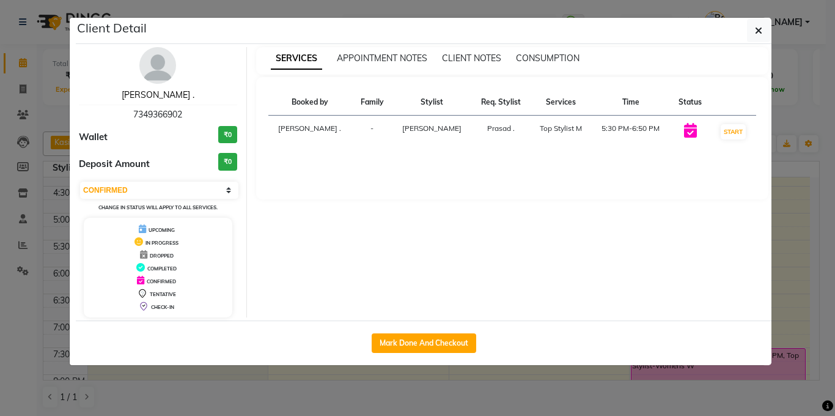
click at [149, 96] on link "[PERSON_NAME] ." at bounding box center [158, 94] width 73 height 11
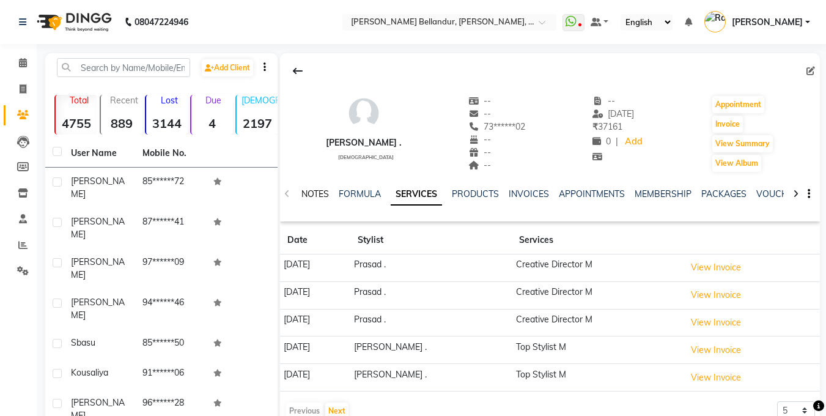
click at [307, 196] on link "NOTES" at bounding box center [315, 193] width 28 height 11
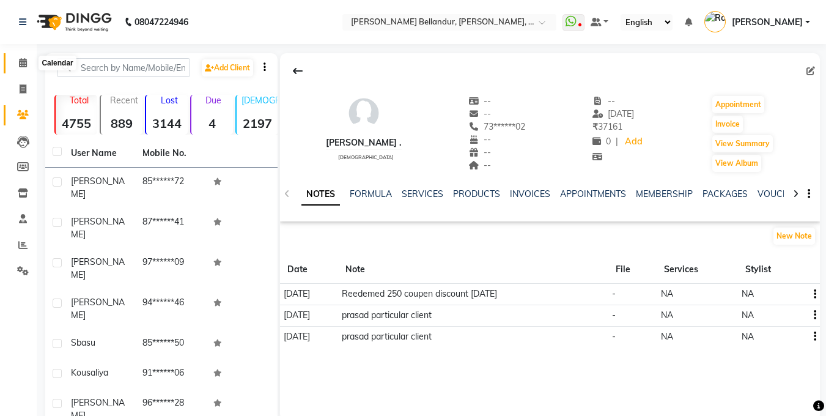
click at [23, 56] on span at bounding box center [22, 63] width 21 height 14
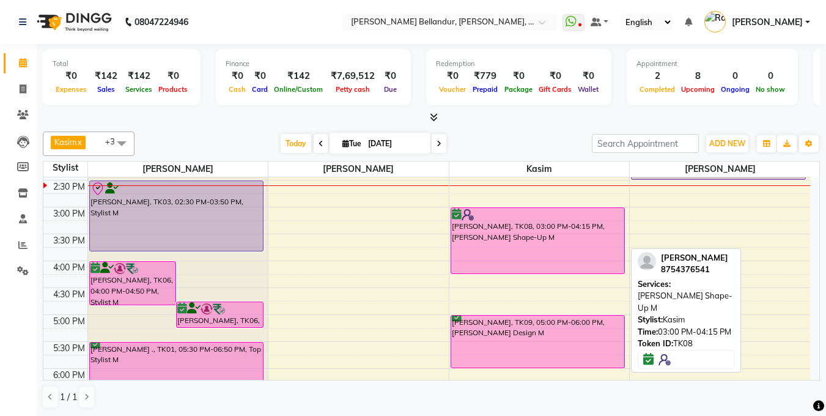
scroll to position [345, 0]
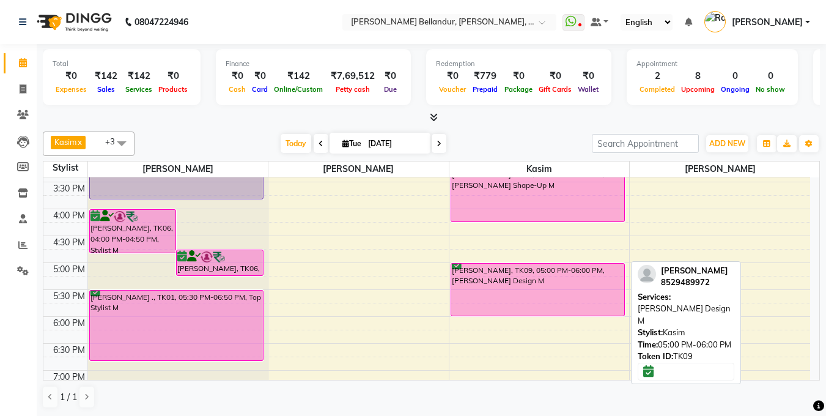
click at [529, 312] on div "[PERSON_NAME], TK09, 05:00 PM-06:00 PM, [PERSON_NAME] Design M" at bounding box center [537, 290] width 173 height 52
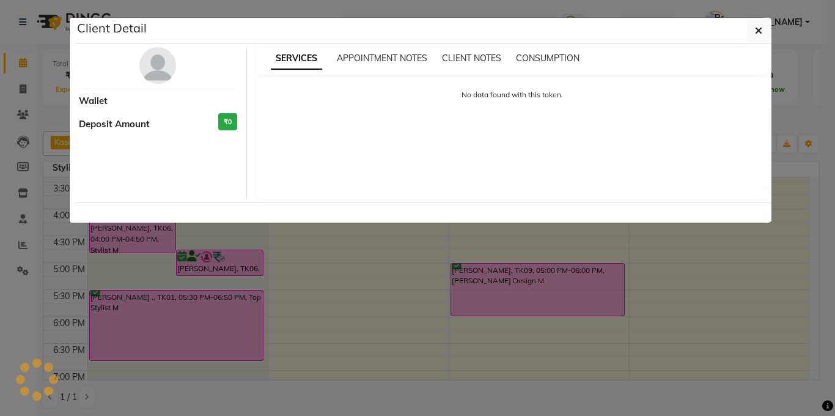
select select "6"
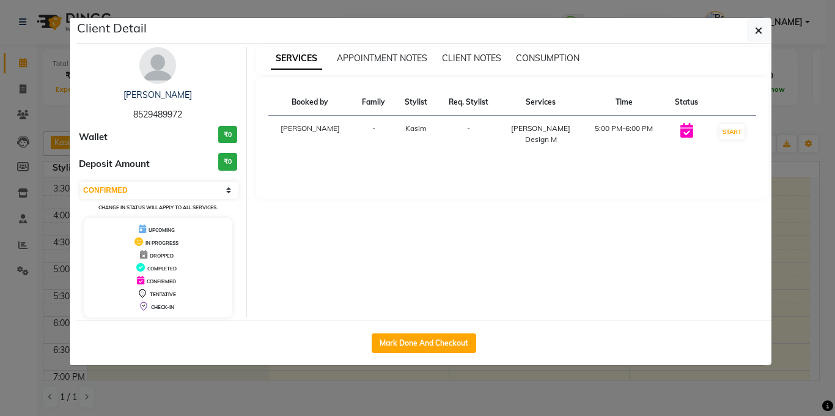
click at [0, 168] on ngb-modal-window "Client Detail [PERSON_NAME] 8529489972 Wallet ₹0 Deposit Amount ₹0 Select IN SE…" at bounding box center [417, 208] width 835 height 416
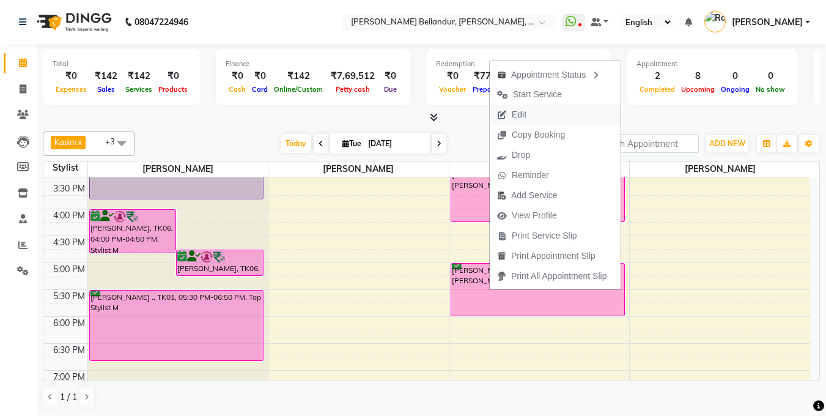
click at [514, 116] on span "Edit" at bounding box center [519, 114] width 15 height 13
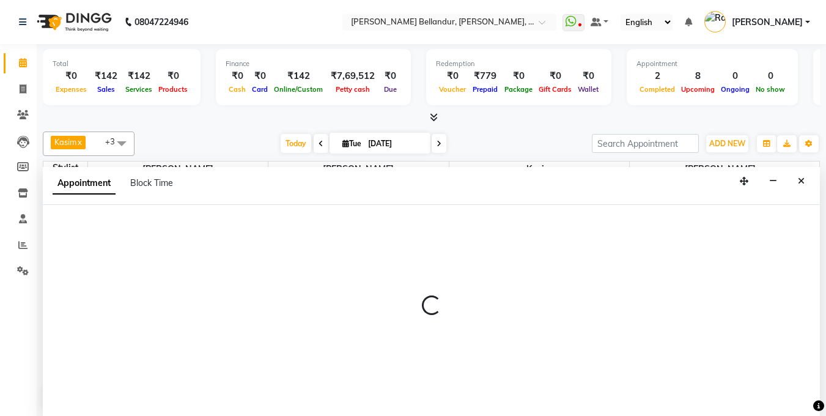
select select "tentative"
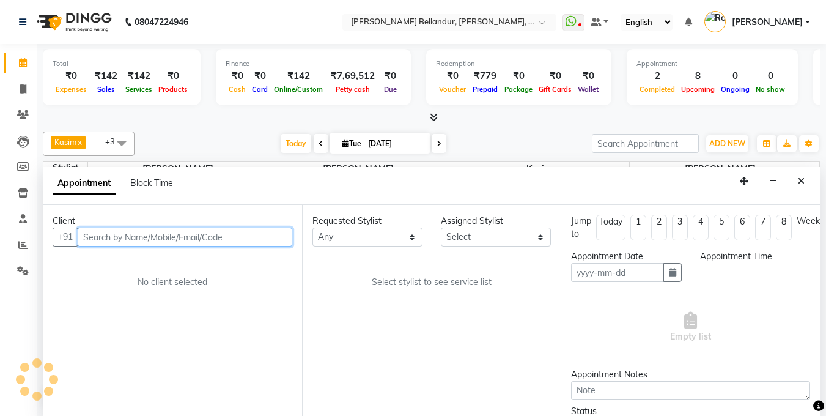
type input "[DATE]"
select select "confirm booking"
select select "1020"
select select "87771"
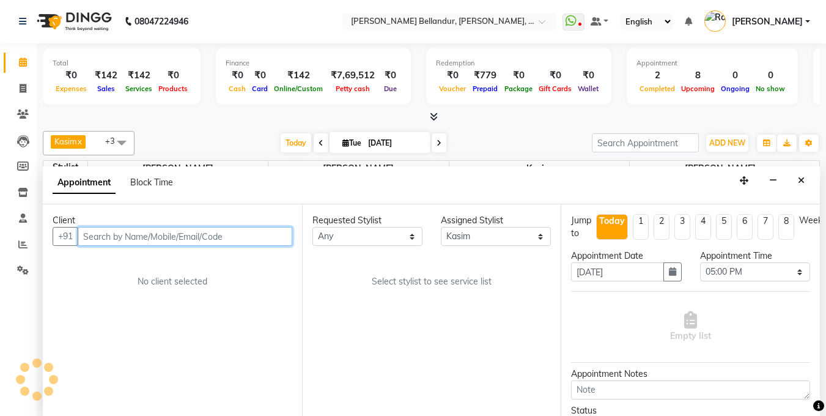
scroll to position [270, 0]
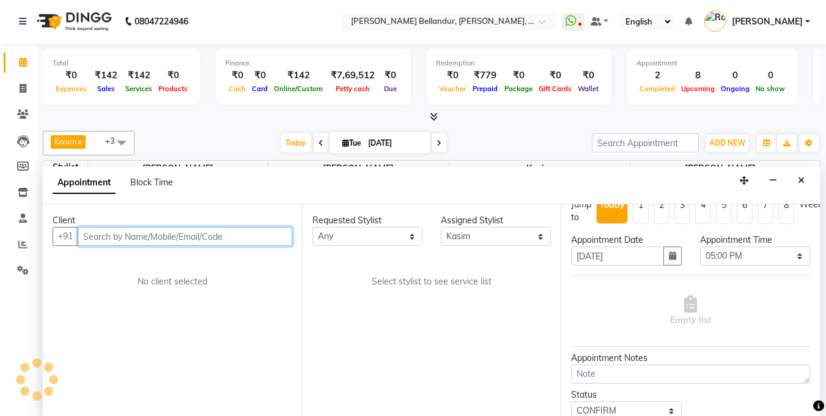
select select "2739"
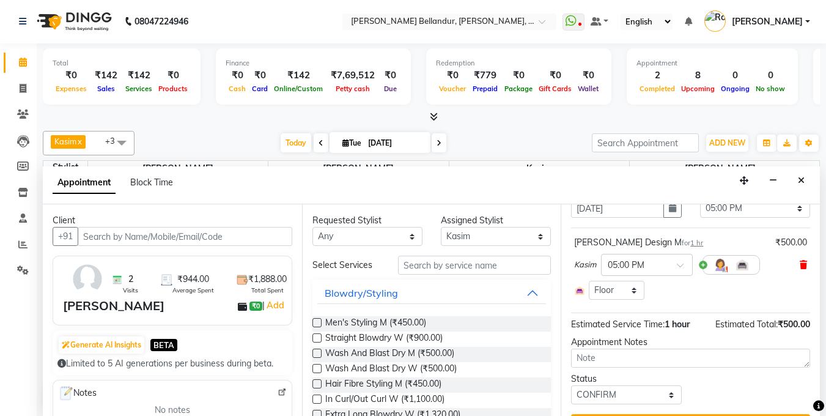
click at [800, 264] on icon at bounding box center [803, 264] width 7 height 9
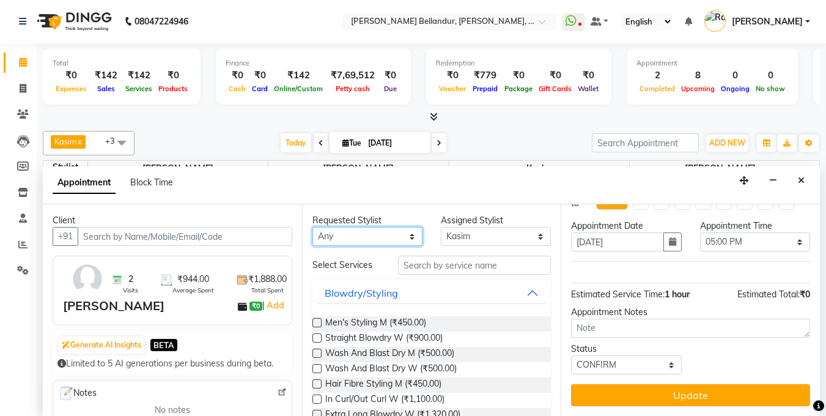
click at [348, 245] on select "Any [PERSON_NAME] [PERSON_NAME] . [GEOGRAPHIC_DATA] . Priyanka Rahul [PERSON_NA…" at bounding box center [367, 236] width 110 height 19
click at [312, 227] on select "Any [PERSON_NAME] [PERSON_NAME] . [GEOGRAPHIC_DATA] . Priyanka Rahul [PERSON_NA…" at bounding box center [367, 236] width 110 height 19
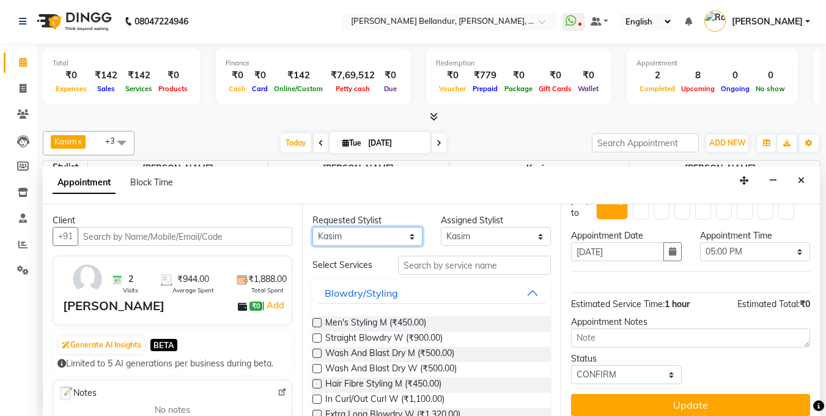
scroll to position [0, 0]
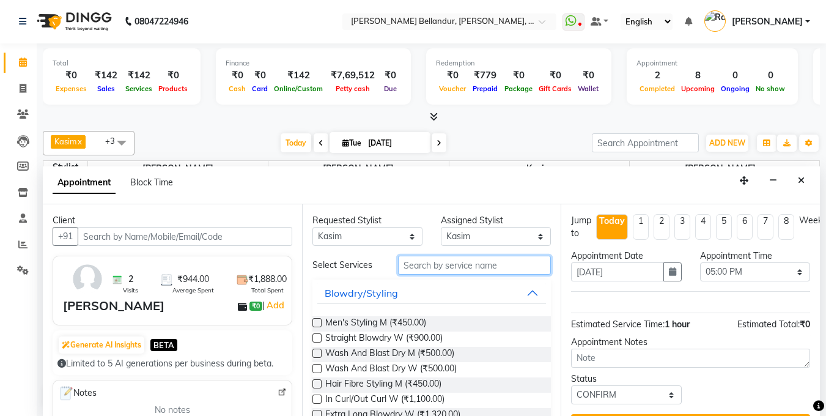
click at [437, 265] on input "text" at bounding box center [474, 265] width 153 height 19
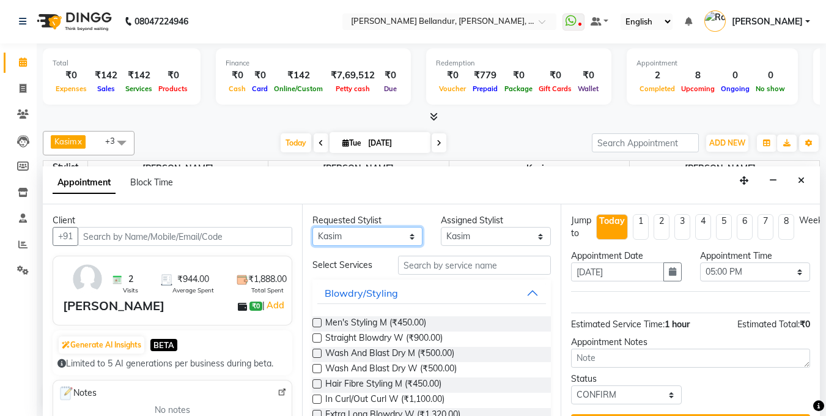
click at [361, 231] on select "Any [PERSON_NAME] [PERSON_NAME] . [GEOGRAPHIC_DATA] . Priyanka Rahul [PERSON_NA…" at bounding box center [367, 236] width 110 height 19
select select "39666"
click at [312, 227] on select "Any [PERSON_NAME] [PERSON_NAME] . [GEOGRAPHIC_DATA] . Priyanka Rahul [PERSON_NA…" at bounding box center [367, 236] width 110 height 19
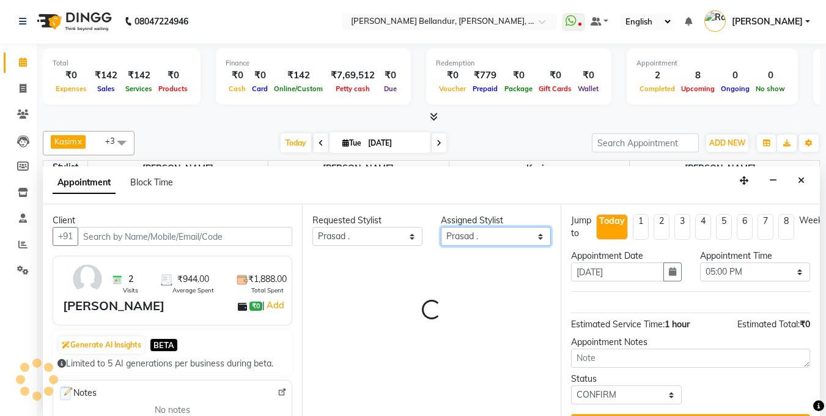
click at [465, 240] on select "Select [PERSON_NAME] [PERSON_NAME] . [GEOGRAPHIC_DATA] . Priyanka Rahul [PERSON…" at bounding box center [496, 236] width 110 height 19
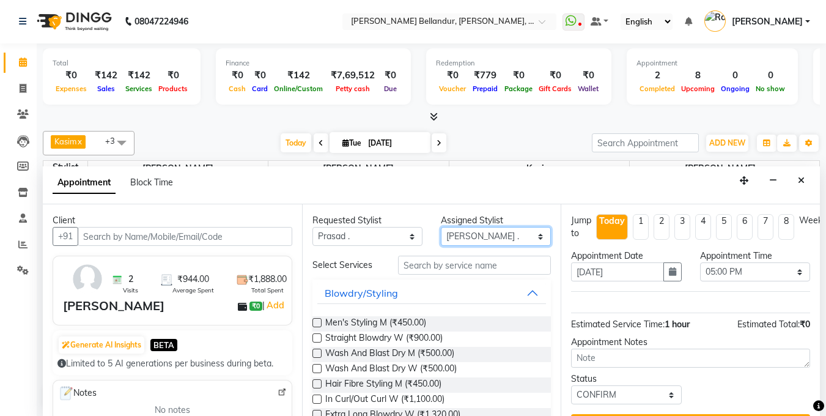
click at [441, 227] on select "Select [PERSON_NAME] [PERSON_NAME] . [GEOGRAPHIC_DATA] . Priyanka Rahul [PERSON…" at bounding box center [496, 236] width 110 height 19
click at [464, 246] on div "Requested Stylist Any [PERSON_NAME] [PERSON_NAME] . [GEOGRAPHIC_DATA] . Priyank…" at bounding box center [431, 310] width 259 height 212
click at [463, 242] on select "Select [PERSON_NAME] [PERSON_NAME] . [GEOGRAPHIC_DATA] . Priyanka Rahul [PERSON…" at bounding box center [496, 236] width 110 height 19
select select "87771"
click at [441, 227] on select "Select [PERSON_NAME] [PERSON_NAME] . [GEOGRAPHIC_DATA] . Priyanka Rahul [PERSON…" at bounding box center [496, 236] width 110 height 19
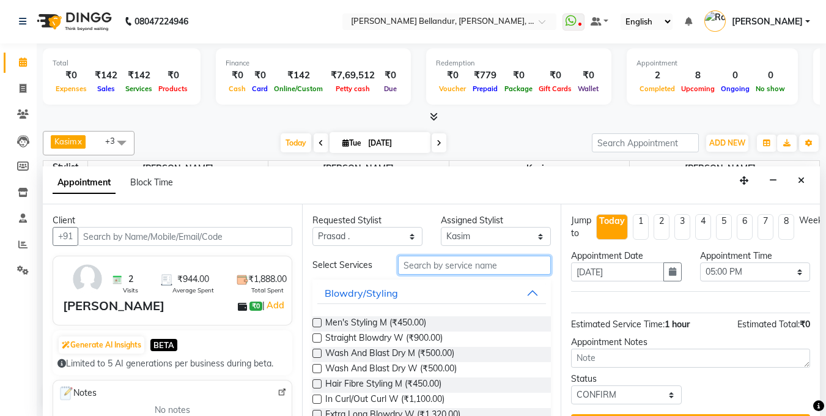
click at [435, 274] on input "text" at bounding box center [474, 265] width 153 height 19
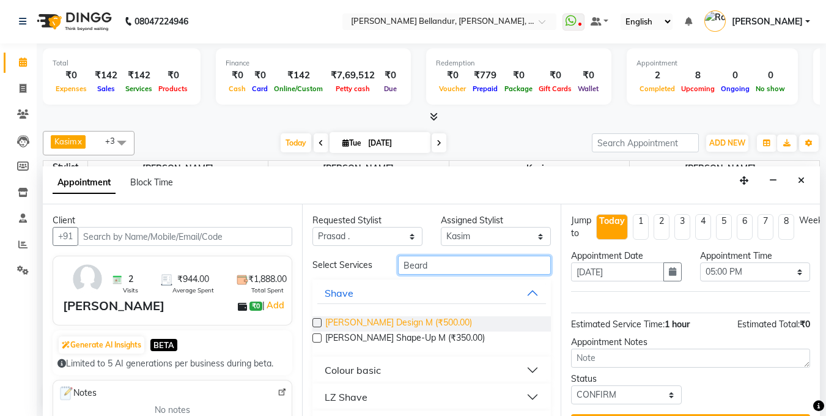
type input "Beard"
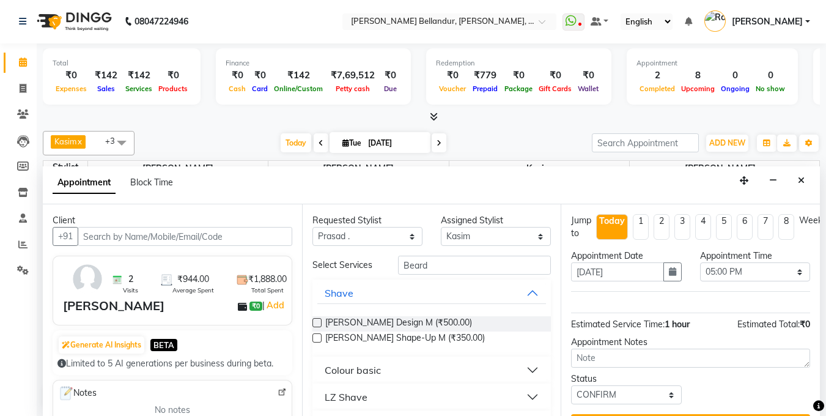
drag, startPoint x: 399, startPoint y: 318, endPoint x: 463, endPoint y: 316, distance: 64.2
click at [399, 318] on span "[PERSON_NAME] Design M (₹500.00)" at bounding box center [398, 323] width 147 height 15
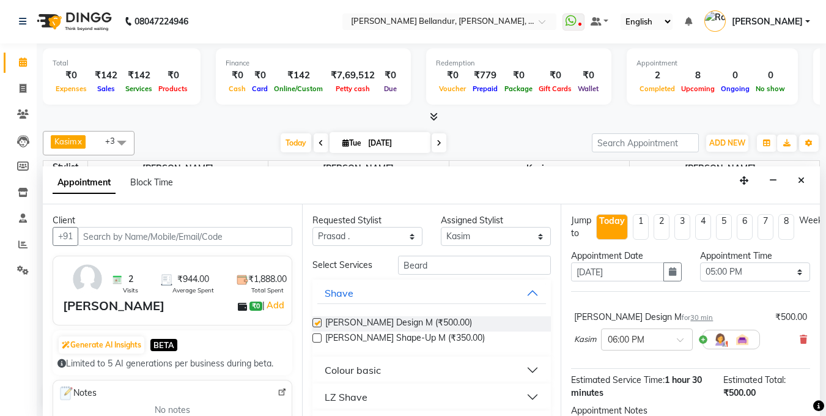
checkbox input "false"
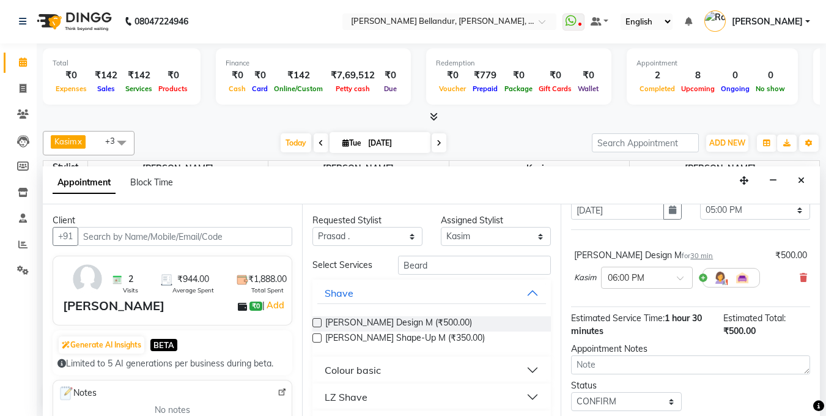
scroll to position [108, 0]
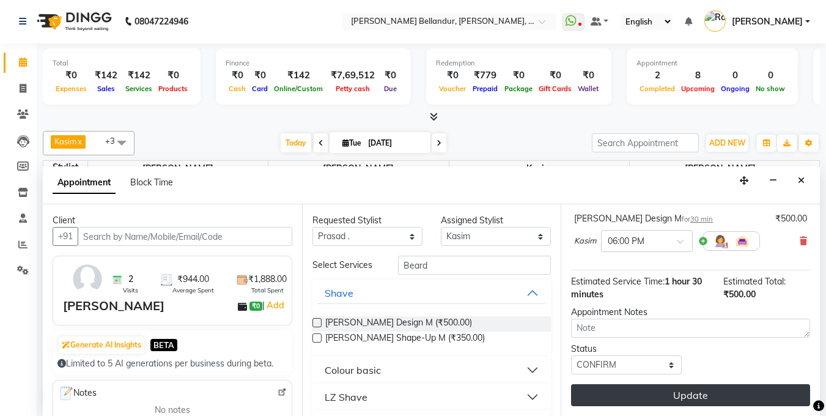
click at [642, 384] on button "Update" at bounding box center [690, 395] width 239 height 22
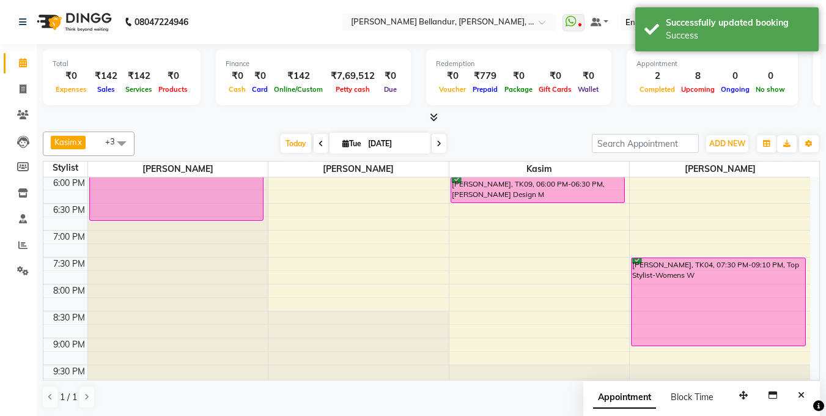
scroll to position [374, 0]
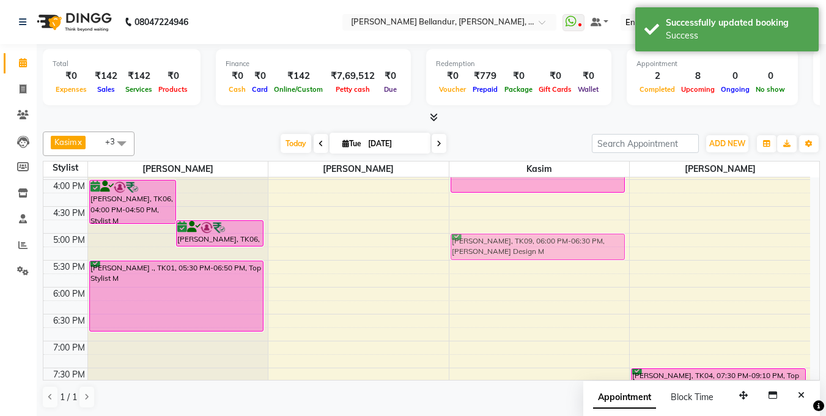
drag, startPoint x: 526, startPoint y: 288, endPoint x: 442, endPoint y: 242, distance: 95.8
click at [520, 234] on div "[PERSON_NAME], TK08, 03:00 PM-04:15 PM, [PERSON_NAME] Shape-Up M [PERSON_NAME],…" at bounding box center [539, 152] width 180 height 699
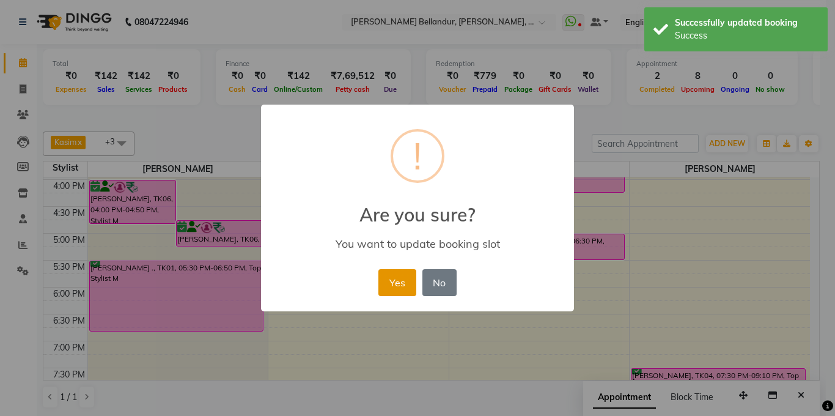
click at [409, 284] on button "Yes" at bounding box center [396, 282] width 37 height 27
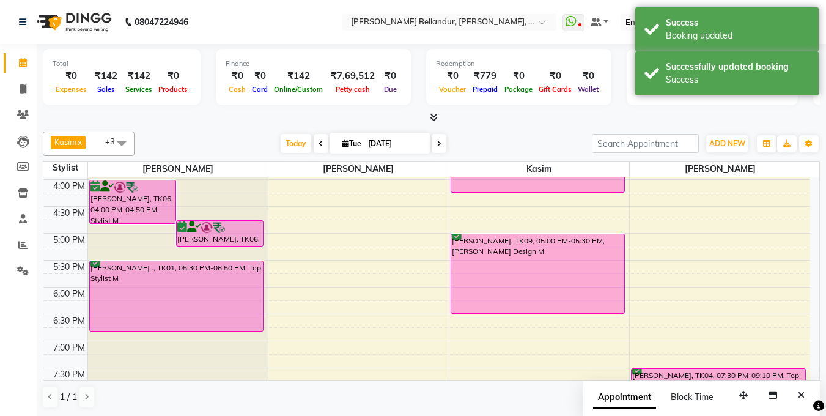
drag, startPoint x: 531, startPoint y: 259, endPoint x: 532, endPoint y: 282, distance: 23.3
click at [534, 301] on div "[PERSON_NAME], TK08, 03:00 PM-04:15 PM, [PERSON_NAME] Shape-Up M [PERSON_NAME],…" at bounding box center [539, 152] width 180 height 699
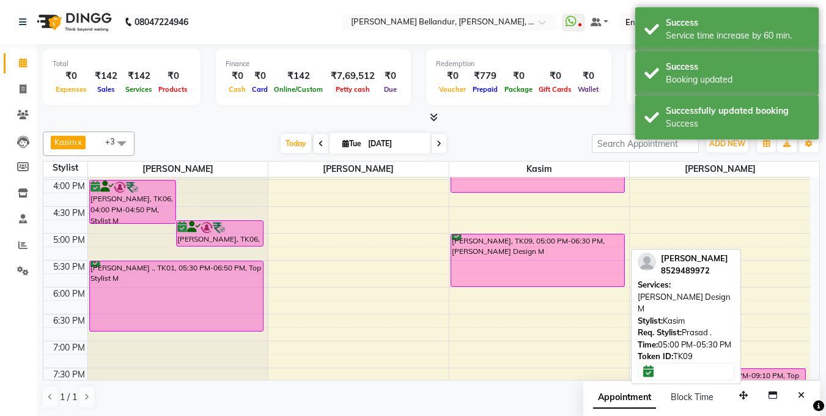
drag, startPoint x: 531, startPoint y: 311, endPoint x: 531, endPoint y: 279, distance: 31.8
click at [531, 279] on div "[PERSON_NAME], TK08, 03:00 PM-04:15 PM, [PERSON_NAME] Shape-Up M [PERSON_NAME],…" at bounding box center [539, 152] width 180 height 699
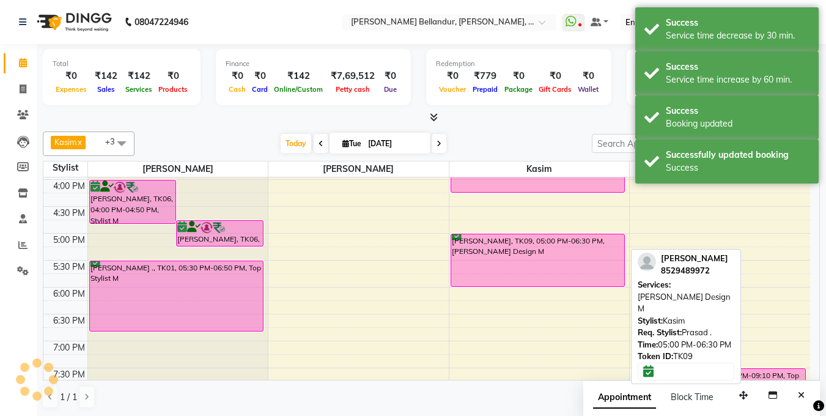
click at [528, 264] on div "[PERSON_NAME], TK09, 05:00 PM-06:30 PM, [PERSON_NAME] Design M" at bounding box center [537, 260] width 173 height 52
click at [528, 264] on div "[PERSON_NAME], TK09, 05:00 PM-06:00 PM, [PERSON_NAME] Design M" at bounding box center [537, 260] width 173 height 52
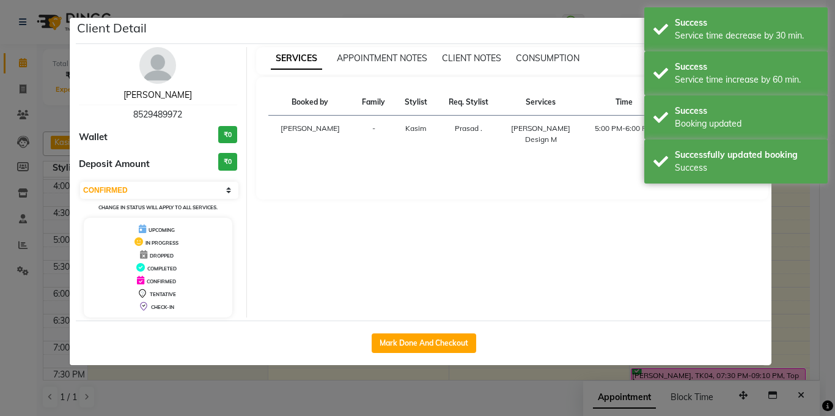
click at [159, 90] on link "[PERSON_NAME]" at bounding box center [158, 94] width 68 height 11
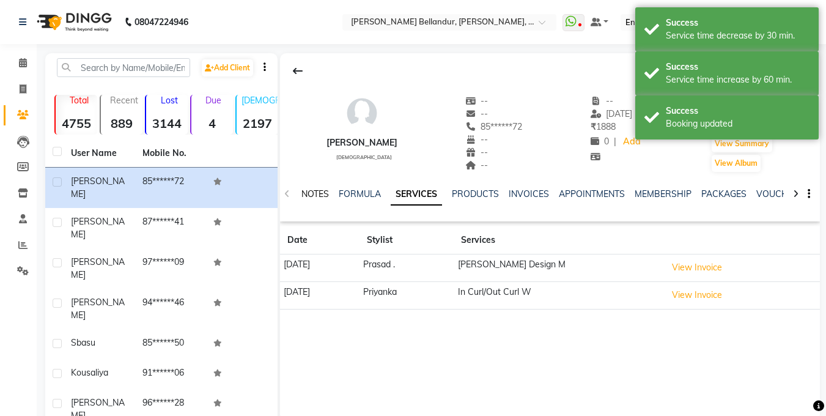
scroll to position [2, 0]
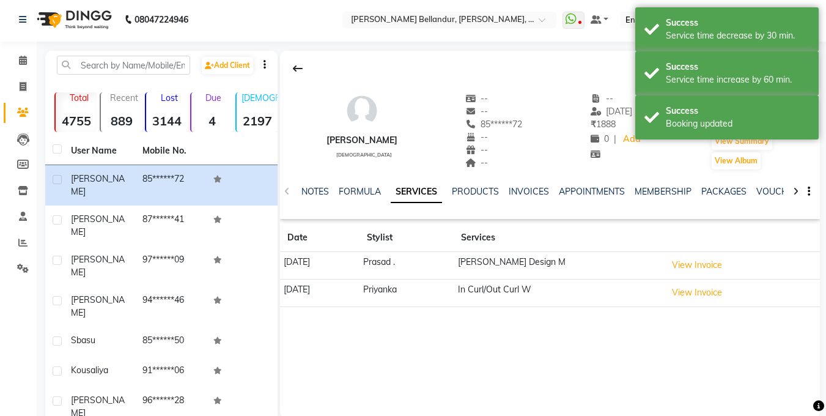
click at [34, 66] on li "Calendar" at bounding box center [18, 61] width 37 height 26
click at [20, 56] on icon at bounding box center [23, 60] width 8 height 9
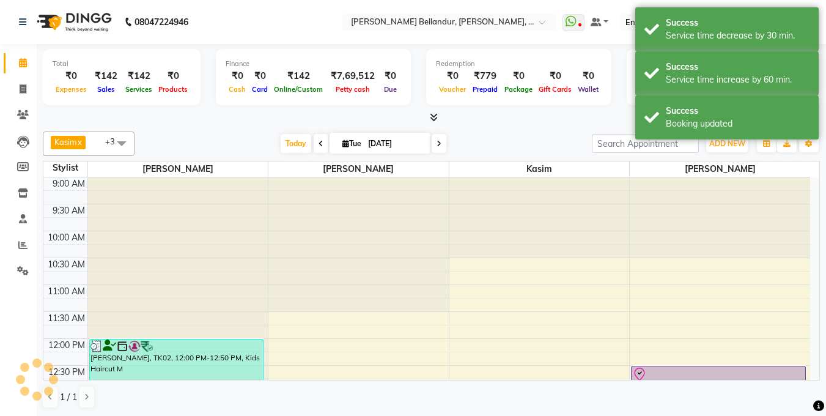
scroll to position [197, 0]
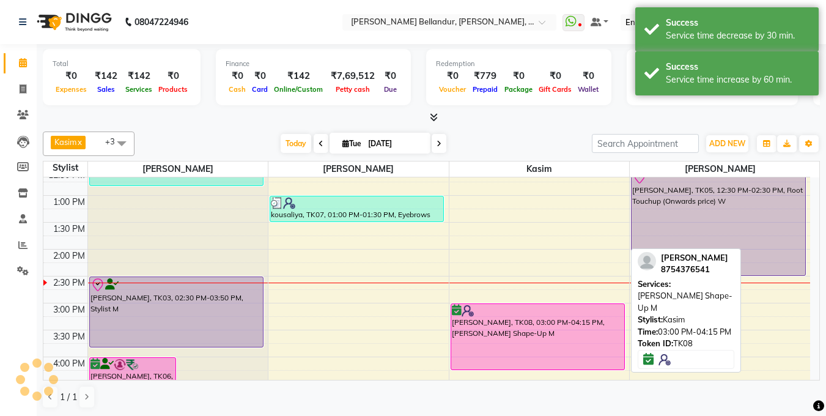
click at [515, 337] on div "[PERSON_NAME], TK08, 03:00 PM-04:15 PM, [PERSON_NAME] Shape-Up M" at bounding box center [537, 336] width 173 height 65
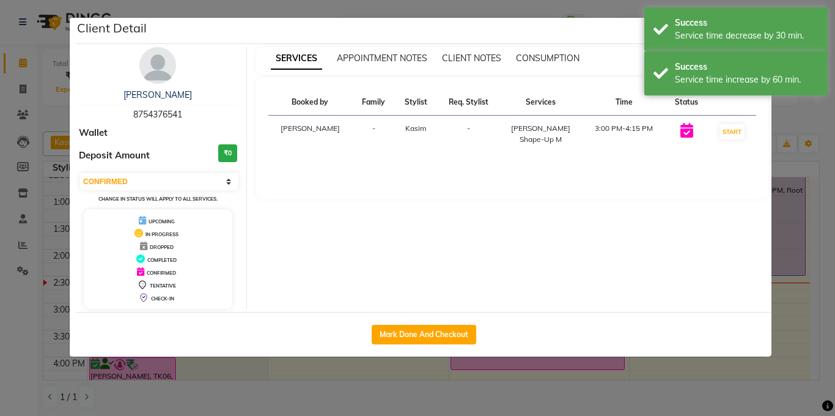
click at [0, 234] on ngb-modal-window "Client Detail [PERSON_NAME] 8754376541 Wallet Deposit Amount ₹0 Select IN SERVI…" at bounding box center [417, 208] width 835 height 416
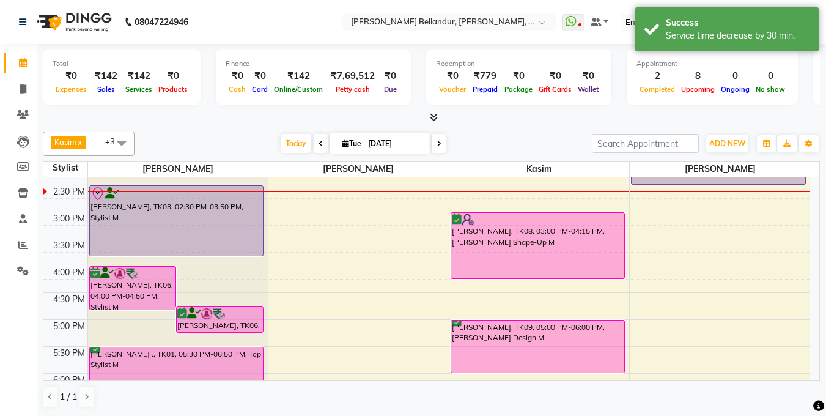
scroll to position [298, 0]
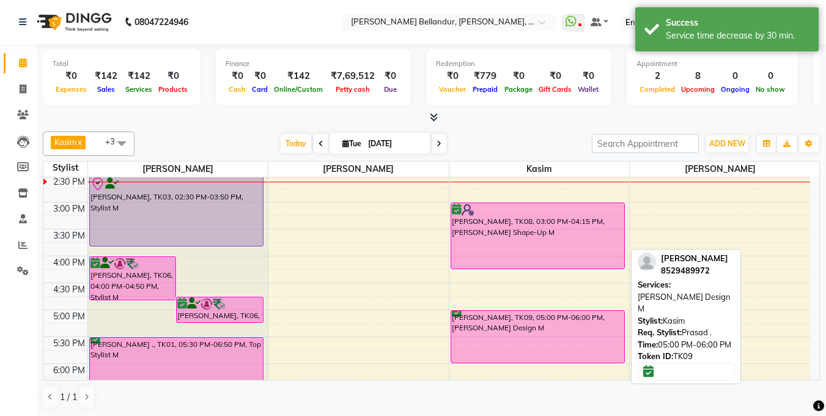
click at [527, 345] on div "[PERSON_NAME], TK09, 05:00 PM-06:00 PM, [PERSON_NAME] Design M" at bounding box center [537, 337] width 173 height 52
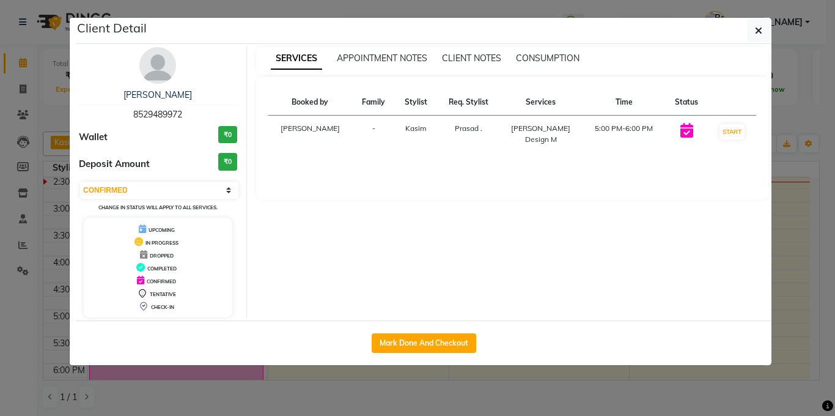
click at [0, 233] on ngb-modal-window "Client Detail [PERSON_NAME] 8529489972 Wallet ₹0 Deposit Amount ₹0 Select IN SE…" at bounding box center [417, 208] width 835 height 416
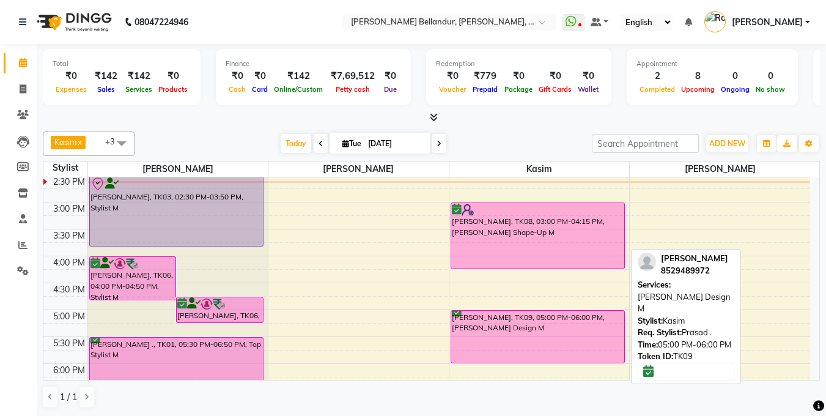
click at [491, 325] on div "[PERSON_NAME], TK09, 05:00 PM-06:00 PM, [PERSON_NAME] Design M" at bounding box center [537, 337] width 173 height 52
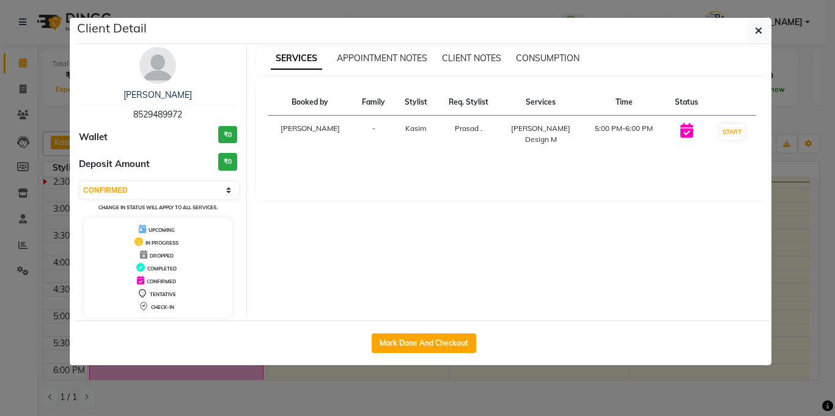
click at [2, 152] on ngb-modal-window "Client Detail [PERSON_NAME] 8529489972 Wallet ₹0 Deposit Amount ₹0 Select IN SE…" at bounding box center [417, 208] width 835 height 416
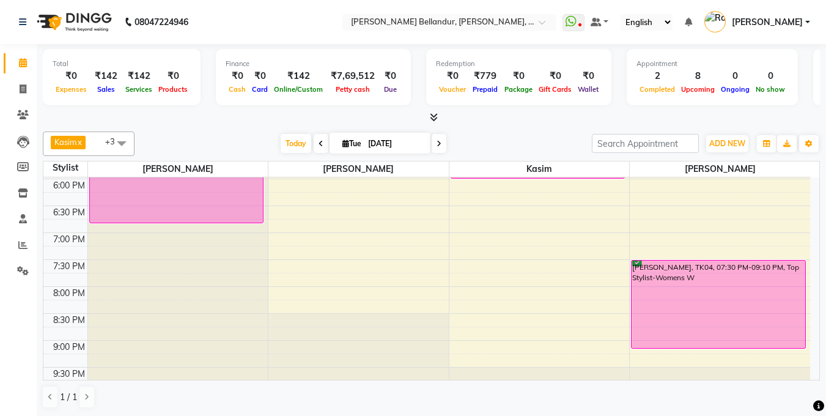
scroll to position [476, 0]
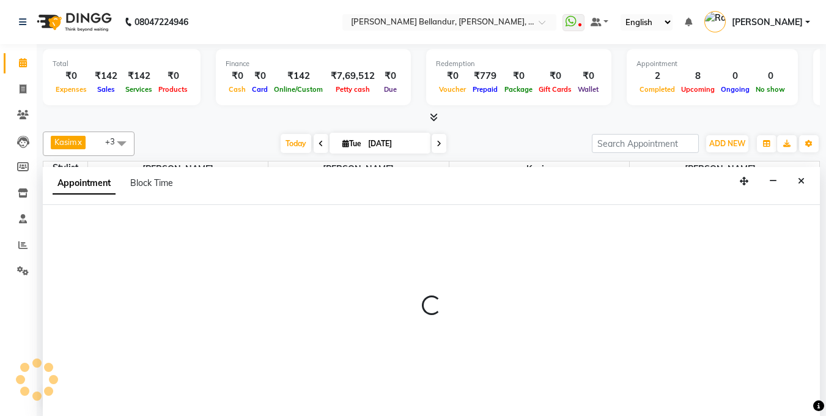
scroll to position [1, 0]
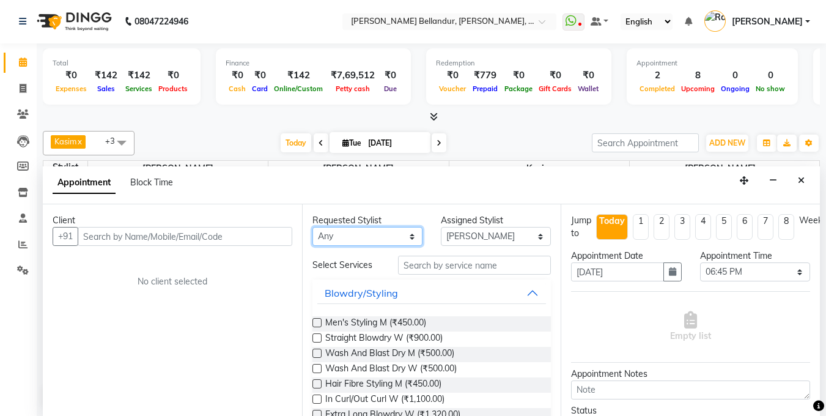
click at [391, 237] on select "Any [PERSON_NAME] [PERSON_NAME] . [GEOGRAPHIC_DATA] . Priyanka Rahul [PERSON_NA…" at bounding box center [367, 236] width 110 height 19
click at [312, 227] on select "Any [PERSON_NAME] [PERSON_NAME] . [GEOGRAPHIC_DATA] . Priyanka Rahul [PERSON_NA…" at bounding box center [367, 236] width 110 height 19
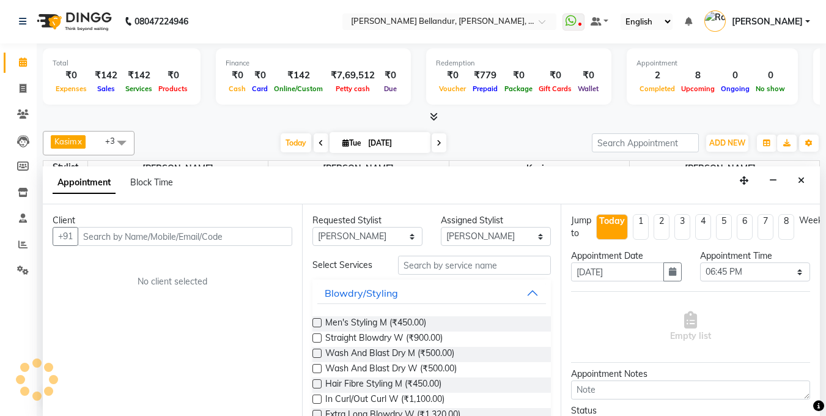
click at [426, 261] on input "text" at bounding box center [474, 265] width 153 height 19
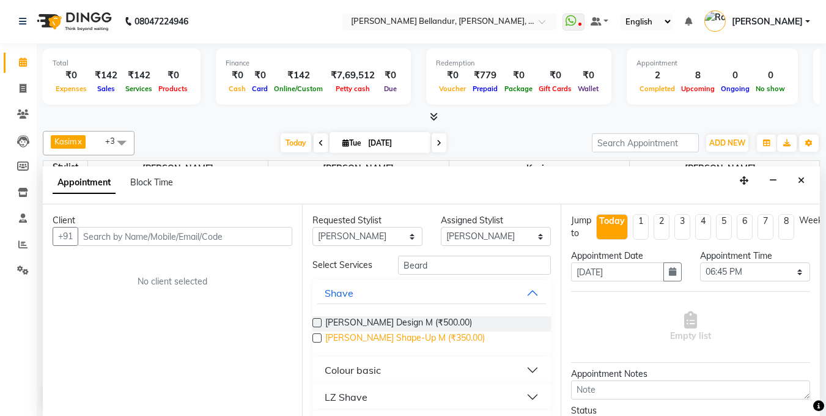
click at [377, 337] on span "[PERSON_NAME] Shape-Up M (₹350.00)" at bounding box center [405, 338] width 160 height 15
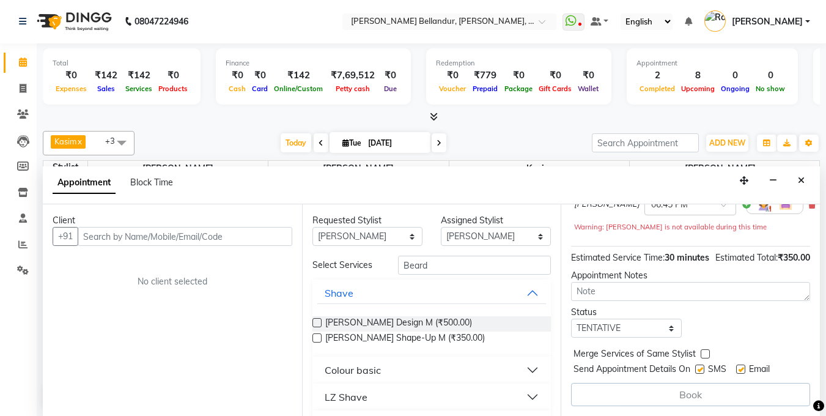
scroll to position [146, 0]
click at [614, 329] on div "Jump to [DATE] 1 2 3 4 5 6 7 8 Weeks Appointment Date [DATE] Appointment Time S…" at bounding box center [690, 310] width 259 height 212
click at [613, 323] on select "Select TENTATIVE CONFIRM CHECK-IN UPCOMING" at bounding box center [626, 328] width 110 height 19
click at [571, 319] on select "Select TENTATIVE CONFIRM CHECK-IN UPCOMING" at bounding box center [626, 328] width 110 height 19
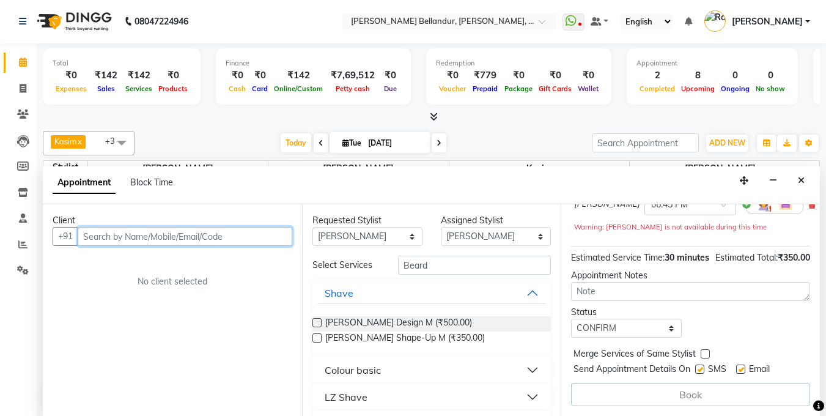
click at [274, 238] on input "text" at bounding box center [185, 236] width 215 height 19
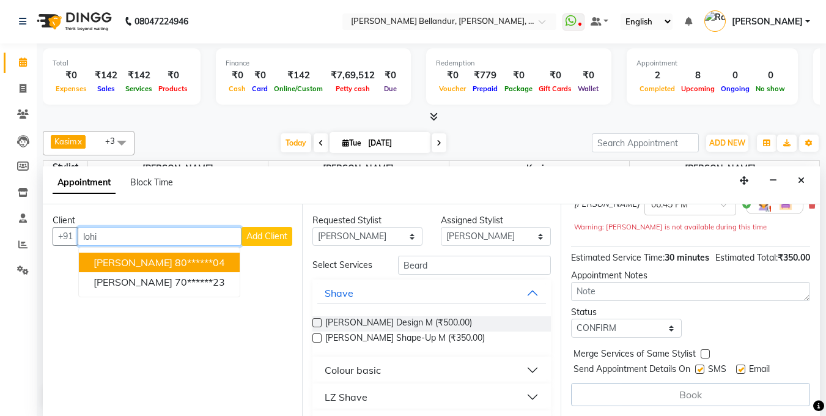
click at [177, 261] on ngb-highlight "80******04" at bounding box center [200, 262] width 50 height 12
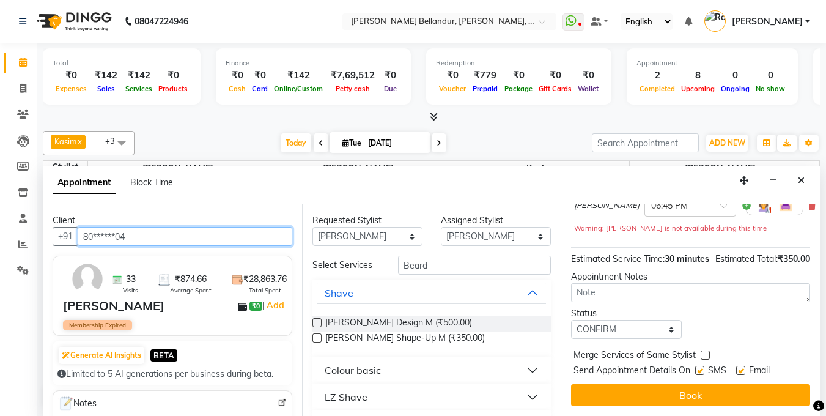
scroll to position [145, 0]
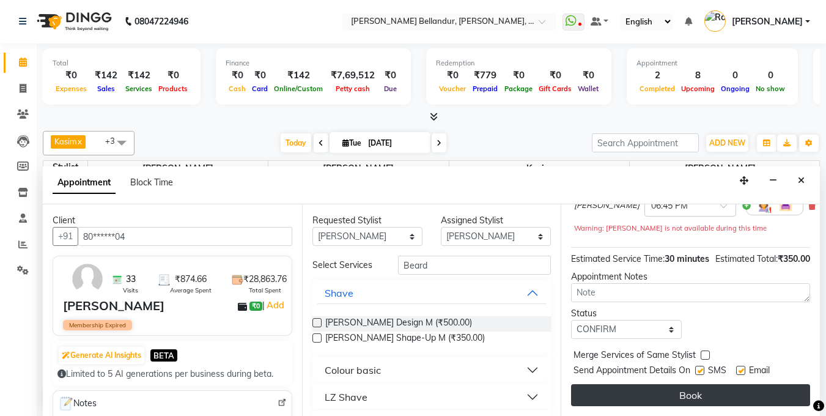
click at [662, 384] on button "Book" at bounding box center [690, 395] width 239 height 22
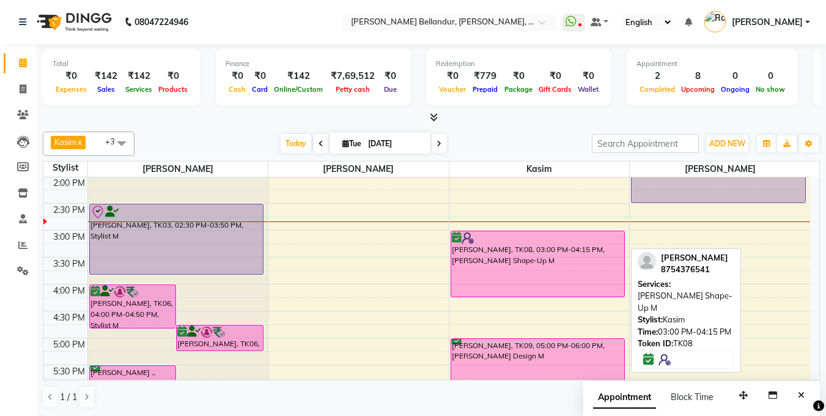
scroll to position [217, 0]
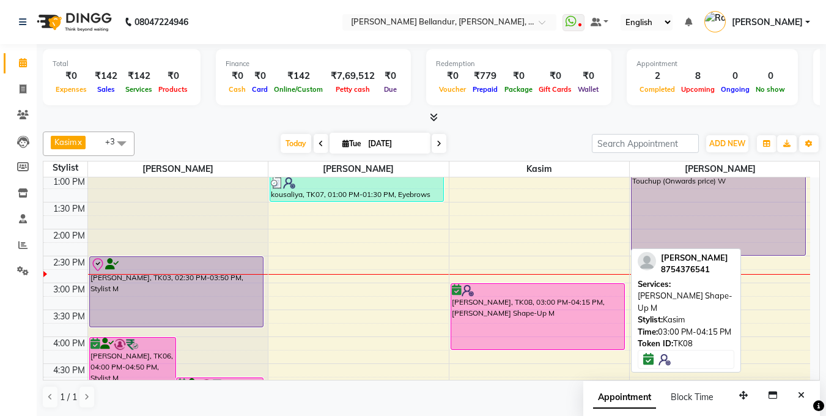
click at [538, 321] on div "[PERSON_NAME], TK08, 03:00 PM-04:15 PM, [PERSON_NAME] Shape-Up M" at bounding box center [537, 316] width 173 height 65
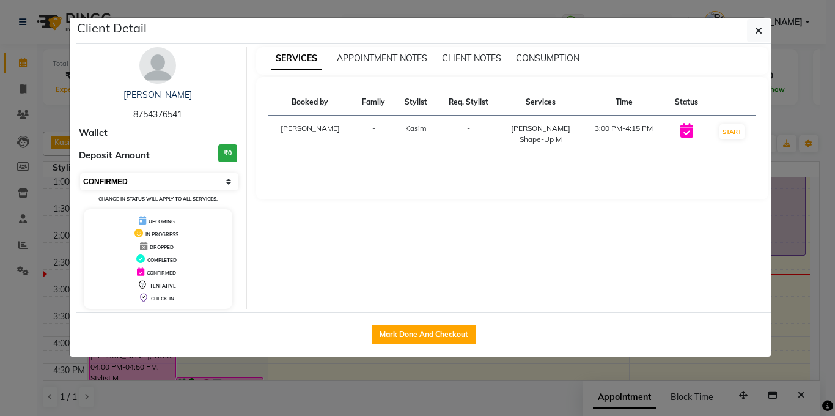
click at [146, 188] on select "Select IN SERVICE CONFIRMED TENTATIVE CHECK IN MARK DONE DROPPED UPCOMING" at bounding box center [159, 181] width 158 height 17
click at [80, 173] on select "Select IN SERVICE CONFIRMED TENTATIVE CHECK IN MARK DONE DROPPED UPCOMING" at bounding box center [159, 181] width 158 height 17
click at [0, 226] on ngb-modal-window "Client Detail [PERSON_NAME] 8754376541 Wallet Deposit Amount ₹0 Select IN SERVI…" at bounding box center [417, 208] width 835 height 416
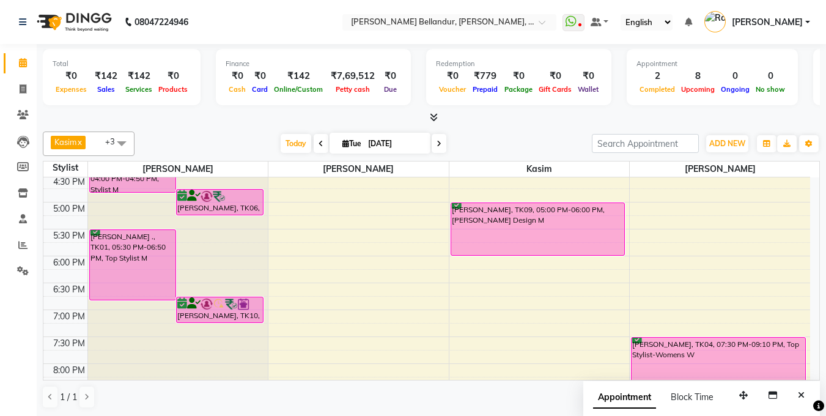
scroll to position [408, 0]
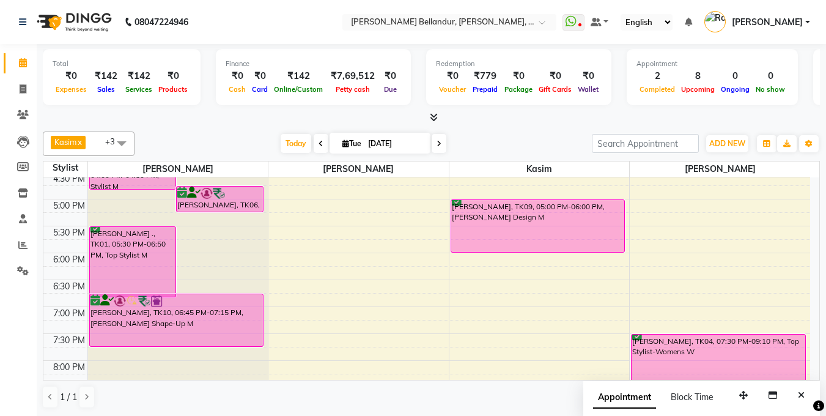
drag, startPoint x: 240, startPoint y: 319, endPoint x: 241, endPoint y: 336, distance: 16.5
click at [241, 339] on div "[PERSON_NAME], TK06, 04:00 PM-04:50 PM, Stylist M [PERSON_NAME], TK06, 04:45 PM…" at bounding box center [178, 118] width 180 height 699
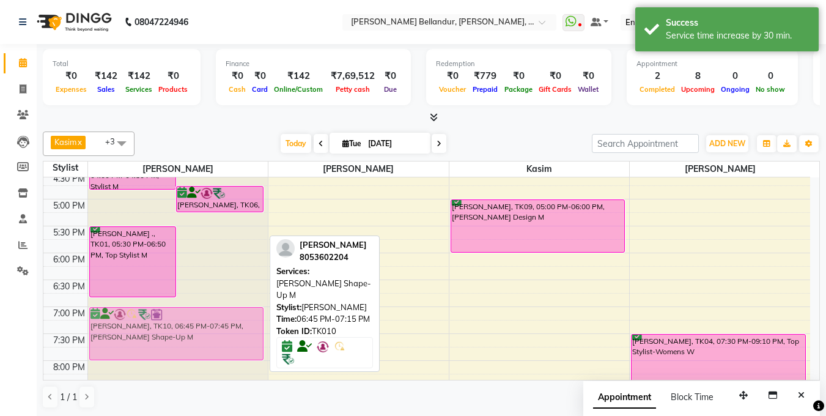
drag, startPoint x: 241, startPoint y: 342, endPoint x: 242, endPoint y: 352, distance: 10.4
click at [242, 352] on div "[PERSON_NAME], TK06, 04:00 PM-04:50 PM, Stylist M [PERSON_NAME], TK06, 04:45 PM…" at bounding box center [178, 118] width 180 height 699
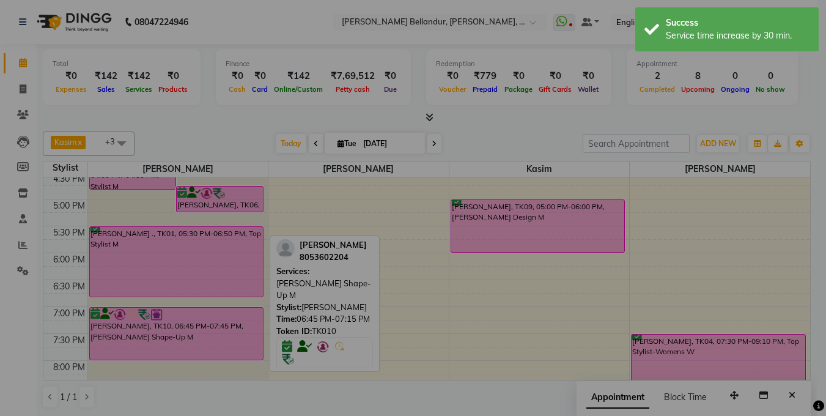
scroll to position [409, 0]
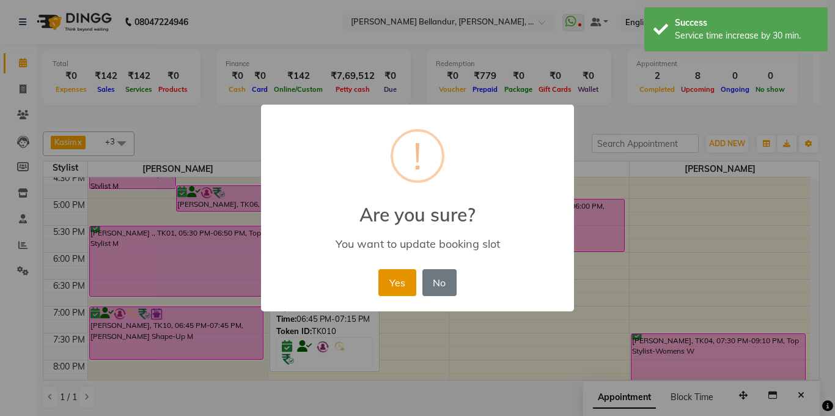
click at [389, 276] on button "Yes" at bounding box center [396, 282] width 37 height 27
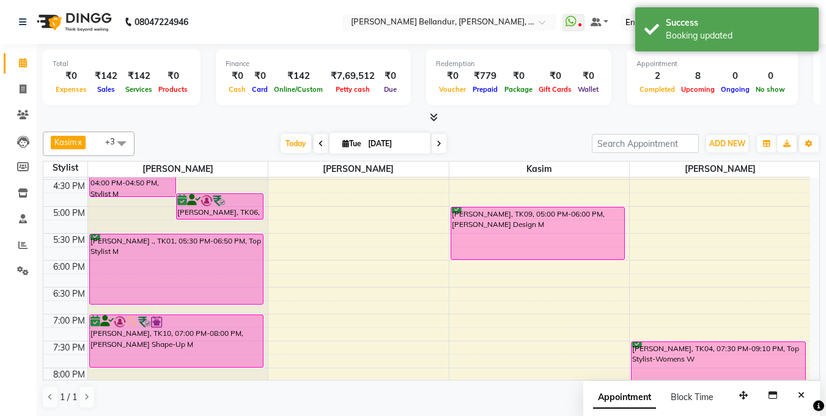
scroll to position [371, 0]
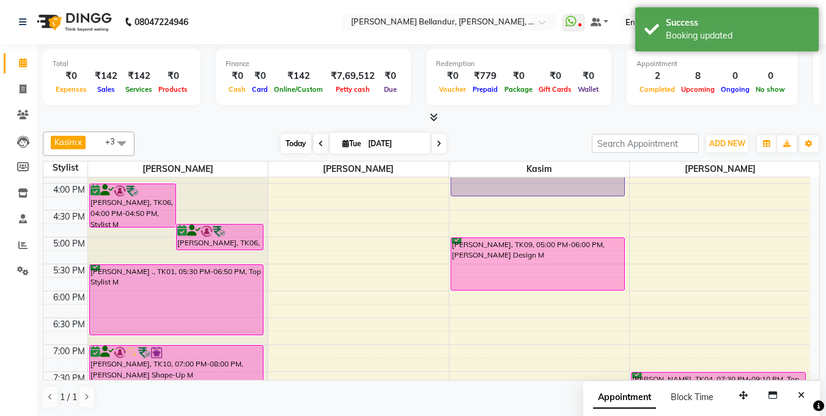
click at [300, 144] on span "Today" at bounding box center [296, 143] width 31 height 19
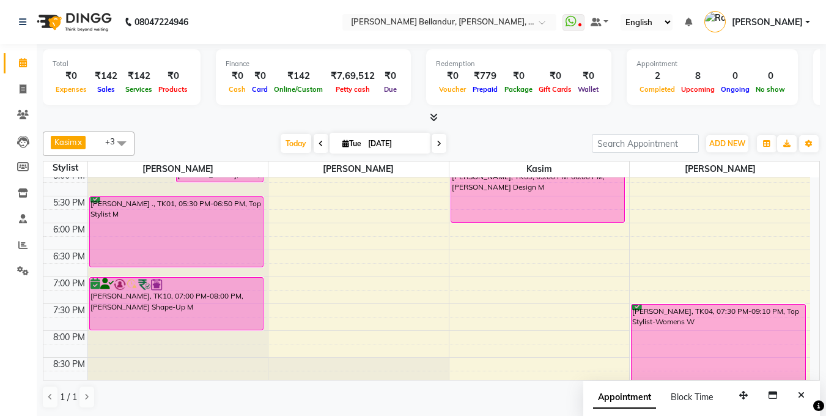
scroll to position [441, 0]
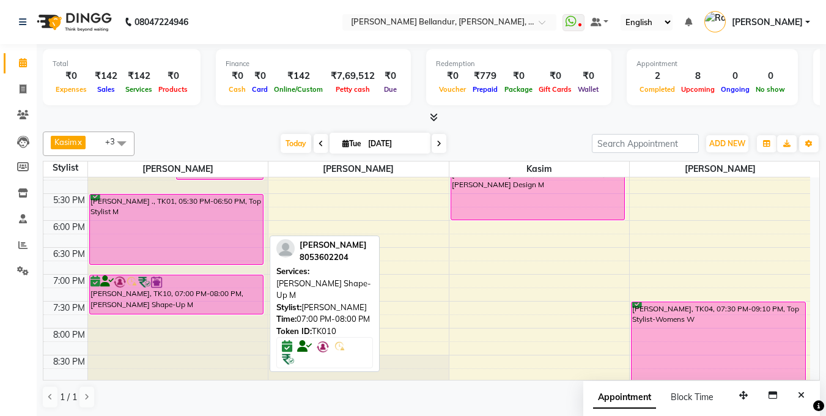
drag, startPoint x: 183, startPoint y: 326, endPoint x: 185, endPoint y: 311, distance: 15.5
click at [185, 311] on div "[PERSON_NAME], TK06, 04:00 PM-04:50 PM, Stylist M [PERSON_NAME], TK06, 04:45 PM…" at bounding box center [178, 85] width 180 height 699
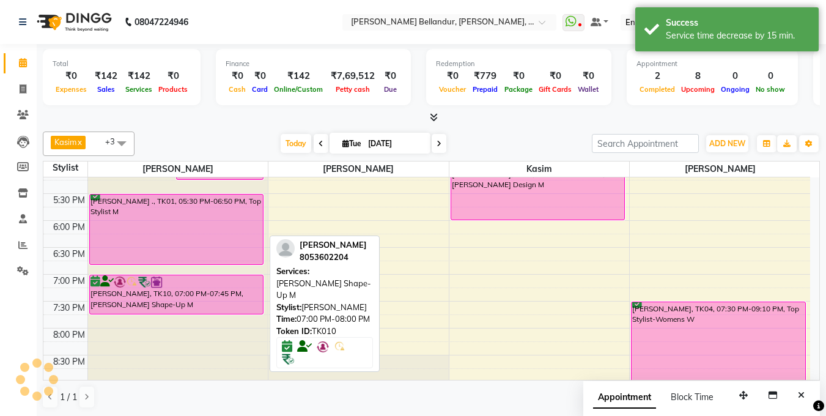
scroll to position [410, 0]
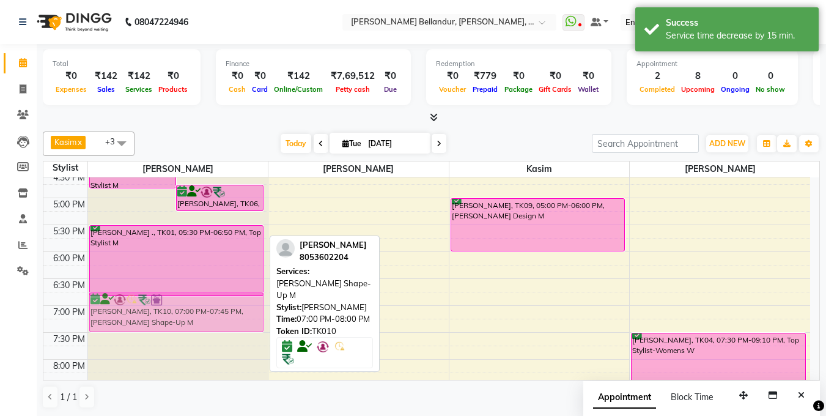
drag, startPoint x: 185, startPoint y: 312, endPoint x: 185, endPoint y: 301, distance: 11.0
click at [185, 301] on div "[PERSON_NAME], TK06, 04:00 PM-04:50 PM, Stylist M [PERSON_NAME], TK06, 04:45 PM…" at bounding box center [178, 117] width 180 height 699
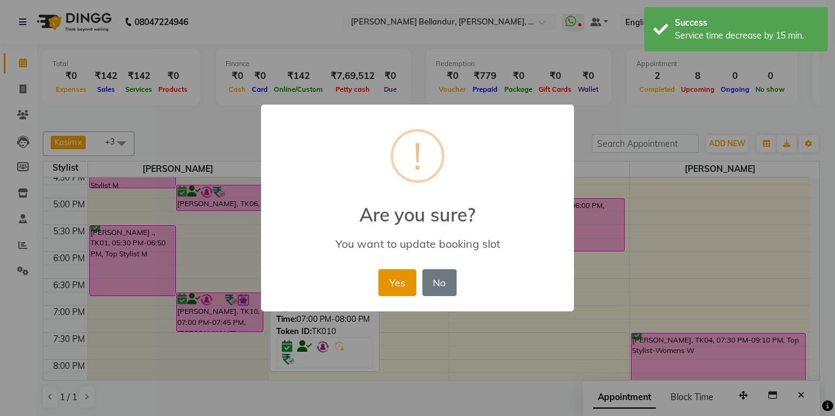
click at [394, 284] on button "Yes" at bounding box center [396, 282] width 37 height 27
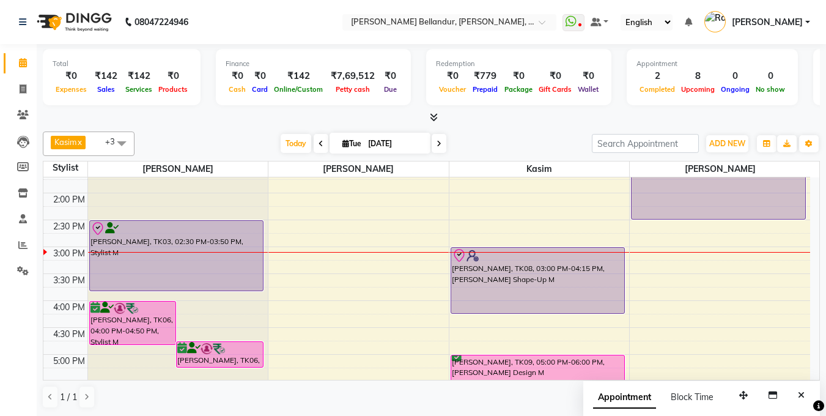
scroll to position [195, 0]
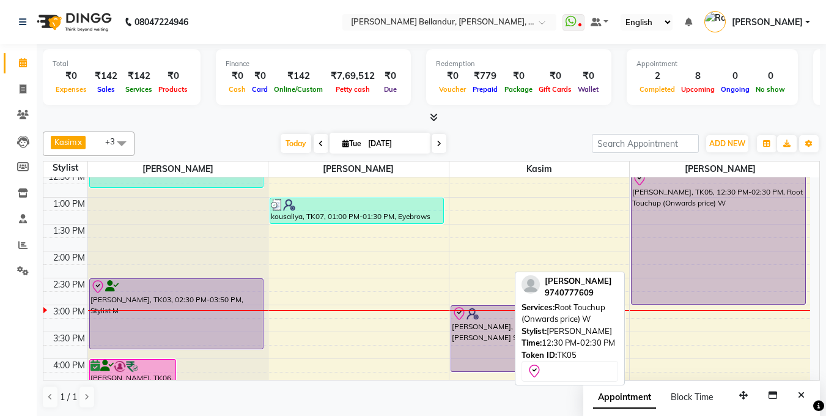
drag, startPoint x: 680, startPoint y: 276, endPoint x: 693, endPoint y: 299, distance: 26.5
click at [693, 299] on div "[PERSON_NAME], TK05, 12:30 PM-02:30 PM, Root Touchup (Onwards price) W [PERSON_…" at bounding box center [720, 331] width 180 height 699
click at [685, 269] on div "[PERSON_NAME], TK05, 12:30 PM-02:30 PM, Root Touchup (Onwards price) W" at bounding box center [719, 237] width 174 height 133
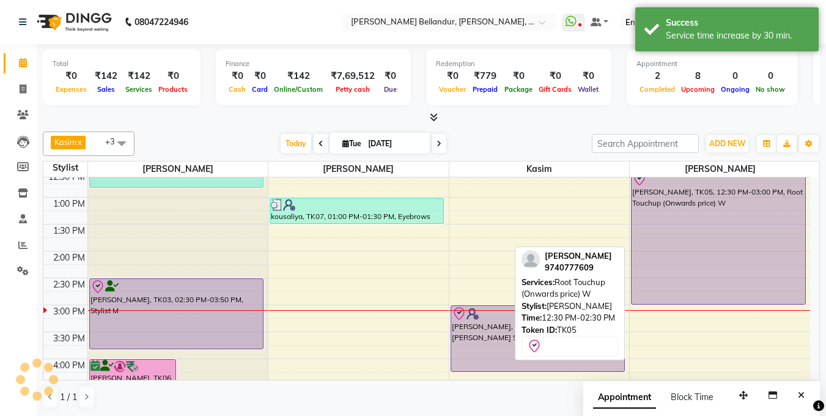
click at [685, 269] on div "[PERSON_NAME], TK05, 12:30 PM-03:00 PM, Root Touchup (Onwards price) W" at bounding box center [719, 237] width 174 height 133
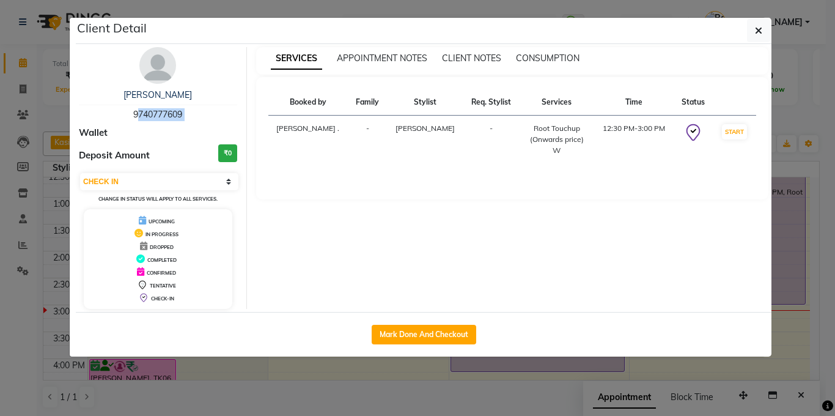
drag, startPoint x: 130, startPoint y: 116, endPoint x: 190, endPoint y: 120, distance: 60.7
click at [190, 120] on div "[PERSON_NAME] 9740777609 Wallet Deposit Amount ₹0 Select IN SERVICE CONFIRMED T…" at bounding box center [158, 178] width 177 height 262
copy span "9740777609"
click at [404, 337] on button "Mark Done And Checkout" at bounding box center [424, 335] width 105 height 20
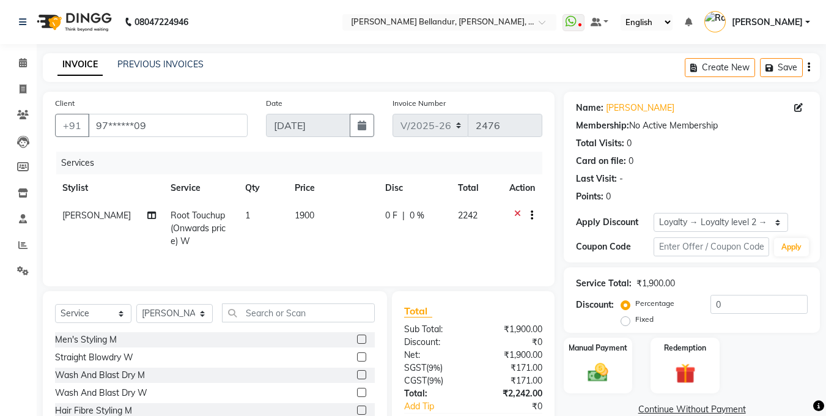
scroll to position [74, 0]
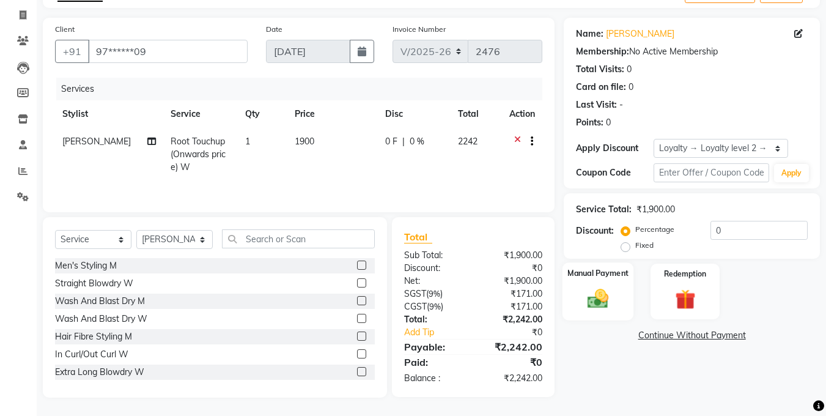
click at [581, 290] on img at bounding box center [598, 298] width 34 height 24
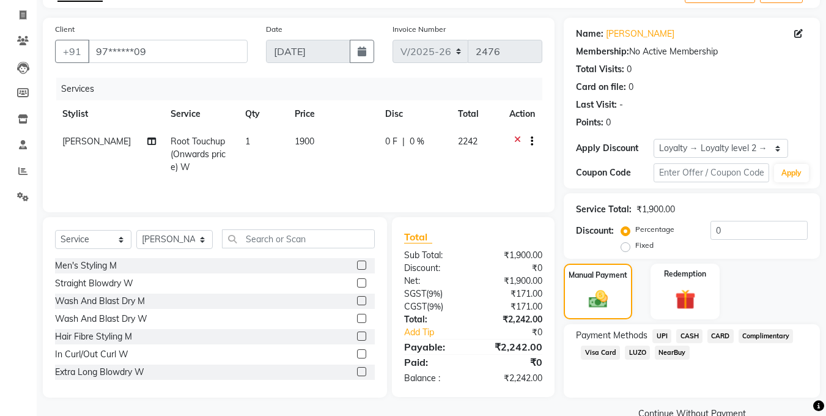
click at [725, 331] on span "CARD" at bounding box center [720, 336] width 26 height 14
click at [691, 363] on div "Payment Methods UPI CASH CARD Complimentary Visa Card LUZO NearBuy Amount: 2242…" at bounding box center [692, 378] width 232 height 98
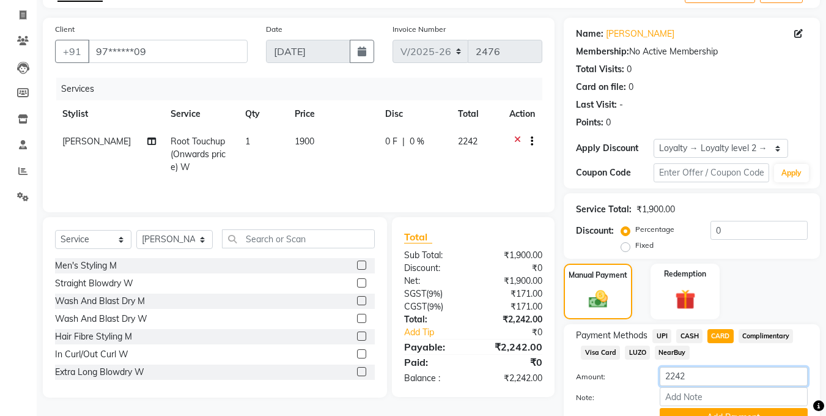
click at [688, 377] on input "2242" at bounding box center [734, 376] width 148 height 19
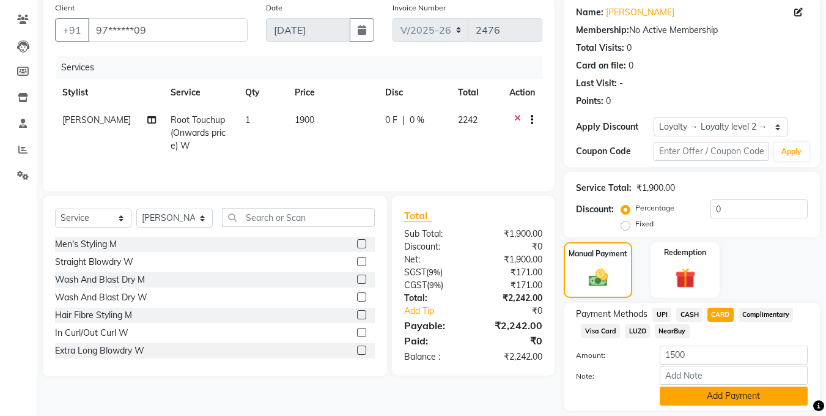
click at [693, 400] on button "Add Payment" at bounding box center [734, 395] width 148 height 19
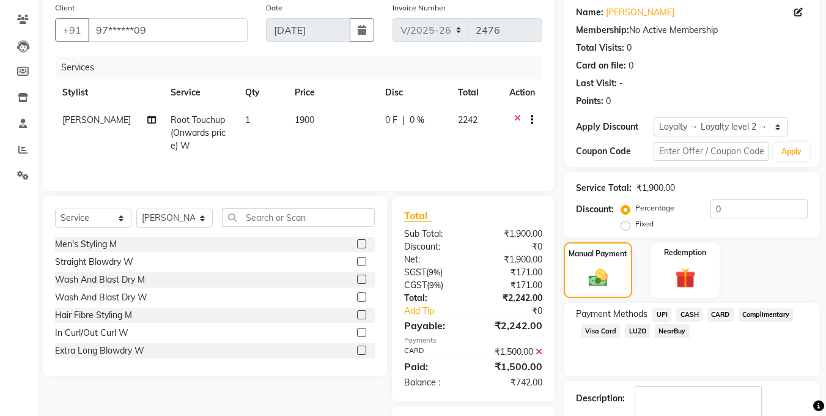
click at [672, 305] on div "Payment Methods UPI CASH CARD Complimentary Visa Card LUZO NearBuy" at bounding box center [692, 339] width 256 height 73
click at [665, 303] on div "Payment Methods UPI CASH CARD Complimentary Visa Card LUZO NearBuy" at bounding box center [692, 339] width 256 height 73
click at [665, 315] on span "UPI" at bounding box center [661, 315] width 19 height 14
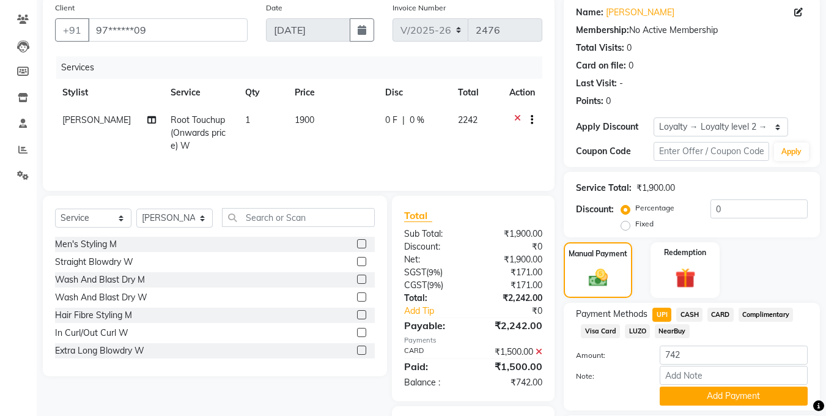
scroll to position [113, 0]
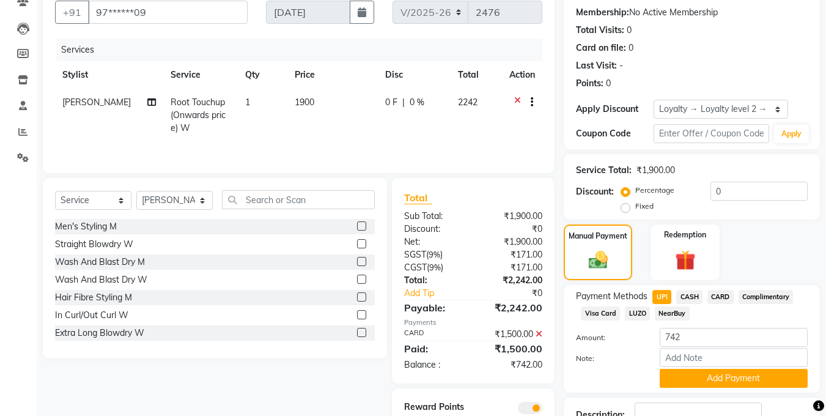
click at [531, 402] on span at bounding box center [530, 408] width 24 height 12
click at [542, 410] on input "checkbox" at bounding box center [542, 410] width 0 height 0
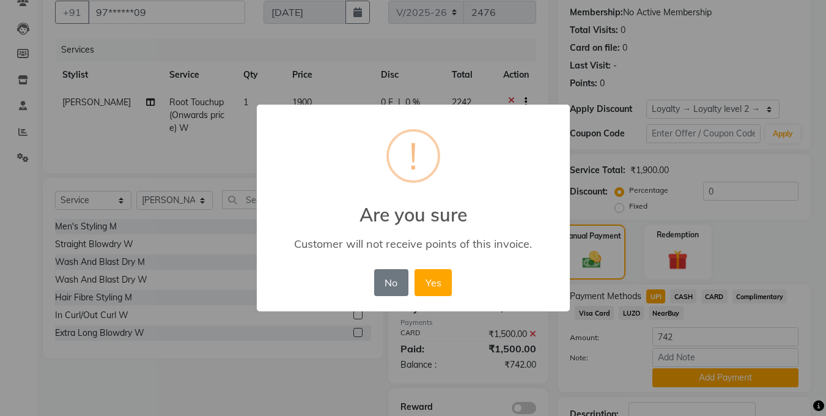
scroll to position [136, 0]
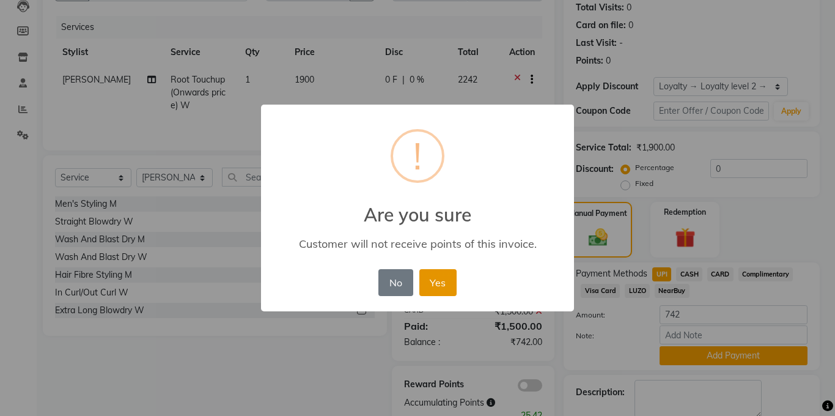
click at [437, 269] on button "Yes" at bounding box center [437, 282] width 37 height 27
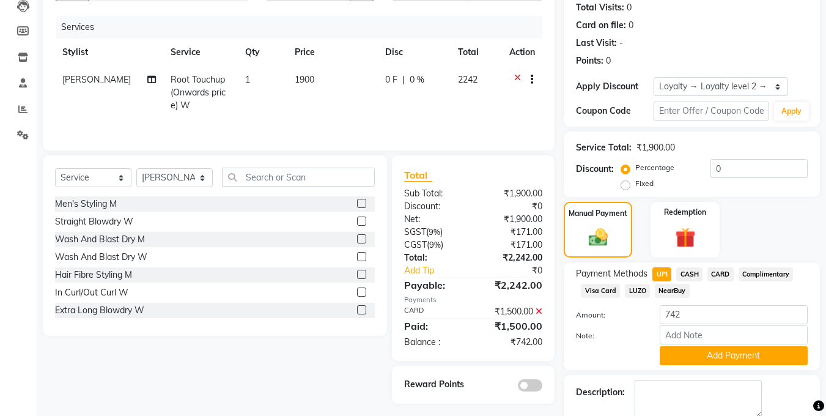
scroll to position [158, 0]
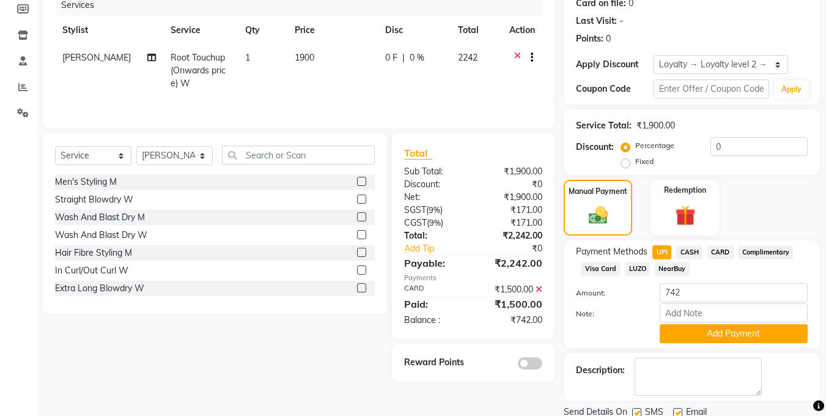
click at [540, 285] on icon at bounding box center [539, 289] width 7 height 9
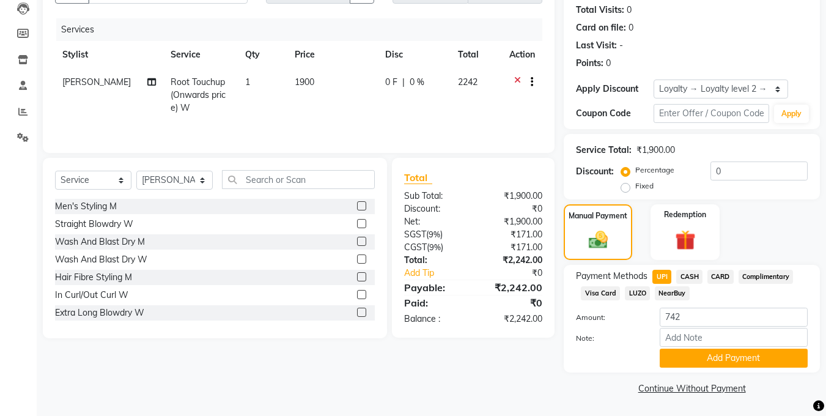
scroll to position [133, 0]
click at [602, 234] on img at bounding box center [598, 239] width 32 height 23
click at [718, 238] on div "Redemption" at bounding box center [685, 232] width 72 height 58
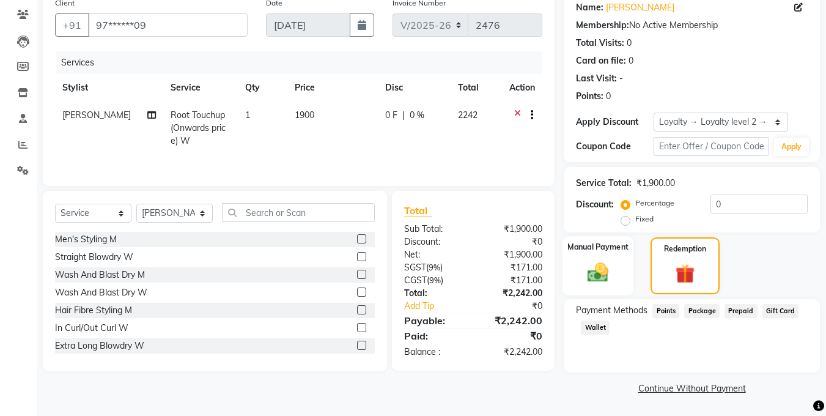
click at [584, 245] on label "Manual Payment" at bounding box center [597, 247] width 61 height 12
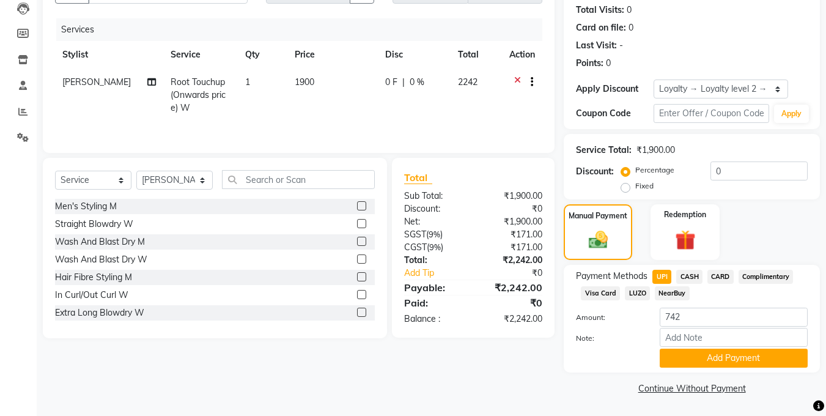
click at [723, 277] on span "CARD" at bounding box center [720, 277] width 26 height 14
click at [619, 245] on div "Manual Payment" at bounding box center [598, 232] width 72 height 58
click at [607, 223] on div "Manual Payment" at bounding box center [598, 232] width 72 height 58
drag, startPoint x: 651, startPoint y: 276, endPoint x: 660, endPoint y: 275, distance: 8.8
click at [651, 276] on div "UPI" at bounding box center [659, 278] width 24 height 17
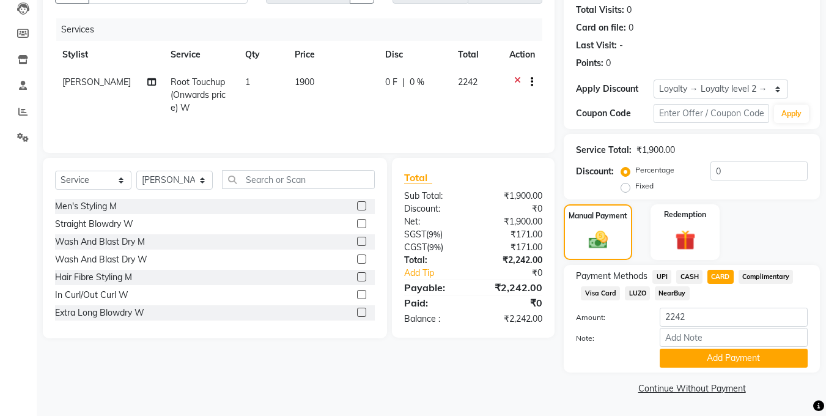
click at [663, 273] on span "UPI" at bounding box center [661, 277] width 19 height 14
click at [704, 363] on button "Add Payment" at bounding box center [734, 358] width 148 height 19
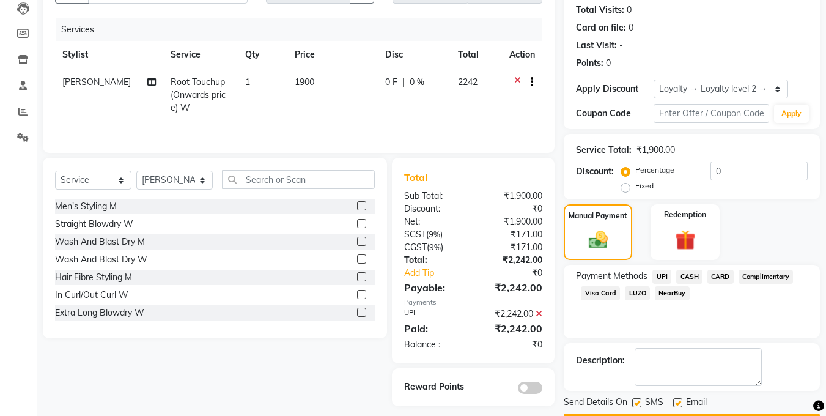
scroll to position [168, 0]
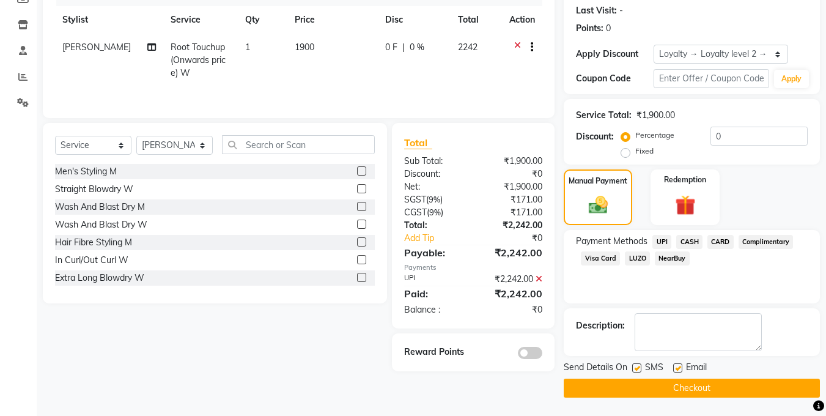
click at [679, 366] on label at bounding box center [677, 367] width 9 height 9
click at [679, 366] on input "checkbox" at bounding box center [677, 368] width 8 height 8
click at [681, 388] on button "Checkout" at bounding box center [692, 387] width 256 height 19
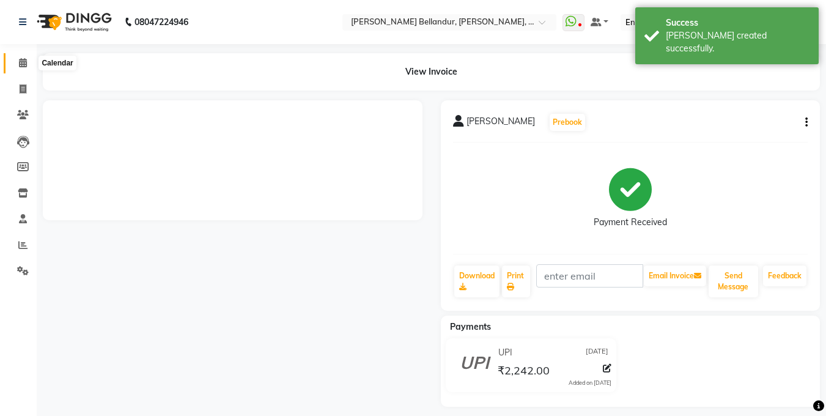
click at [24, 63] on icon at bounding box center [23, 62] width 8 height 9
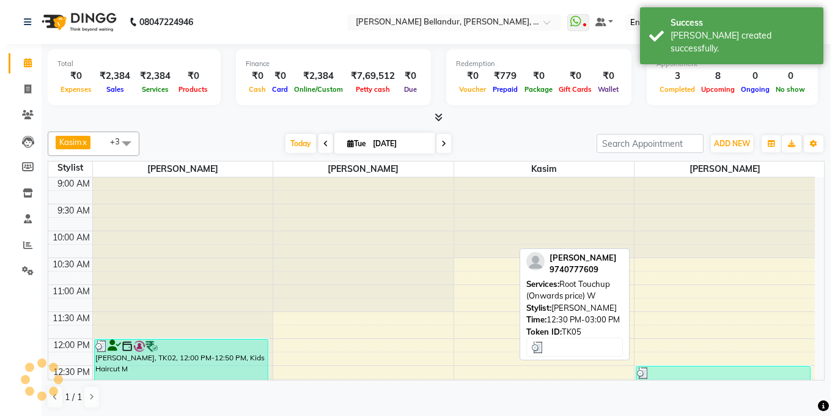
scroll to position [120, 0]
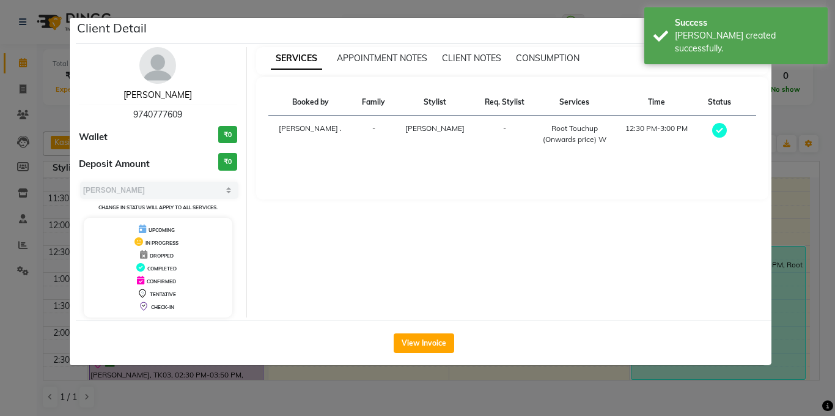
click at [147, 89] on link "[PERSON_NAME]" at bounding box center [158, 94] width 68 height 11
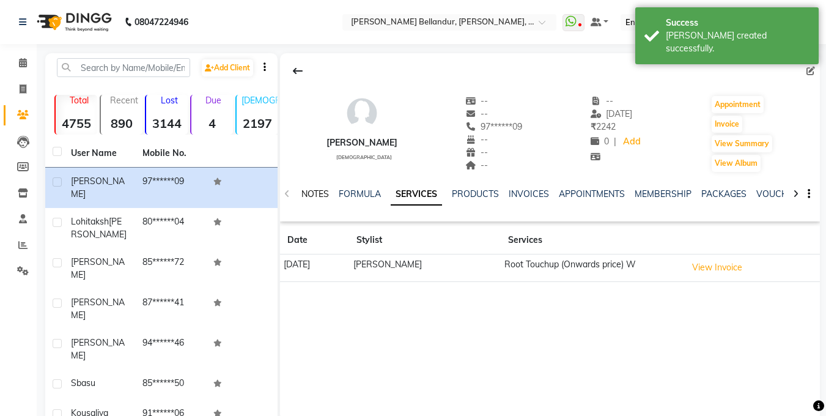
click at [328, 190] on link "NOTES" at bounding box center [315, 193] width 28 height 11
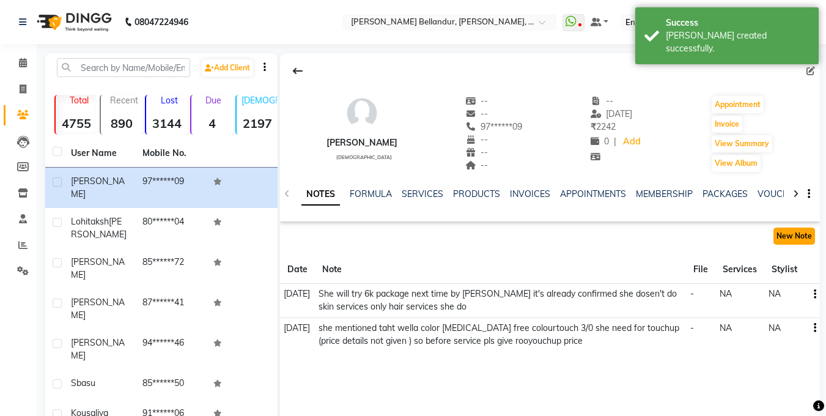
click at [791, 233] on button "New Note" at bounding box center [794, 235] width 42 height 17
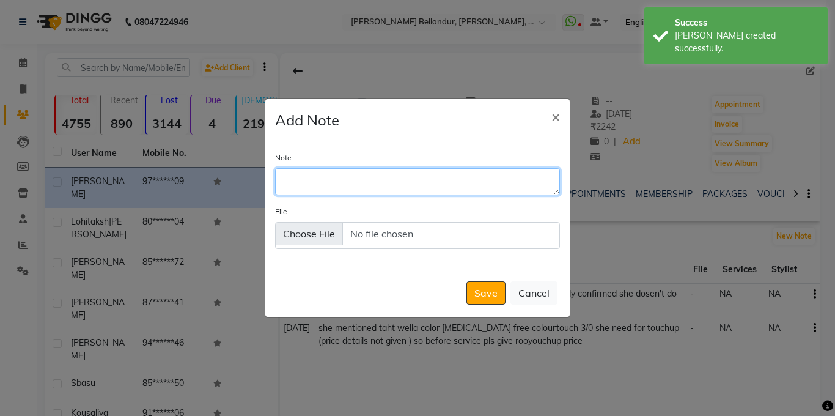
click at [445, 179] on textarea "Note" at bounding box center [417, 181] width 285 height 27
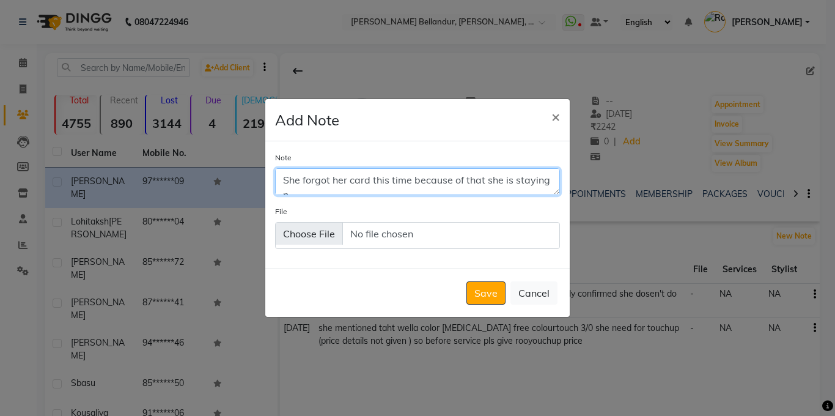
scroll to position [6, 0]
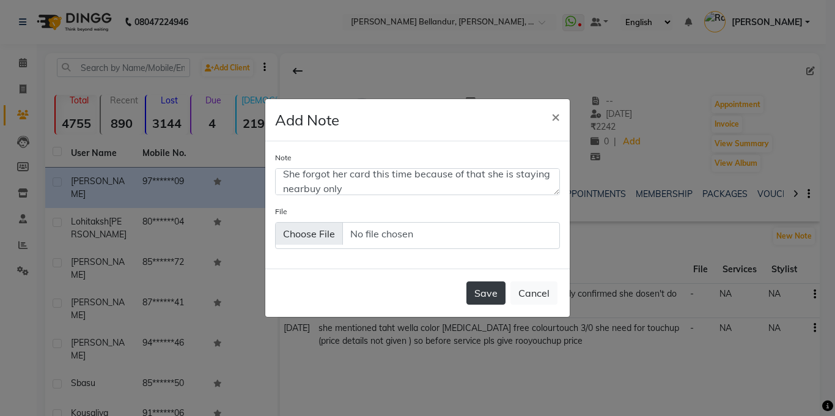
click at [479, 299] on button "Save" at bounding box center [486, 292] width 39 height 23
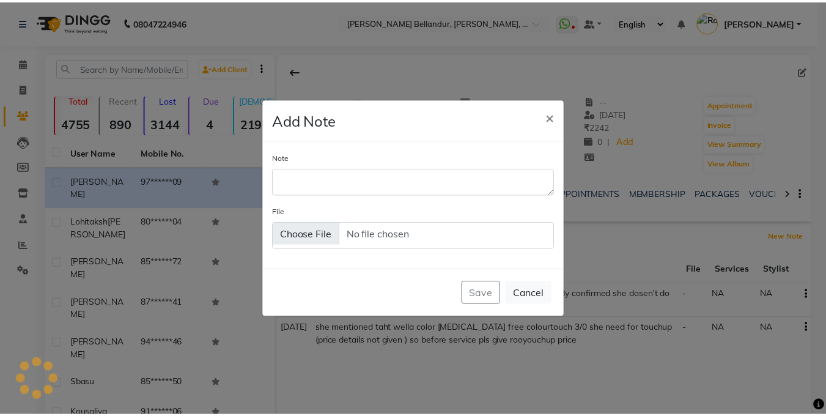
scroll to position [0, 0]
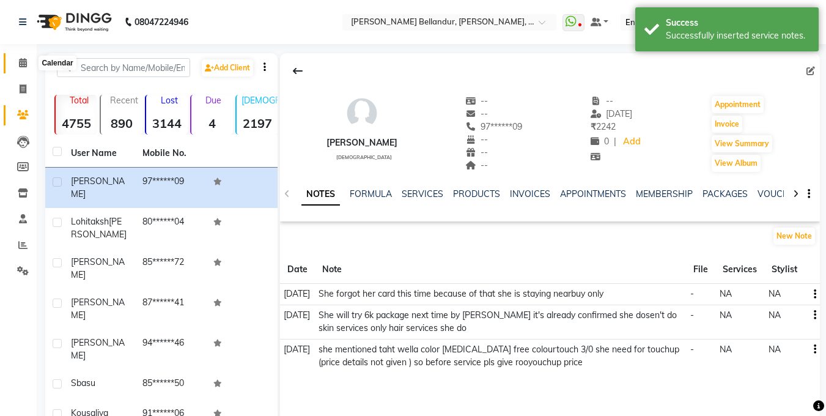
click at [26, 59] on icon at bounding box center [23, 62] width 8 height 9
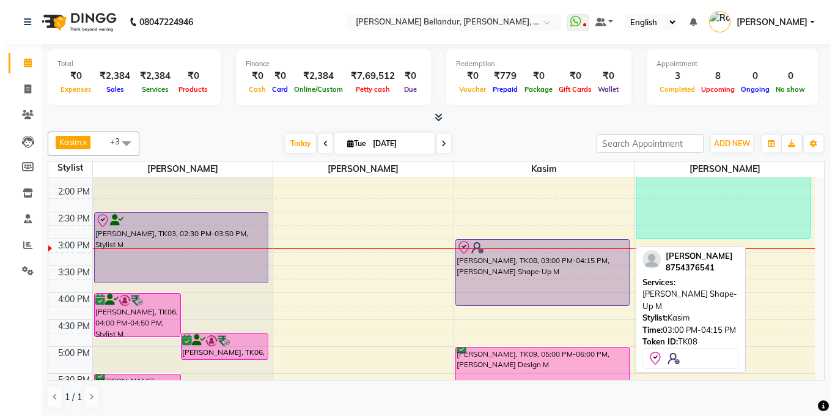
scroll to position [262, 0]
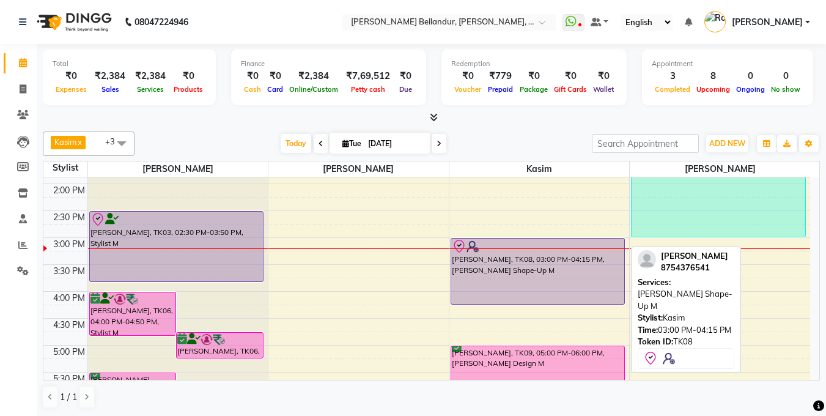
click at [534, 301] on link "[PERSON_NAME], TK08, 03:00 PM-04:15 PM, [PERSON_NAME] Shape-Up M" at bounding box center [538, 271] width 174 height 67
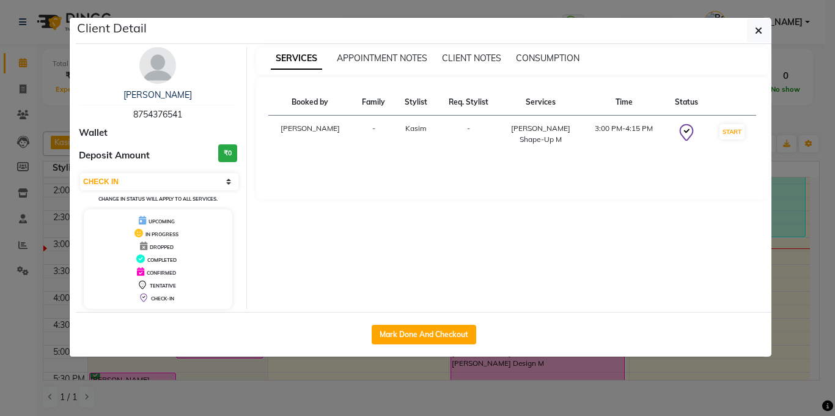
click at [0, 113] on ngb-modal-window "Client Detail [PERSON_NAME] 8754376541 Wallet Deposit Amount ₹0 Select IN SERVI…" at bounding box center [417, 208] width 835 height 416
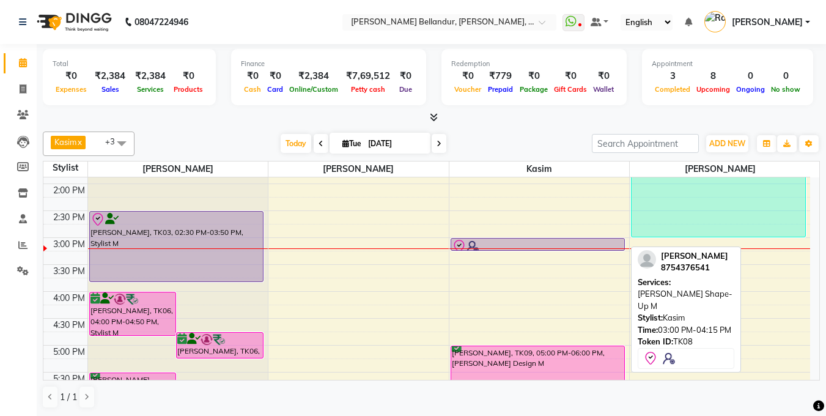
drag, startPoint x: 545, startPoint y: 302, endPoint x: 528, endPoint y: 248, distance: 57.0
click at [528, 248] on div "[PERSON_NAME], TK08, 03:00 PM-04:15 PM, [PERSON_NAME] Shape-Up M [PERSON_NAME],…" at bounding box center [539, 264] width 180 height 699
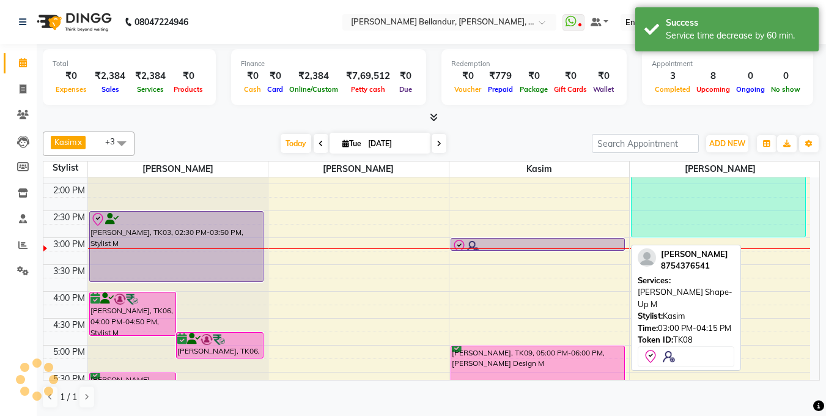
click at [525, 242] on div at bounding box center [538, 246] width 172 height 15
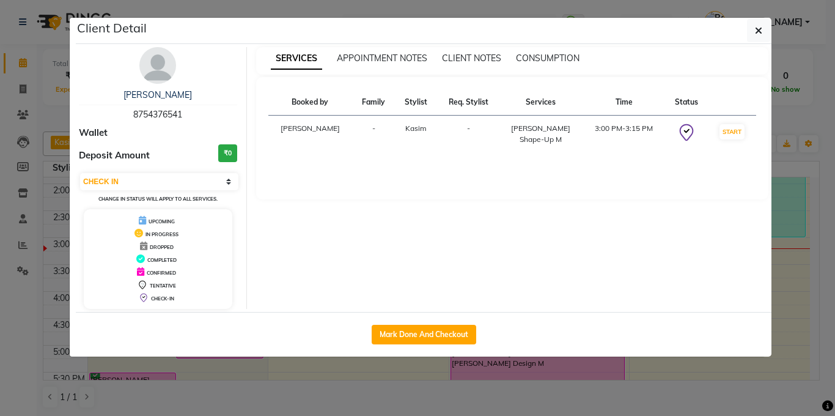
drag, startPoint x: 1, startPoint y: 60, endPoint x: 676, endPoint y: 125, distance: 677.5
click at [2, 59] on ngb-modal-window "Client Detail [PERSON_NAME] 8754376541 Wallet Deposit Amount ₹0 Select IN SERVI…" at bounding box center [417, 208] width 835 height 416
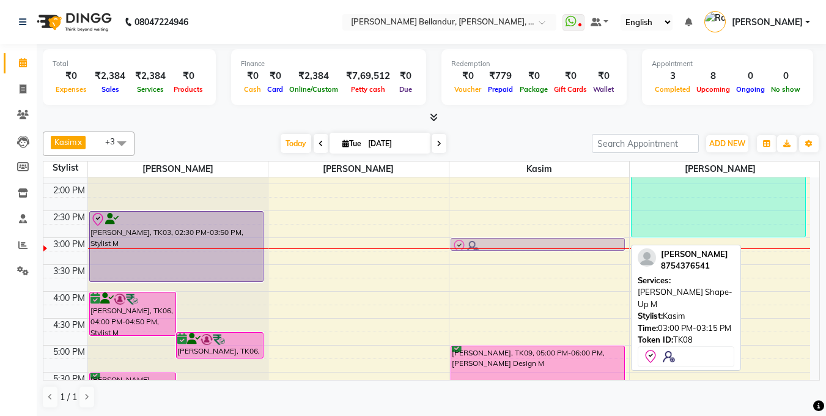
click at [515, 237] on div "9:00 AM 9:30 AM 10:00 AM 10:30 AM 11:00 AM 11:30 AM 12:00 PM 12:30 PM 1:00 PM 1…" at bounding box center [426, 264] width 767 height 699
click at [517, 240] on div at bounding box center [538, 246] width 172 height 15
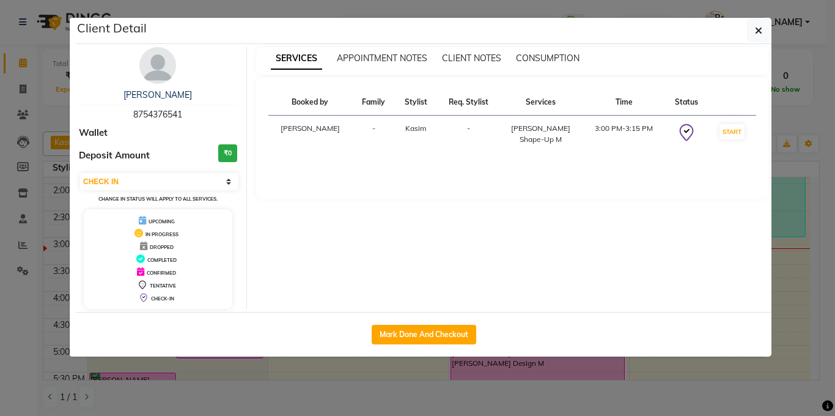
click at [0, 141] on ngb-modal-window "Client Detail [PERSON_NAME] 8754376541 Wallet Deposit Amount ₹0 Select IN SERVI…" at bounding box center [417, 208] width 835 height 416
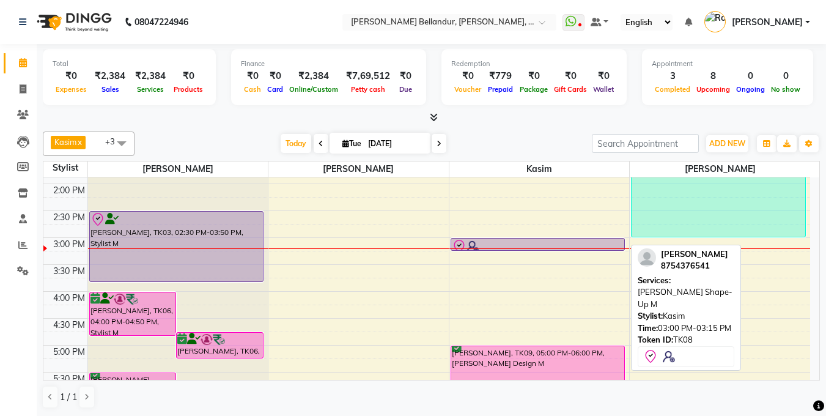
click at [471, 243] on img at bounding box center [473, 246] width 12 height 12
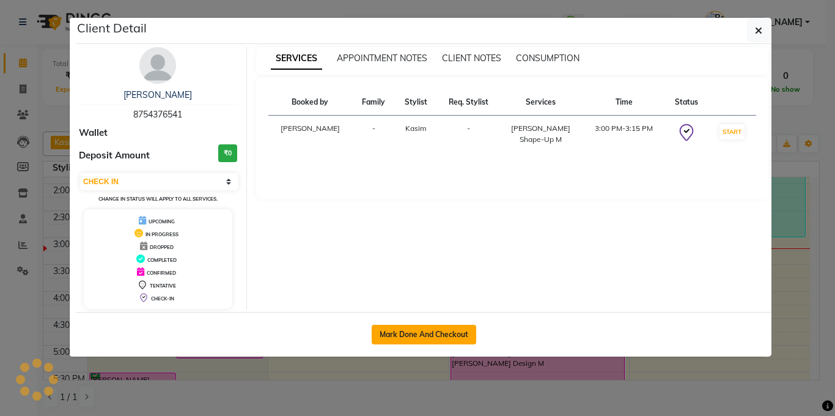
click at [418, 342] on div "Mark Done And Checkout" at bounding box center [424, 334] width 696 height 45
click at [418, 341] on button "Mark Done And Checkout" at bounding box center [424, 335] width 105 height 20
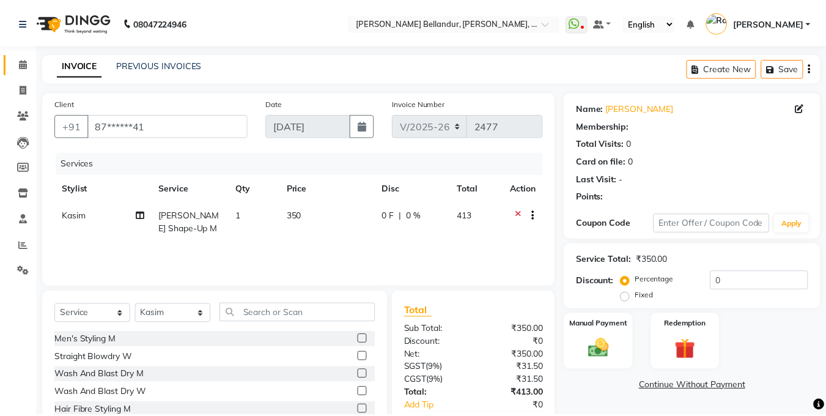
scroll to position [59, 0]
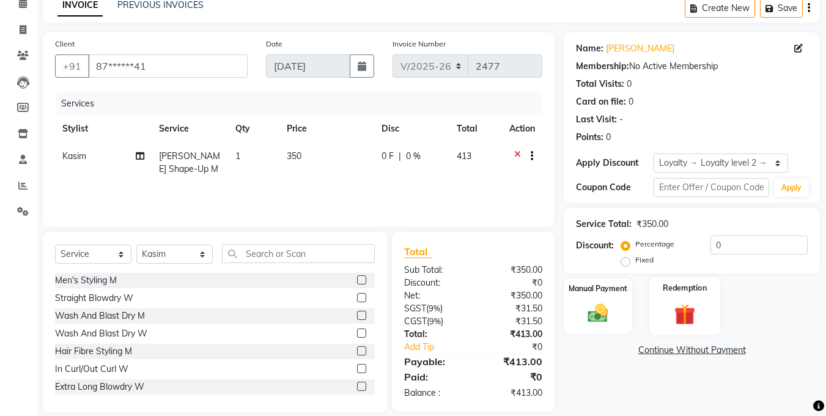
drag, startPoint x: 630, startPoint y: 296, endPoint x: 660, endPoint y: 304, distance: 31.2
click at [630, 296] on div "Manual Payment" at bounding box center [598, 306] width 68 height 56
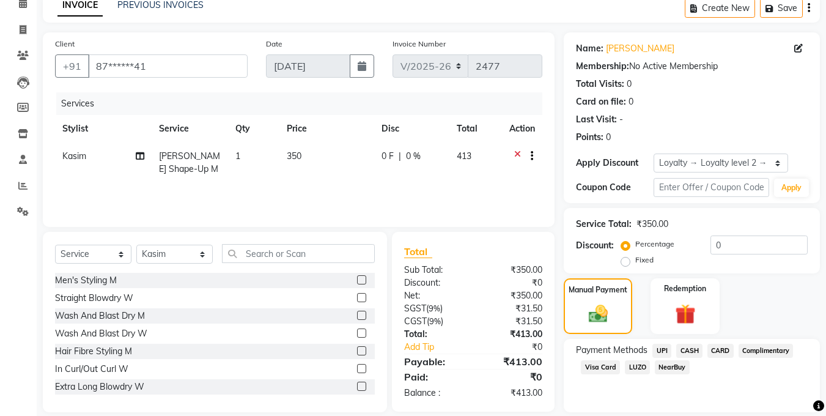
click at [672, 345] on div "CASH" at bounding box center [686, 352] width 31 height 17
click at [665, 347] on span "UPI" at bounding box center [661, 351] width 19 height 14
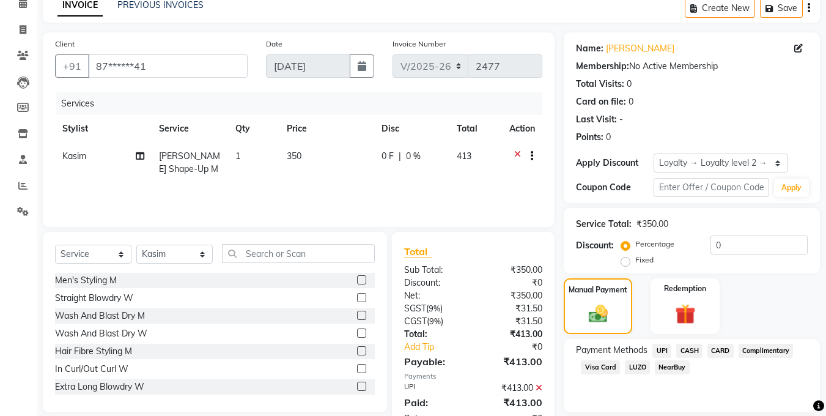
scroll to position [168, 0]
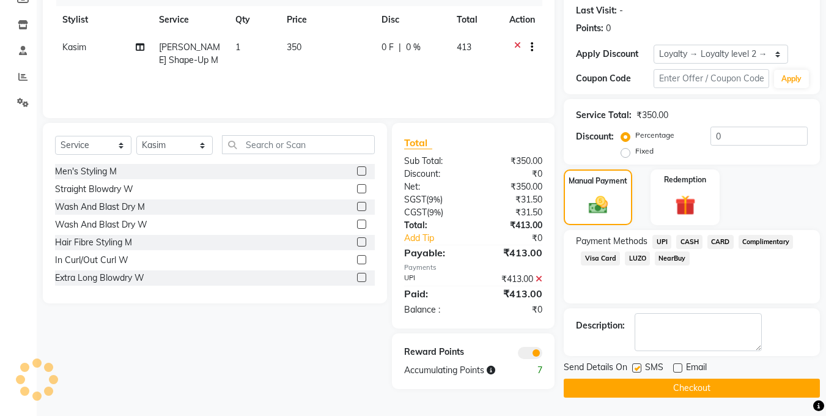
click at [531, 353] on span at bounding box center [530, 353] width 24 height 12
click at [542, 355] on input "checkbox" at bounding box center [542, 355] width 0 height 0
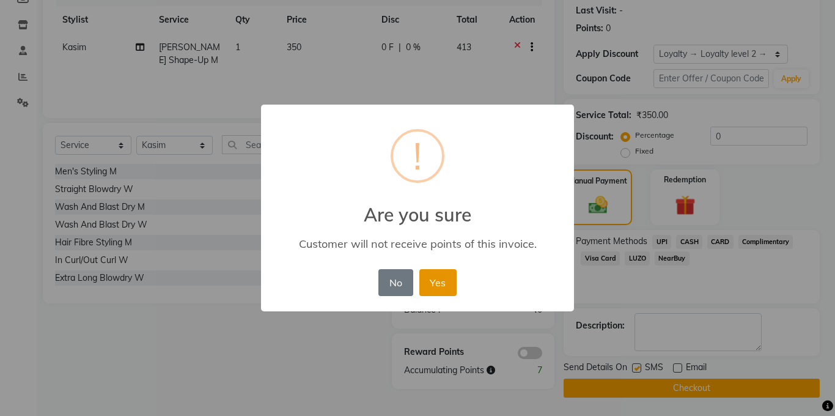
click at [427, 282] on button "Yes" at bounding box center [437, 282] width 37 height 27
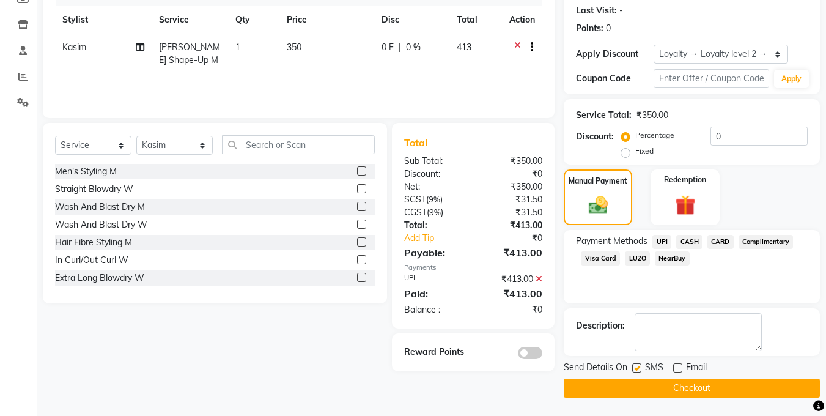
click at [637, 386] on button "Checkout" at bounding box center [692, 387] width 256 height 19
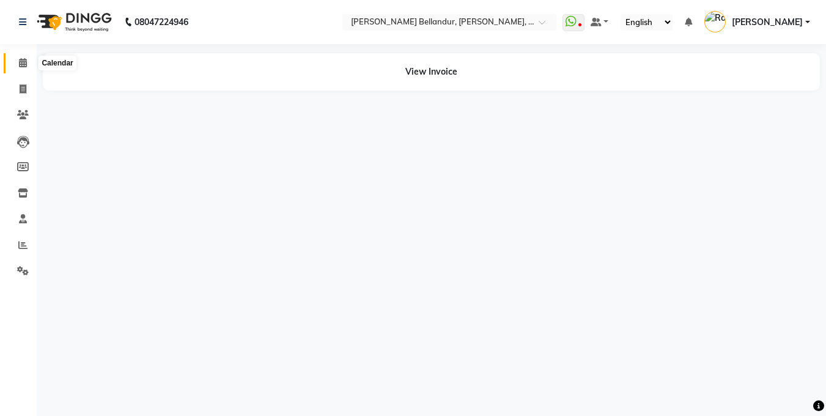
click at [17, 66] on span at bounding box center [22, 63] width 21 height 14
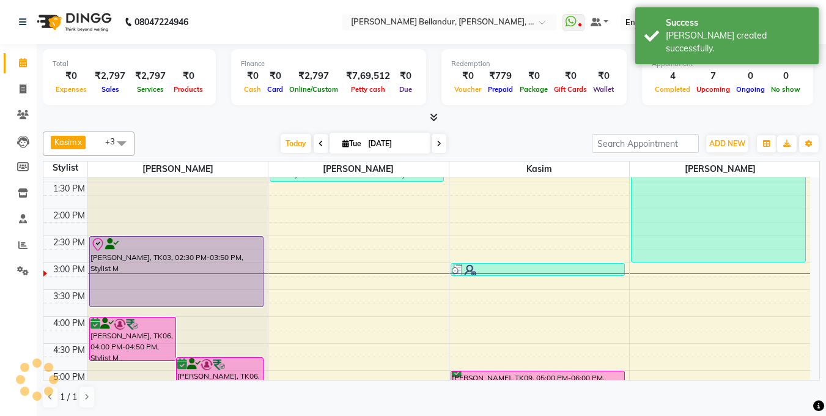
scroll to position [235, 0]
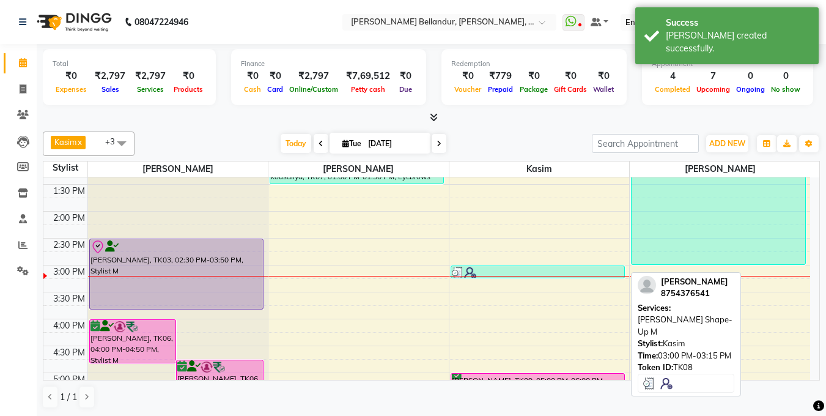
click at [497, 270] on div at bounding box center [538, 273] width 172 height 12
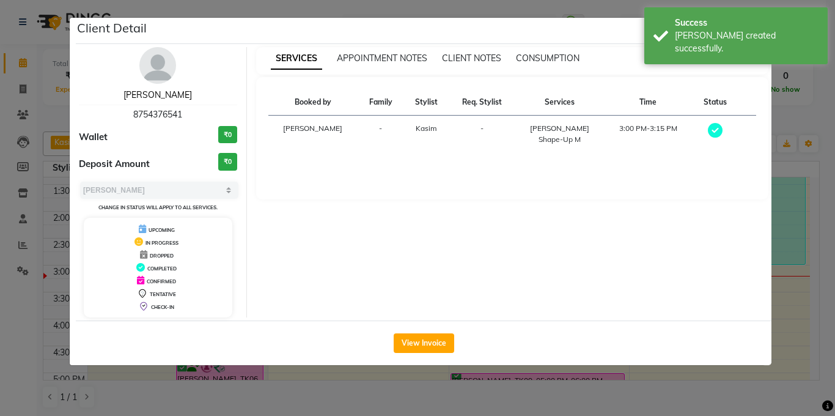
click at [155, 89] on link "[PERSON_NAME]" at bounding box center [158, 94] width 68 height 11
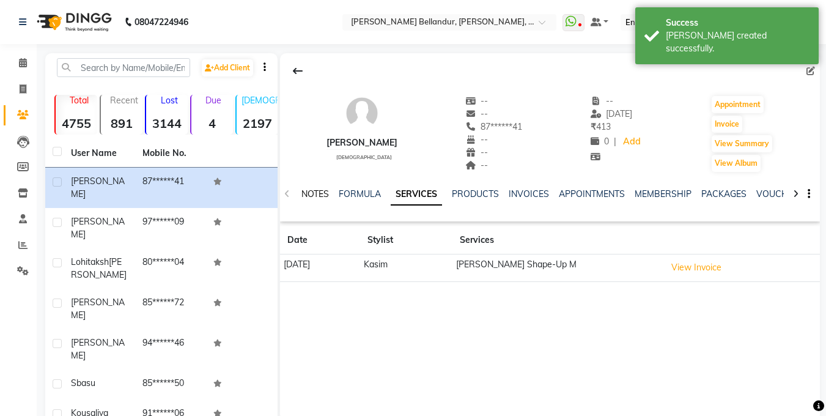
click at [314, 195] on link "NOTES" at bounding box center [315, 193] width 28 height 11
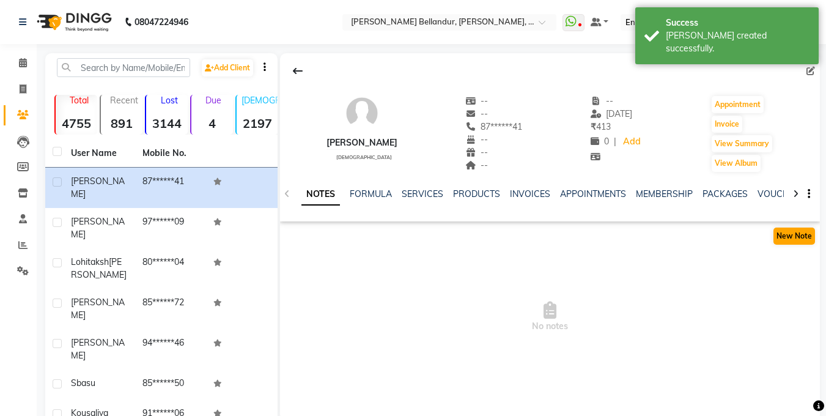
click at [773, 237] on div "New Note" at bounding box center [550, 238] width 540 height 24
click at [776, 241] on button "New Note" at bounding box center [794, 235] width 42 height 17
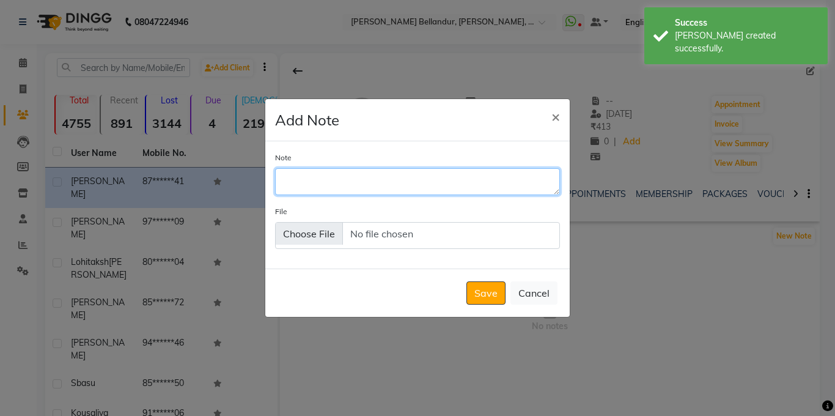
drag, startPoint x: 403, startPoint y: 186, endPoint x: 408, endPoint y: 194, distance: 9.7
click at [408, 193] on textarea "Note" at bounding box center [417, 181] width 285 height 27
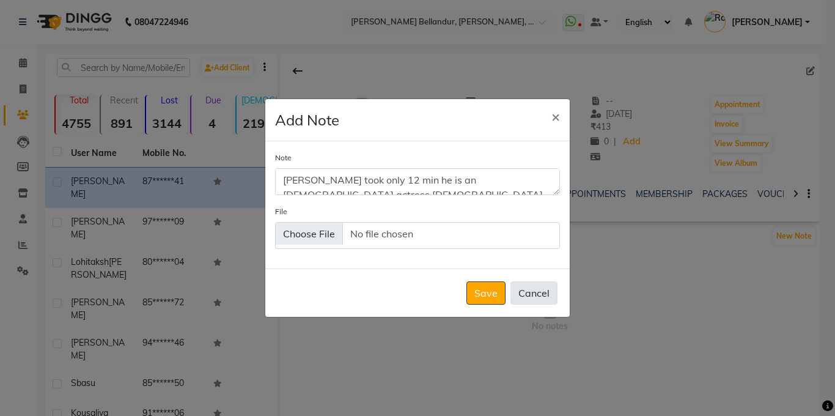
click at [511, 298] on button "Cancel" at bounding box center [534, 292] width 47 height 23
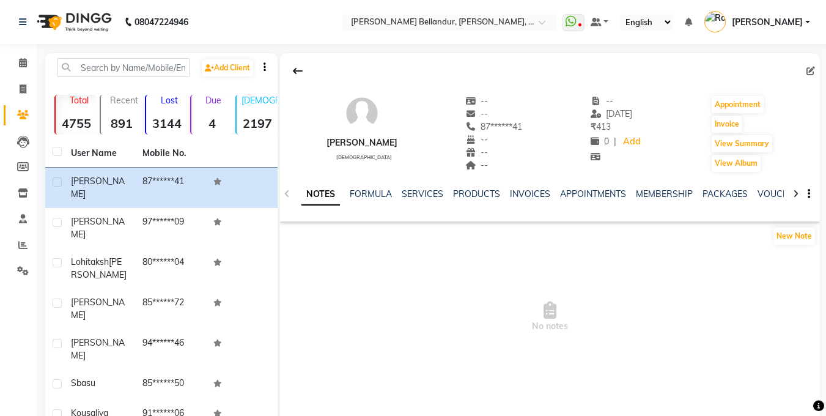
click at [770, 229] on div "New Note" at bounding box center [550, 238] width 540 height 24
click at [783, 232] on button "New Note" at bounding box center [794, 235] width 42 height 17
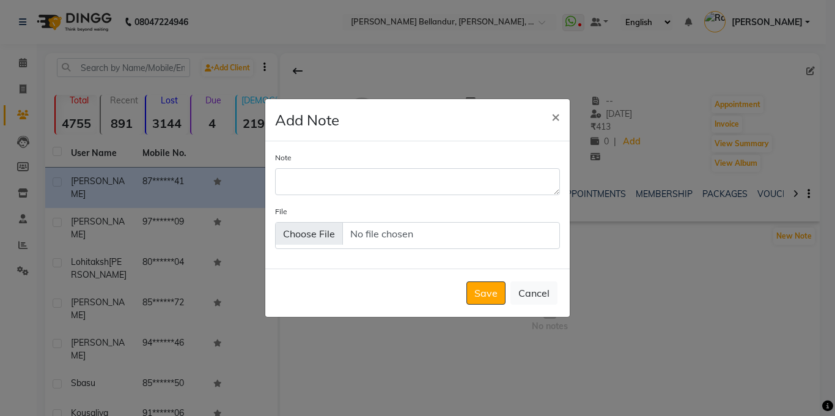
click at [436, 165] on div "Note" at bounding box center [417, 173] width 285 height 44
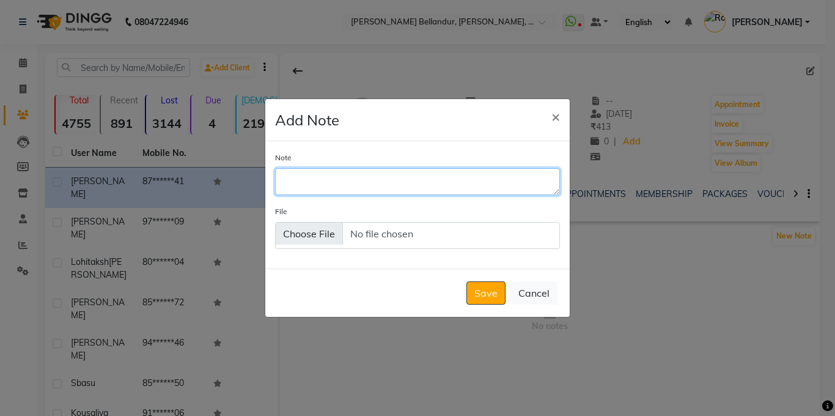
click at [448, 180] on textarea "Note" at bounding box center [417, 181] width 285 height 27
click at [408, 182] on textarea "[PERSON_NAME] only took" at bounding box center [417, 181] width 285 height 27
click at [415, 179] on textarea "[PERSON_NAME] only took" at bounding box center [417, 181] width 285 height 27
click at [425, 175] on textarea "[PERSON_NAME] only took" at bounding box center [417, 181] width 285 height 27
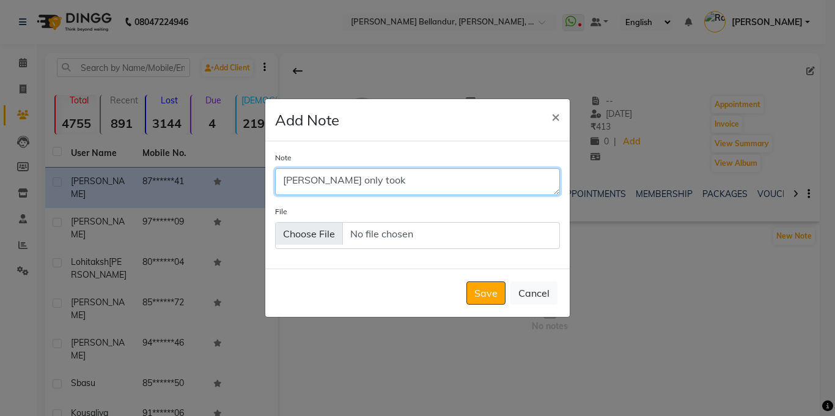
click at [425, 175] on textarea "[PERSON_NAME] only took" at bounding box center [417, 181] width 285 height 27
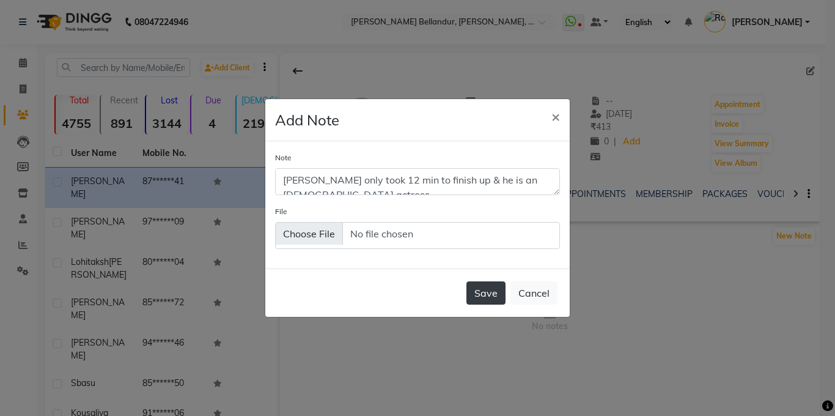
click at [500, 294] on button "Save" at bounding box center [486, 292] width 39 height 23
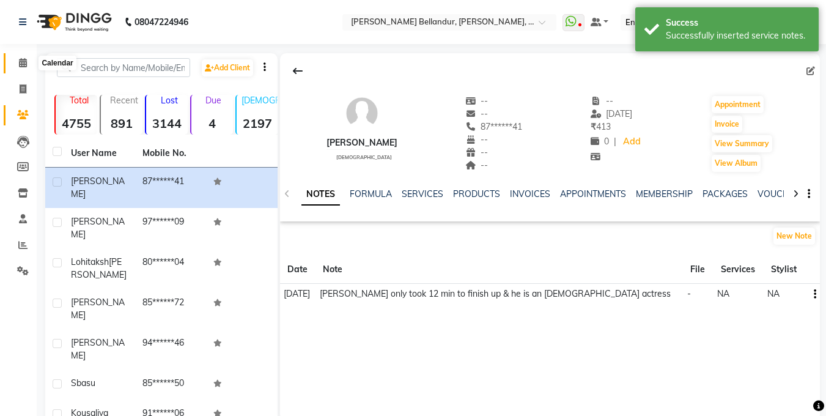
click at [13, 67] on span at bounding box center [22, 63] width 21 height 14
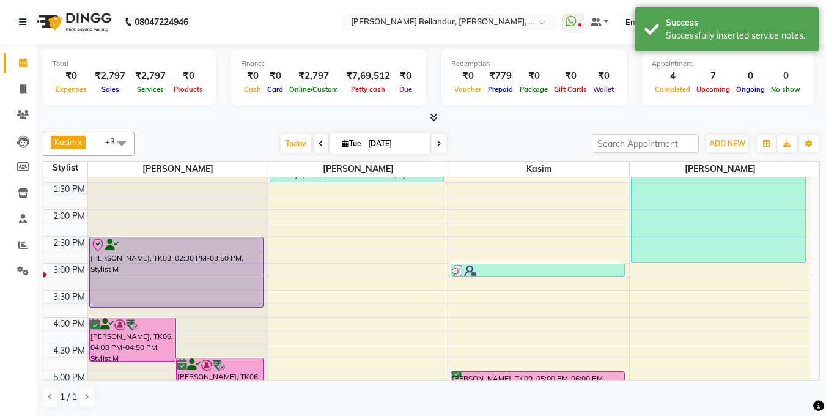
scroll to position [237, 0]
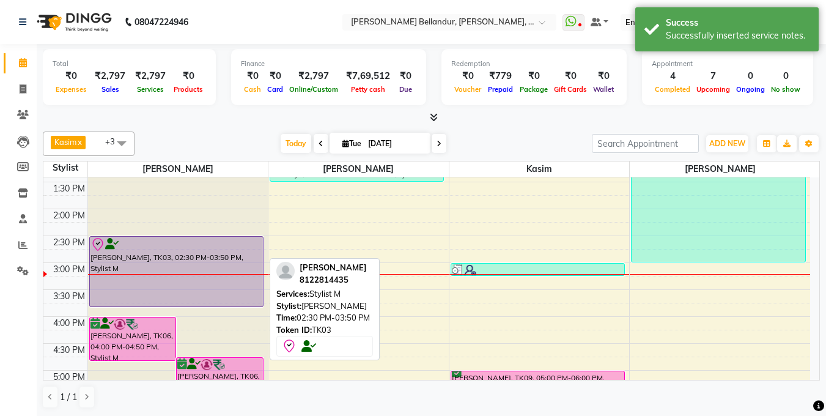
click at [169, 288] on div "[PERSON_NAME], TK03, 02:30 PM-03:50 PM, Stylist M" at bounding box center [176, 272] width 173 height 70
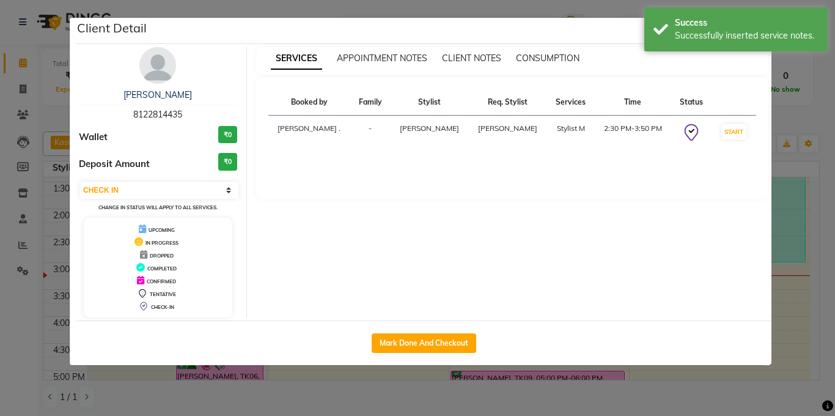
click at [3, 187] on ngb-modal-window "Client Detail [PERSON_NAME] 8122814435 Wallet ₹0 Deposit Amount ₹0 Select IN SE…" at bounding box center [417, 208] width 835 height 416
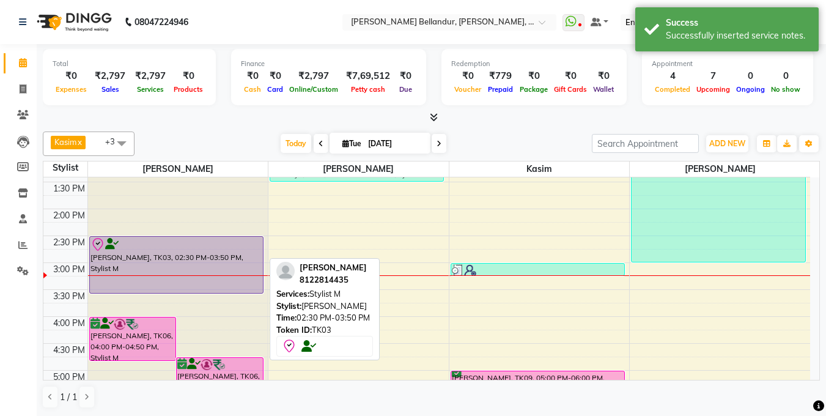
drag, startPoint x: 156, startPoint y: 304, endPoint x: 156, endPoint y: 295, distance: 9.2
click at [156, 295] on div "[PERSON_NAME], TK06, 04:00 PM-04:50 PM, Stylist M [PERSON_NAME], TK06, 04:45 PM…" at bounding box center [178, 289] width 180 height 699
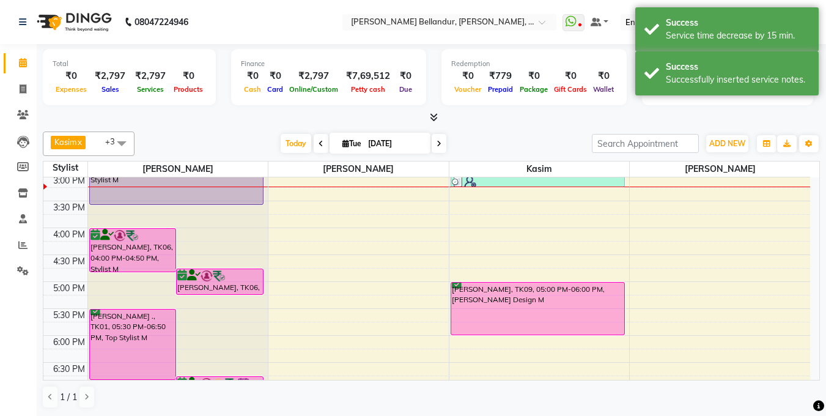
scroll to position [323, 0]
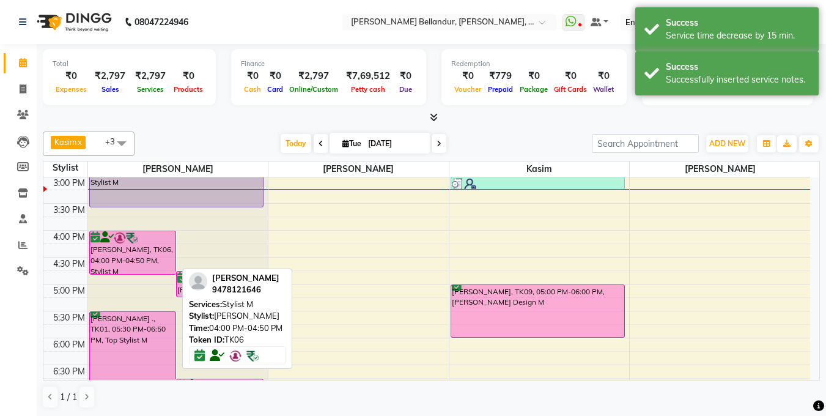
click at [130, 243] on div "[PERSON_NAME], TK06, 04:00 PM-04:50 PM, Stylist M" at bounding box center [133, 252] width 86 height 43
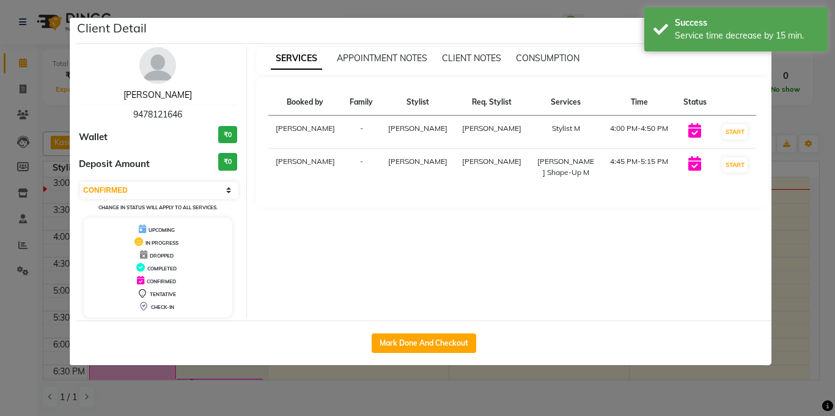
click at [153, 98] on link "[PERSON_NAME]" at bounding box center [158, 94] width 68 height 11
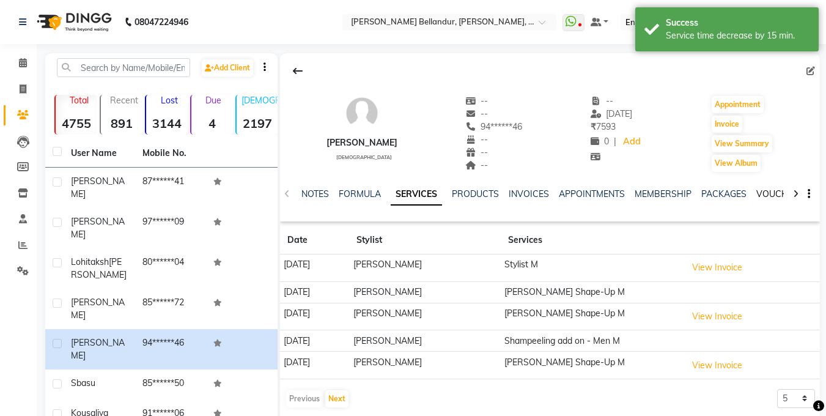
click at [768, 190] on link "VOUCHERS" at bounding box center [780, 193] width 48 height 11
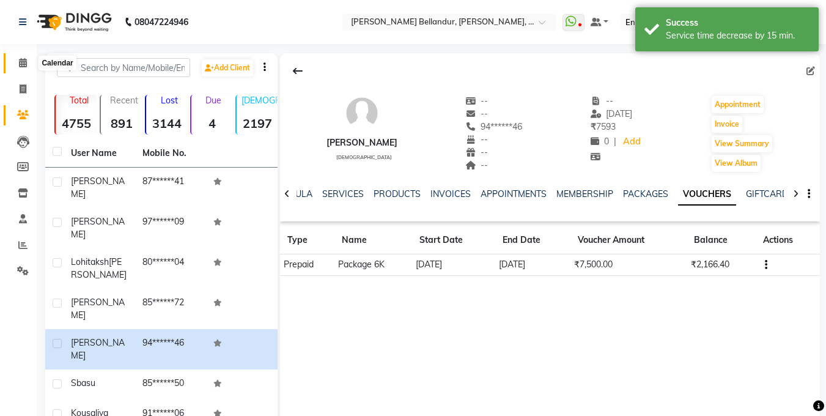
click at [18, 67] on span at bounding box center [22, 63] width 21 height 14
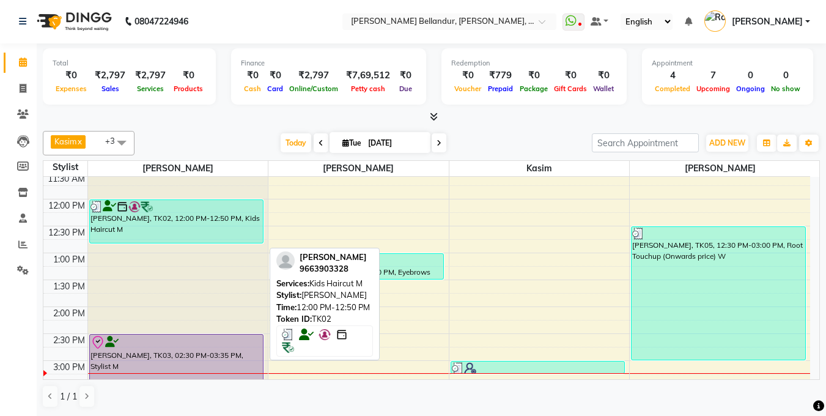
scroll to position [196, 0]
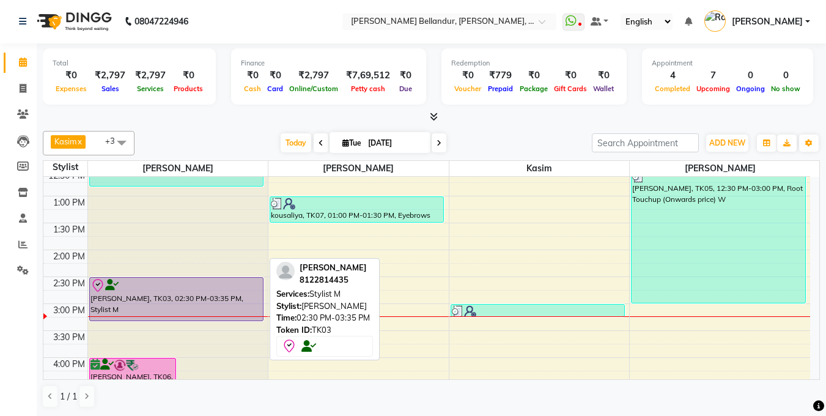
drag, startPoint x: 185, startPoint y: 333, endPoint x: 185, endPoint y: 325, distance: 7.3
click at [185, 325] on div "[PERSON_NAME], TK06, 04:00 PM-04:50 PM, Stylist M [PERSON_NAME], TK06, 04:45 PM…" at bounding box center [178, 330] width 180 height 699
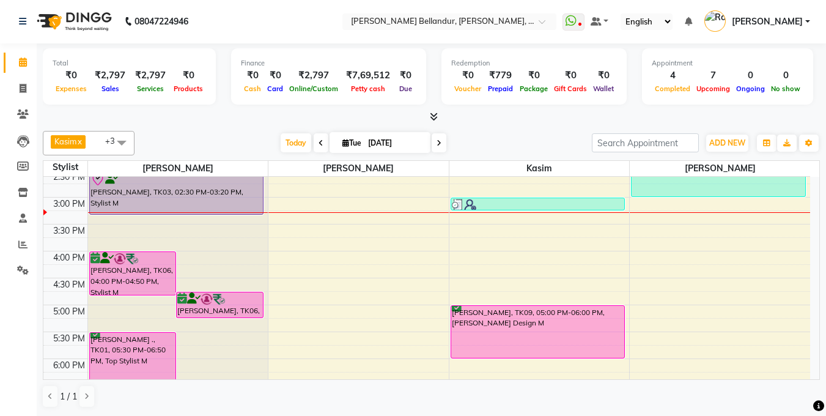
scroll to position [301, 0]
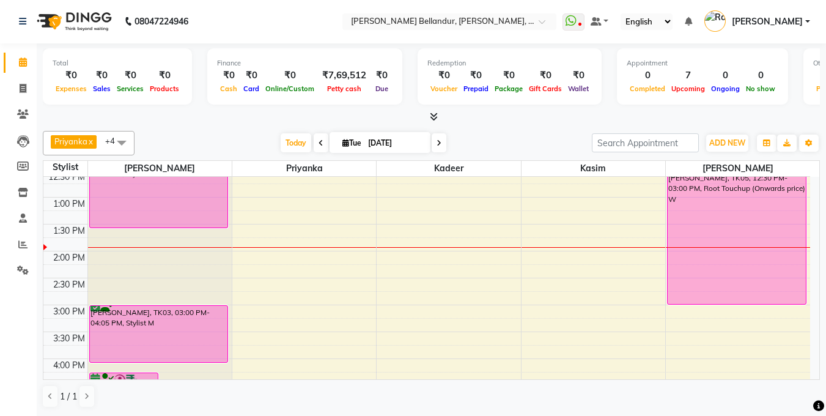
scroll to position [197, 0]
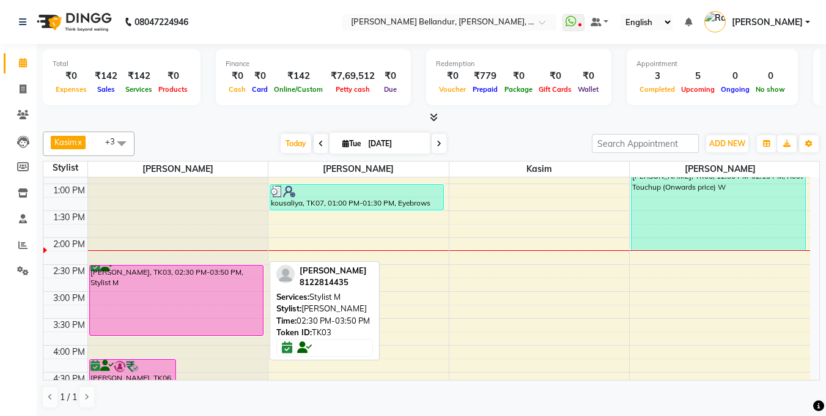
scroll to position [216, 0]
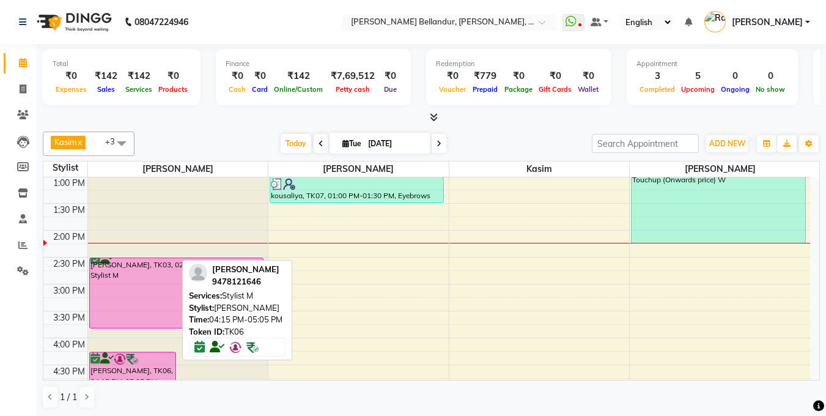
click at [129, 372] on div "[PERSON_NAME], TK06, 04:15 PM-05:05 PM, Stylist M" at bounding box center [133, 373] width 86 height 43
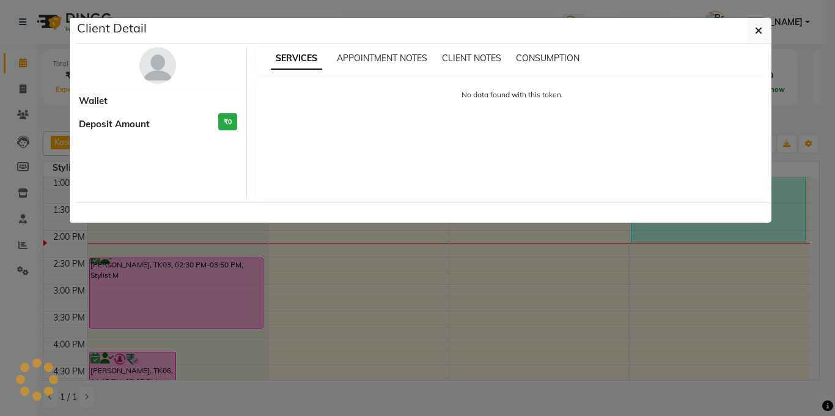
select select "6"
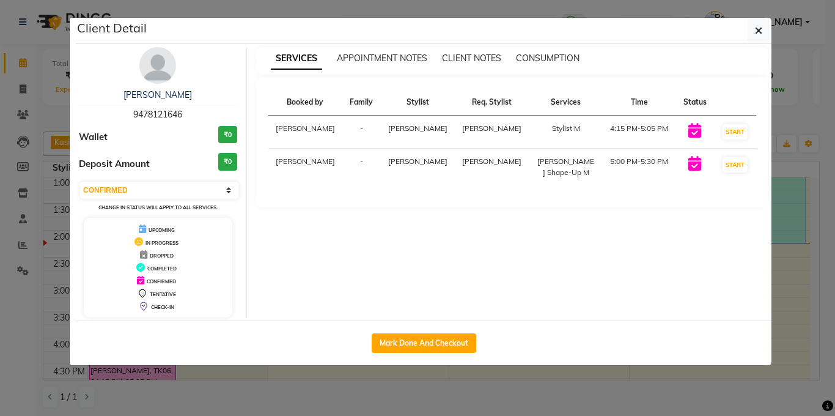
drag, startPoint x: 125, startPoint y: 111, endPoint x: 210, endPoint y: 112, distance: 85.0
click at [210, 112] on div "Raghav 9478121646" at bounding box center [158, 105] width 158 height 32
copy span "9478121646"
click at [7, 108] on ngb-modal-window "Client Detail Raghav 9478121646 Wallet ₹0 Deposit Amount ₹0 Select IN SERVICE C…" at bounding box center [417, 208] width 835 height 416
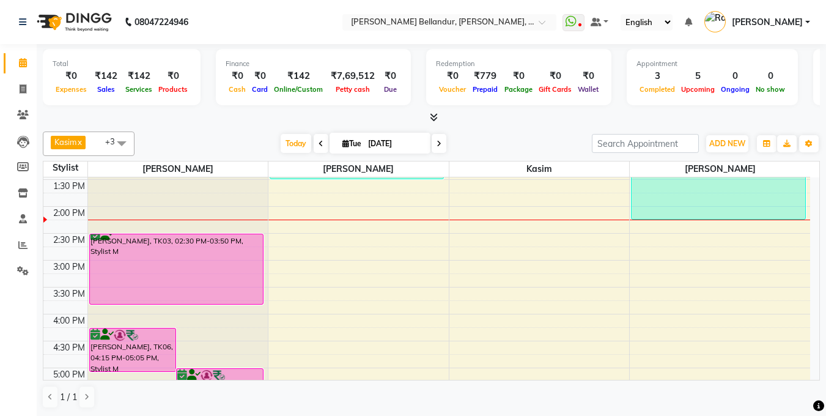
scroll to position [242, 0]
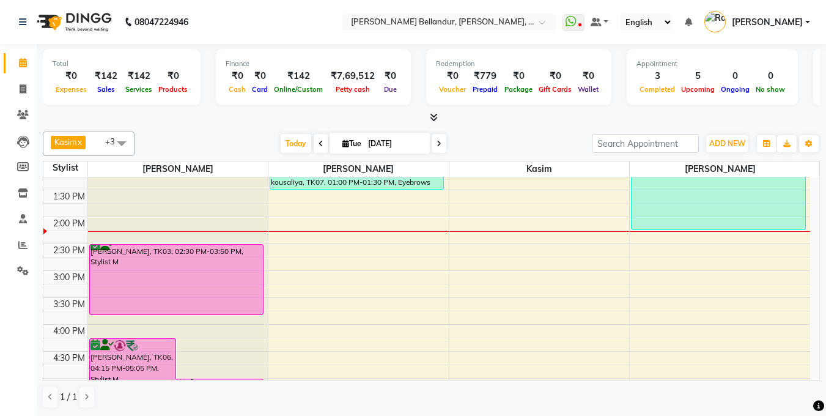
scroll to position [230, 0]
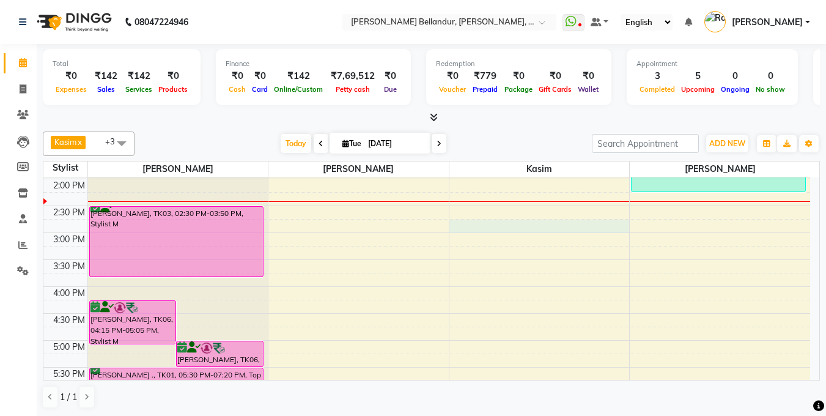
click at [522, 224] on div "9:00 AM 9:30 AM 10:00 AM 10:30 AM 11:00 AM 11:30 AM 12:00 PM 12:30 PM 1:00 PM 1…" at bounding box center [426, 259] width 767 height 699
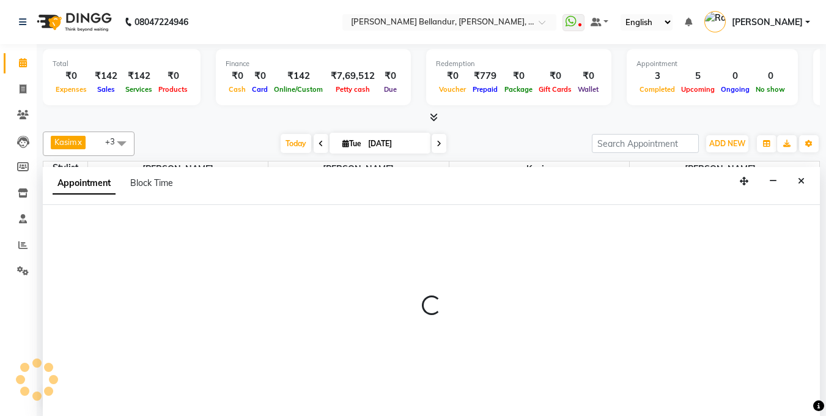
scroll to position [1, 0]
click at [196, 239] on div at bounding box center [431, 310] width 777 height 212
select select "87771"
select select "885"
select select "tentative"
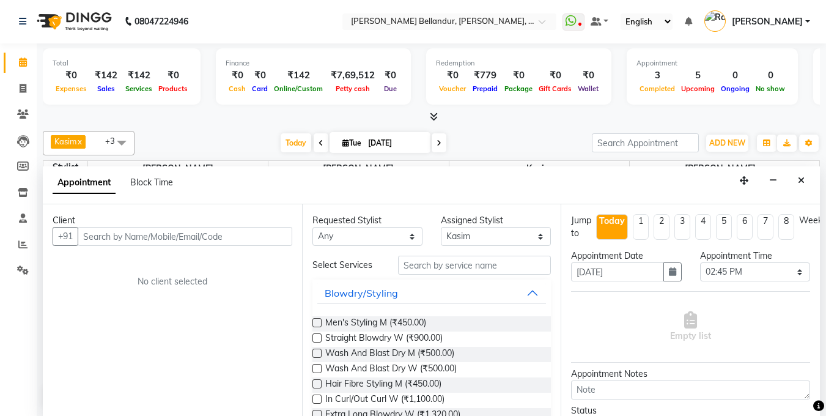
click at [194, 234] on input "text" at bounding box center [185, 236] width 215 height 19
click at [498, 271] on input "text" at bounding box center [474, 265] width 153 height 19
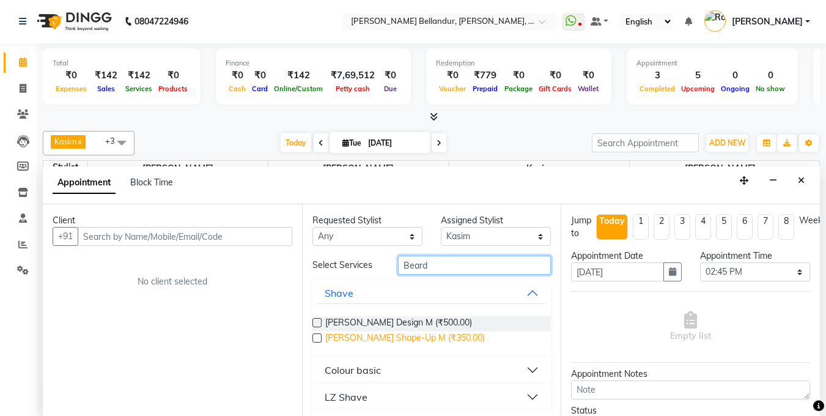
type input "Beard"
click at [407, 339] on span "[PERSON_NAME] Shape-Up M (₹350.00)" at bounding box center [405, 338] width 160 height 15
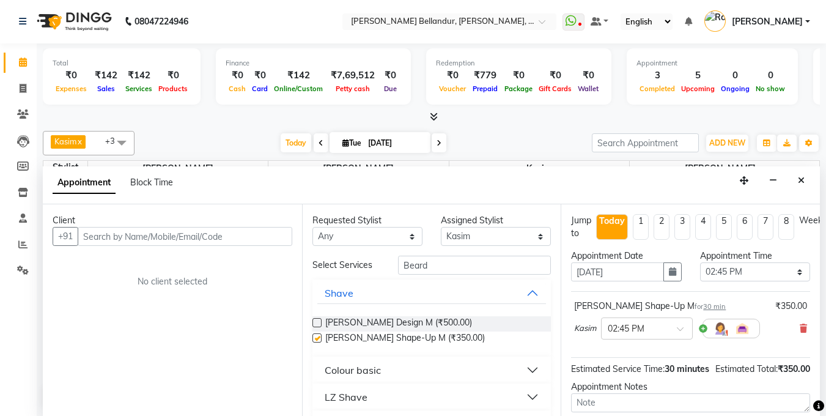
checkbox input "false"
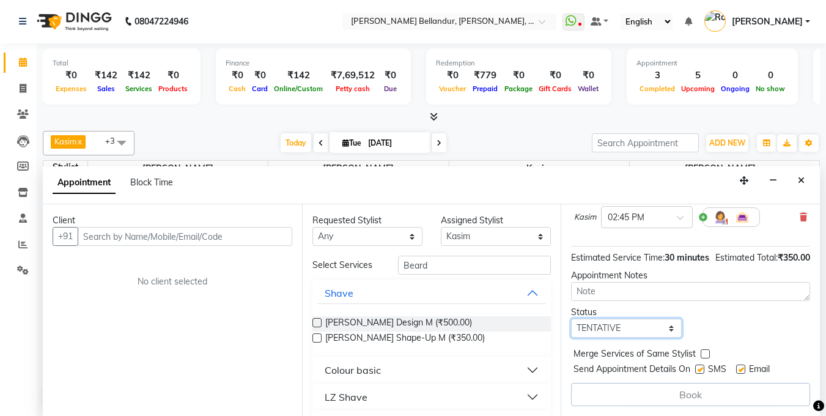
click at [610, 319] on select "Select TENTATIVE CONFIRM CHECK-IN UPCOMING" at bounding box center [626, 328] width 110 height 19
select select "confirm booking"
click at [571, 319] on select "Select TENTATIVE CONFIRM CHECK-IN UPCOMING" at bounding box center [626, 328] width 110 height 19
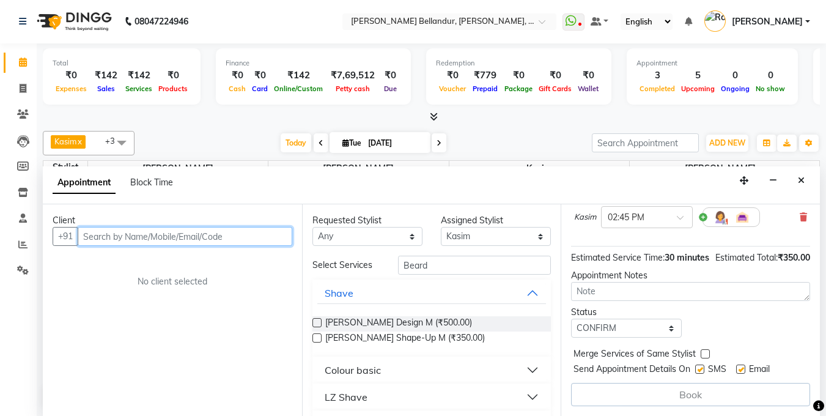
click at [133, 236] on input "text" at bounding box center [185, 236] width 215 height 19
click at [133, 235] on input "text" at bounding box center [185, 236] width 215 height 19
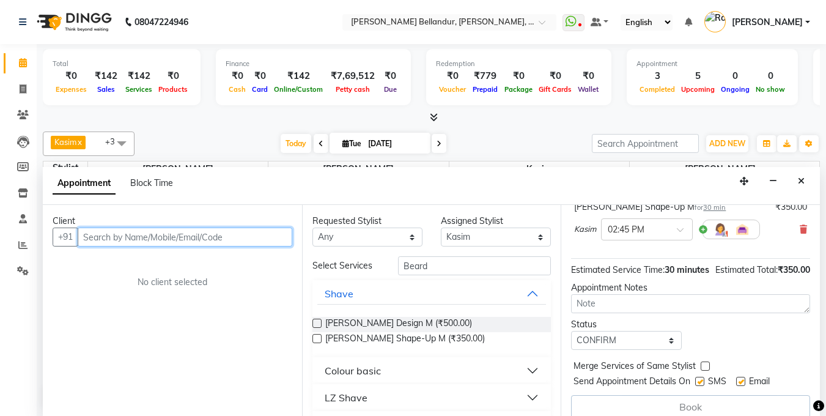
scroll to position [73, 0]
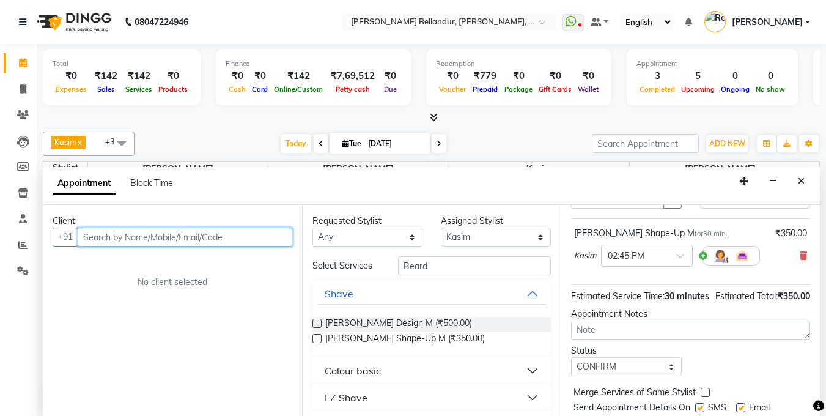
click at [204, 237] on input "text" at bounding box center [185, 236] width 215 height 19
click at [161, 244] on input "text" at bounding box center [185, 236] width 215 height 19
click at [161, 243] on input "text" at bounding box center [185, 236] width 215 height 19
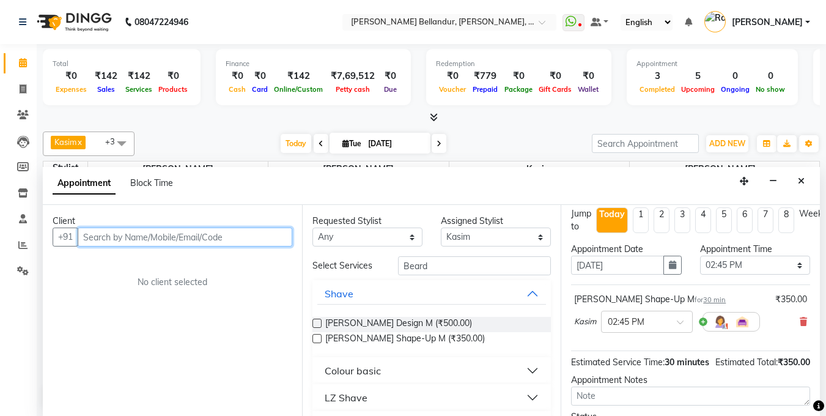
scroll to position [18, 0]
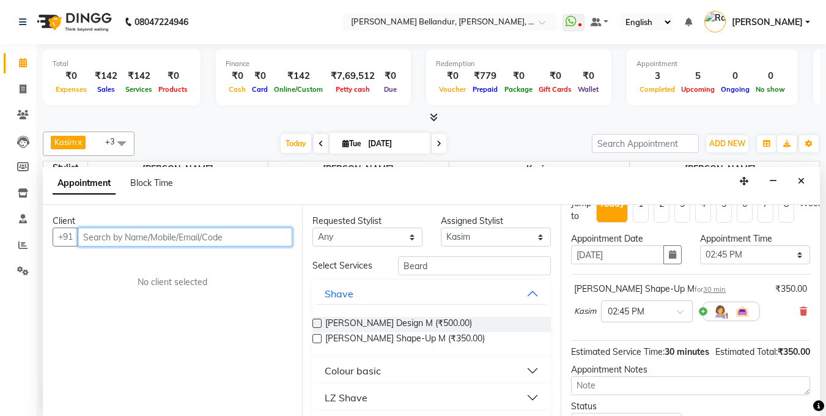
click at [272, 227] on input "text" at bounding box center [185, 236] width 215 height 19
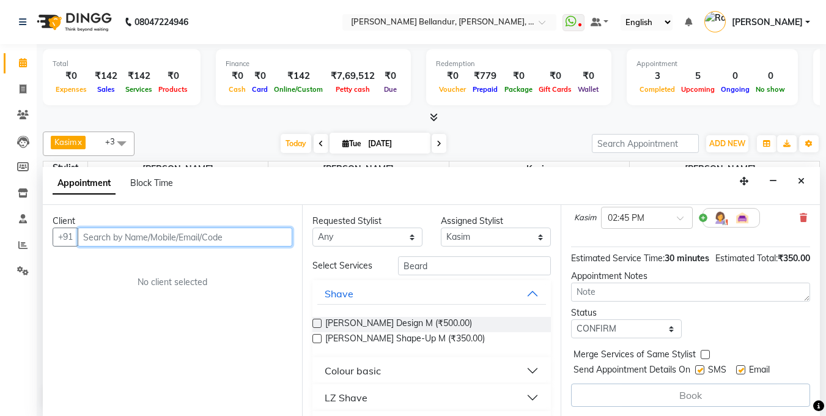
scroll to position [127, 0]
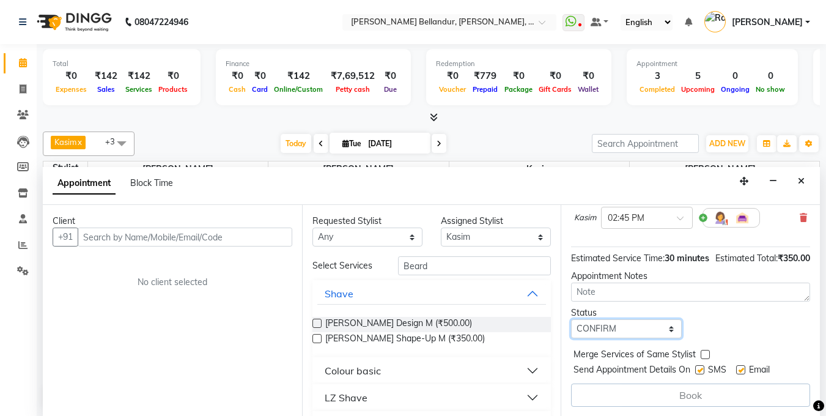
click at [619, 323] on select "Select TENTATIVE CONFIRM CHECK-IN UPCOMING" at bounding box center [626, 328] width 110 height 19
click at [571, 319] on select "Select TENTATIVE CONFIRM CHECK-IN UPCOMING" at bounding box center [626, 328] width 110 height 19
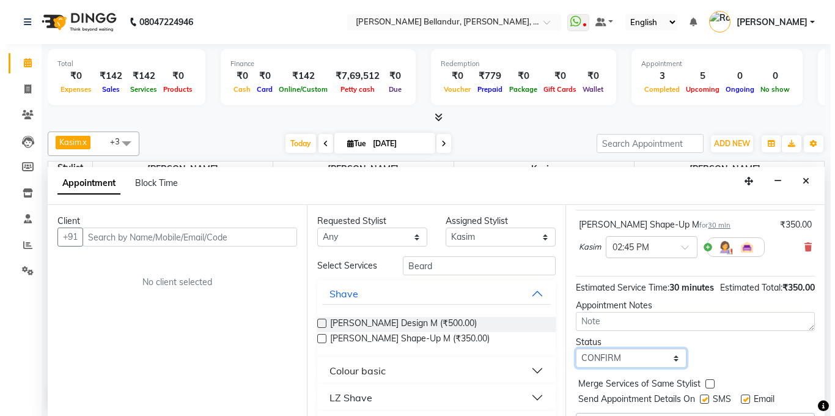
scroll to position [133, 0]
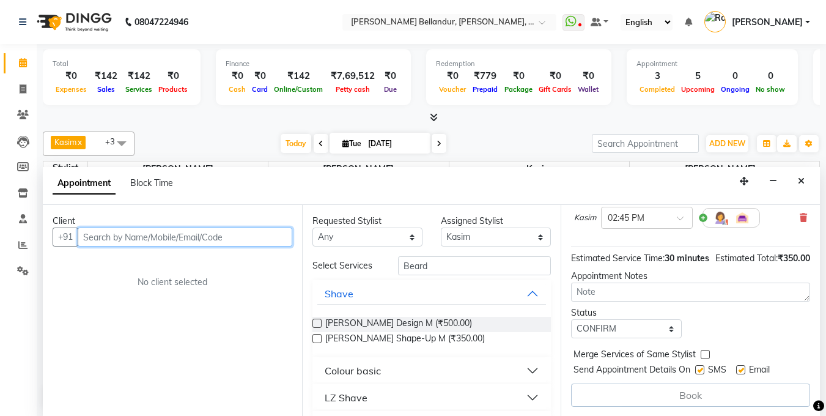
click at [264, 231] on input "text" at bounding box center [185, 236] width 215 height 19
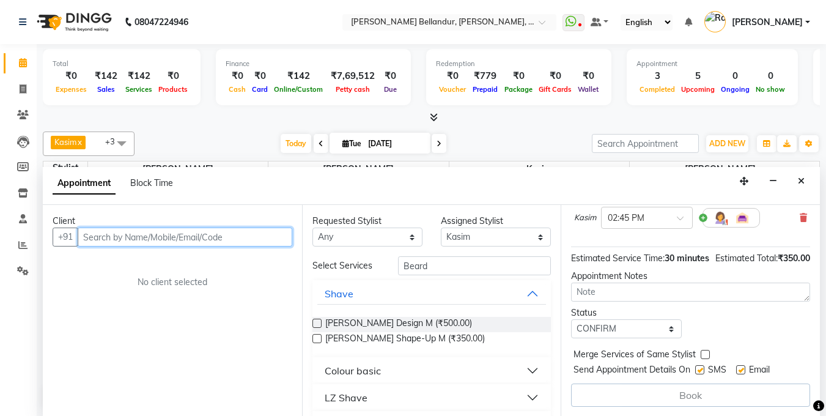
click at [264, 231] on input "text" at bounding box center [185, 236] width 215 height 19
click at [255, 234] on input "text" at bounding box center [185, 236] width 215 height 19
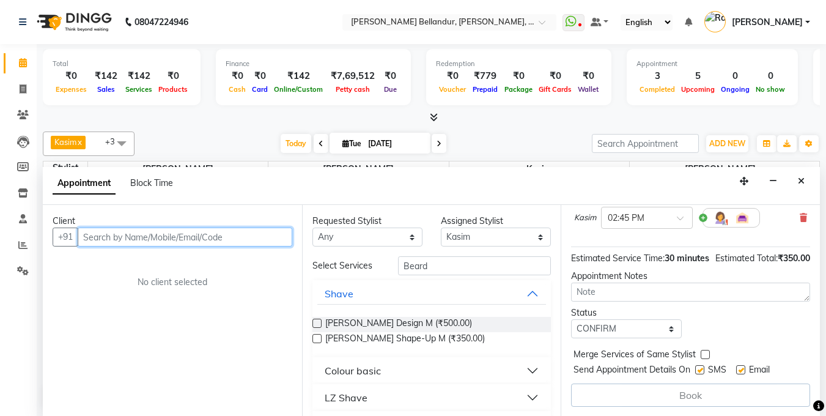
click at [255, 234] on input "text" at bounding box center [185, 236] width 215 height 19
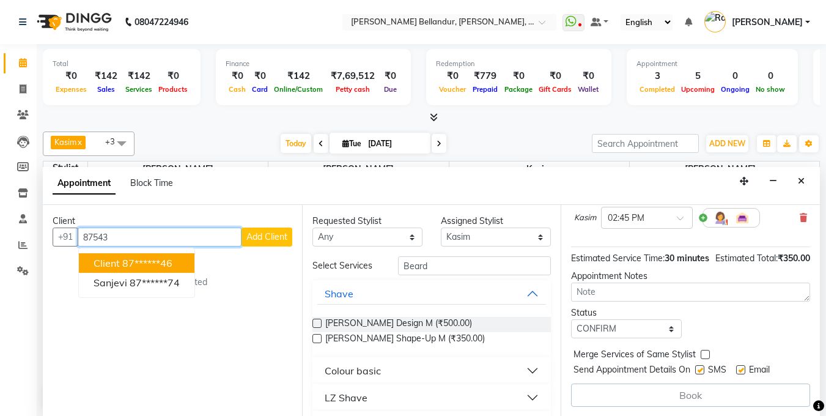
click at [116, 238] on input "87543" at bounding box center [160, 236] width 164 height 19
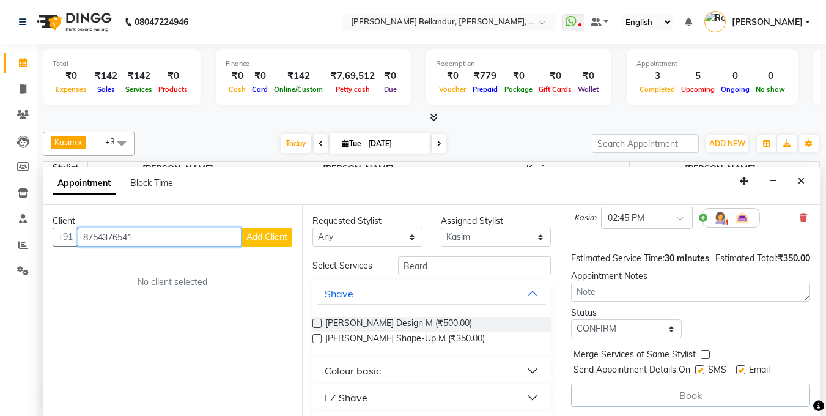
type input "8754376541"
click at [257, 232] on span "Add Client" at bounding box center [266, 236] width 41 height 11
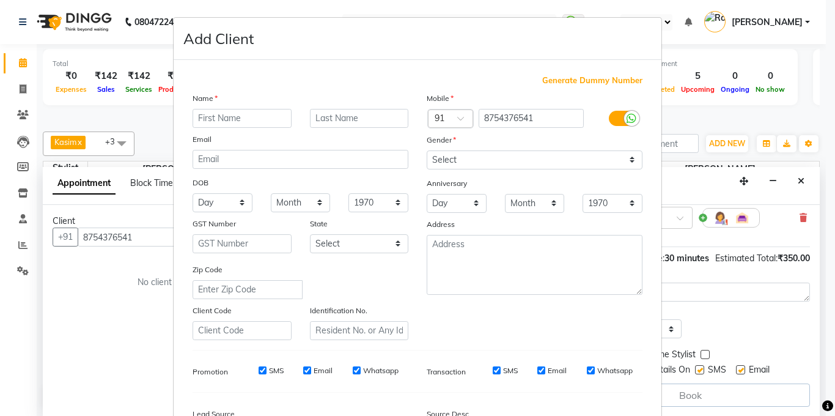
click at [224, 120] on input "text" at bounding box center [242, 118] width 99 height 19
type input "[PERSON_NAME]"
click at [449, 168] on select "Select [DEMOGRAPHIC_DATA] [DEMOGRAPHIC_DATA] Other Prefer Not To Say" at bounding box center [535, 159] width 216 height 19
select select "[DEMOGRAPHIC_DATA]"
click at [427, 150] on select "Select [DEMOGRAPHIC_DATA] [DEMOGRAPHIC_DATA] Other Prefer Not To Say" at bounding box center [535, 159] width 216 height 19
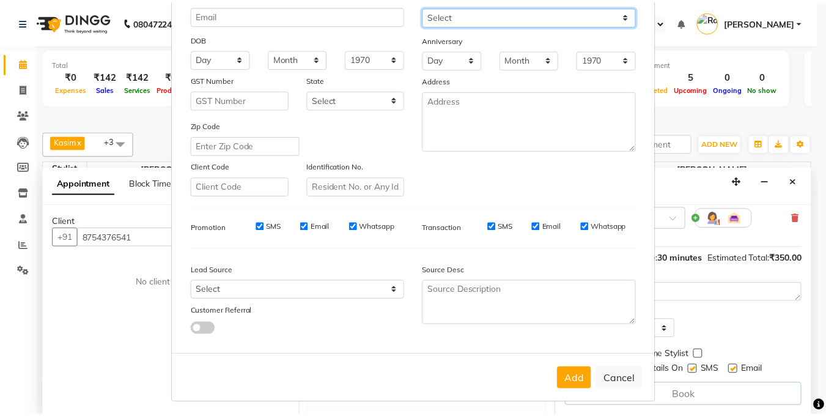
scroll to position [149, 0]
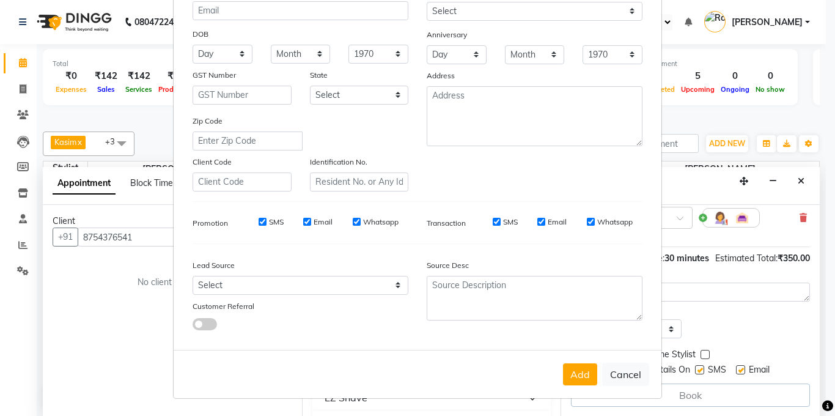
click at [295, 275] on div "Lead Source" at bounding box center [241, 267] width 117 height 17
click at [295, 295] on div "Lead Source Select Walk-in Internet Friend Word of Mouth Advertisement Facebook…" at bounding box center [300, 292] width 234 height 76
click at [294, 286] on select "Select Walk-in Internet Friend Word of Mouth Advertisement Facebook JustDial Go…" at bounding box center [301, 285] width 216 height 19
select select "36770"
click at [193, 276] on select "Select Walk-in Internet Friend Word of Mouth Advertisement Facebook JustDial Go…" at bounding box center [301, 285] width 216 height 19
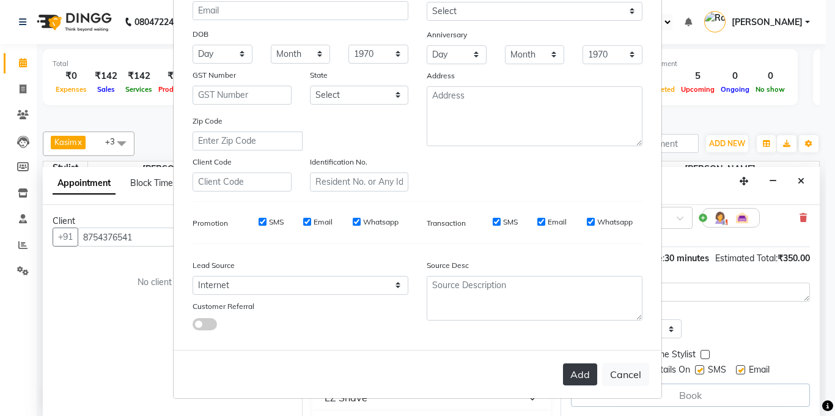
click at [569, 378] on button "Add" at bounding box center [580, 374] width 34 height 22
type input "87******41"
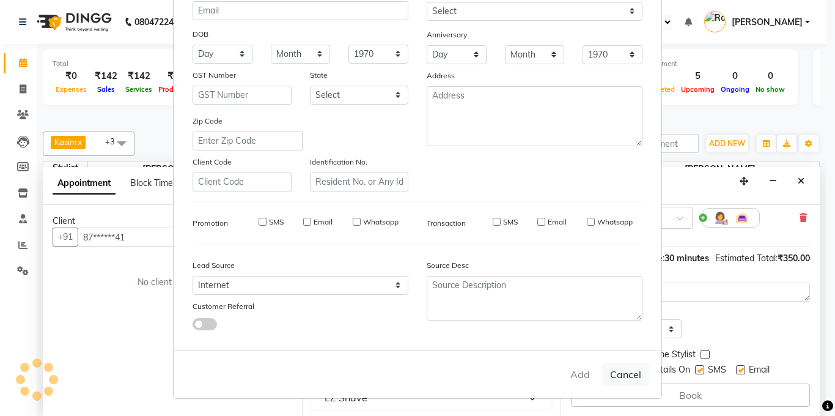
select select
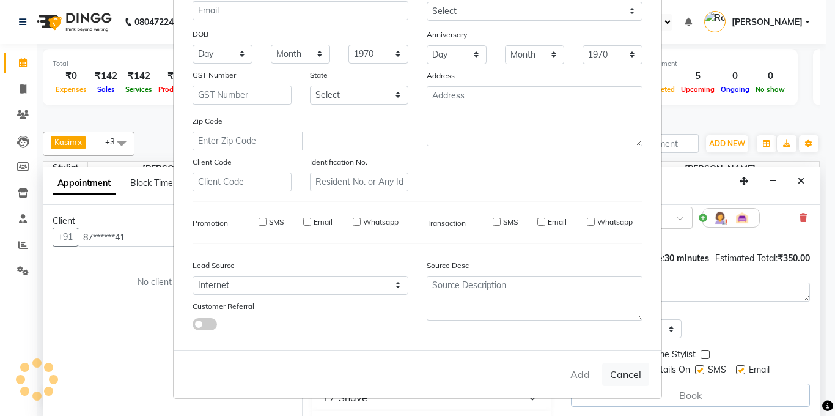
select select
checkbox input "false"
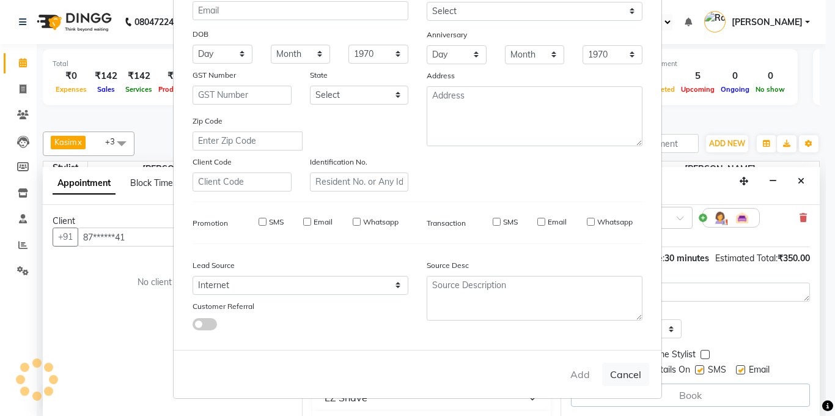
checkbox input "false"
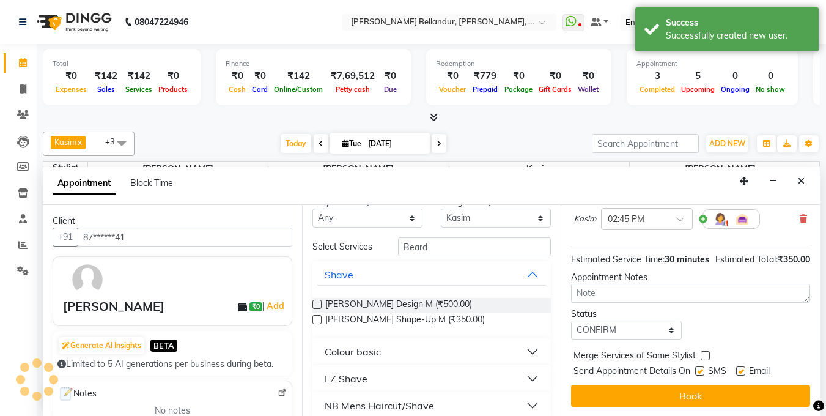
scroll to position [31, 0]
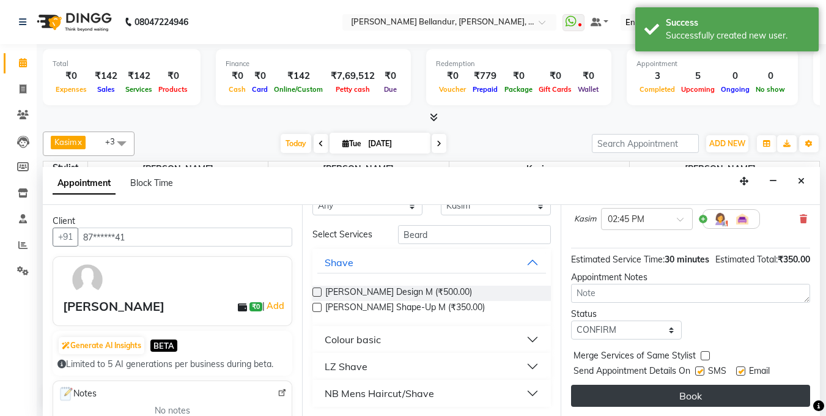
click at [709, 385] on button "Book" at bounding box center [690, 396] width 239 height 22
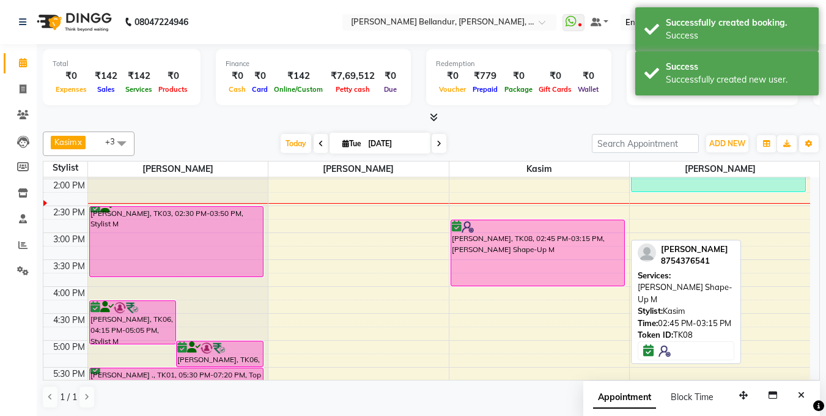
drag, startPoint x: 561, startPoint y: 242, endPoint x: 569, endPoint y: 274, distance: 32.8
click at [569, 274] on div "Robbie, TK08, 02:45 PM-03:15 PM, Beard Shape-Up M Robbie, TK08, 02:45 PM-03:15 …" at bounding box center [539, 259] width 180 height 699
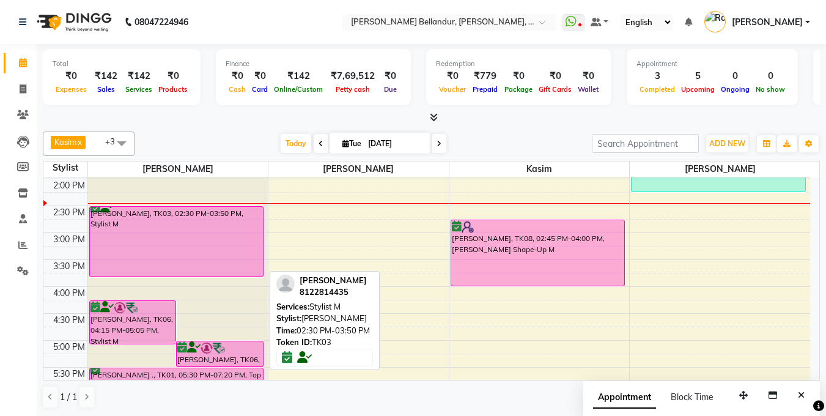
click at [141, 219] on div "[PERSON_NAME], TK03, 02:30 PM-03:50 PM, Stylist M" at bounding box center [176, 242] width 173 height 70
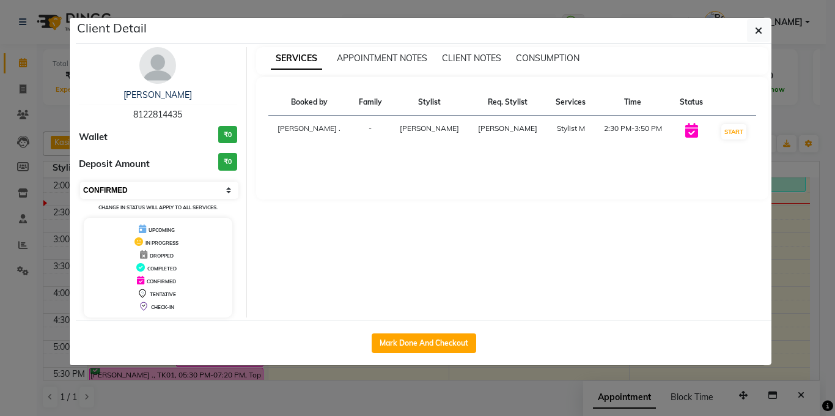
click at [177, 188] on select "Select IN SERVICE CONFIRMED TENTATIVE CHECK IN MARK DONE DROPPED UPCOMING" at bounding box center [159, 190] width 158 height 17
select select "8"
click at [80, 182] on select "Select IN SERVICE CONFIRMED TENTATIVE CHECK IN MARK DONE DROPPED UPCOMING" at bounding box center [159, 190] width 158 height 17
click at [0, 233] on ngb-modal-window "Client Detail [PERSON_NAME] 8122814435 Wallet ₹0 Deposit Amount ₹0 Select IN SE…" at bounding box center [417, 208] width 835 height 416
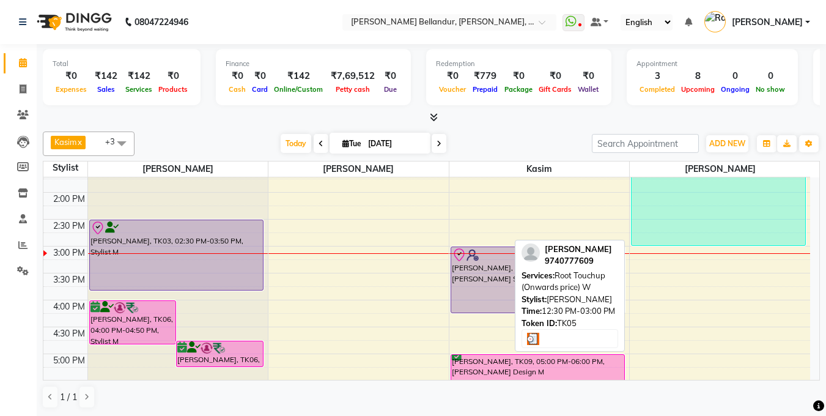
click at [710, 208] on div "[PERSON_NAME], TK05, 12:30 PM-03:00 PM, Root Touchup (Onwards price) W" at bounding box center [719, 178] width 174 height 133
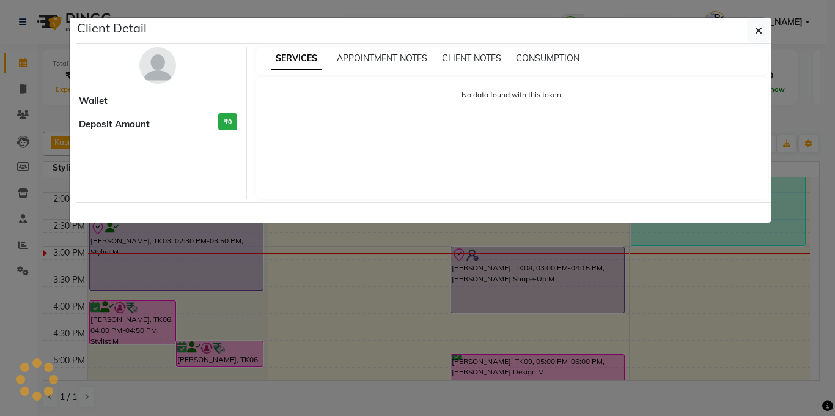
select select "3"
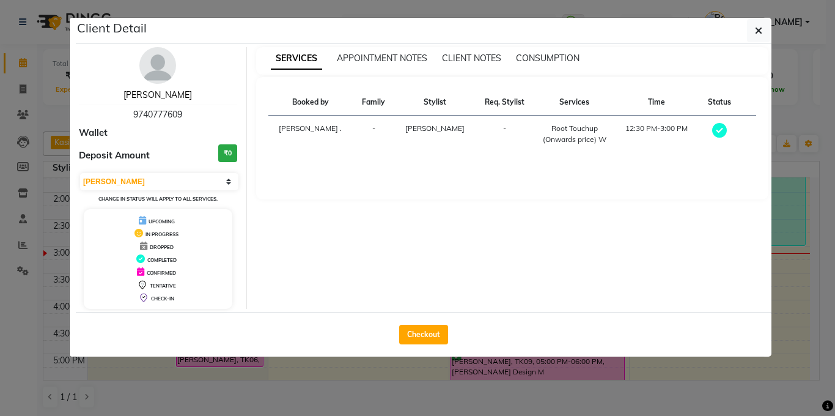
click at [150, 97] on link "[PERSON_NAME]" at bounding box center [158, 94] width 68 height 11
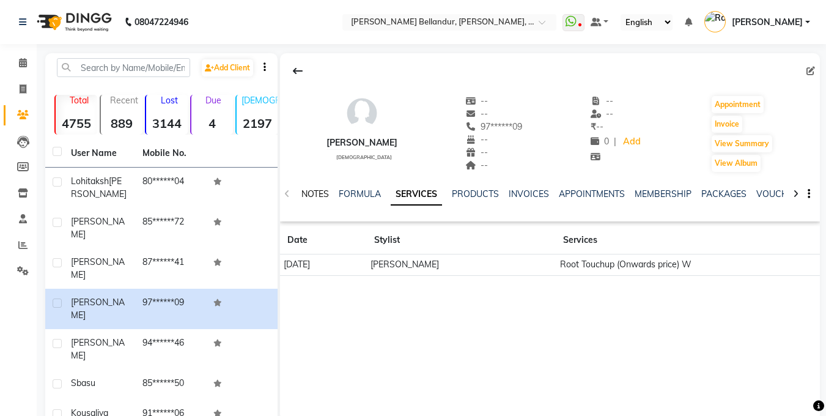
click at [304, 196] on link "NOTES" at bounding box center [315, 193] width 28 height 11
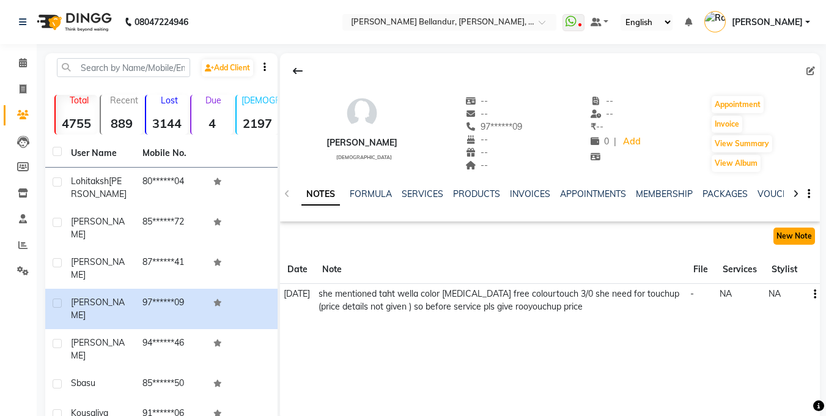
click at [778, 235] on button "New Note" at bounding box center [794, 235] width 42 height 17
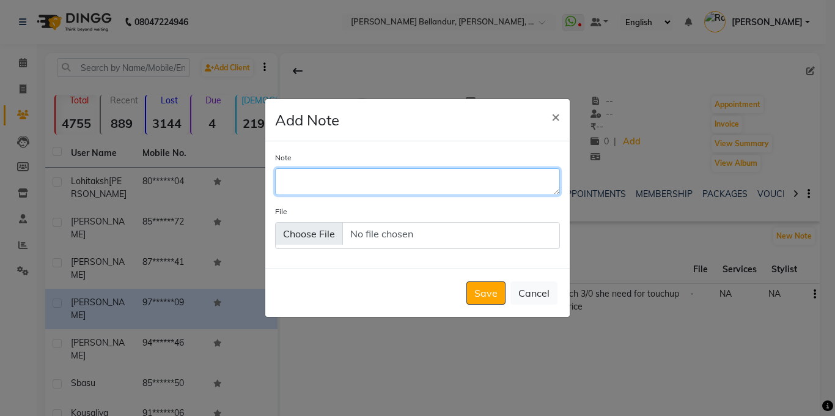
click at [297, 187] on textarea "Note" at bounding box center [417, 181] width 285 height 27
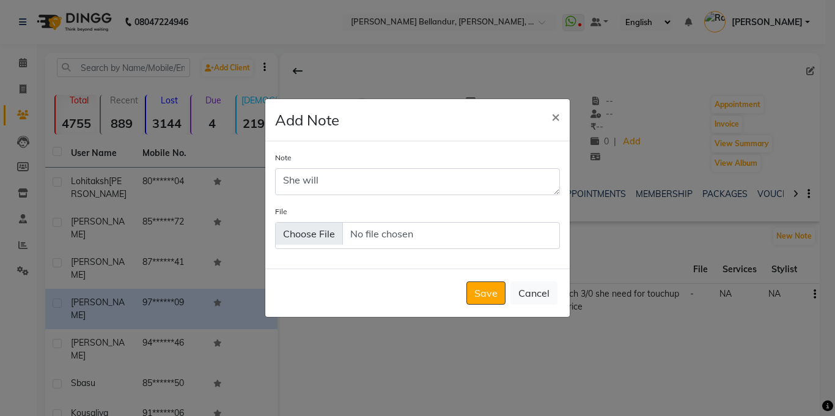
click at [281, 156] on label "Note" at bounding box center [283, 157] width 17 height 11
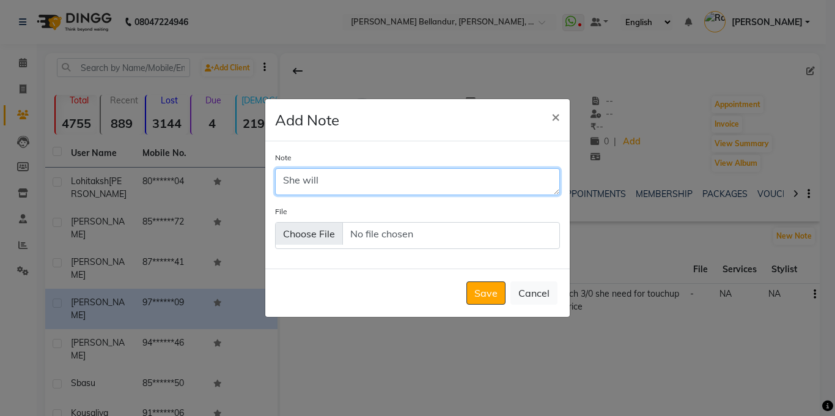
click at [281, 168] on textarea "She will" at bounding box center [417, 181] width 285 height 27
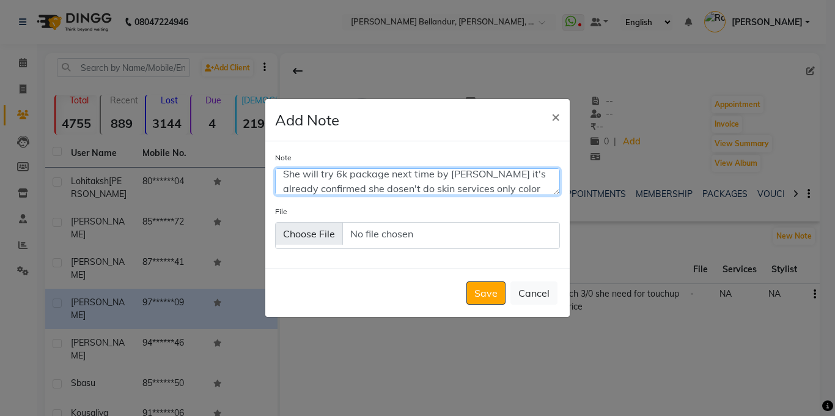
click at [545, 187] on textarea "She will try 6k package next time by roshni it's already confirmed she dosen't …" at bounding box center [417, 181] width 285 height 27
type textarea "She will try 6k package next time by [PERSON_NAME] it's already confirmed she d…"
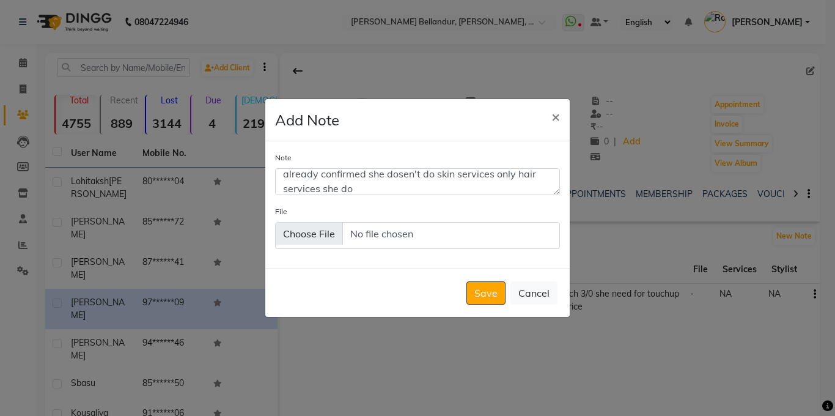
drag, startPoint x: 479, startPoint y: 281, endPoint x: 460, endPoint y: 289, distance: 20.0
click at [478, 281] on div "Save Cancel" at bounding box center [417, 292] width 304 height 48
drag, startPoint x: 496, startPoint y: 295, endPoint x: 495, endPoint y: 289, distance: 6.4
click at [496, 295] on button "Save" at bounding box center [486, 292] width 39 height 23
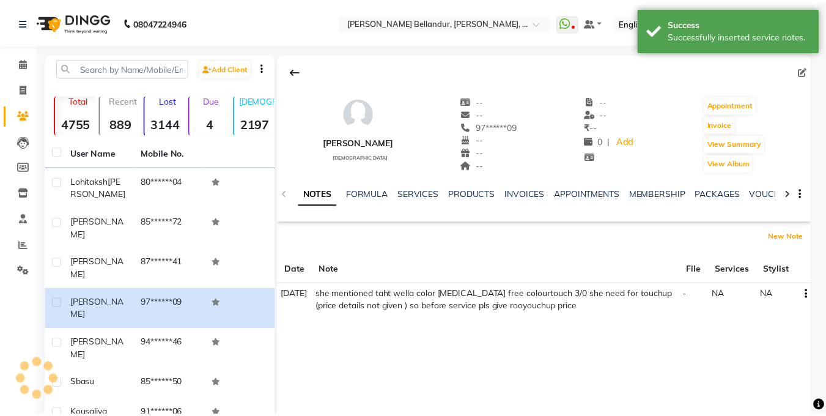
scroll to position [0, 0]
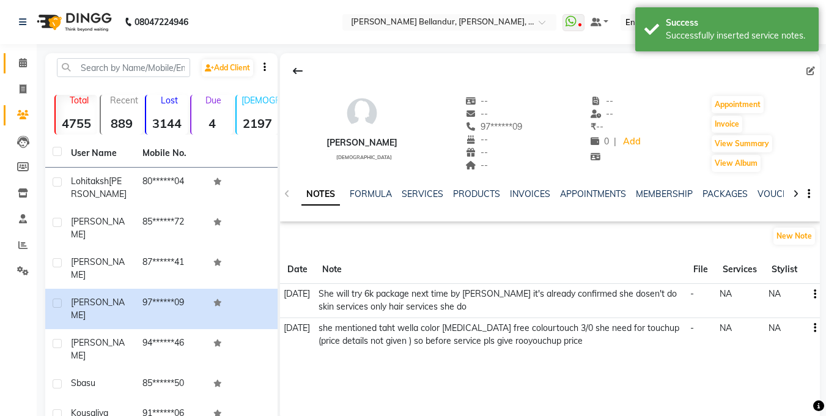
click at [18, 71] on link "Calendar" at bounding box center [18, 63] width 29 height 20
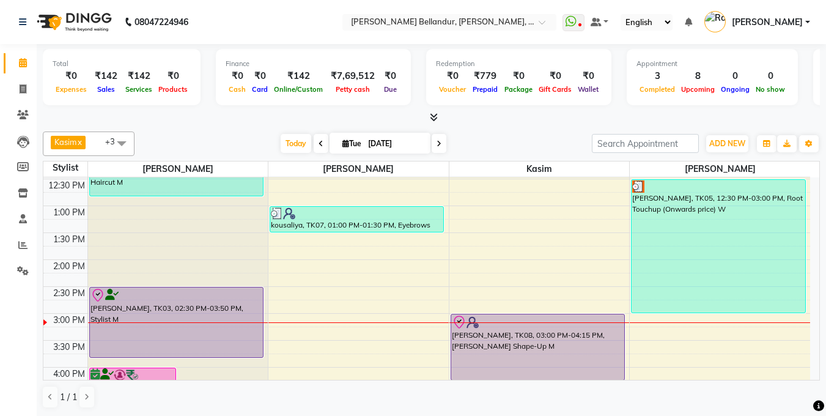
scroll to position [215, 0]
